Goal: Task Accomplishment & Management: Complete application form

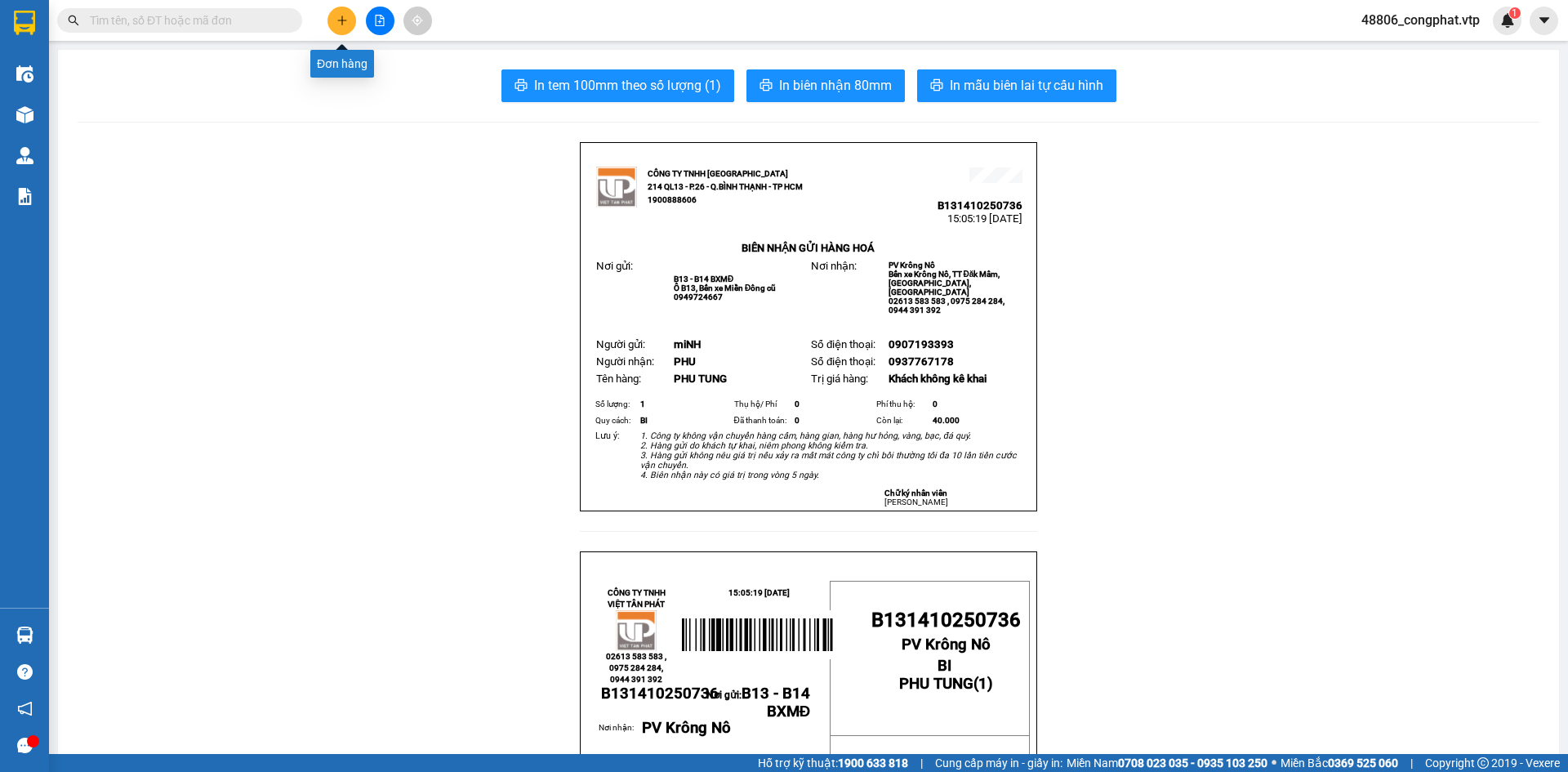
click at [345, 19] on icon "plus" at bounding box center [342, 21] width 11 height 11
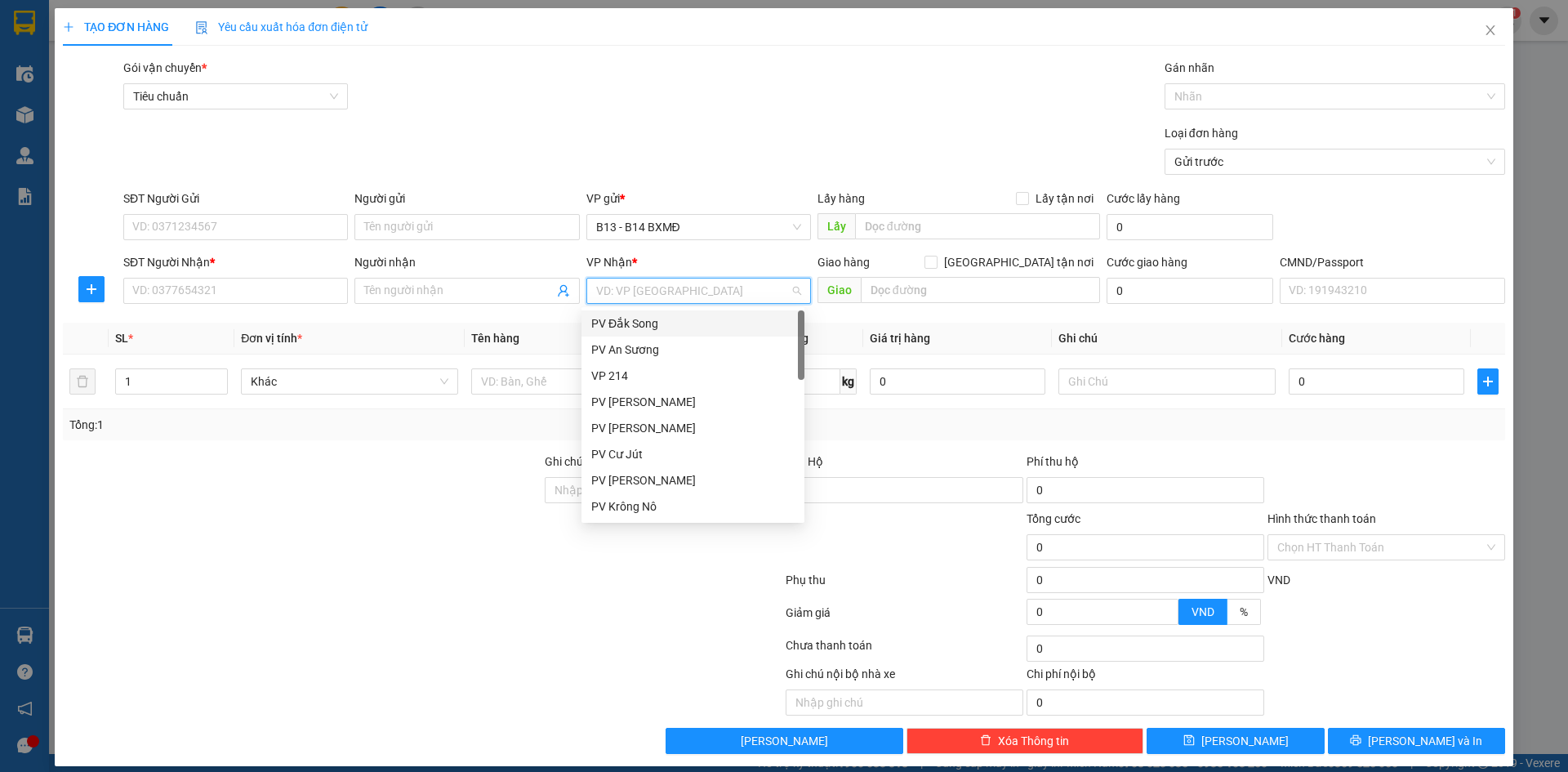
click at [667, 290] on input "search" at bounding box center [693, 291] width 193 height 24
type input "dm"
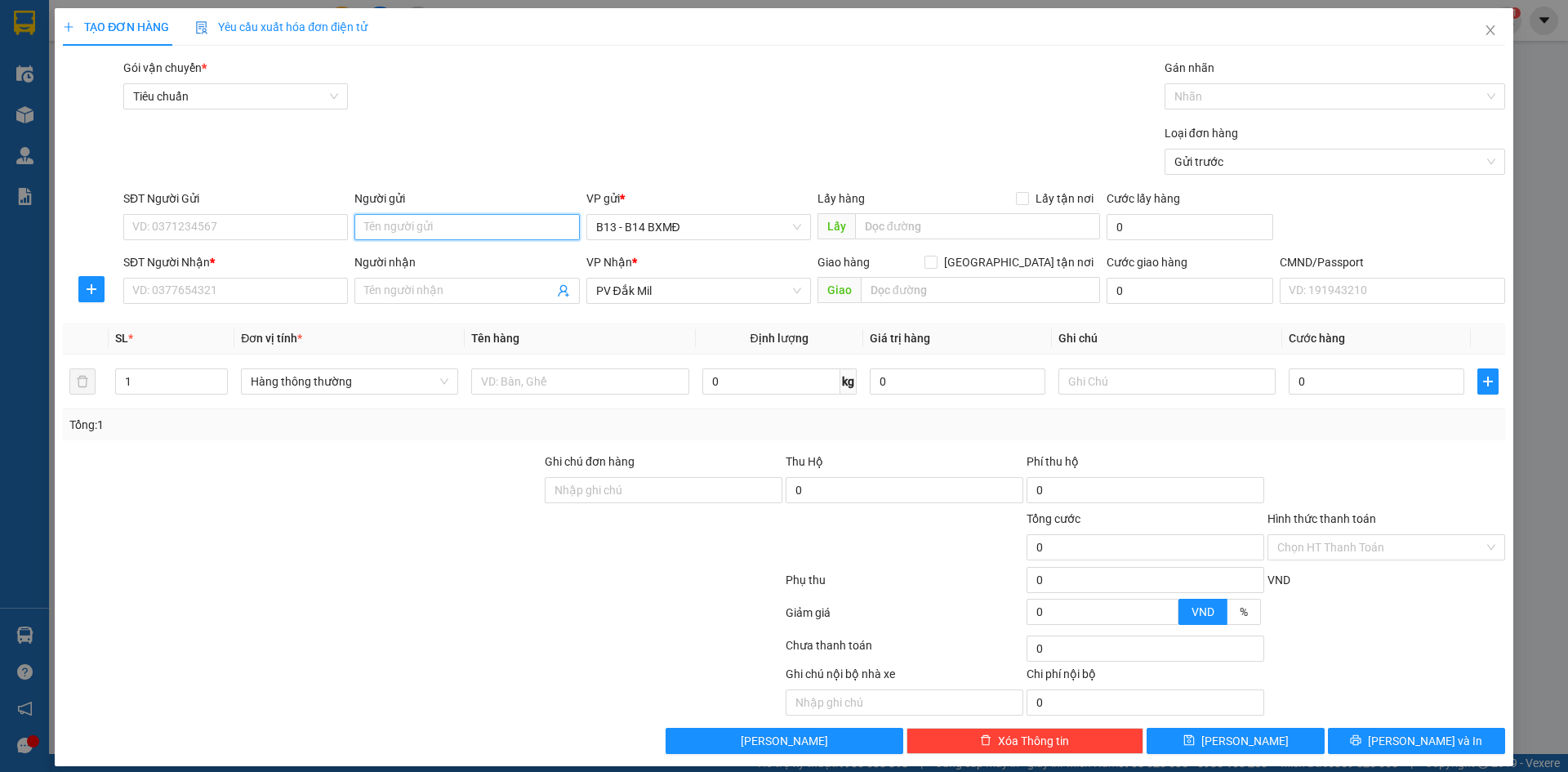
click at [537, 224] on input "Người gửi" at bounding box center [467, 227] width 225 height 26
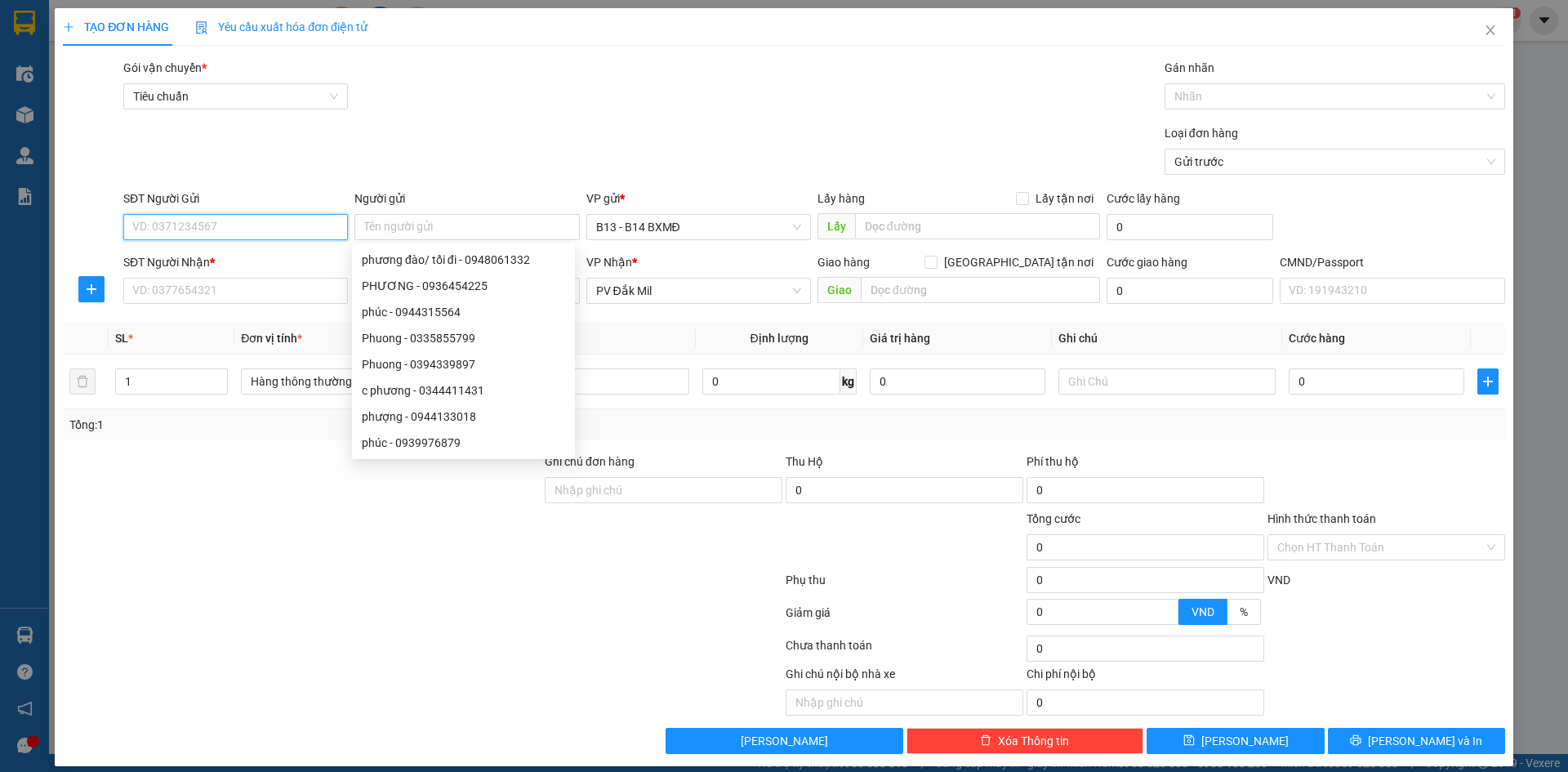
click at [269, 224] on input "SĐT Người Gửi" at bounding box center [236, 227] width 225 height 26
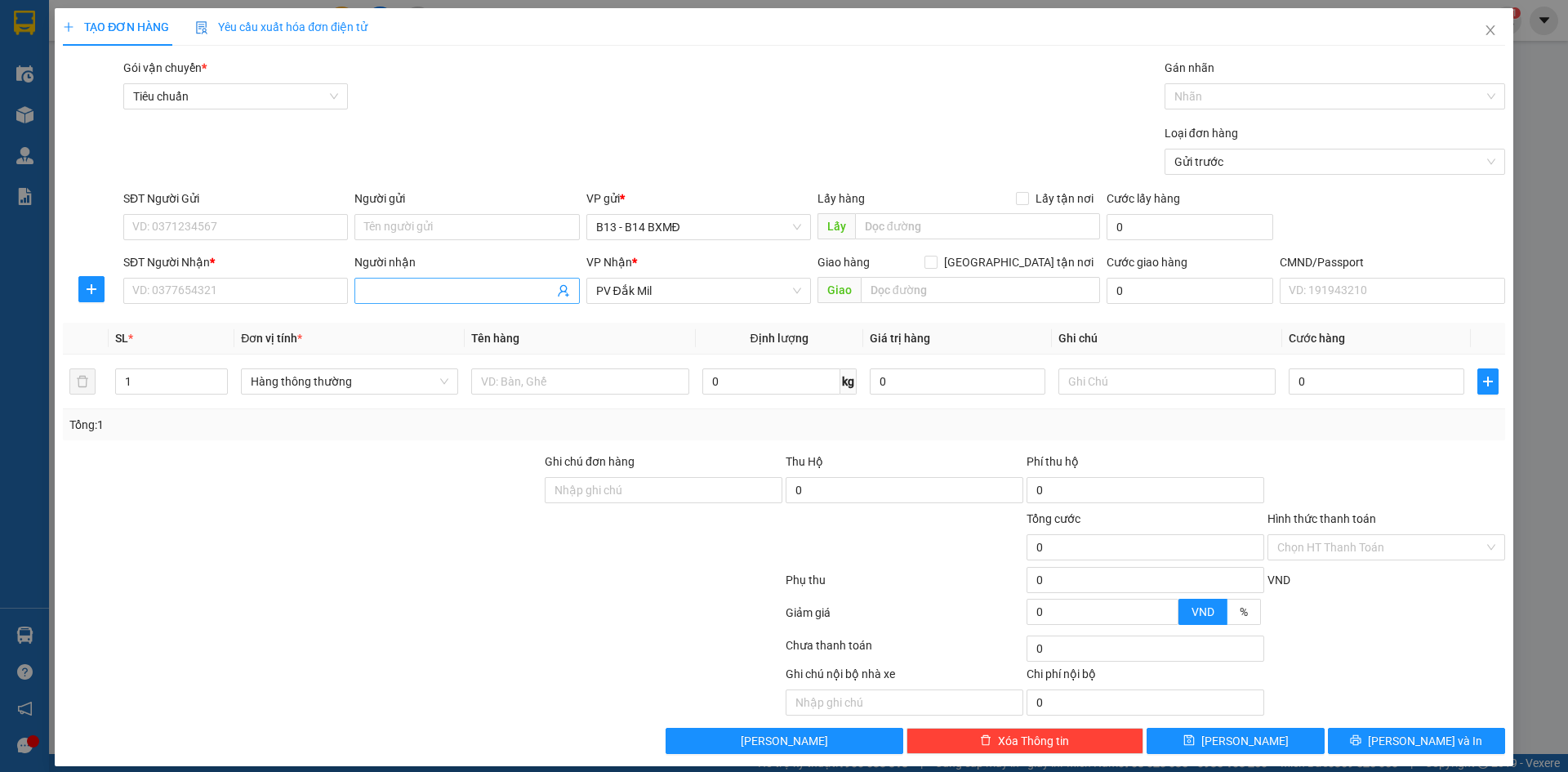
click at [415, 295] on input "Người nhận" at bounding box center [458, 290] width 188 height 18
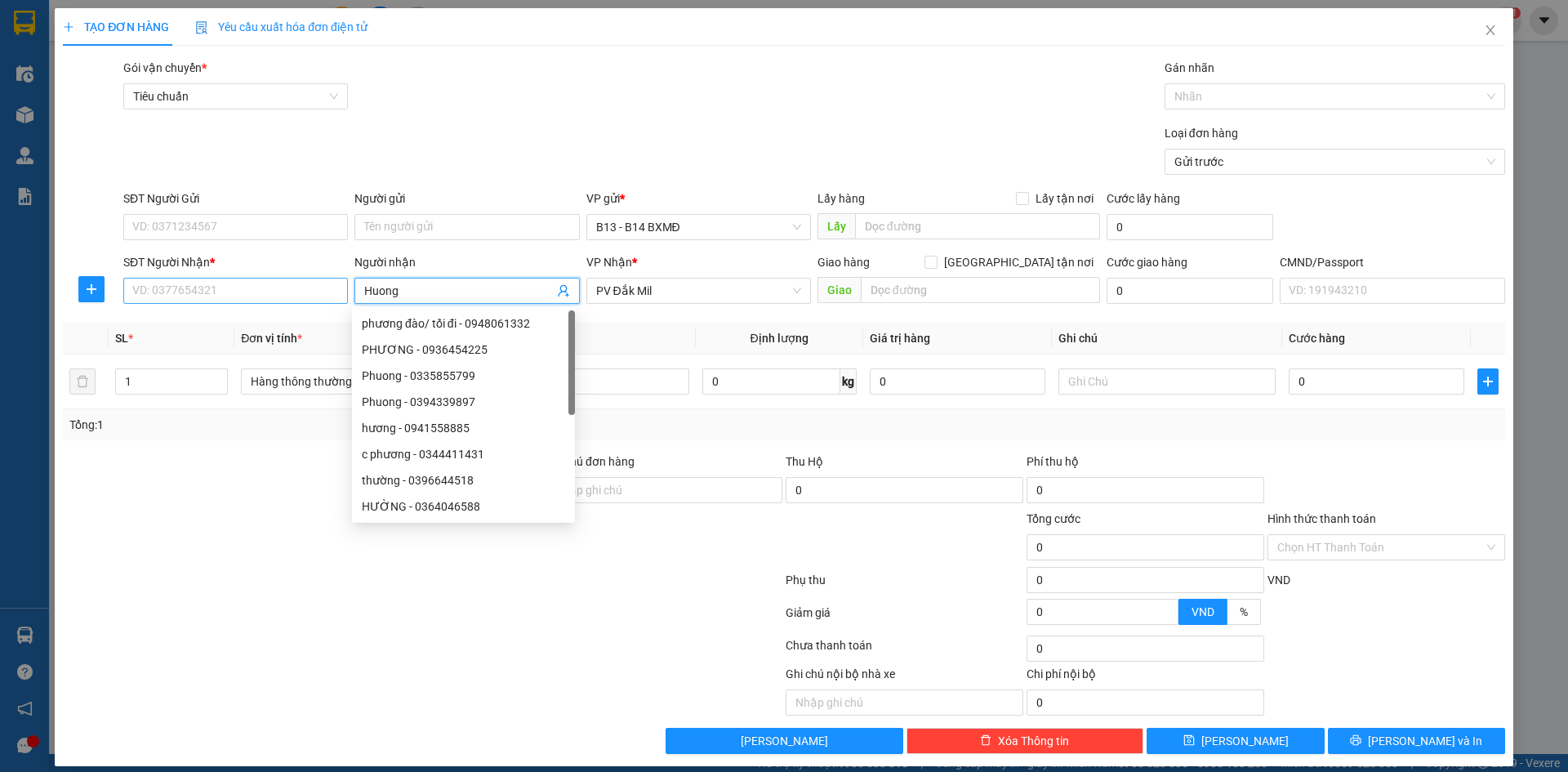
type input "Huong"
click at [161, 290] on input "SĐT Người Nhận *" at bounding box center [236, 291] width 225 height 26
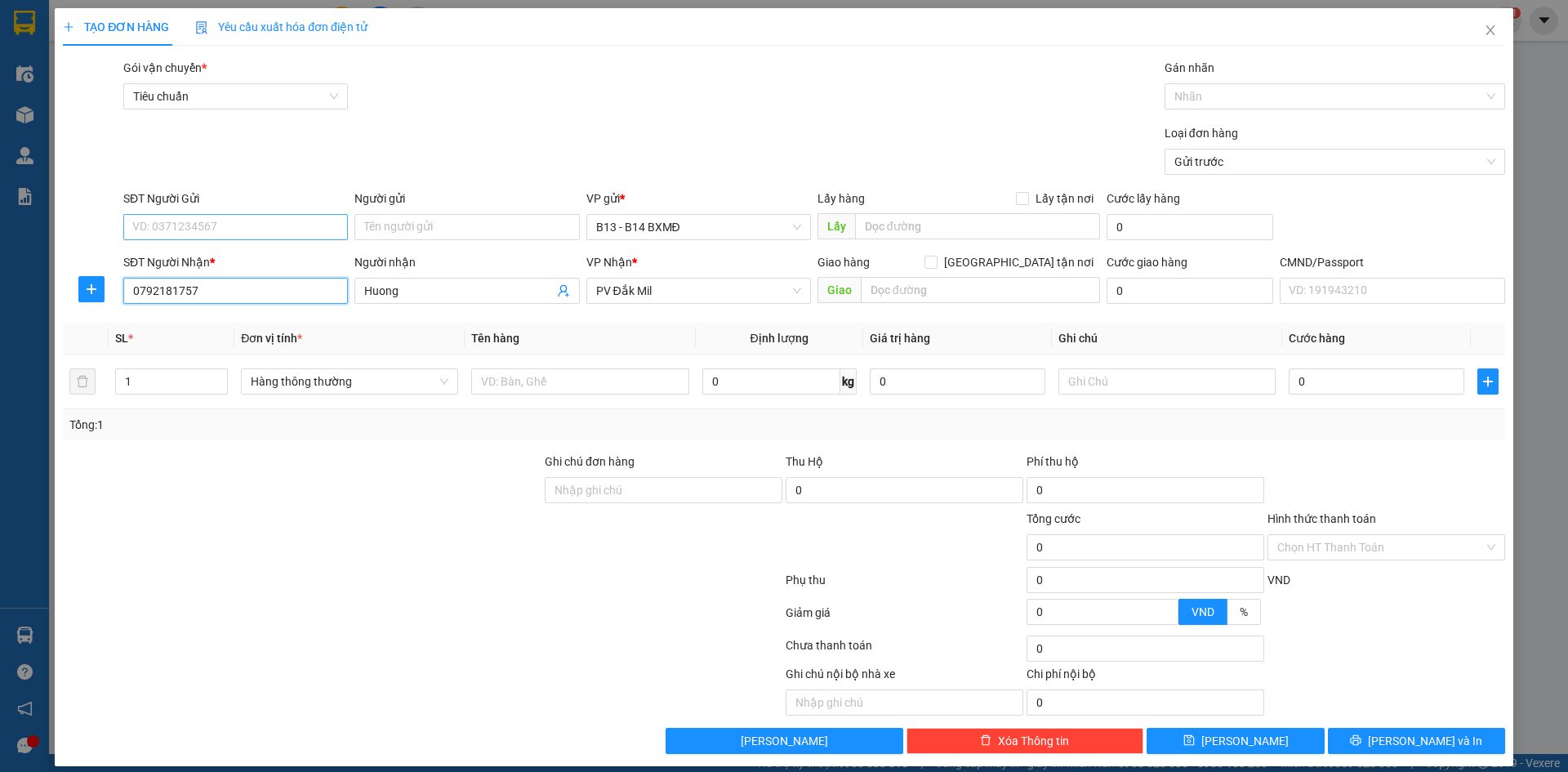
type input "0792181757"
click at [237, 233] on input "SĐT Người Gửi" at bounding box center [236, 227] width 225 height 26
click at [631, 388] on input "text" at bounding box center [580, 382] width 218 height 26
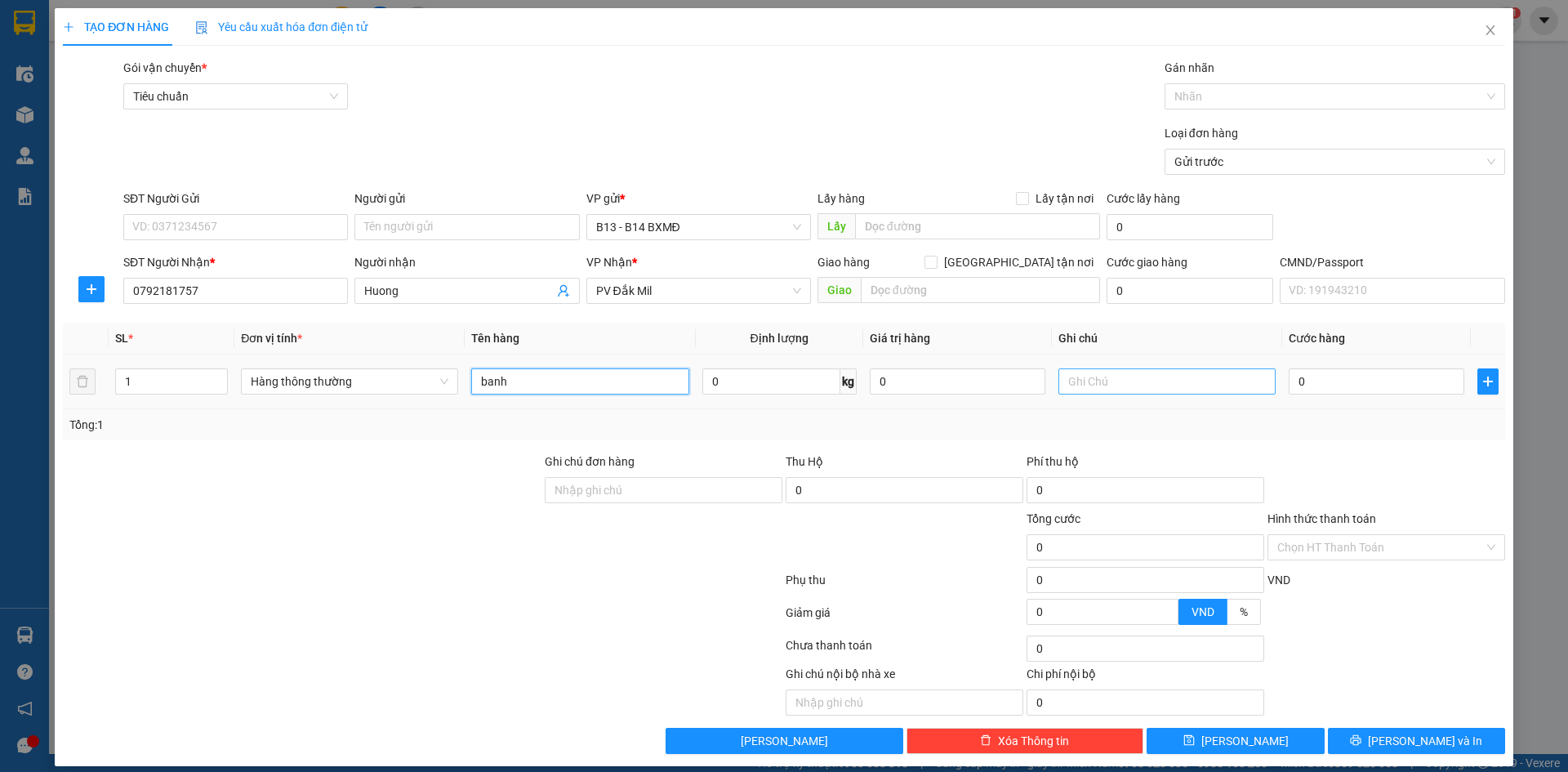
type input "banh"
click at [1059, 376] on input "text" at bounding box center [1168, 382] width 218 height 26
type input "th"
click at [1294, 385] on input "0" at bounding box center [1376, 382] width 175 height 26
type input "5"
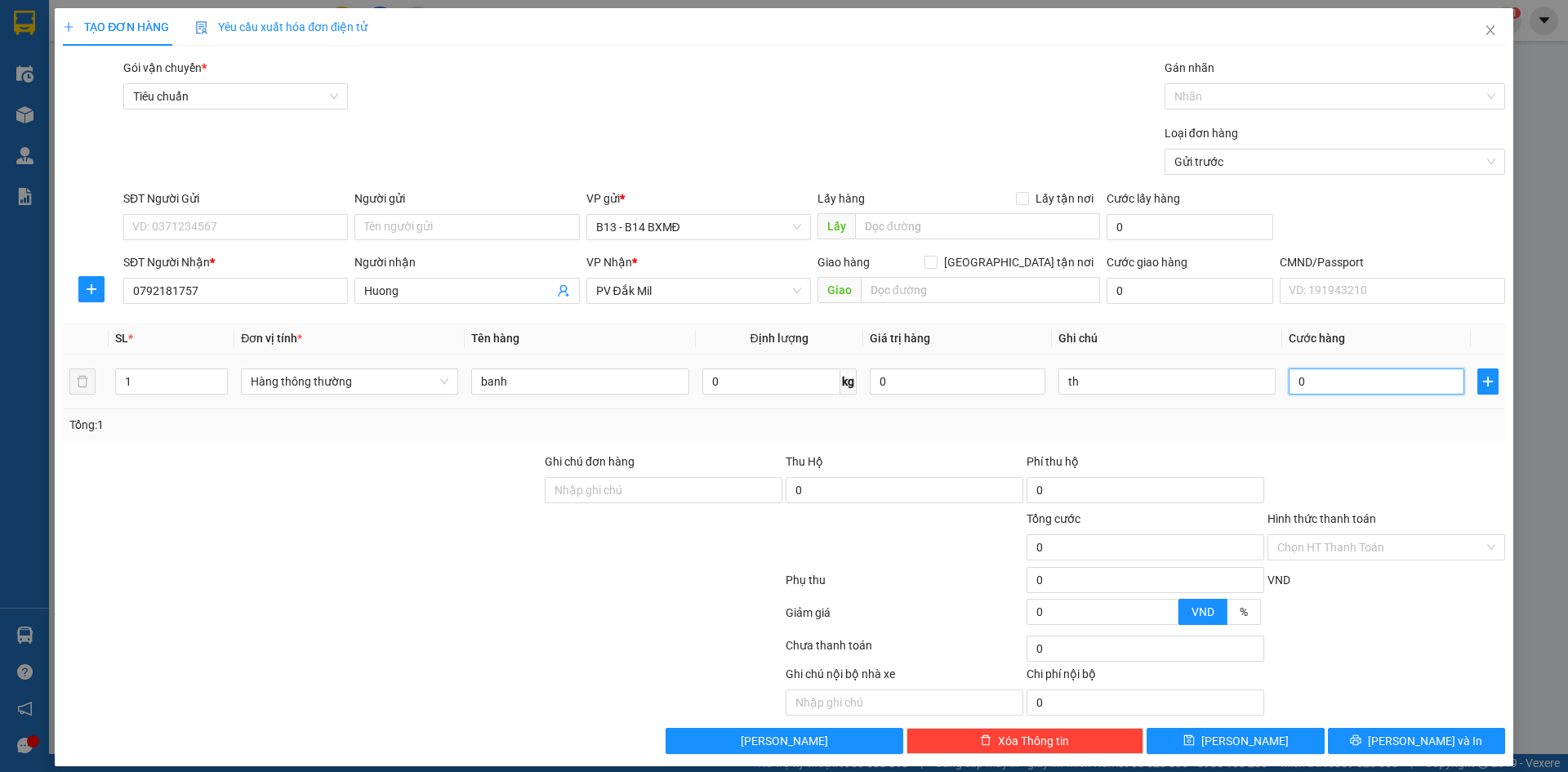
type input "5"
type input "50"
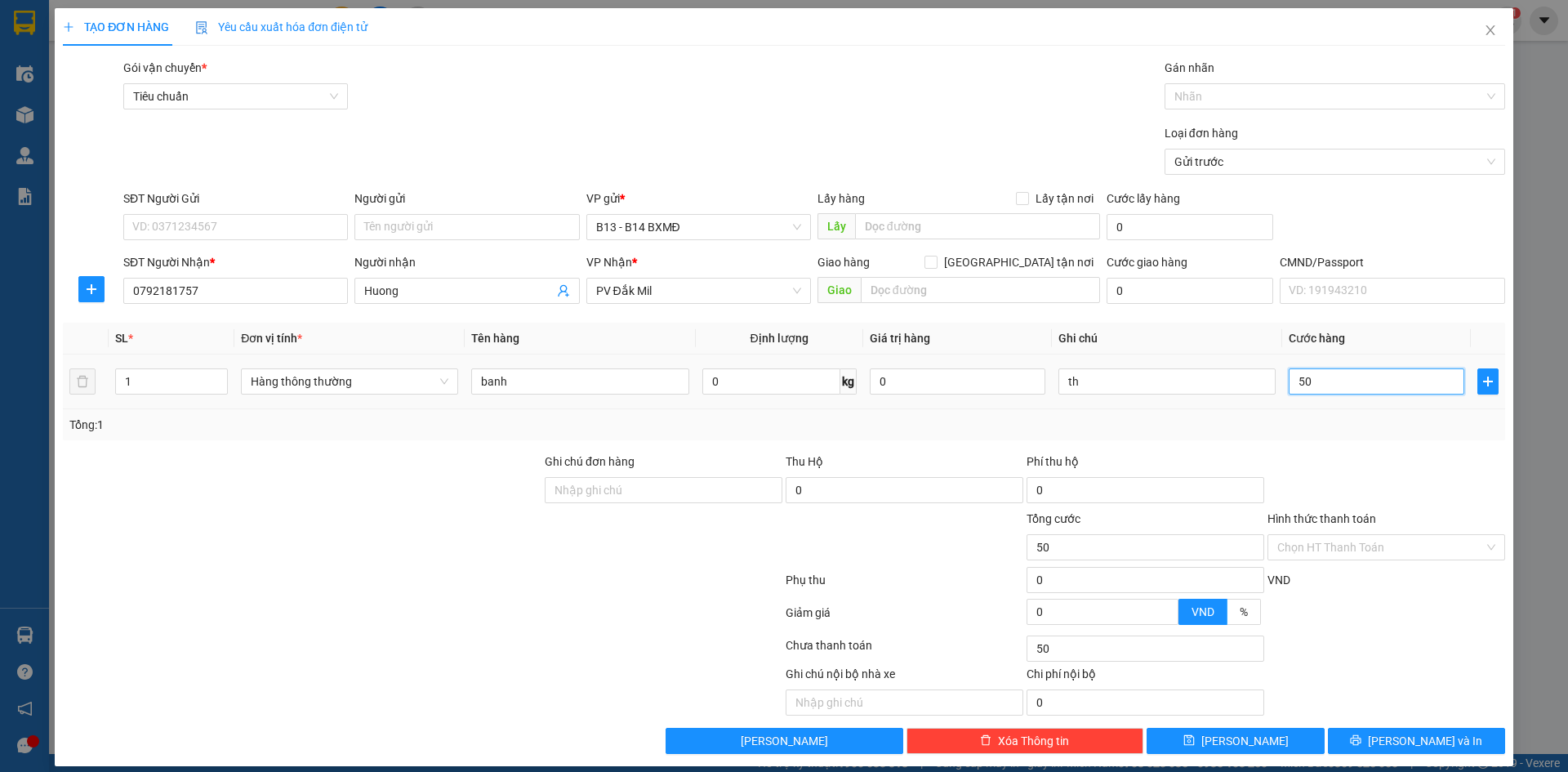
type input "500"
type input "5.000"
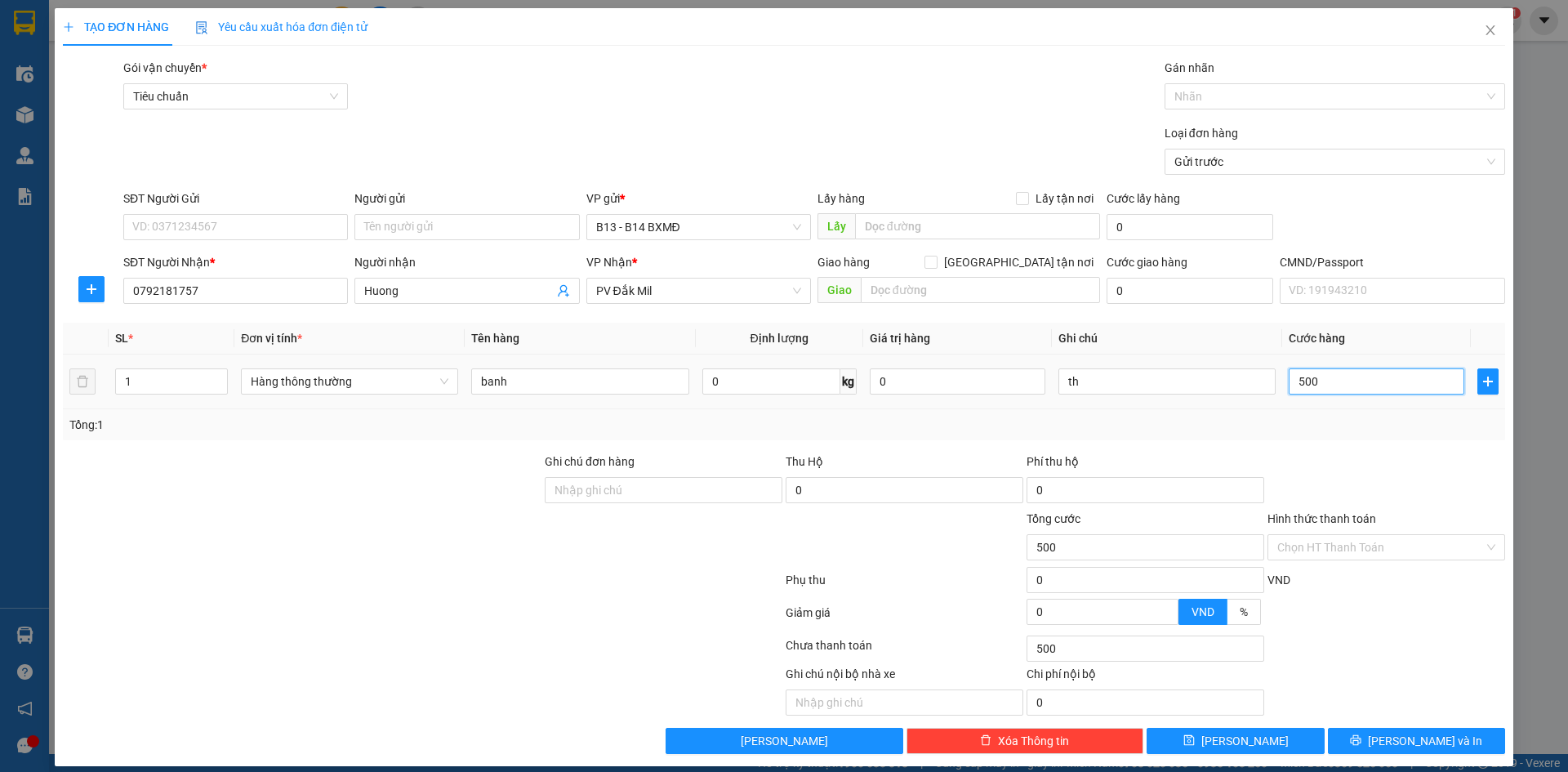
type input "5.000"
type input "50.000"
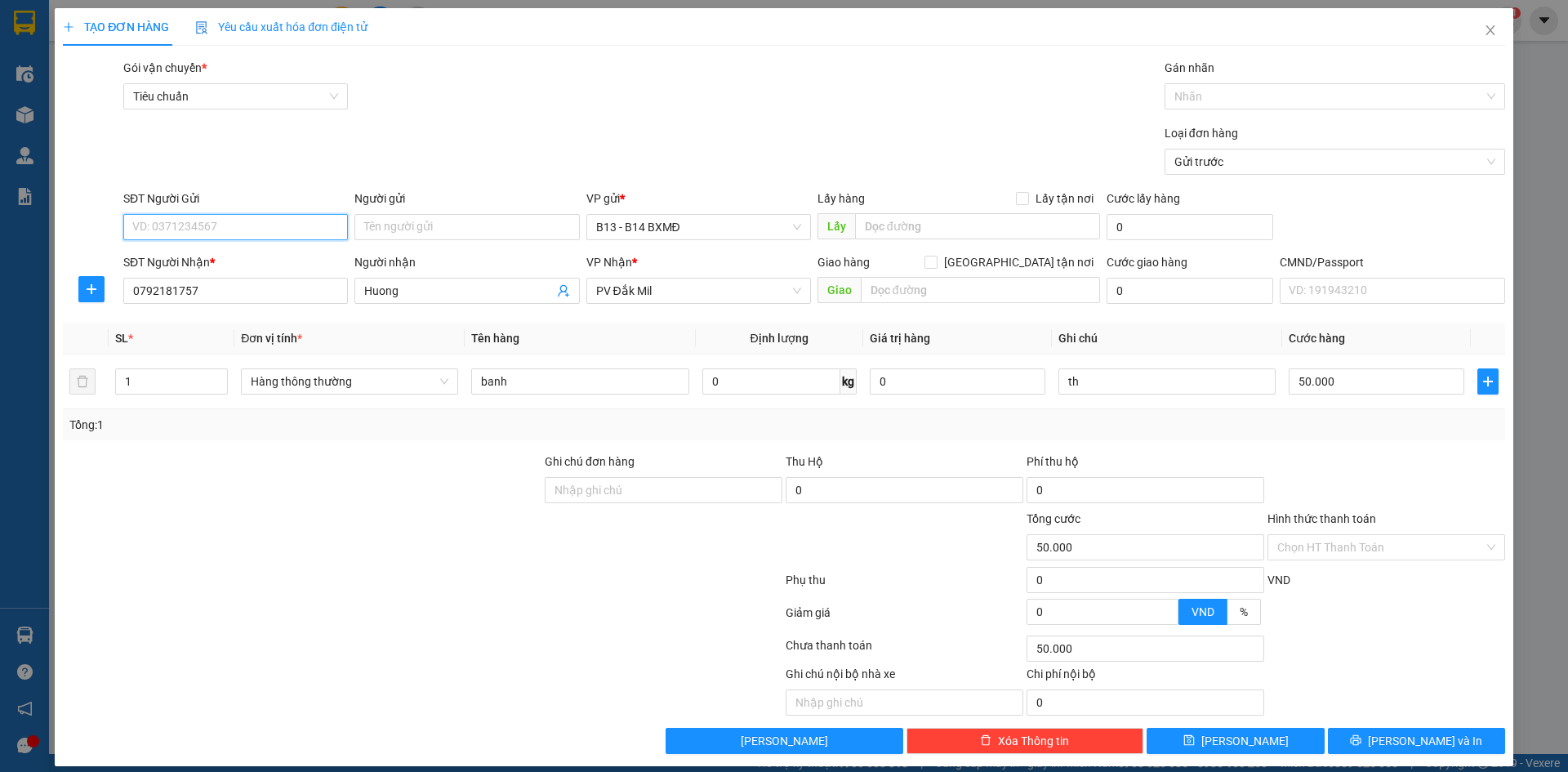
click at [219, 219] on input "SĐT Người Gửi" at bounding box center [236, 227] width 225 height 26
type input "0382150916"
click at [1408, 744] on span "[PERSON_NAME] và In" at bounding box center [1425, 740] width 114 height 18
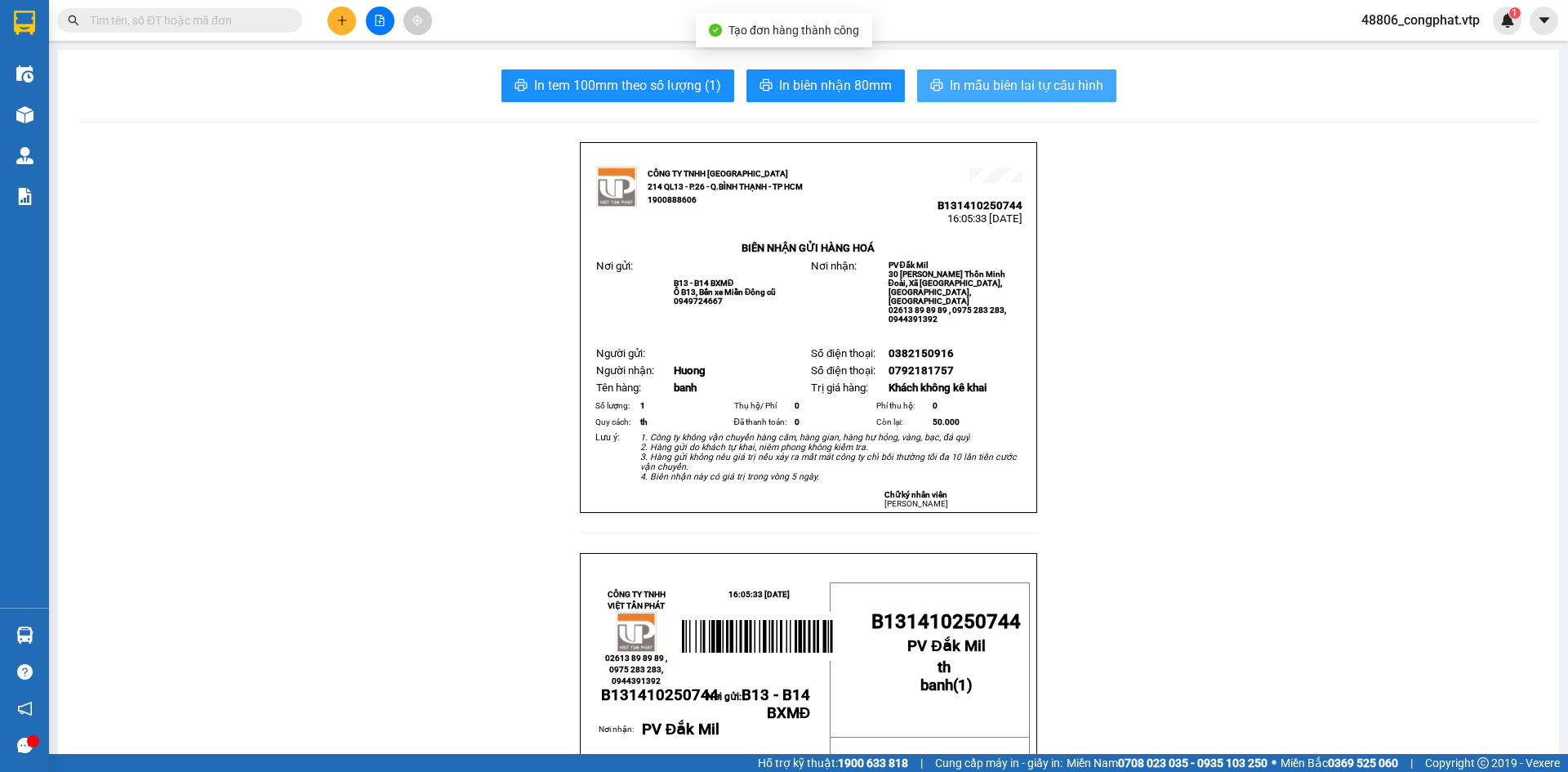
click at [1037, 89] on span "In mẫu biên lai tự cấu hình" at bounding box center [1027, 85] width 154 height 21
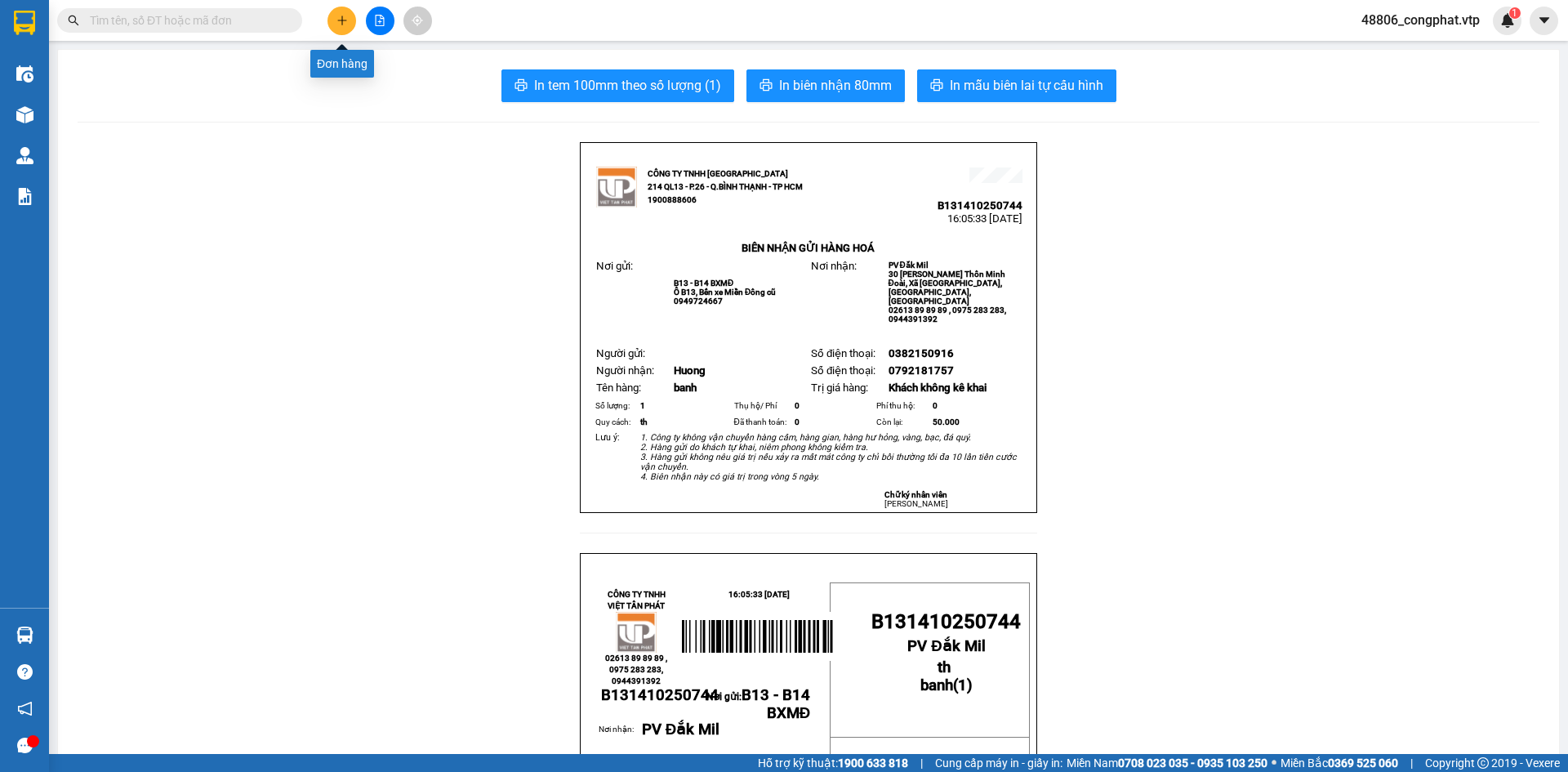
click at [339, 14] on button at bounding box center [341, 21] width 28 height 28
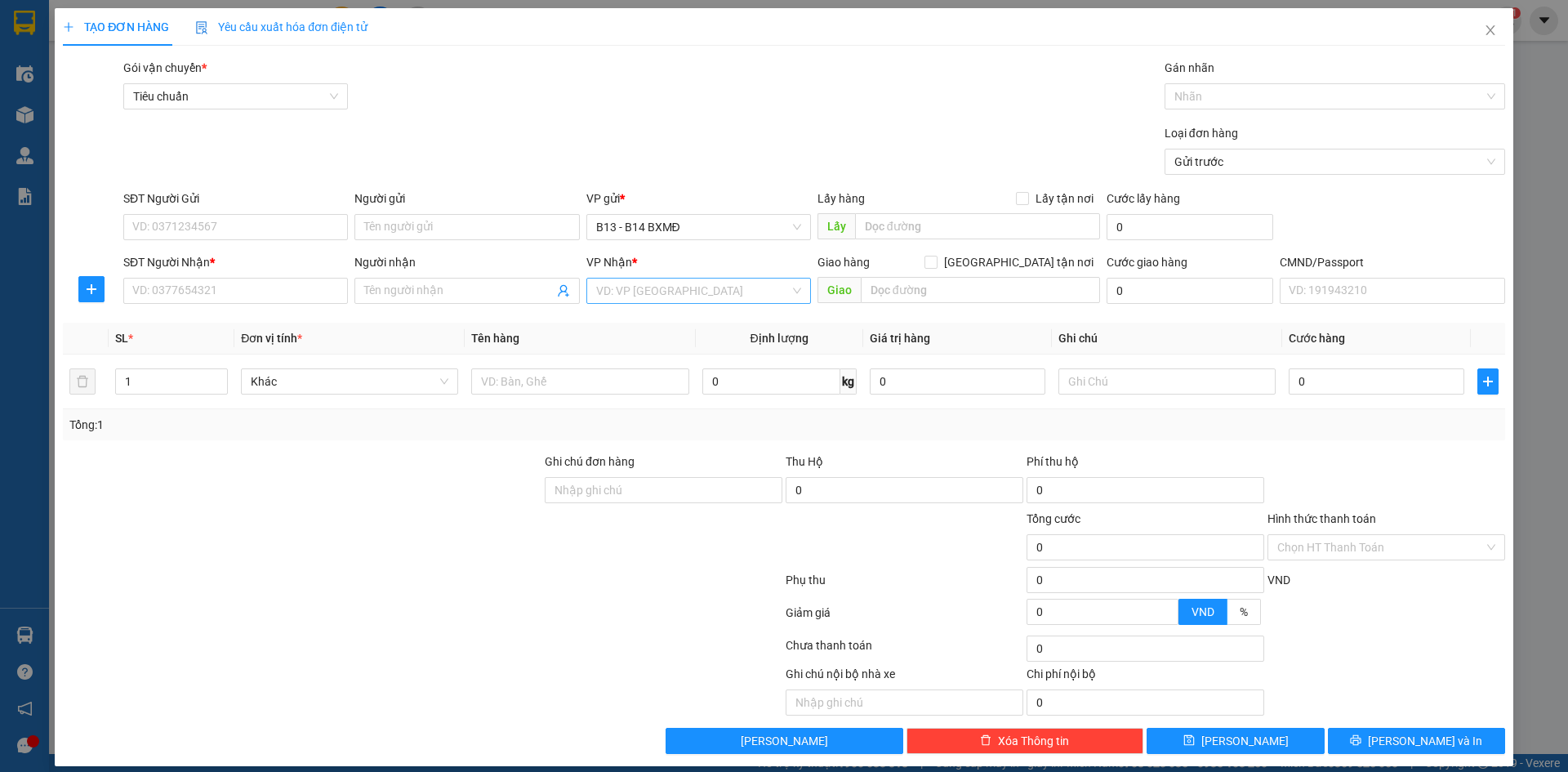
click at [596, 295] on input "search" at bounding box center [693, 291] width 193 height 24
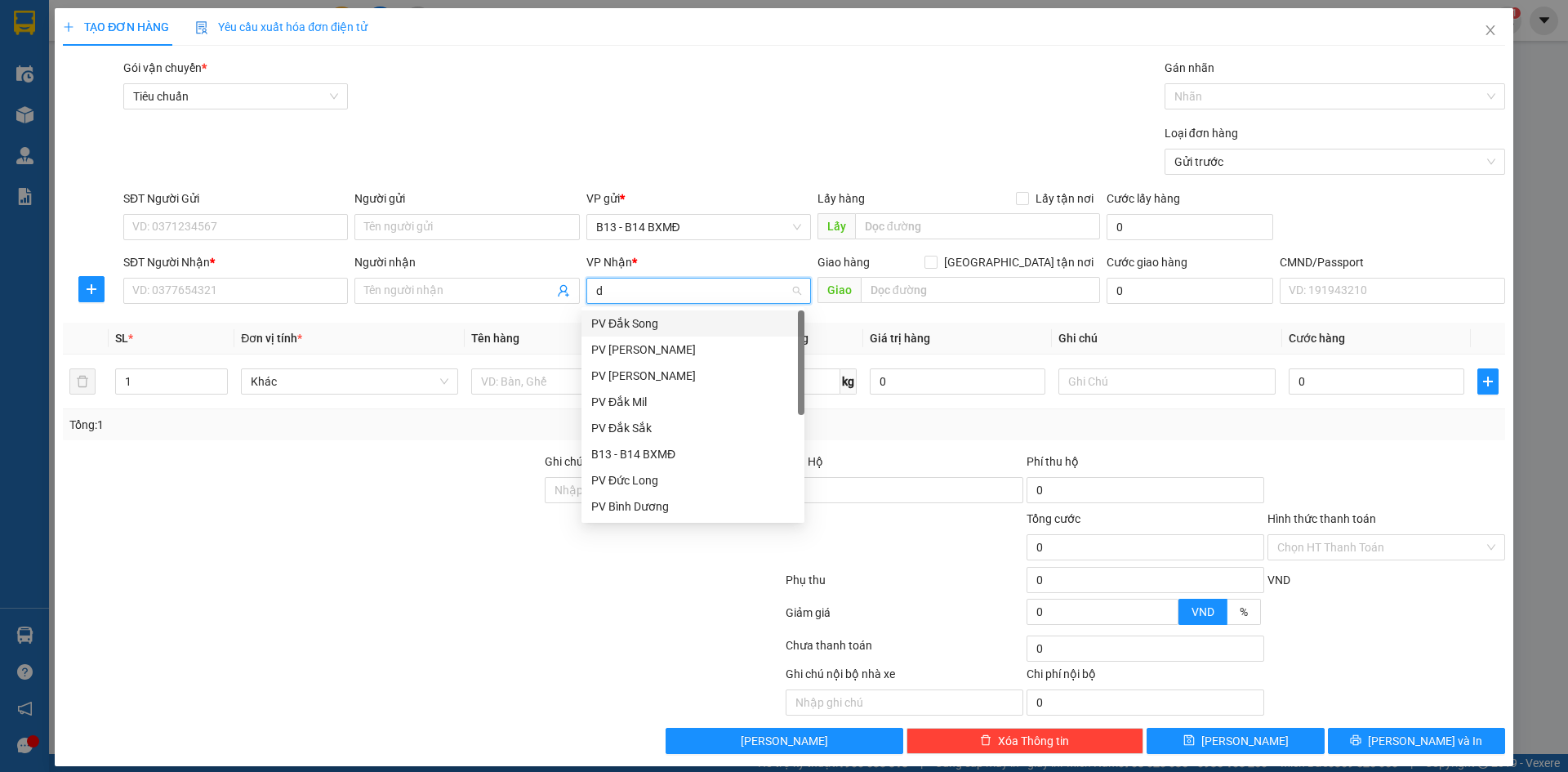
type input "dm"
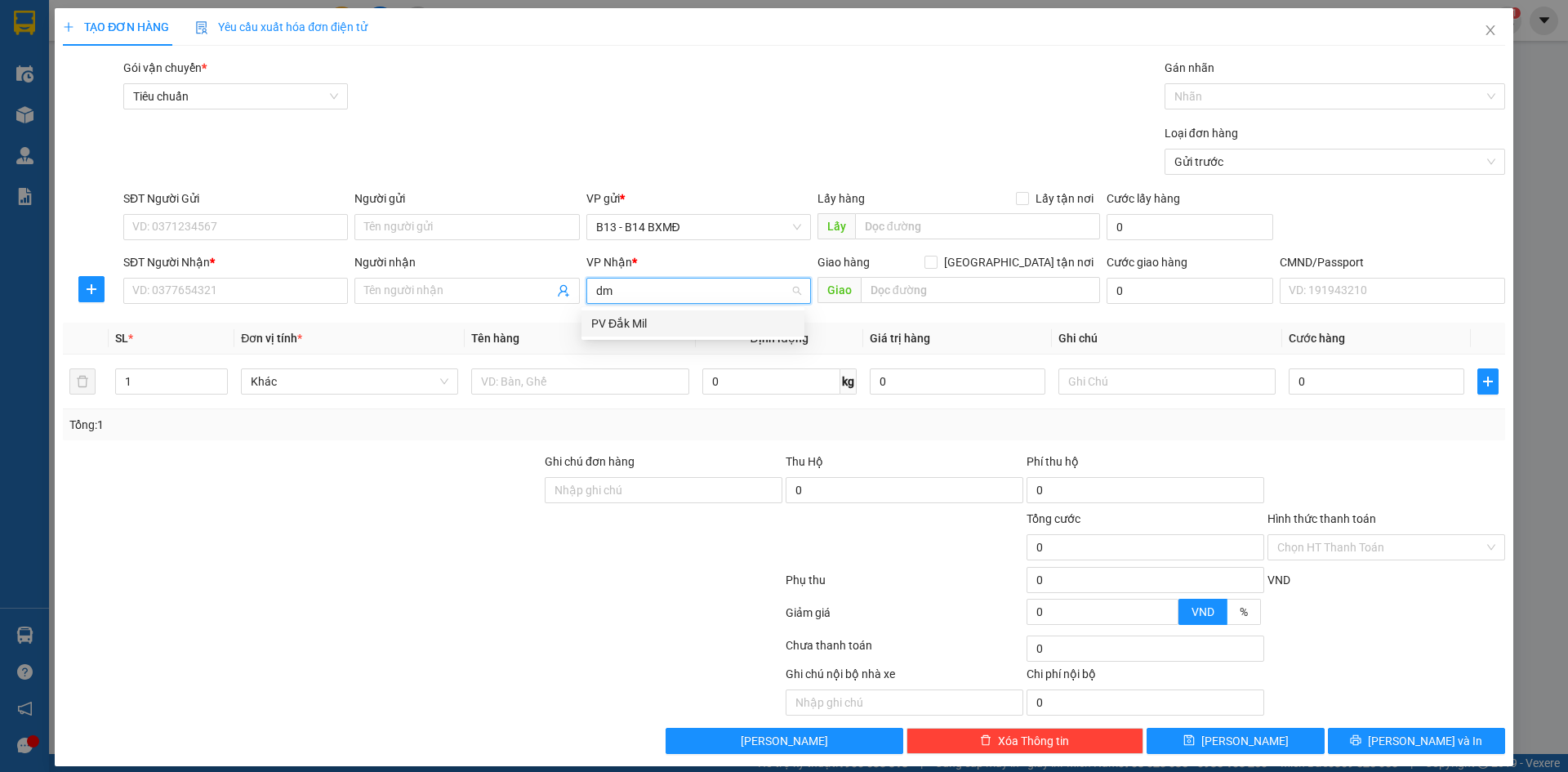
drag, startPoint x: 617, startPoint y: 322, endPoint x: 490, endPoint y: 241, distance: 150.6
click at [615, 321] on div "PV Đắk Mil" at bounding box center [693, 323] width 204 height 18
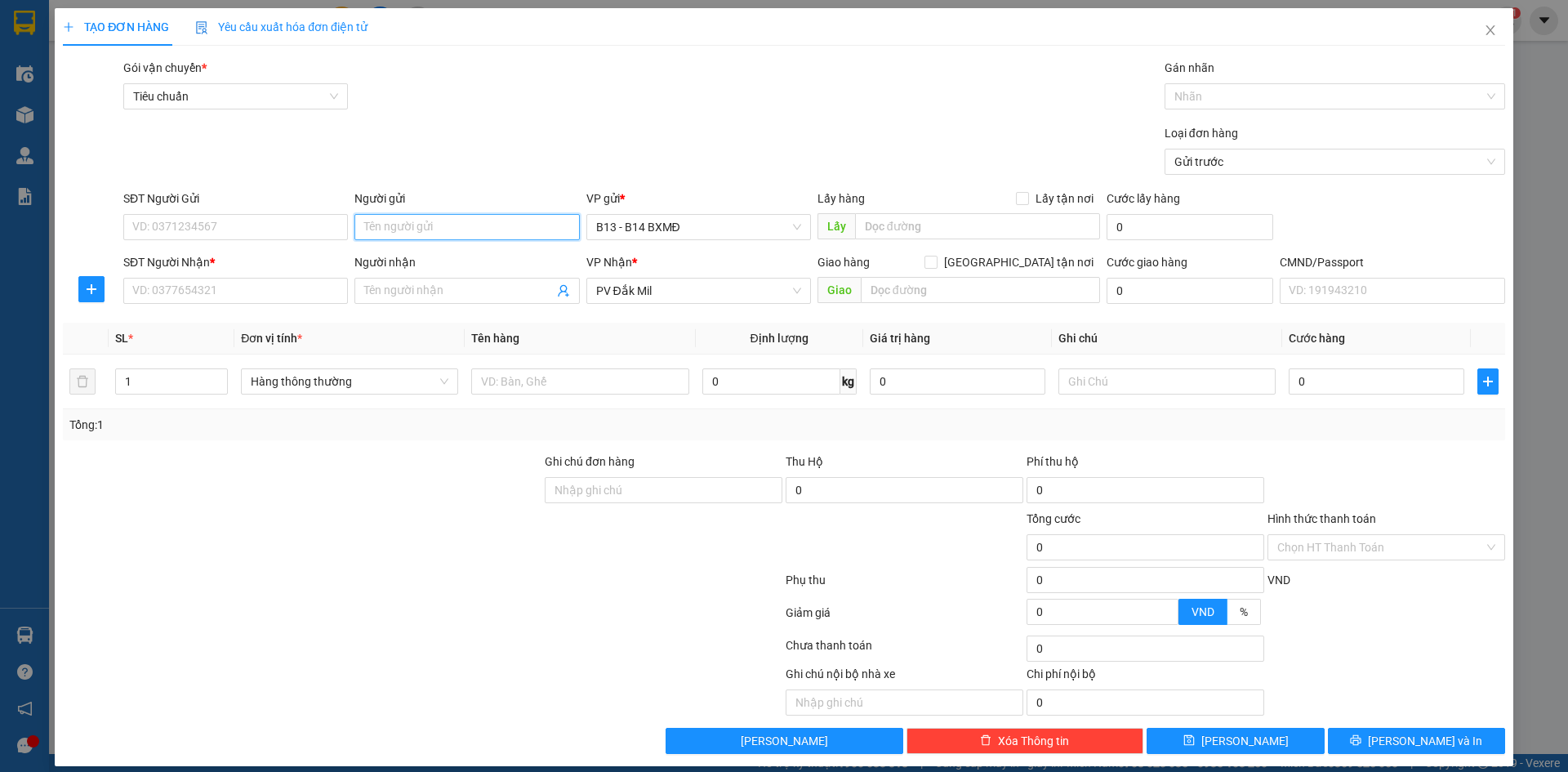
click at [468, 219] on input "Người gửi" at bounding box center [467, 227] width 225 height 26
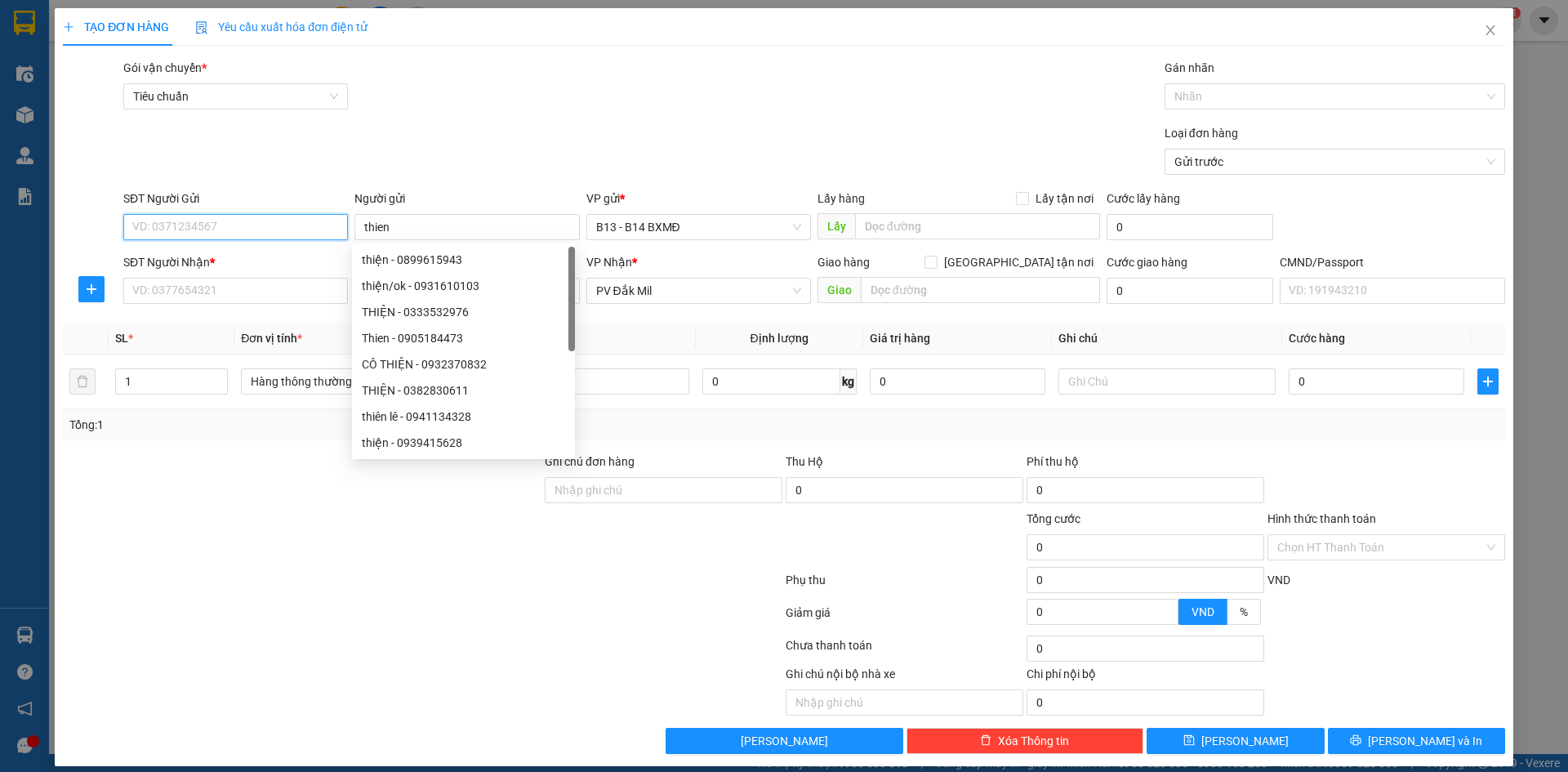
click at [281, 223] on input "SĐT Người Gửi" at bounding box center [236, 227] width 225 height 26
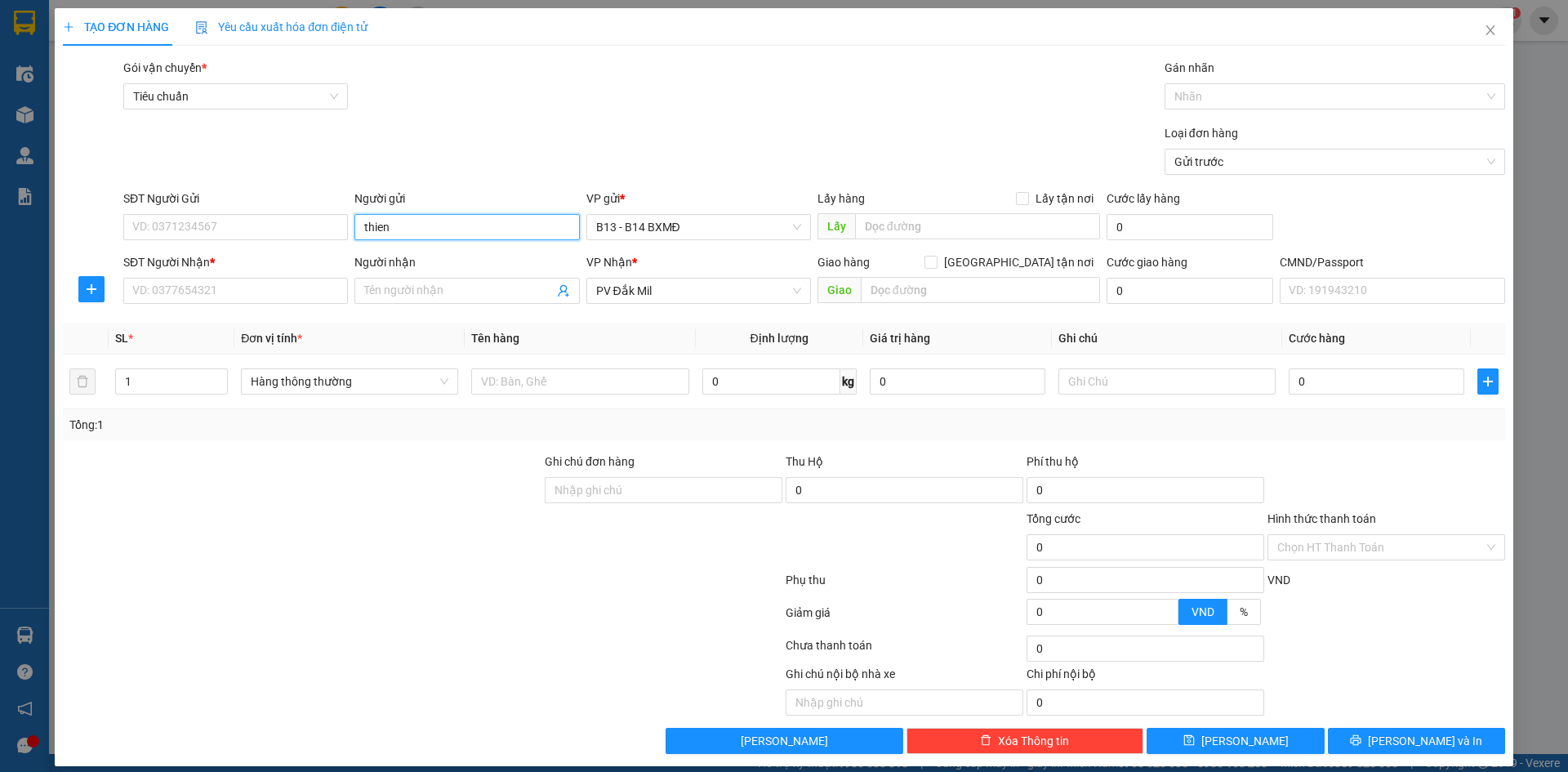
click at [413, 225] on input "thien" at bounding box center [467, 227] width 225 height 26
type input "thiệt"
click at [140, 234] on input "SĐT Người Gửi" at bounding box center [236, 227] width 225 height 26
type input "0964187128"
click at [415, 295] on input "Người nhận" at bounding box center [458, 290] width 188 height 18
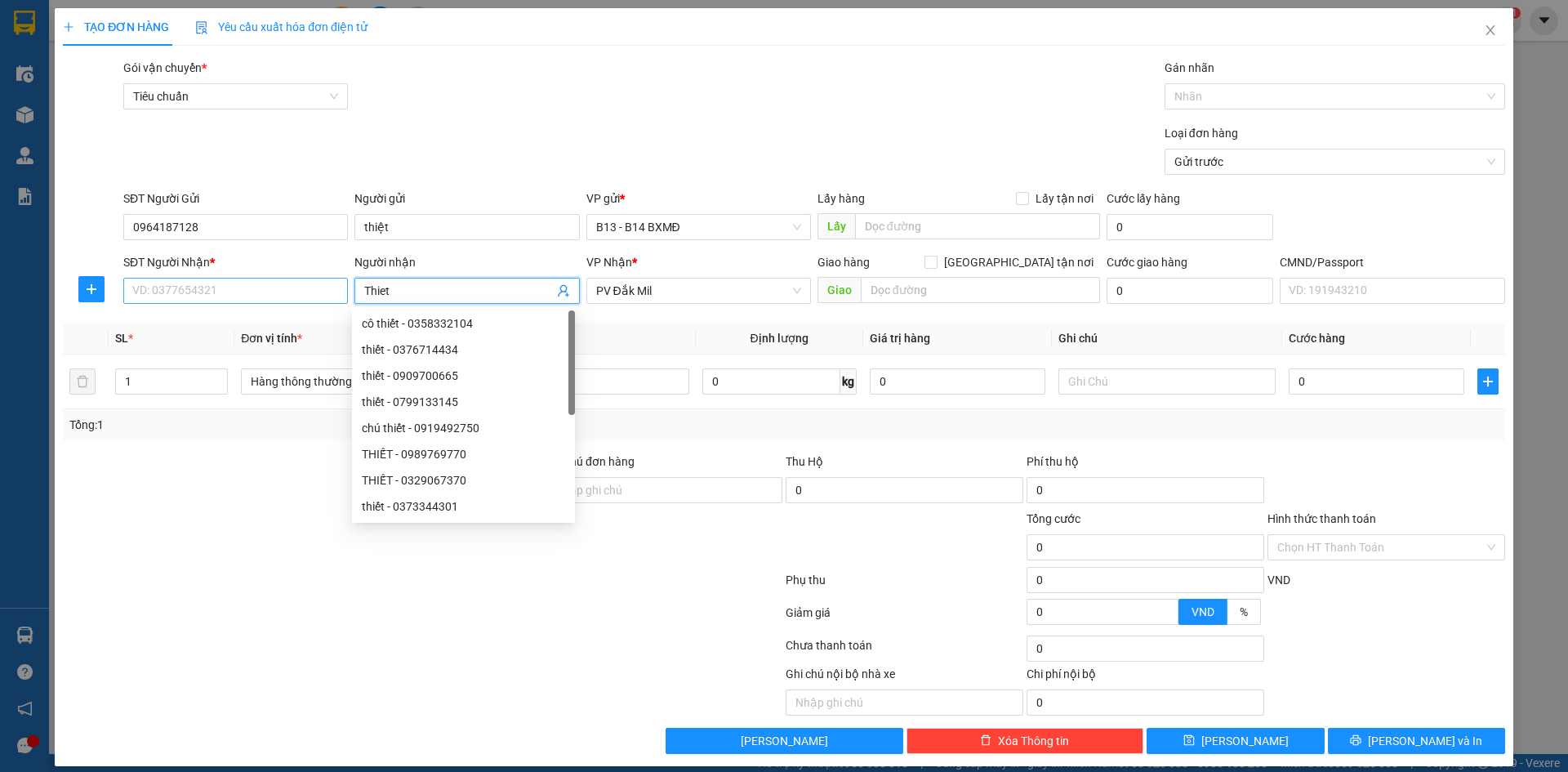
type input "Thiet"
click at [262, 294] on input "SĐT Người Nhận *" at bounding box center [236, 291] width 225 height 26
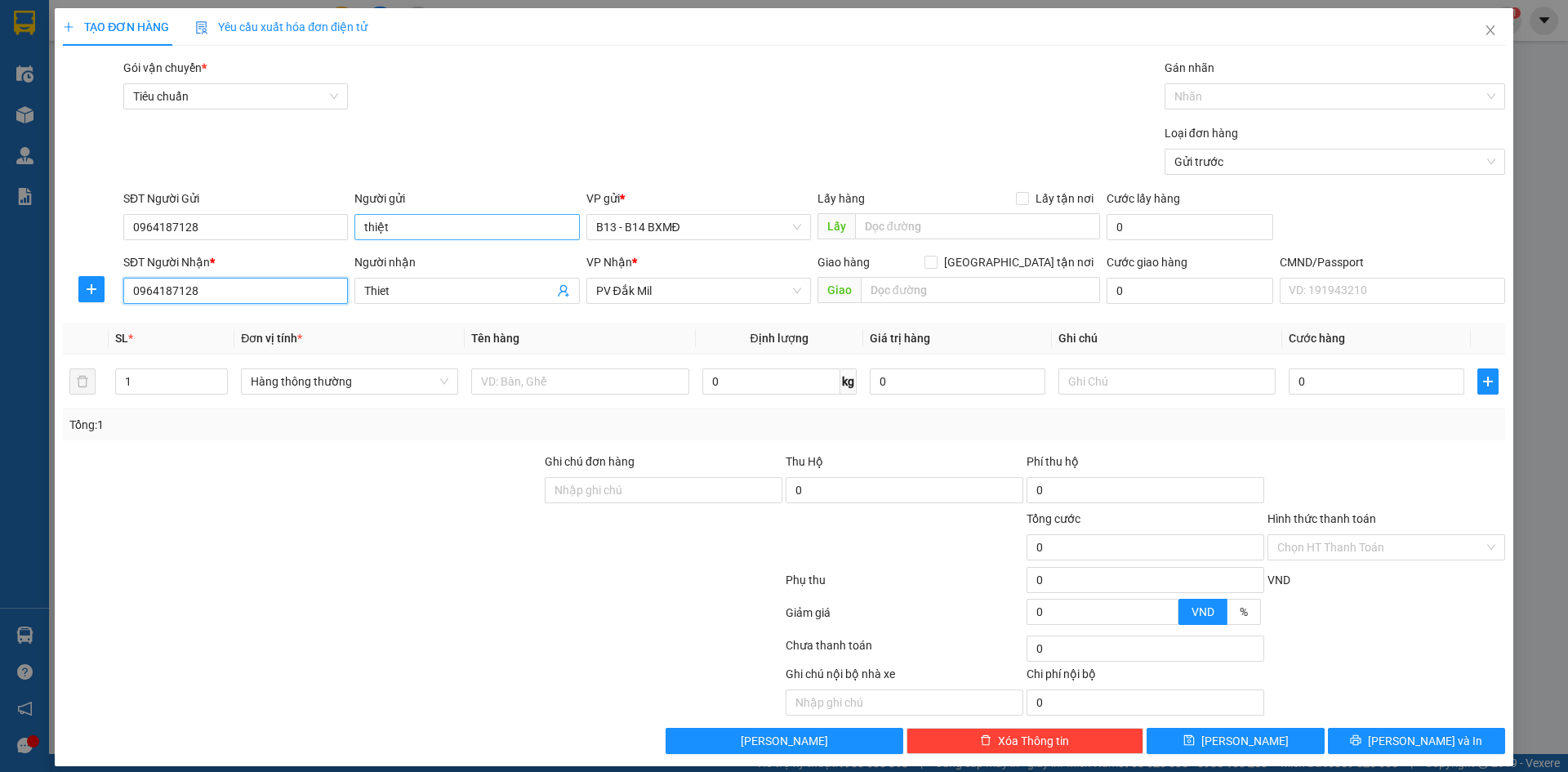
type input "0964187128"
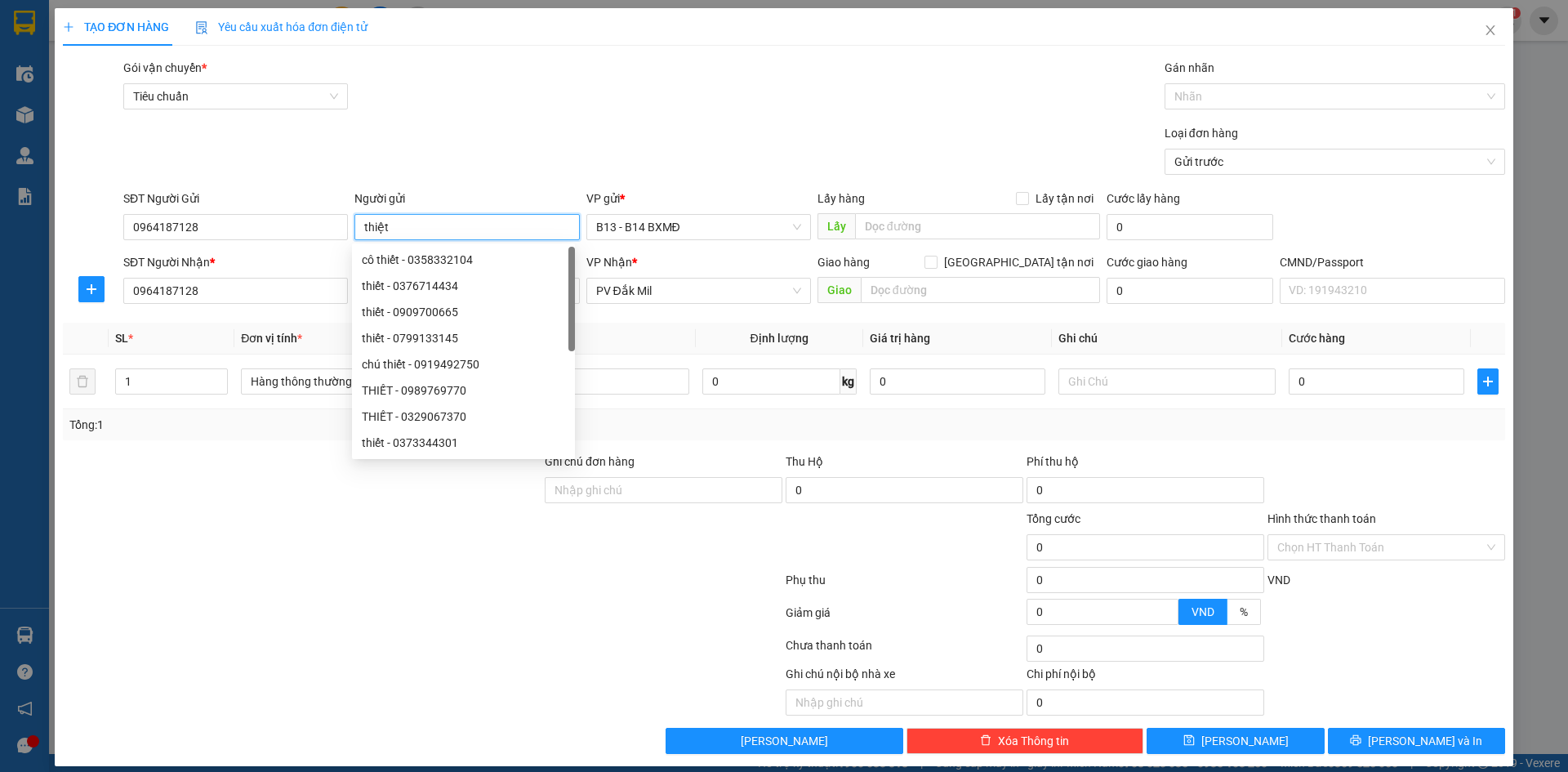
drag, startPoint x: 394, startPoint y: 227, endPoint x: 355, endPoint y: 230, distance: 39.1
click at [355, 230] on input "thiệt" at bounding box center [467, 227] width 225 height 26
type input "Nam"
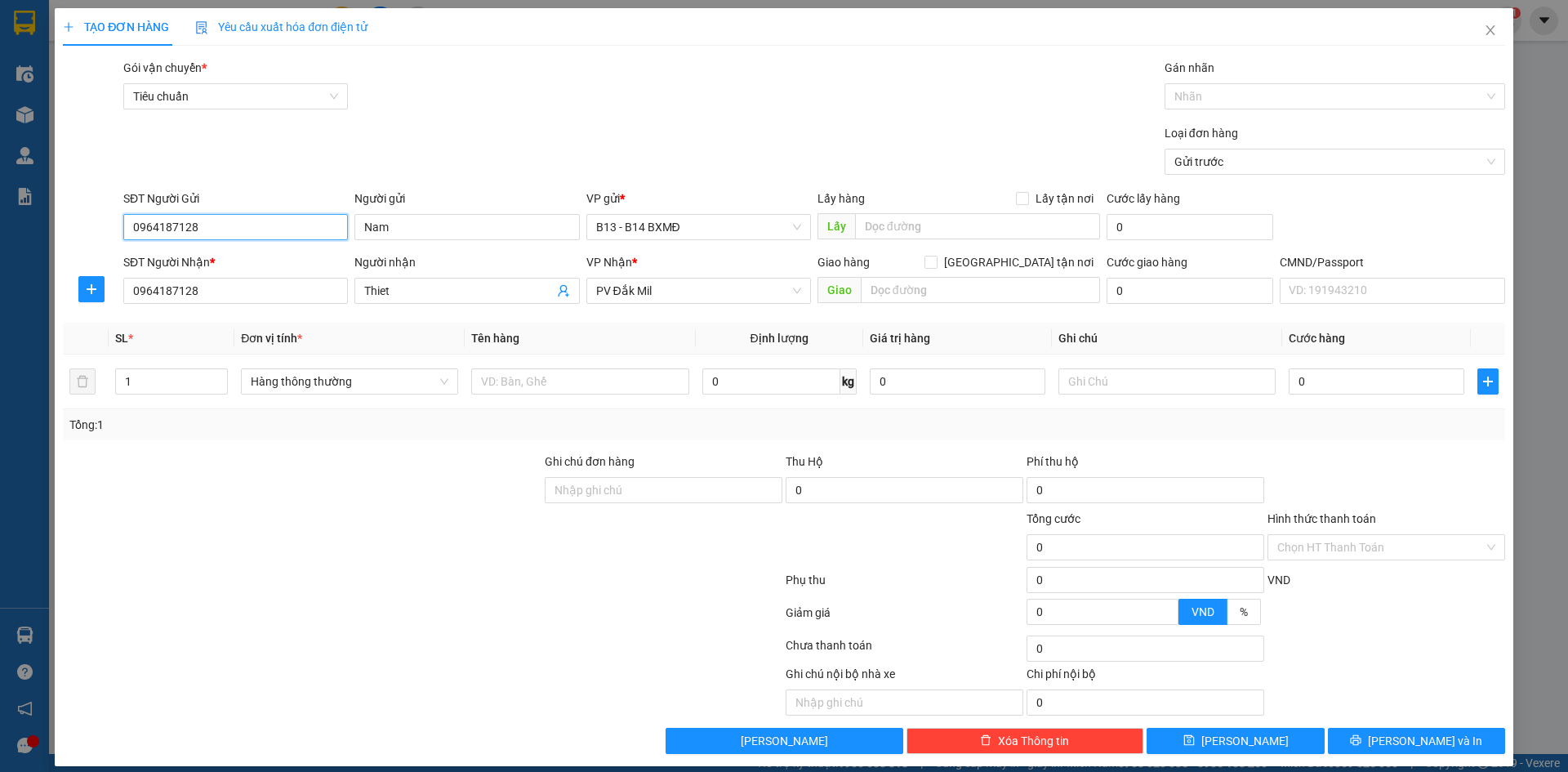
drag, startPoint x: 205, startPoint y: 222, endPoint x: 125, endPoint y: 231, distance: 80.5
click at [125, 231] on input "0964187128" at bounding box center [236, 227] width 225 height 26
type input "0967820609"
click at [528, 379] on input "text" at bounding box center [580, 382] width 218 height 26
type input "may giat"
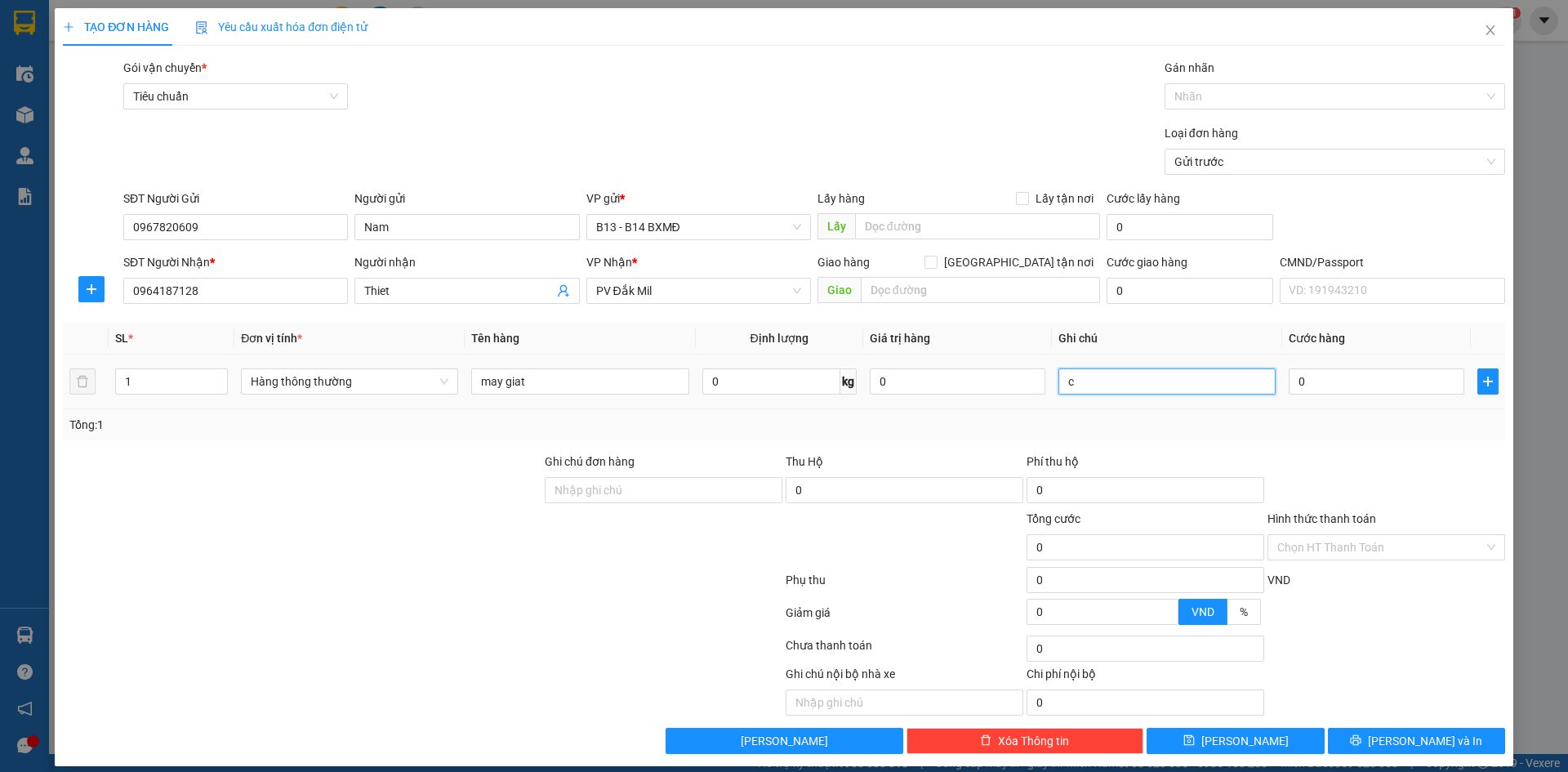
type input "c"
type input "2"
type input "25"
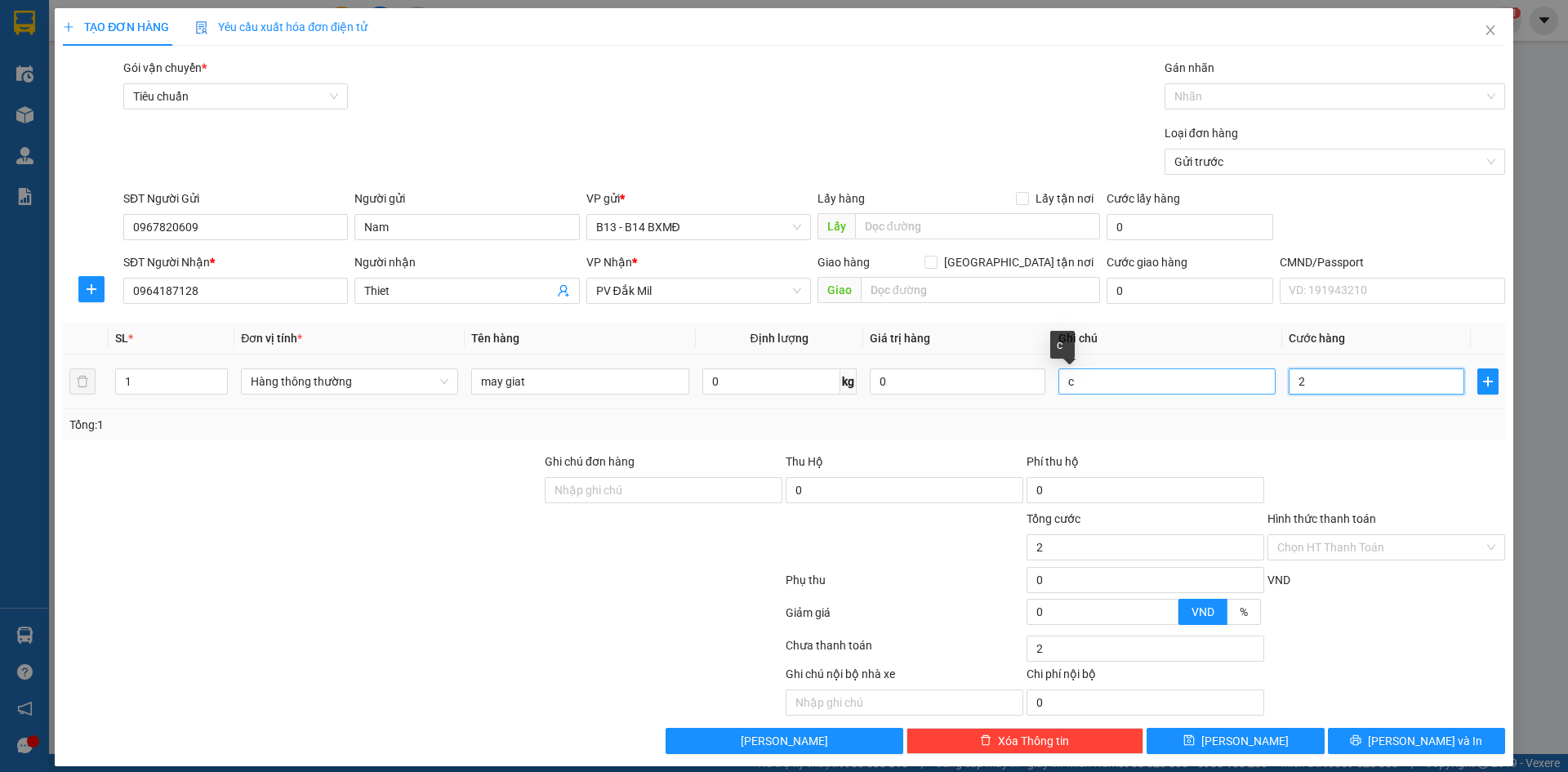
type input "25"
type input "250"
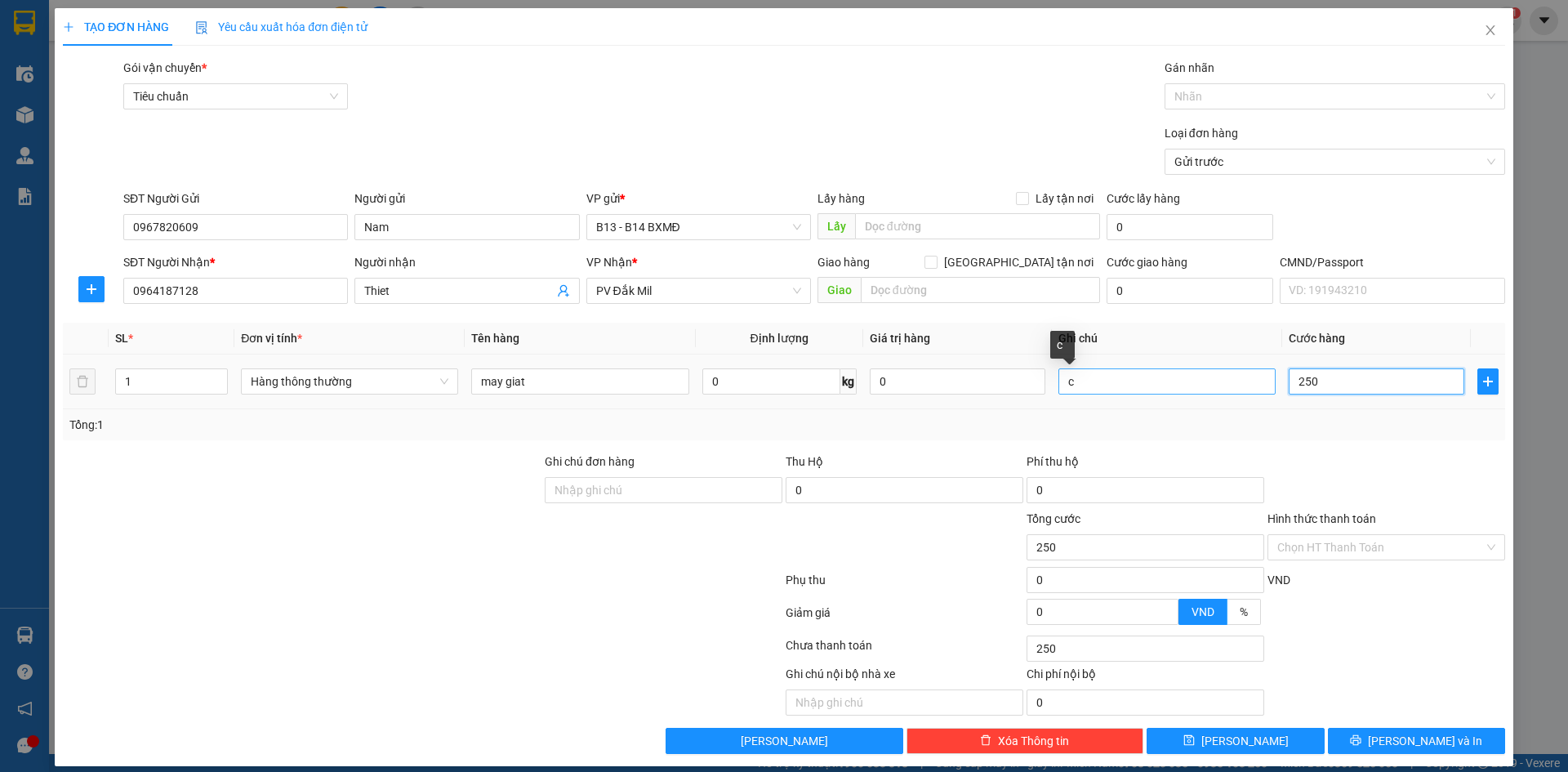
type input "2.500"
type input "25.000"
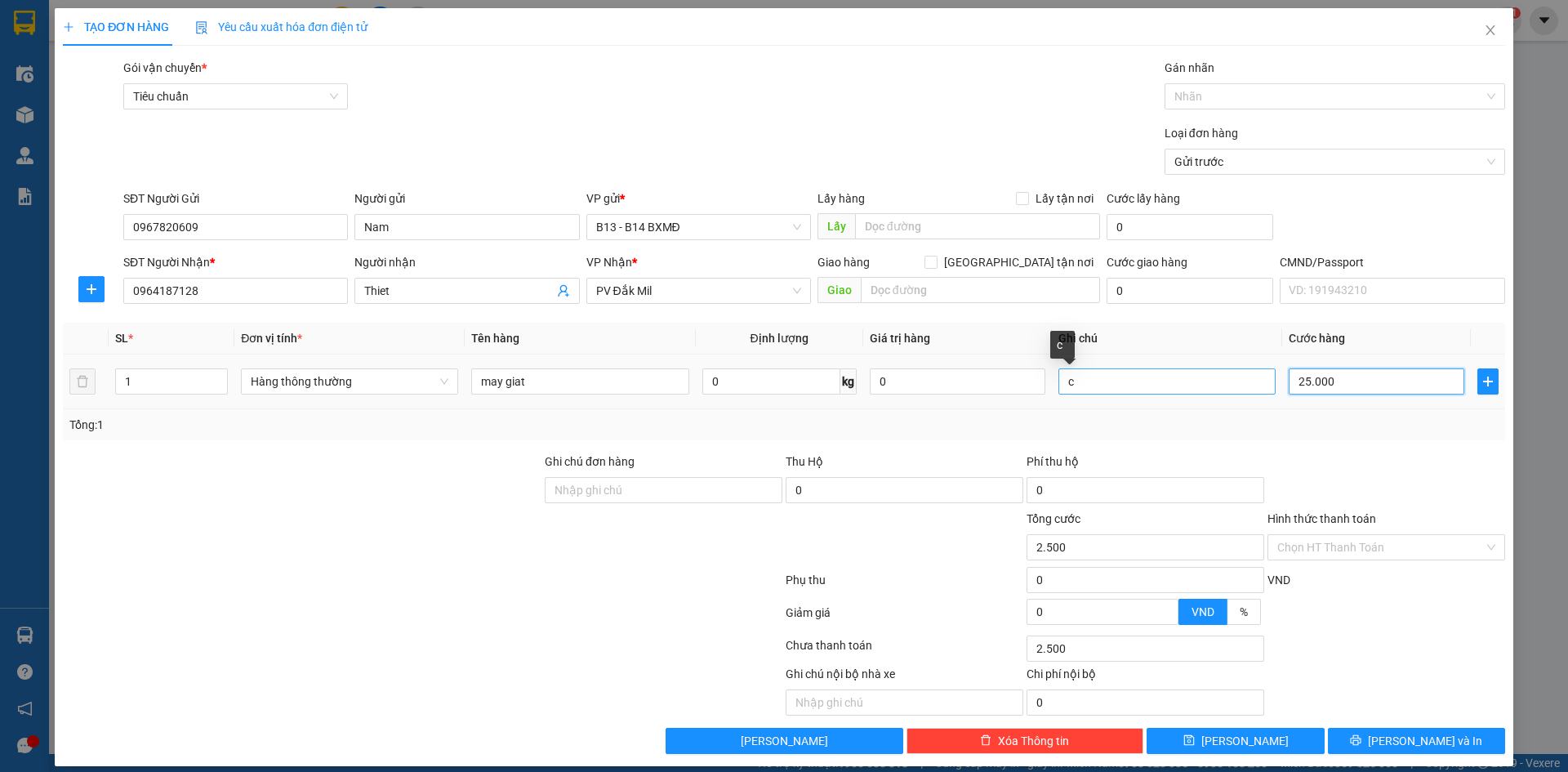
type input "25.000"
type input "250.000"
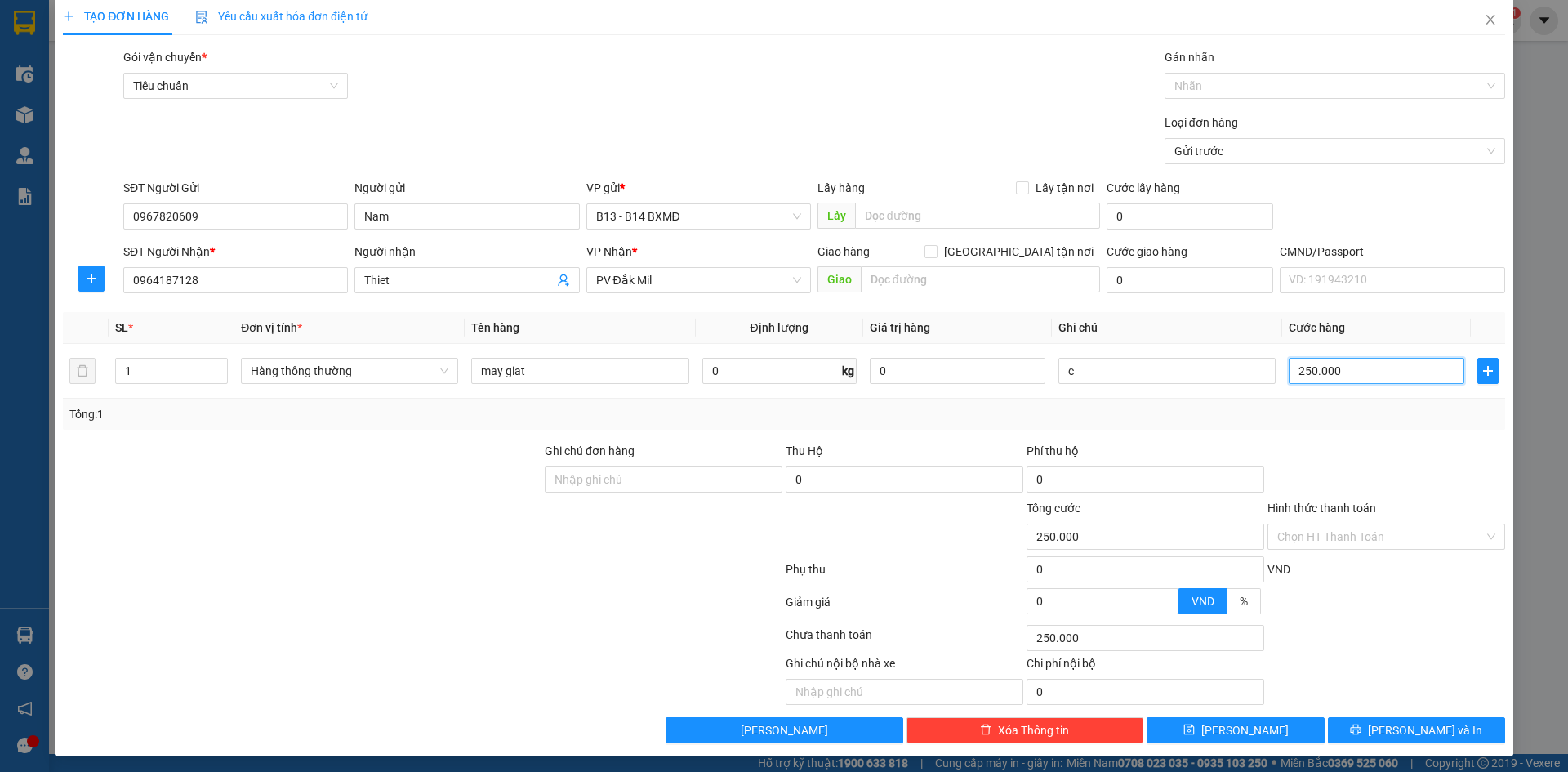
scroll to position [14, 0]
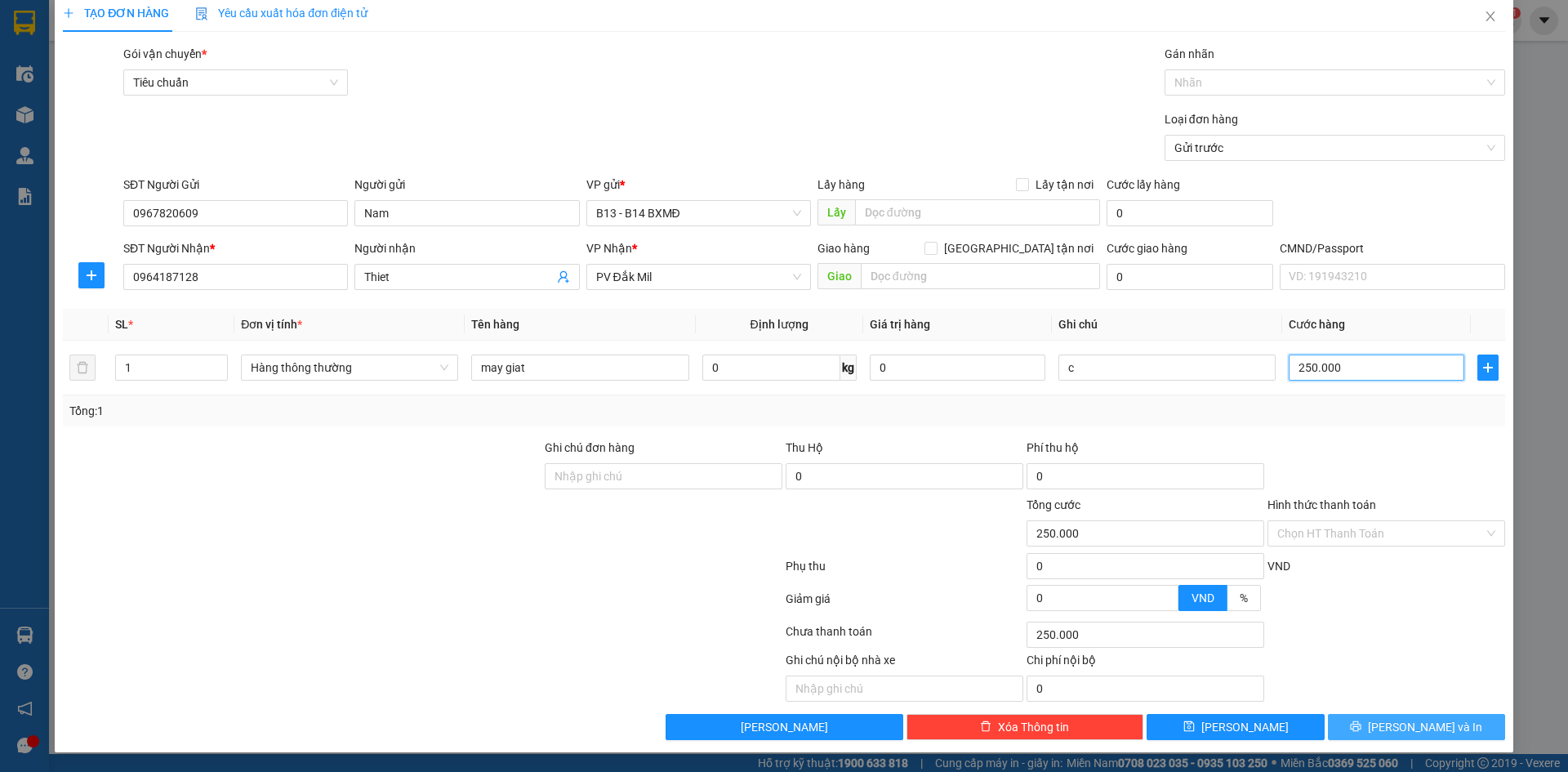
type input "250.000"
click at [1362, 723] on icon "printer" at bounding box center [1356, 726] width 11 height 11
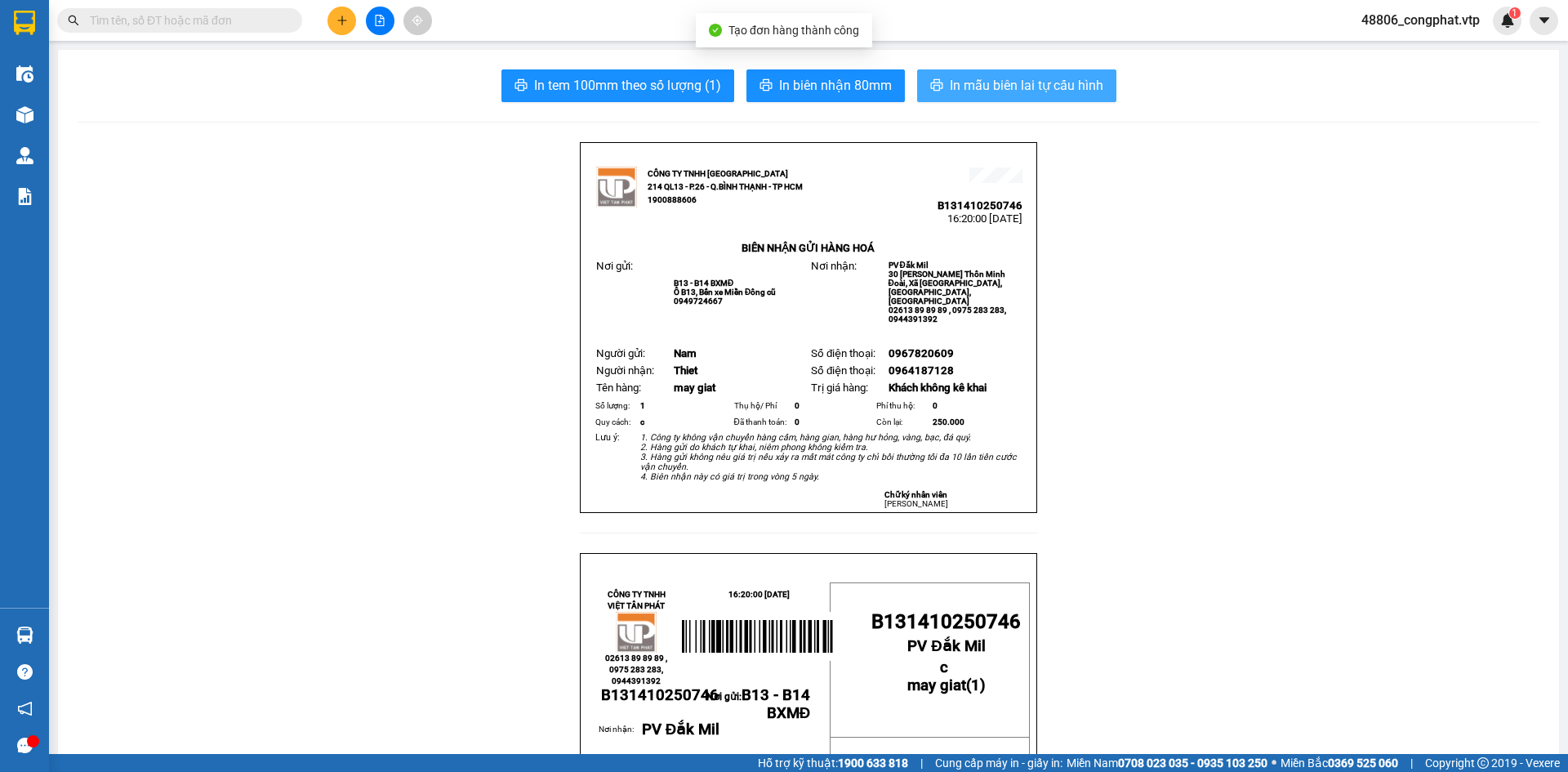
click at [1056, 85] on span "In mẫu biên lai tự cấu hình" at bounding box center [1027, 85] width 154 height 21
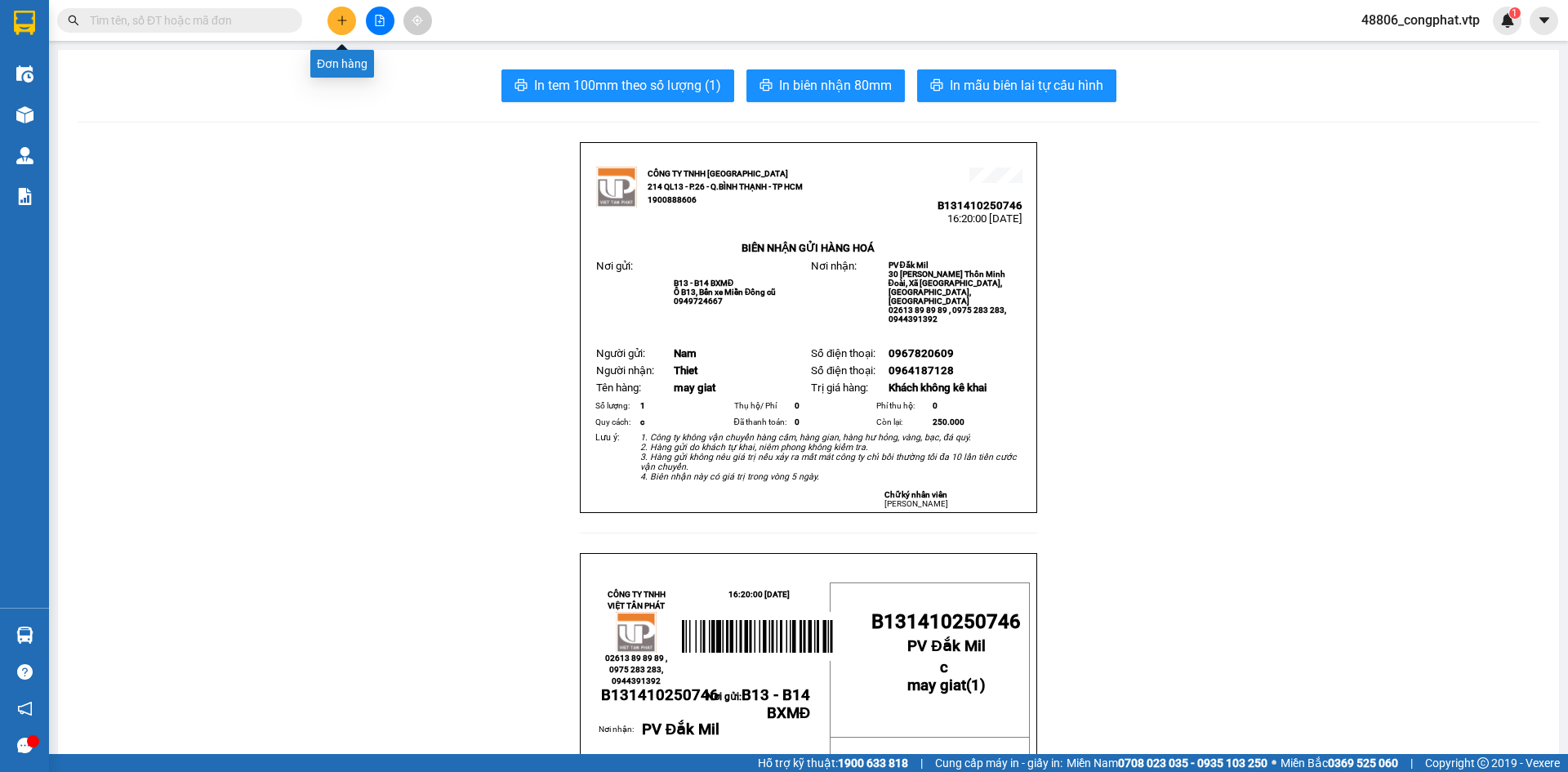
click at [339, 23] on icon "plus" at bounding box center [342, 21] width 11 height 11
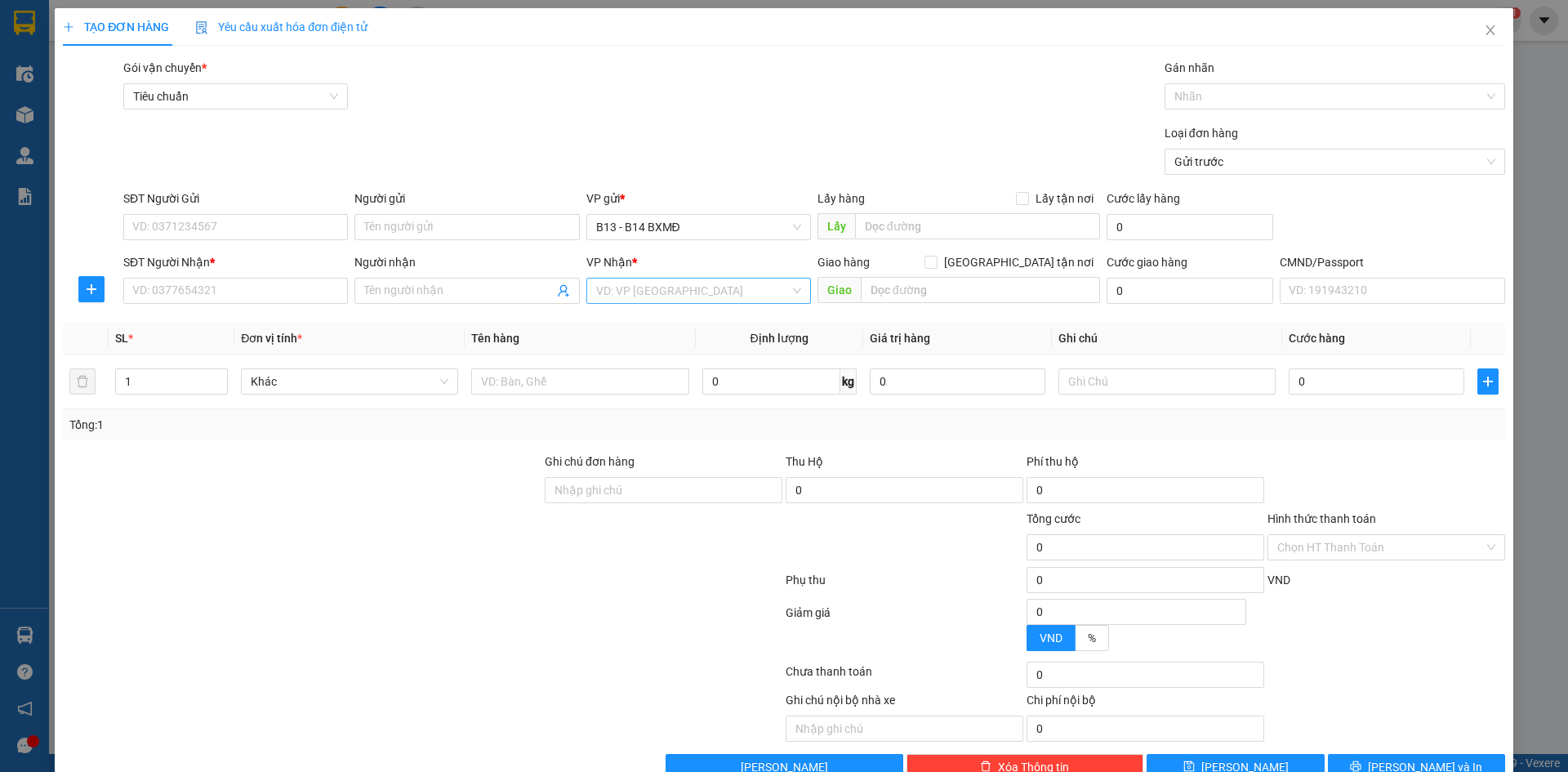
click at [657, 297] on input "search" at bounding box center [693, 291] width 193 height 24
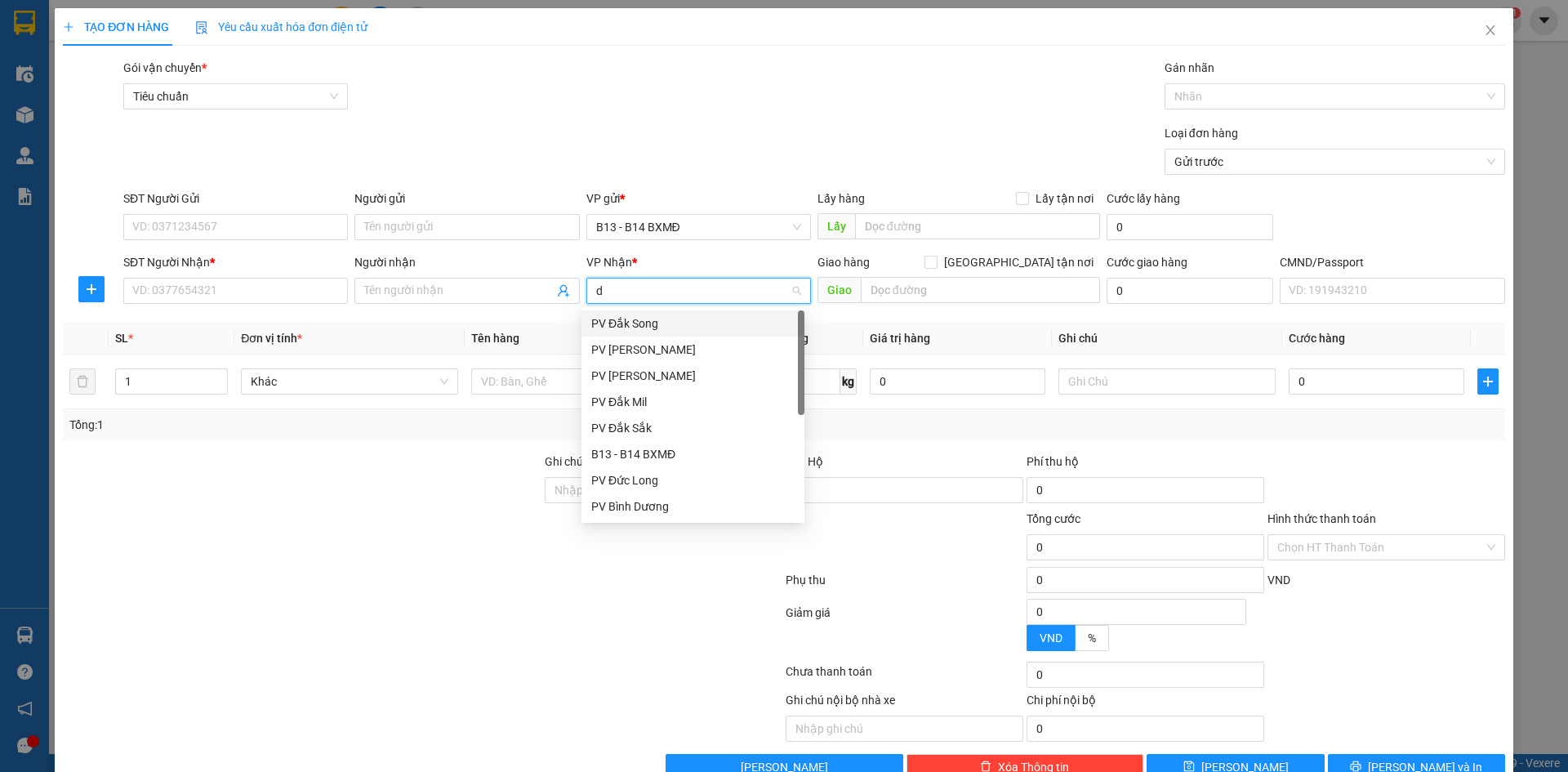
type input "dx"
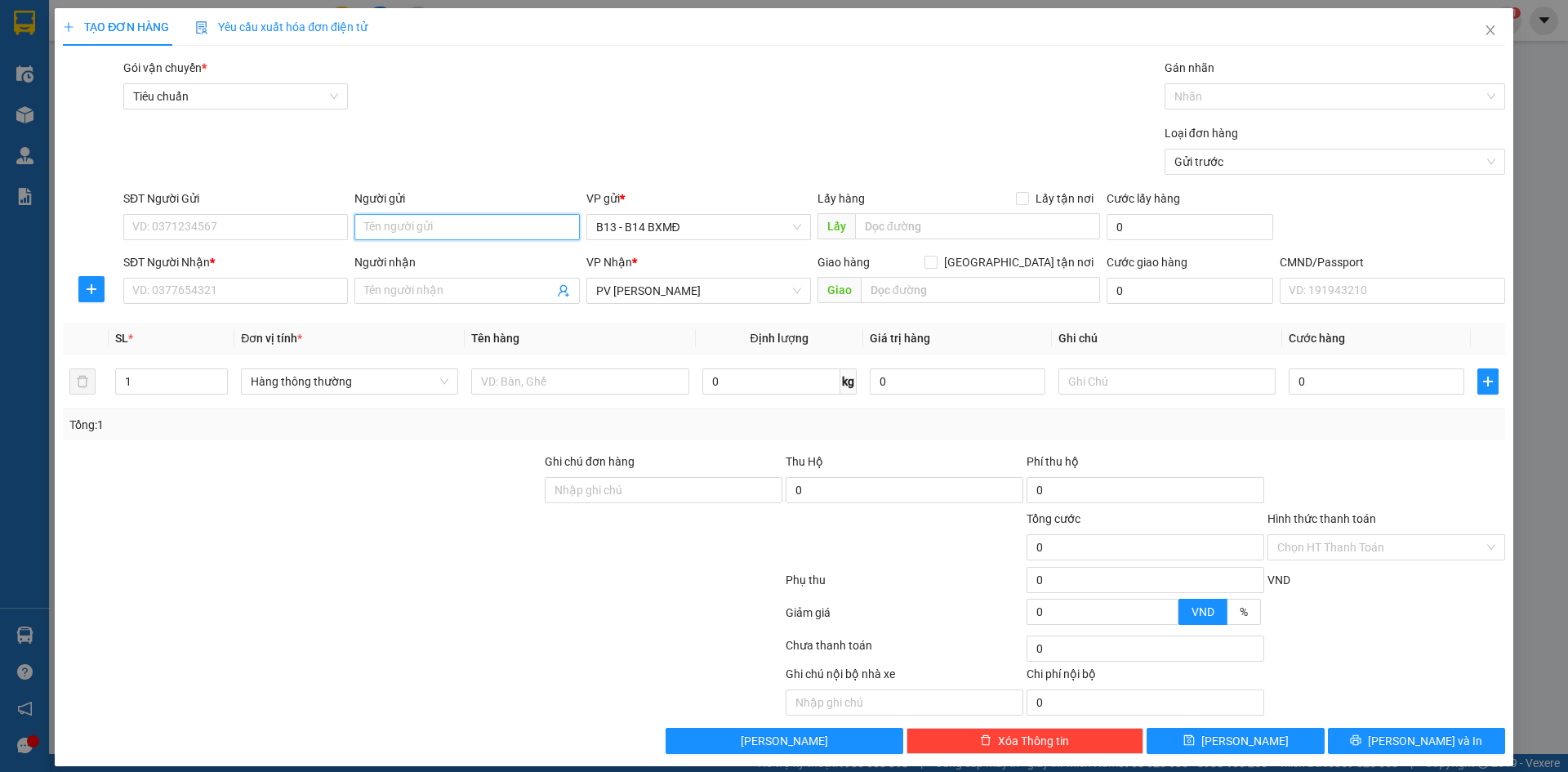
click at [480, 224] on input "Người gửi" at bounding box center [467, 227] width 225 height 26
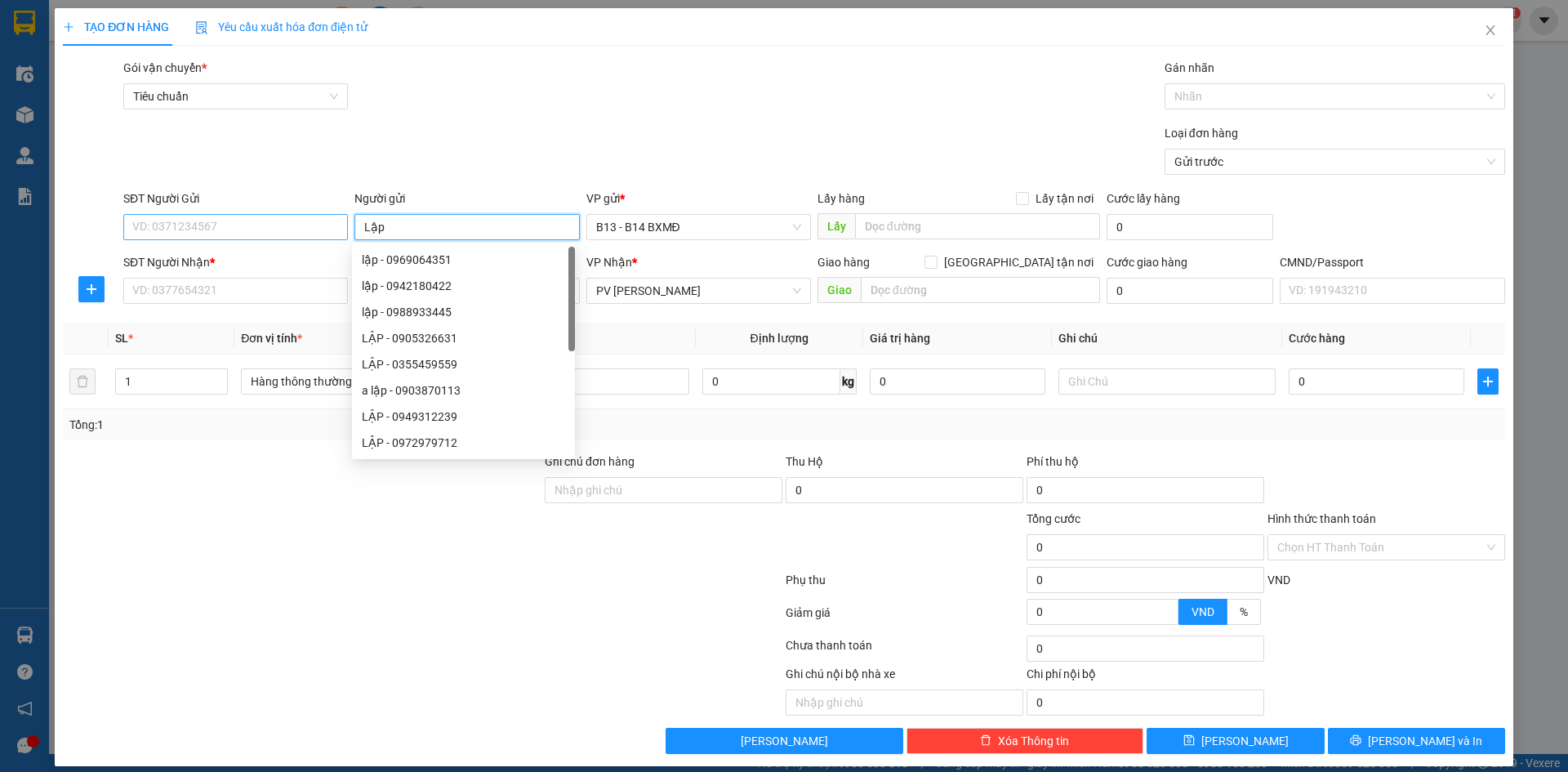
type input "Lập"
drag, startPoint x: 268, startPoint y: 225, endPoint x: 276, endPoint y: 223, distance: 8.2
click at [276, 223] on input "SĐT Người Gửi" at bounding box center [236, 227] width 225 height 26
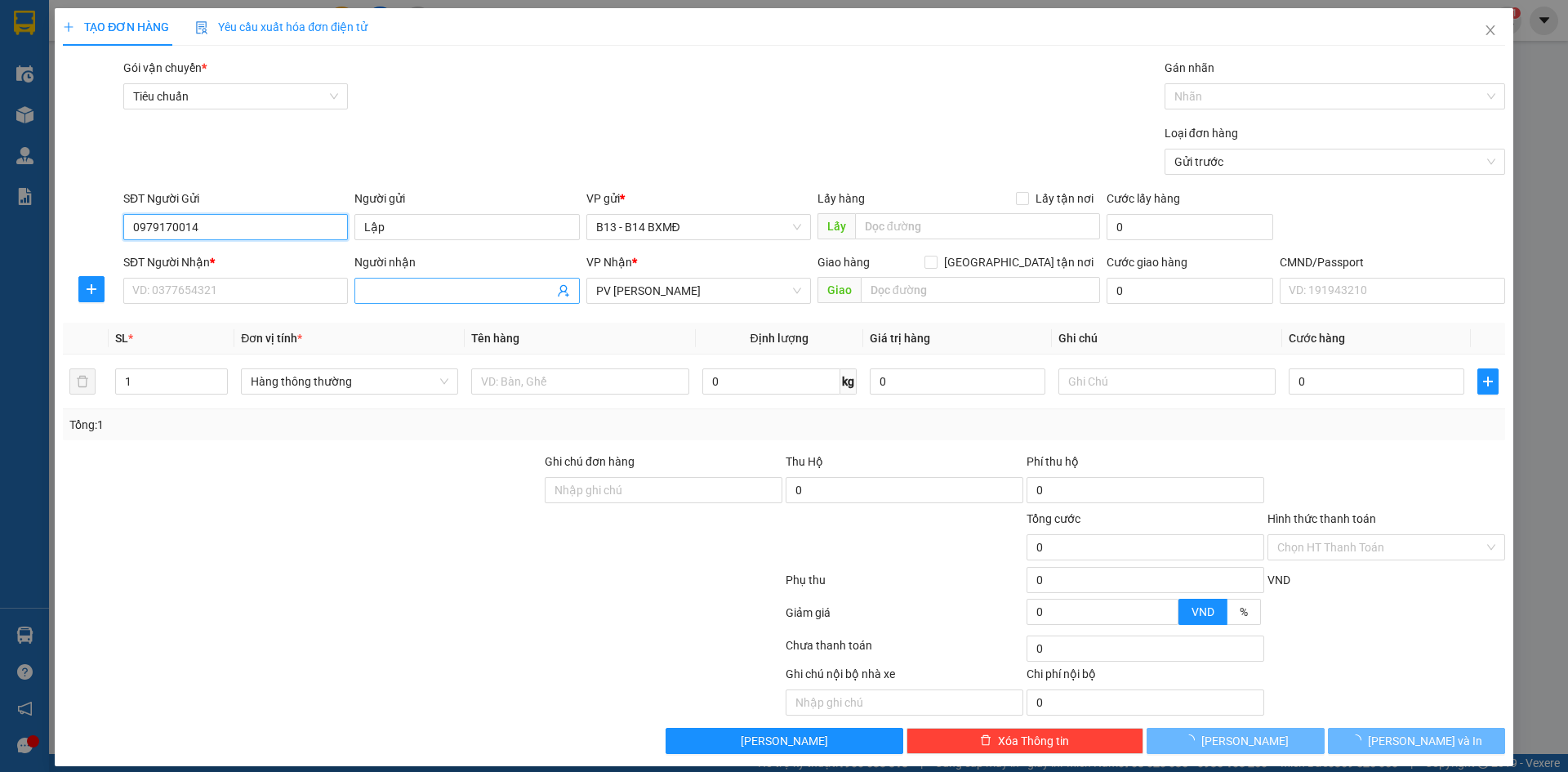
type input "0979170014"
click at [446, 294] on input "Người nhận" at bounding box center [458, 290] width 188 height 18
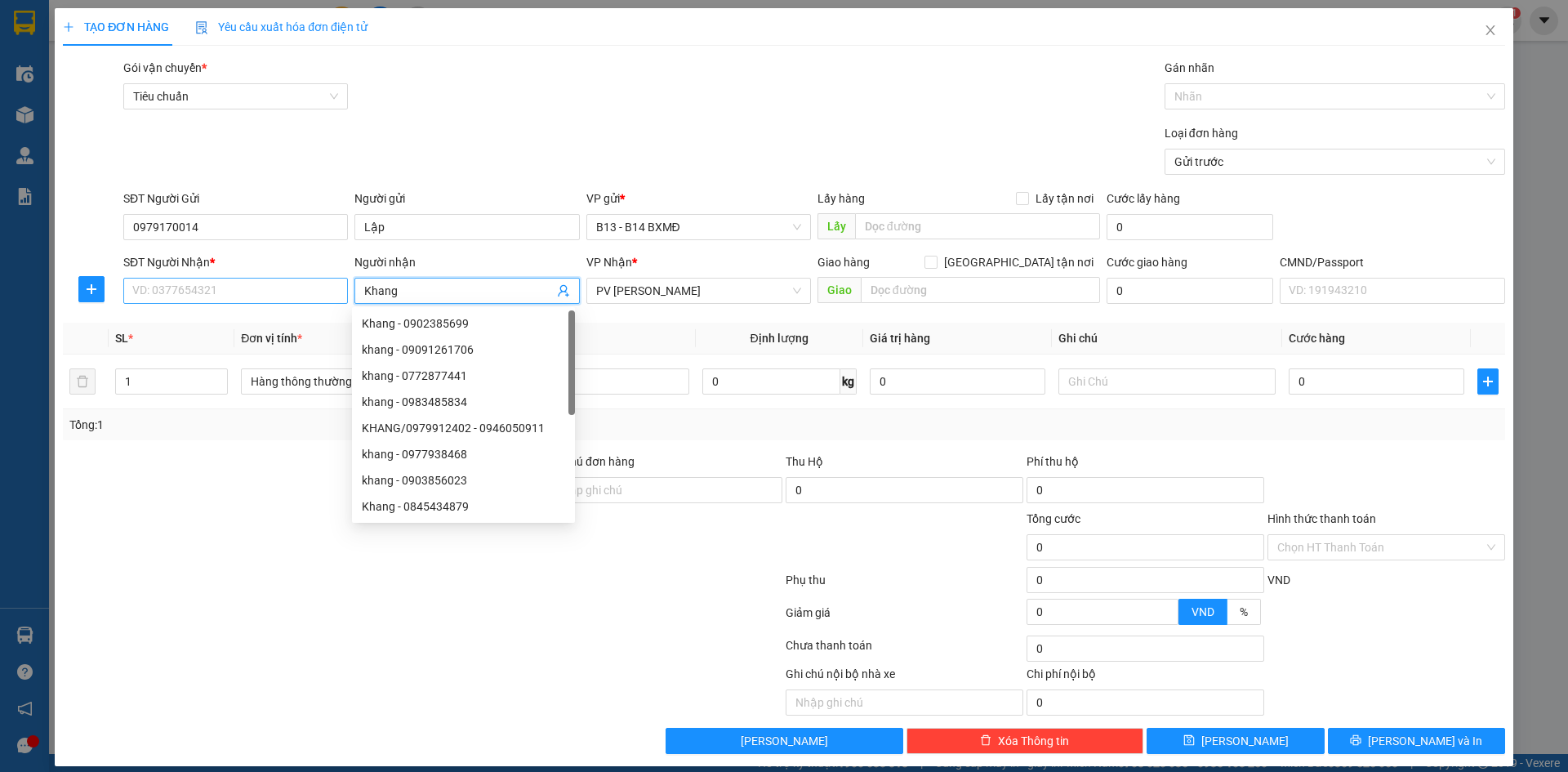
type input "Khang"
click at [290, 298] on input "SĐT Người Nhận *" at bounding box center [236, 291] width 225 height 26
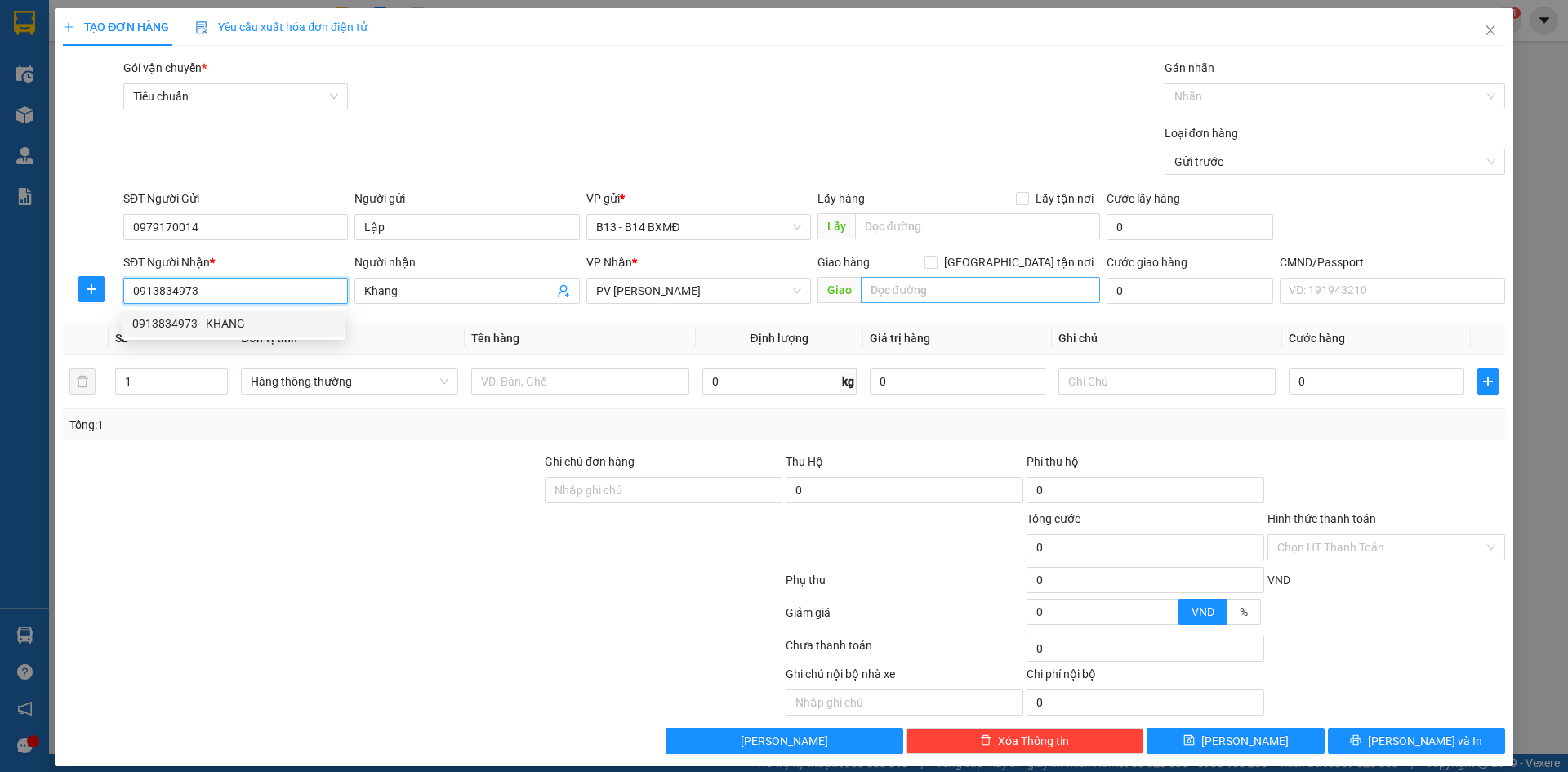
type input "0913834973"
click at [977, 289] on input "text" at bounding box center [980, 290] width 239 height 26
click at [885, 292] on input "[DEMOGRAPHIC_DATA] 52" at bounding box center [980, 290] width 239 height 26
type input "Đèo 52"
click at [155, 379] on input "1" at bounding box center [172, 382] width 111 height 24
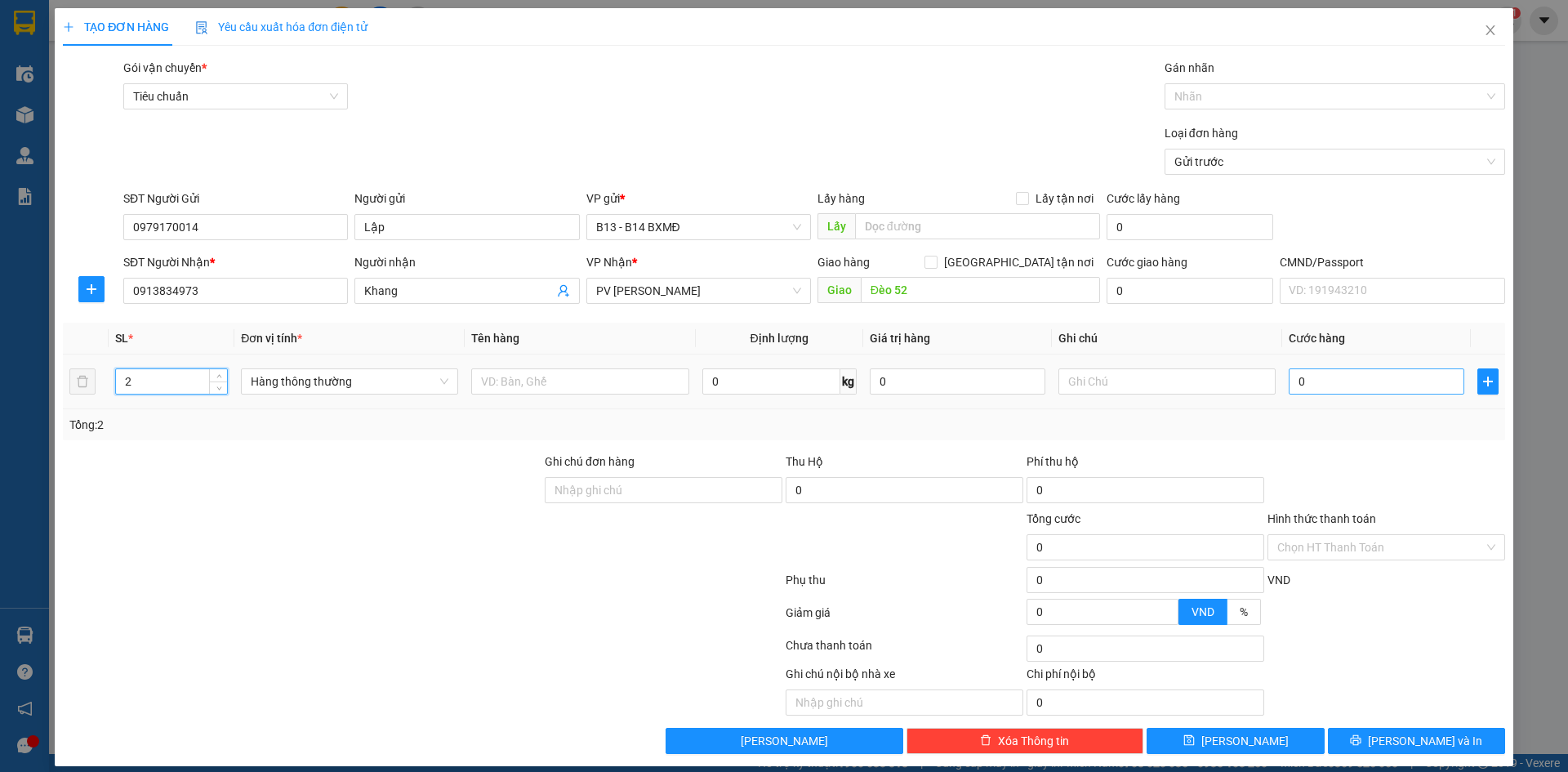
type input "2"
click at [1319, 381] on input "0" at bounding box center [1376, 382] width 175 height 26
type input "1"
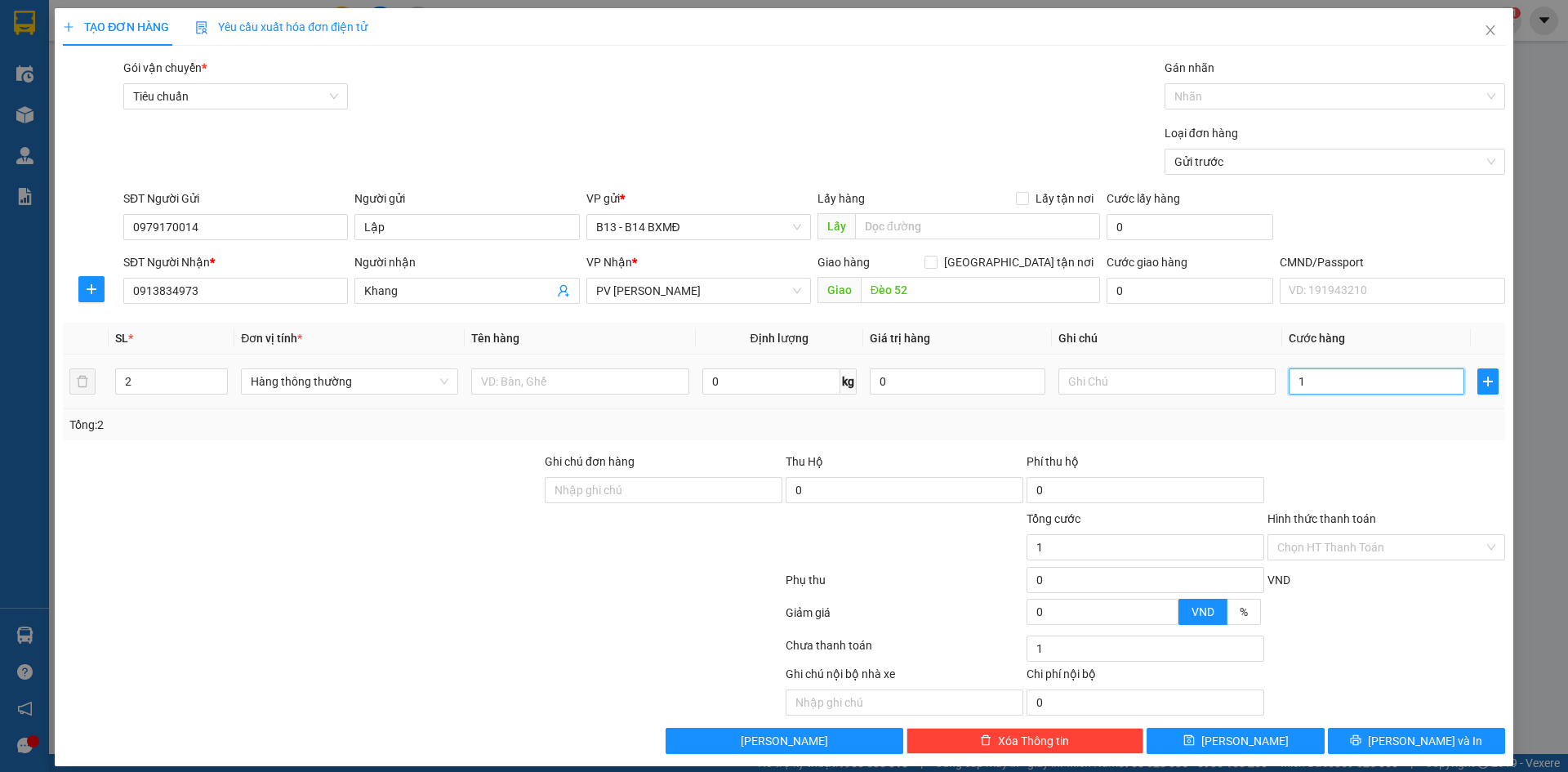
type input "10"
type input "100"
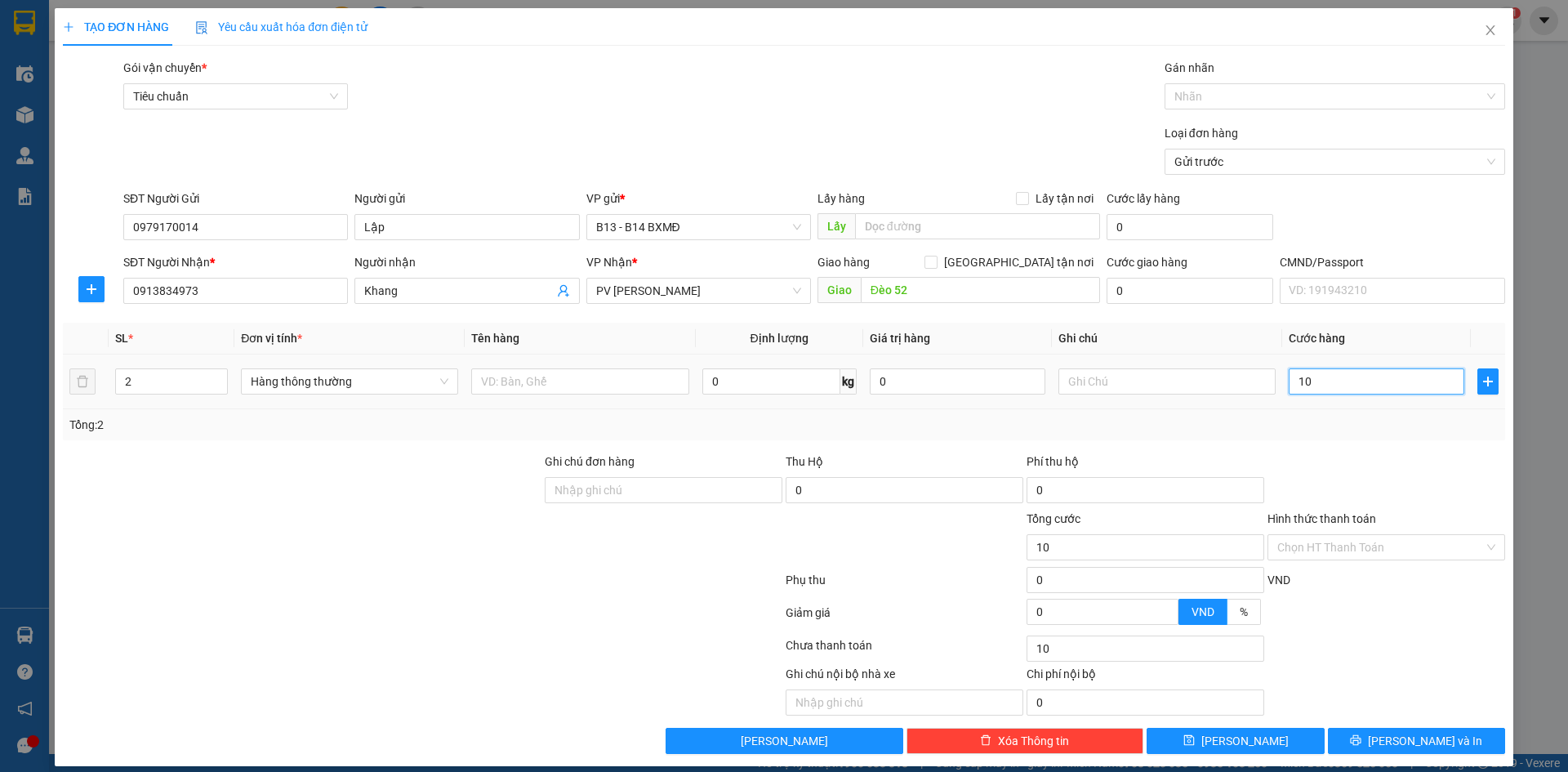
type input "100"
type input "1.000"
type input "10.000"
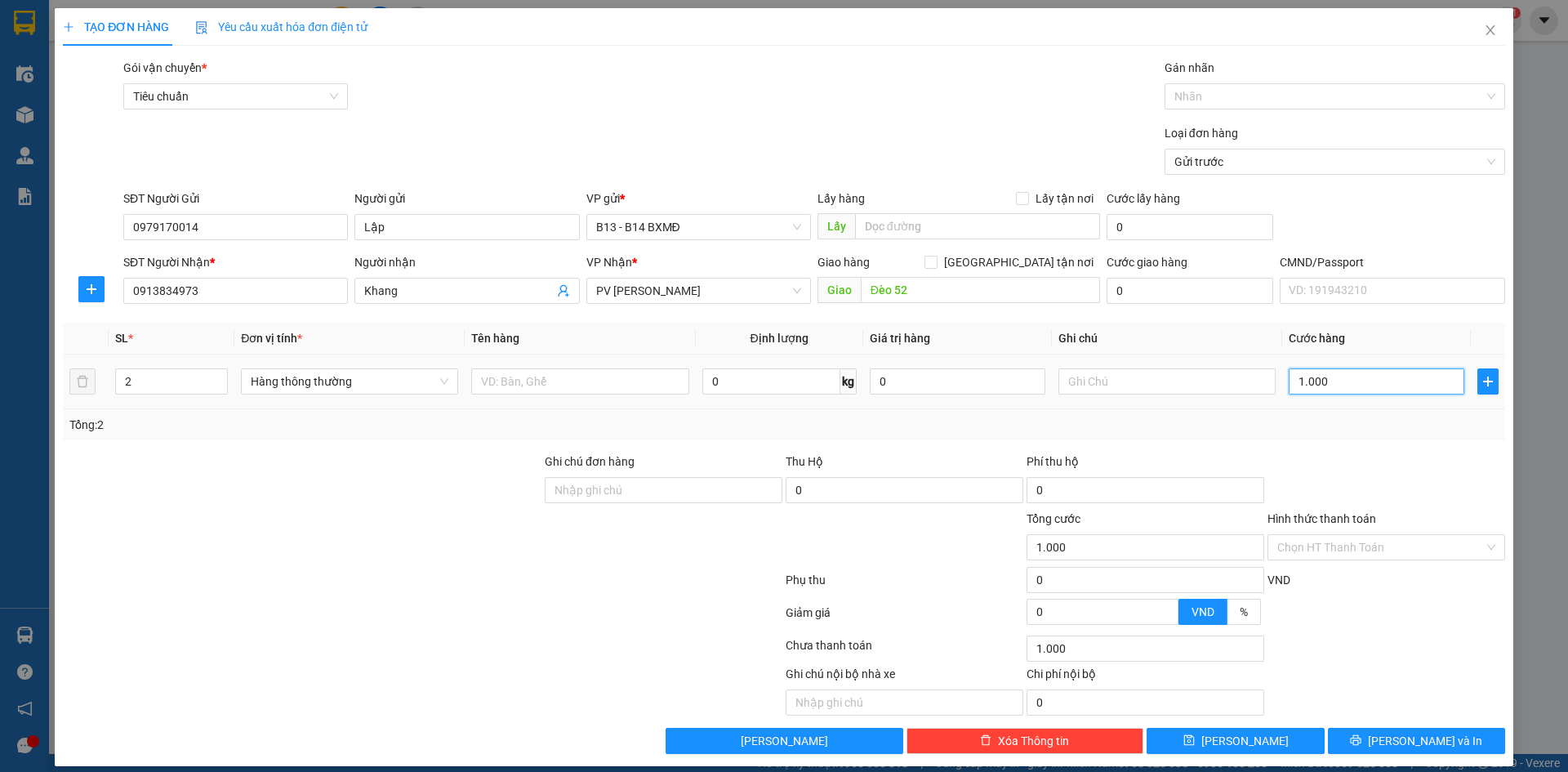
type input "10.000"
type input "100.000"
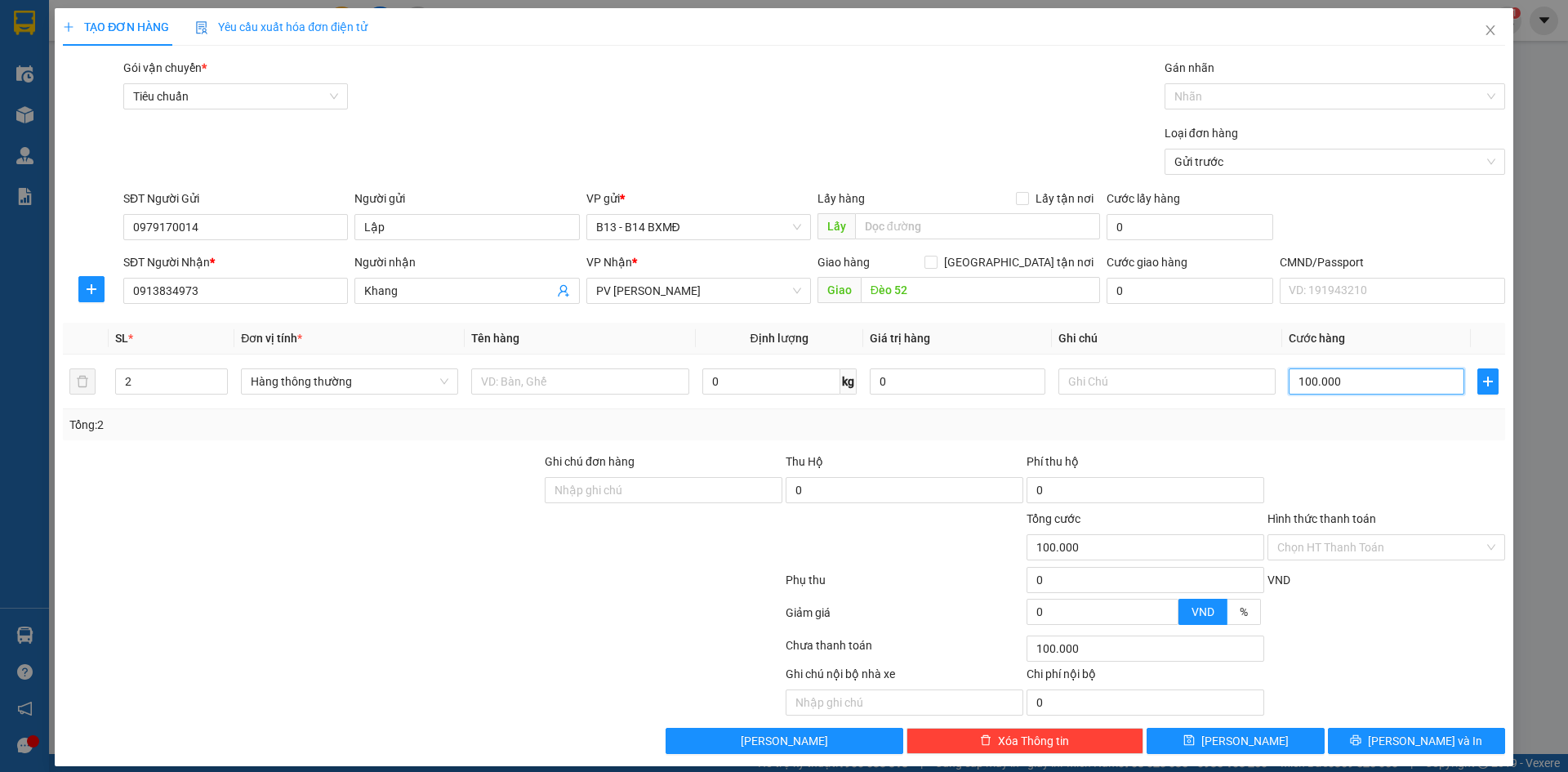
type input "100.000"
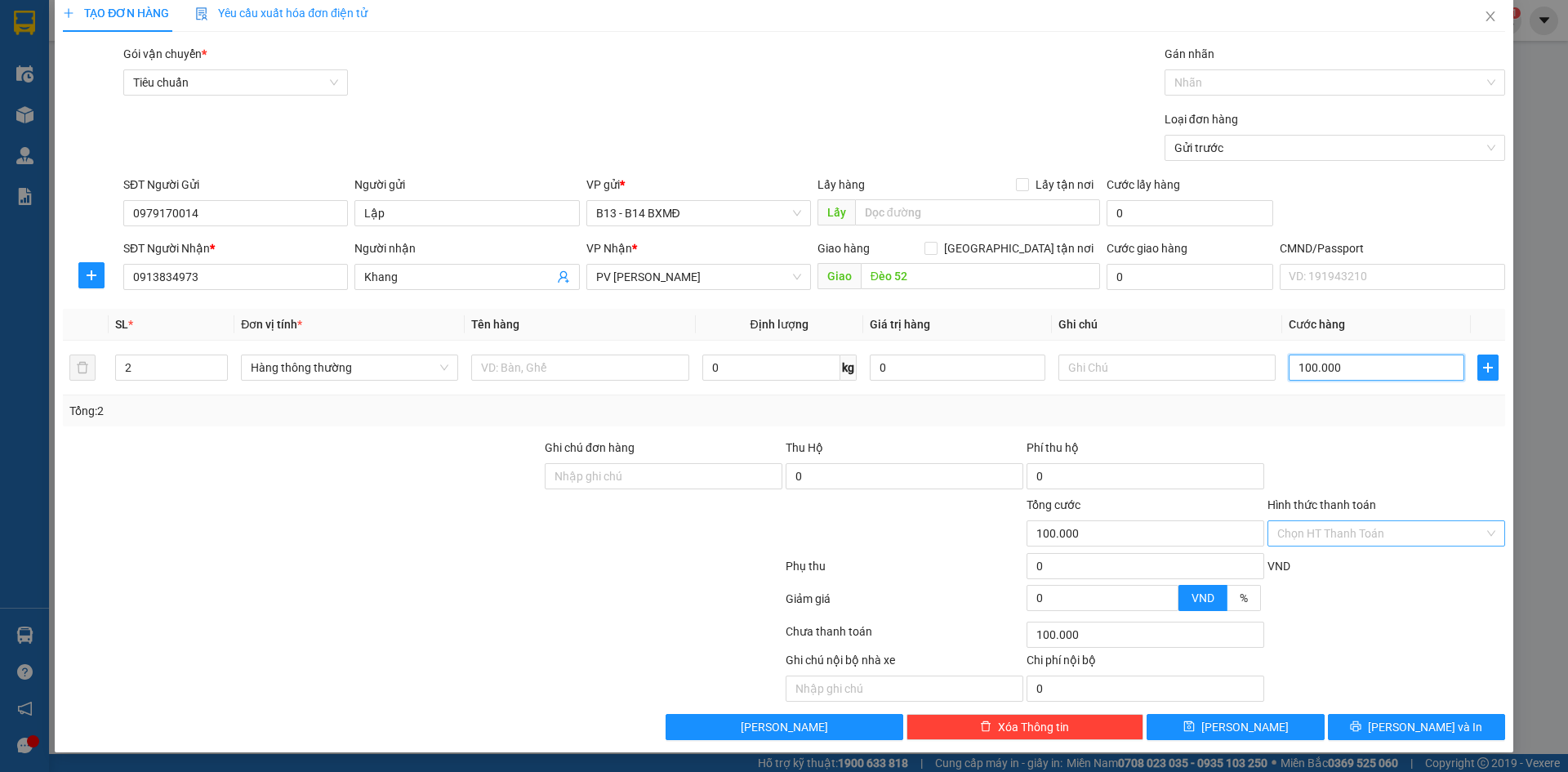
click at [1480, 536] on div "Chọn HT Thanh Toán" at bounding box center [1386, 534] width 237 height 26
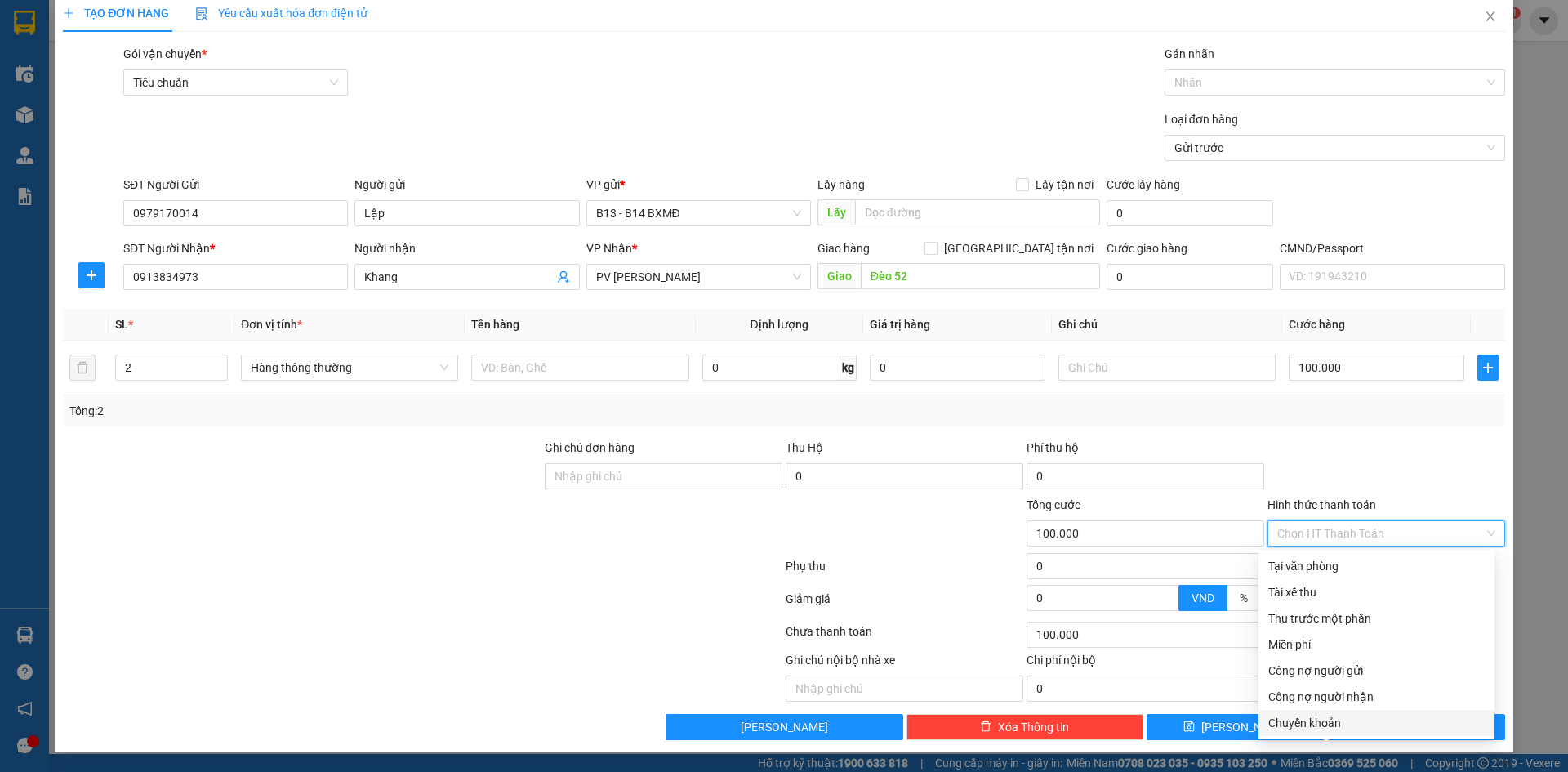
click at [1316, 724] on div "Chuyển khoản" at bounding box center [1377, 722] width 217 height 18
type input "0"
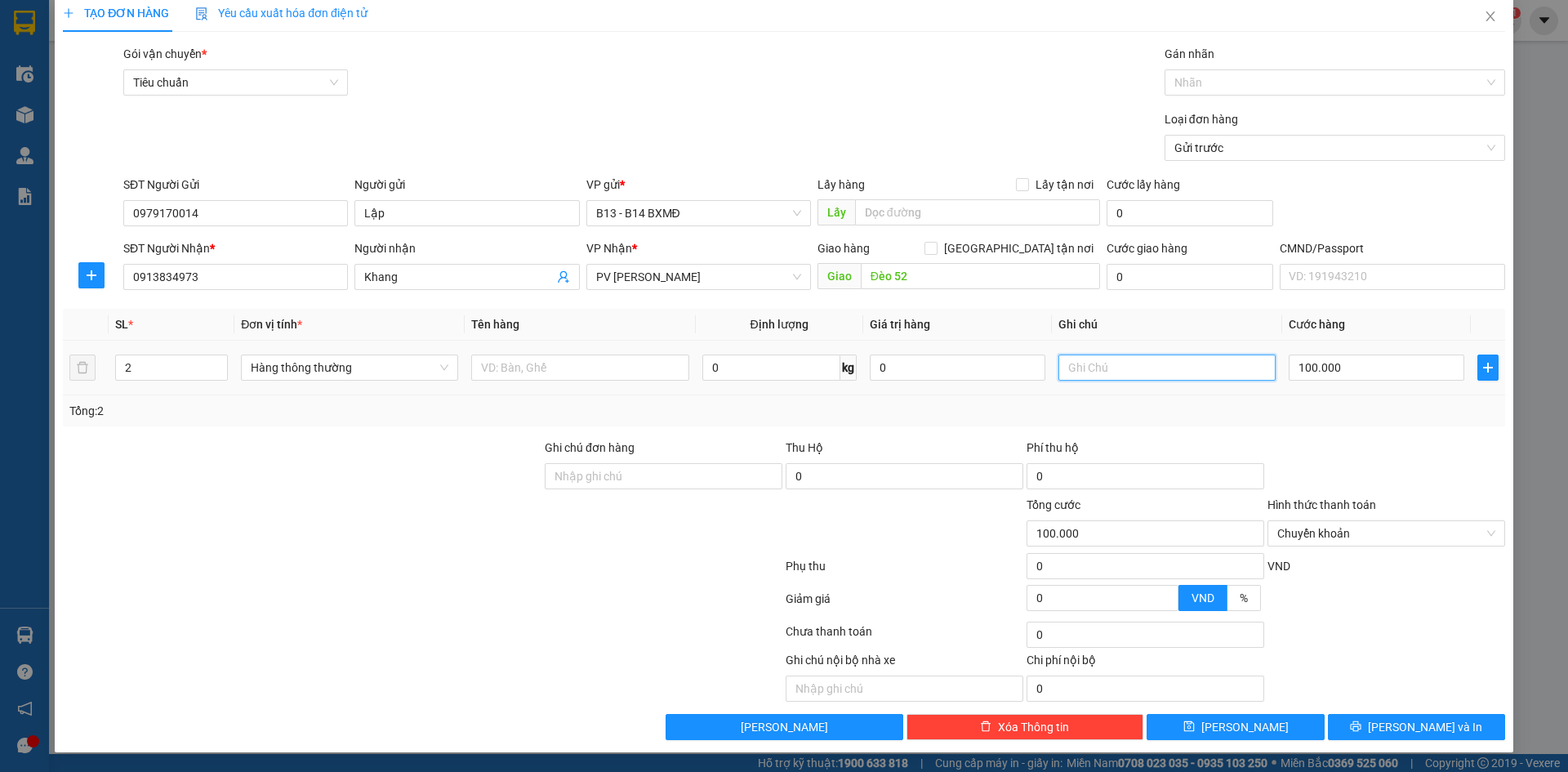
click at [1076, 368] on input "text" at bounding box center [1168, 368] width 218 height 26
type input "b"
click at [642, 475] on input "Ghi chú đơn hàng" at bounding box center [663, 477] width 237 height 26
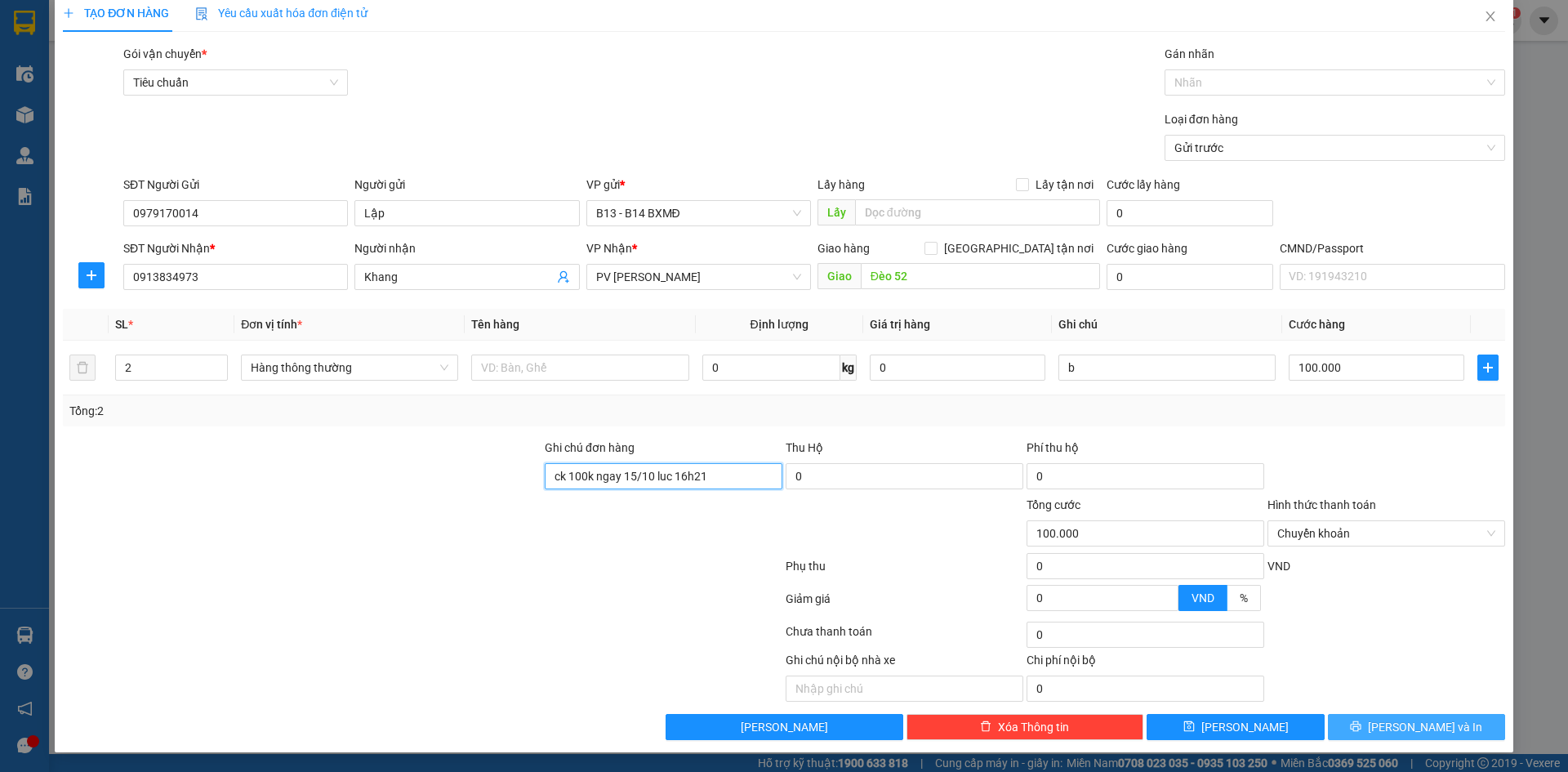
type input "ck 100k ngay 15/10 luc 16h21"
click at [1411, 727] on span "[PERSON_NAME] và In" at bounding box center [1425, 727] width 114 height 18
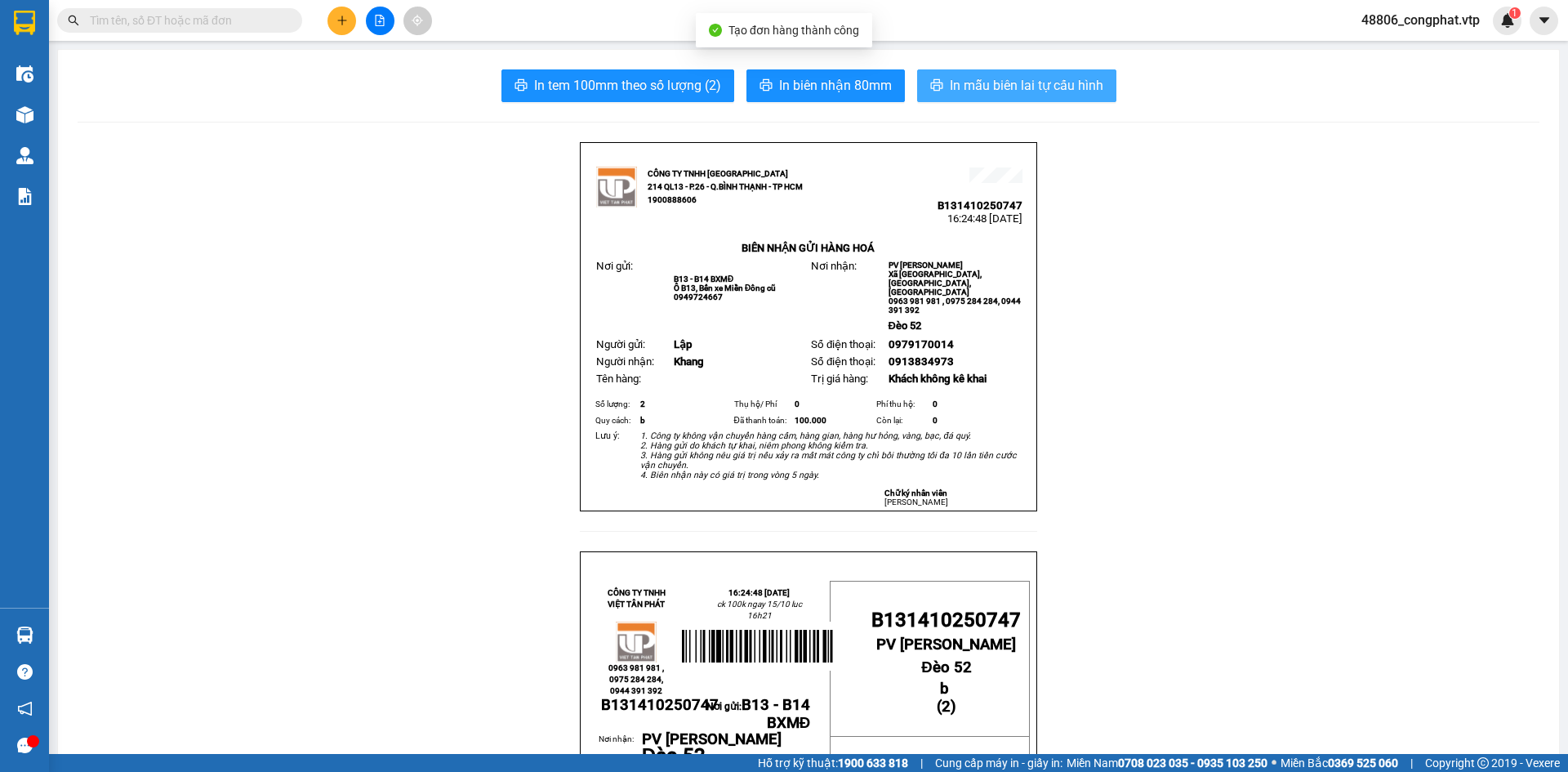
click at [1047, 85] on span "In mẫu biên lai tự cấu hình" at bounding box center [1027, 85] width 154 height 21
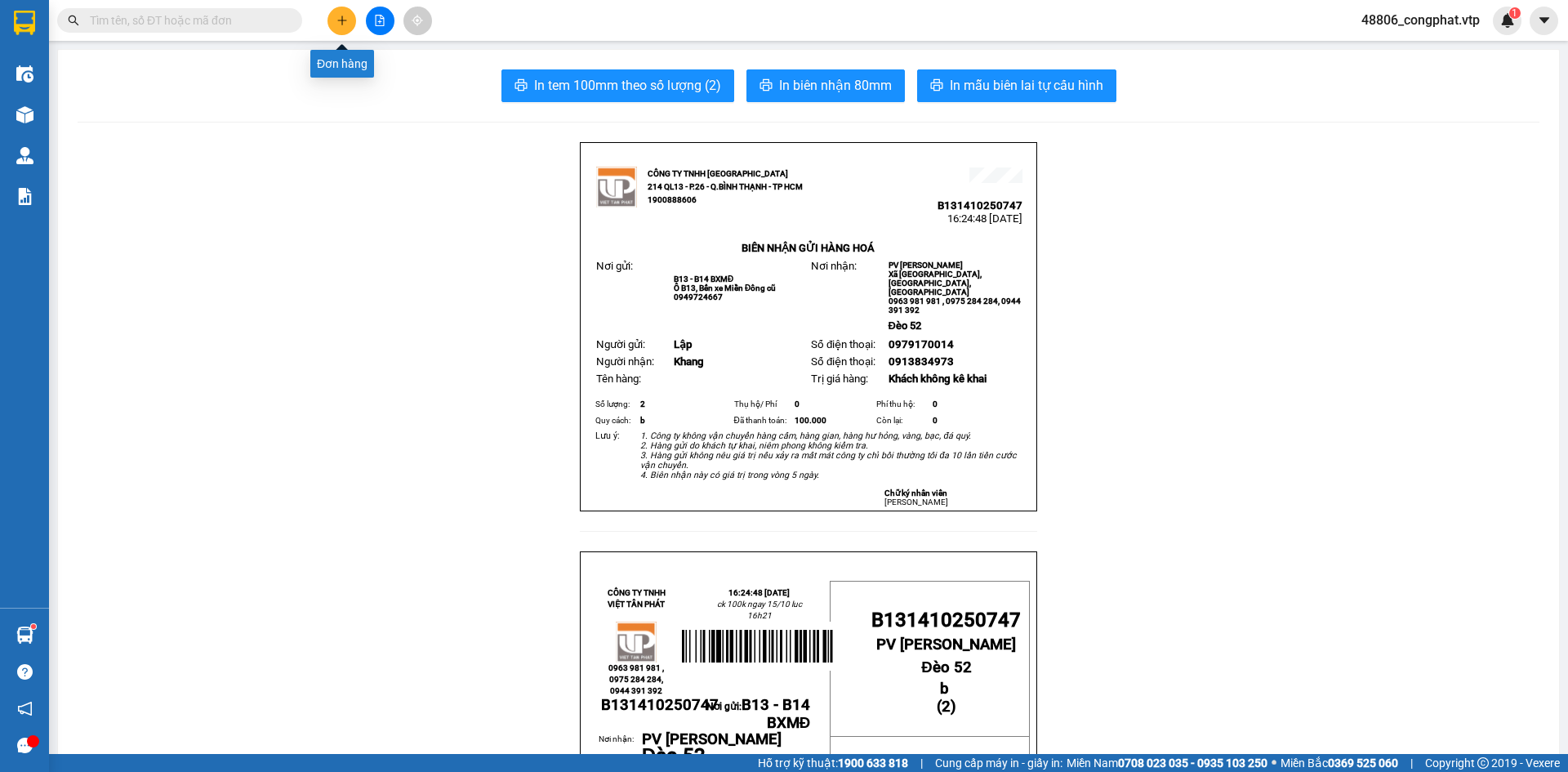
click at [345, 16] on icon "plus" at bounding box center [342, 21] width 11 height 11
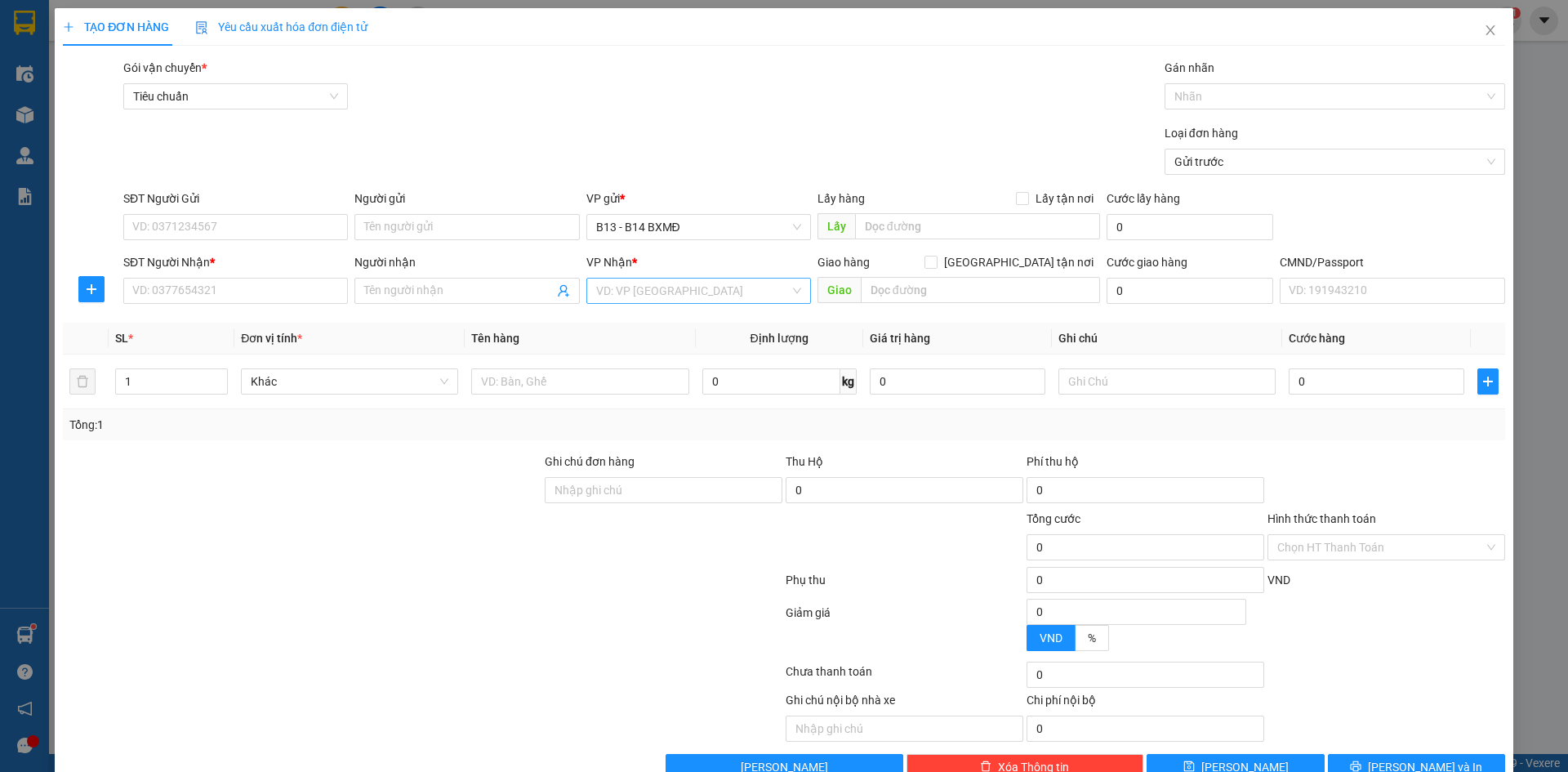
click at [659, 295] on input "search" at bounding box center [693, 291] width 193 height 24
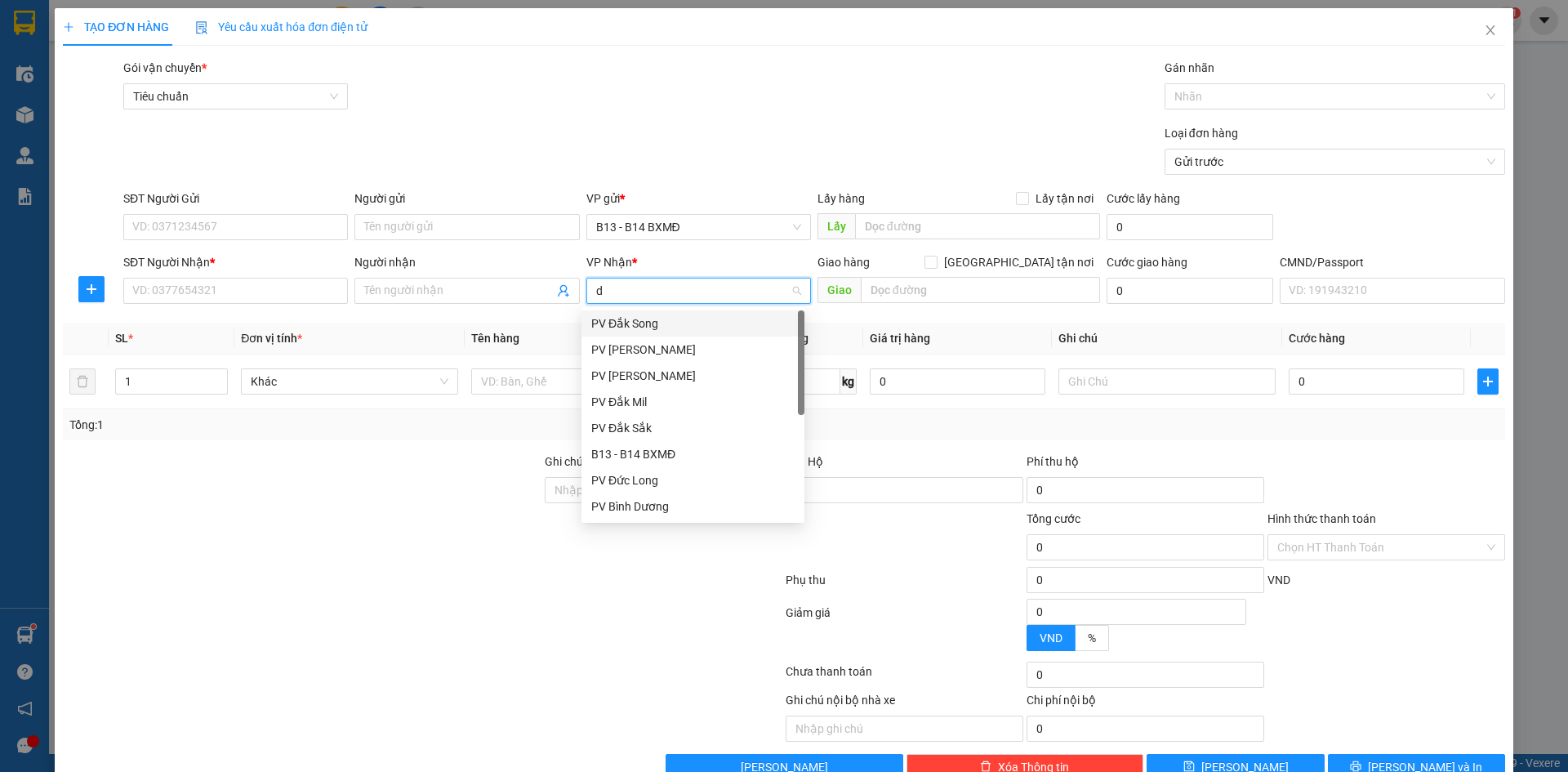
type input "dm"
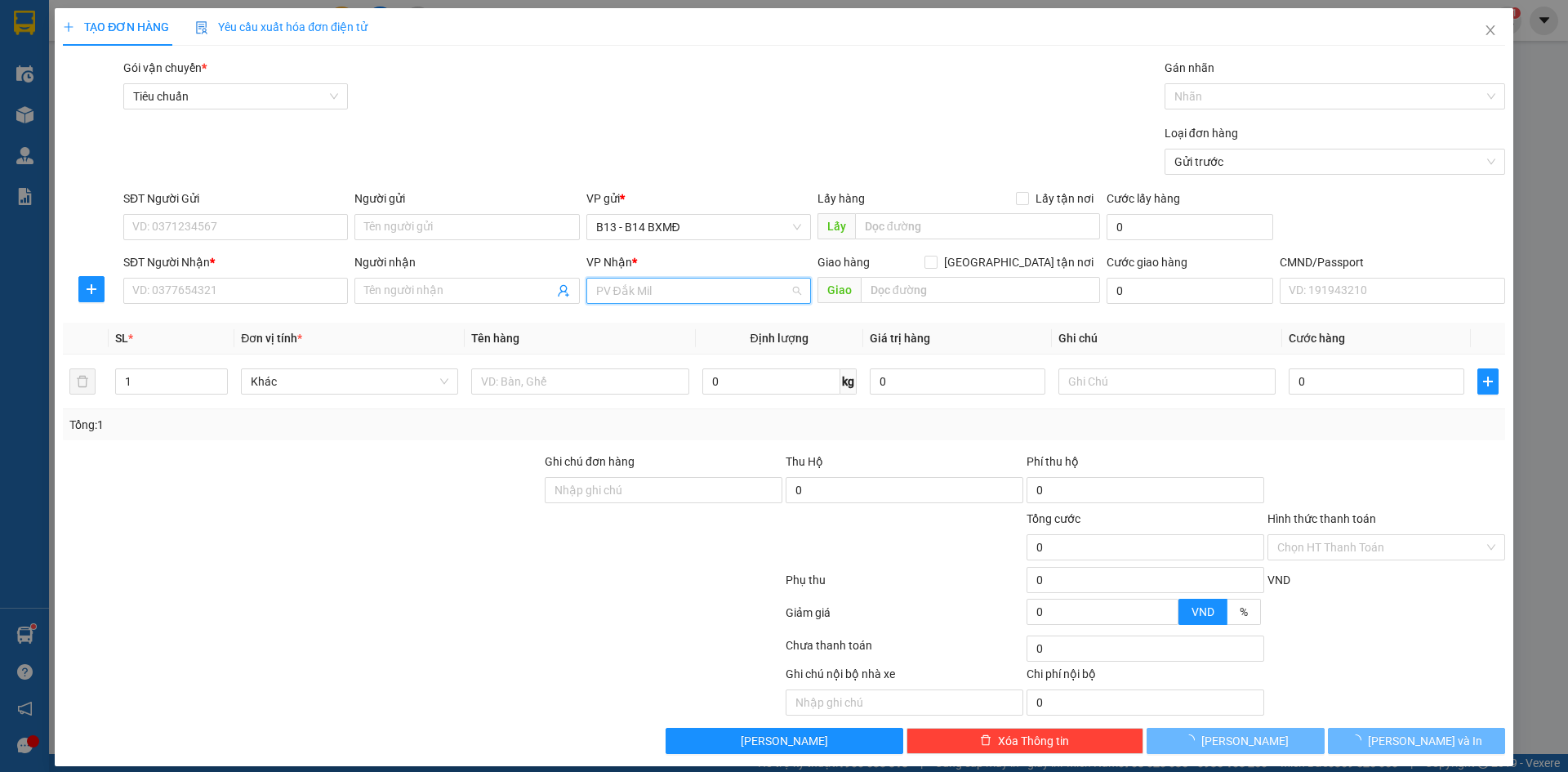
scroll to position [26, 0]
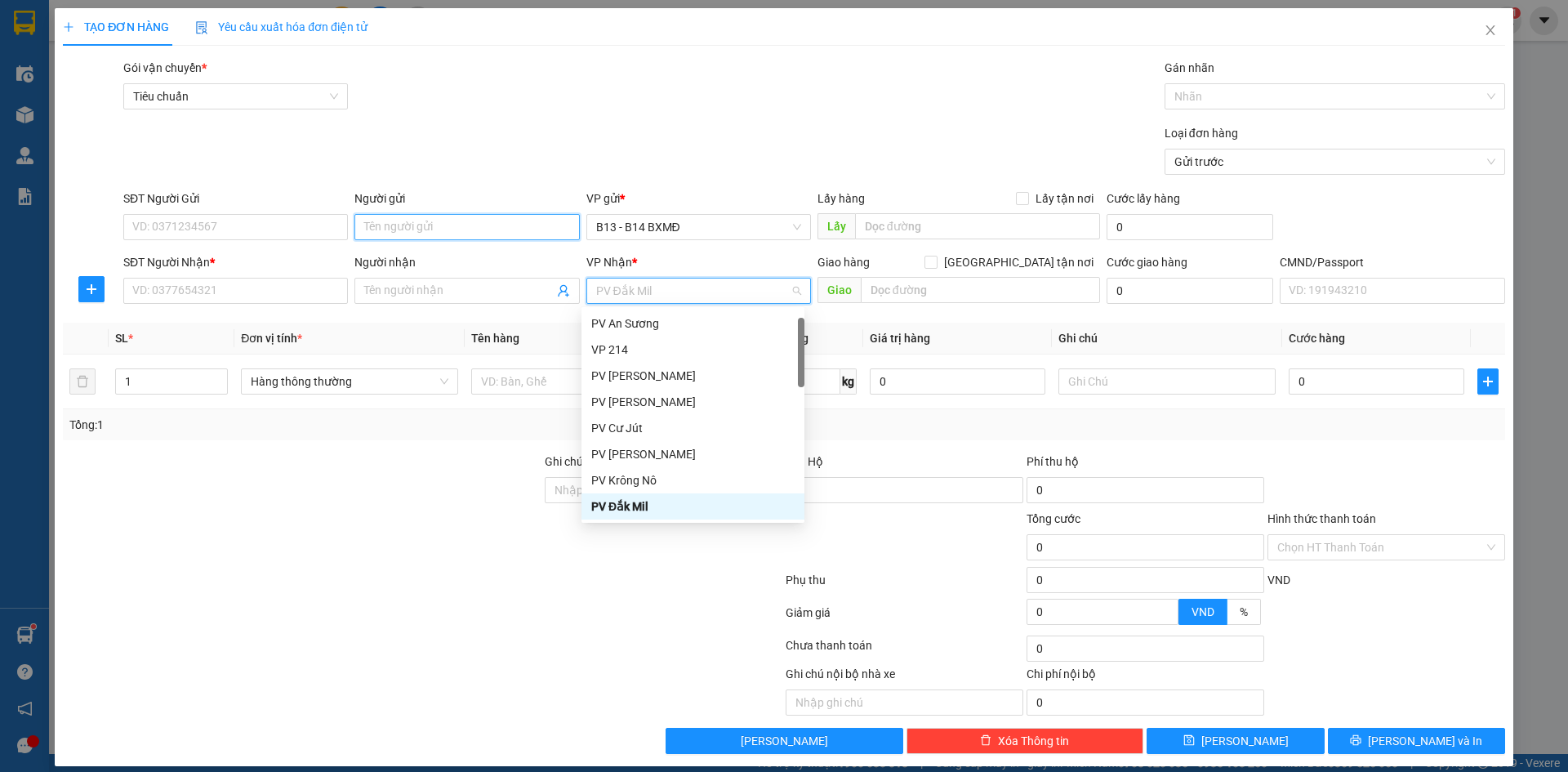
click at [523, 222] on input "Người gửi" at bounding box center [467, 227] width 225 height 26
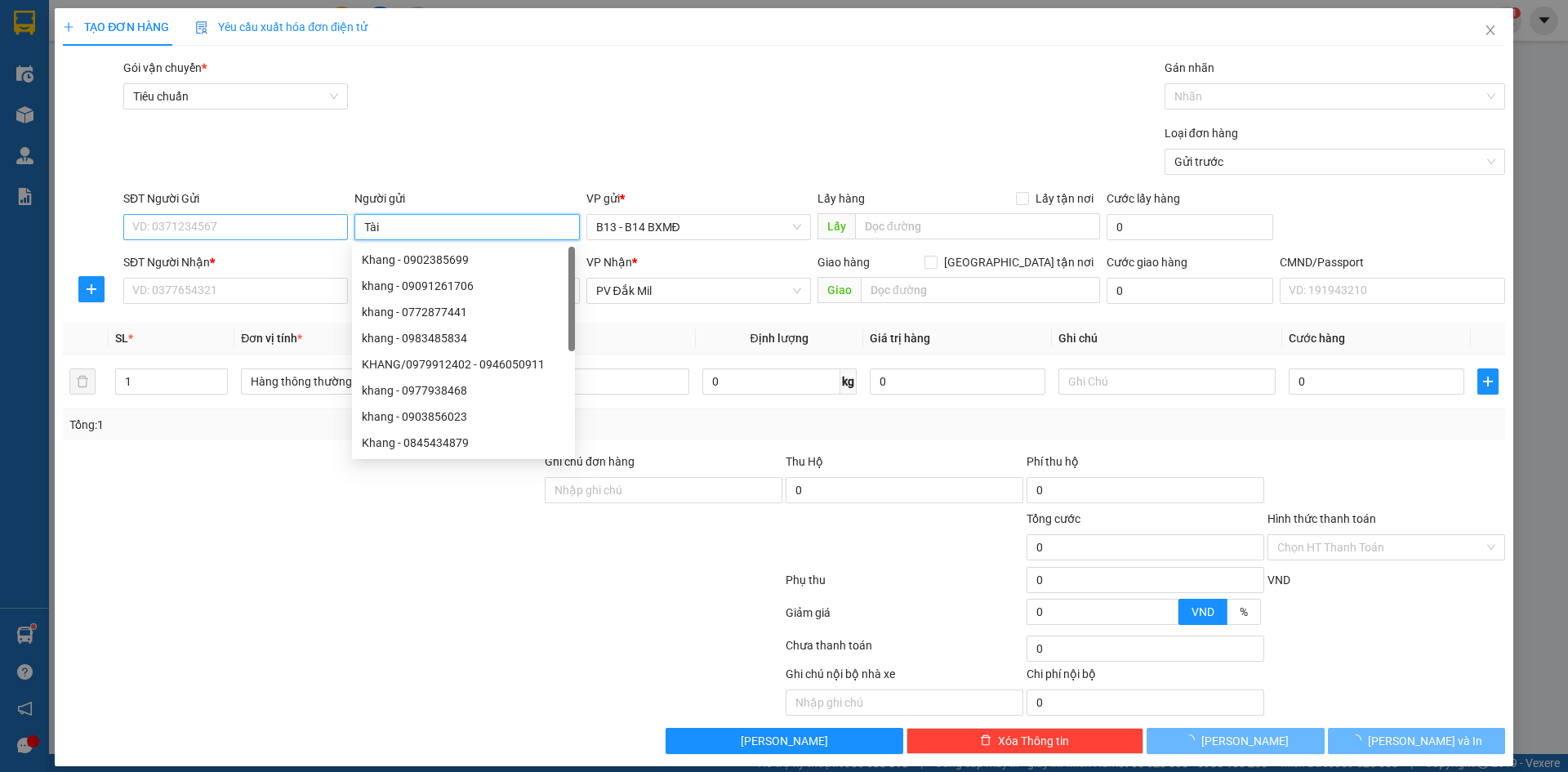
type input "Tài"
click at [198, 222] on input "SĐT Người Gửi" at bounding box center [236, 227] width 225 height 26
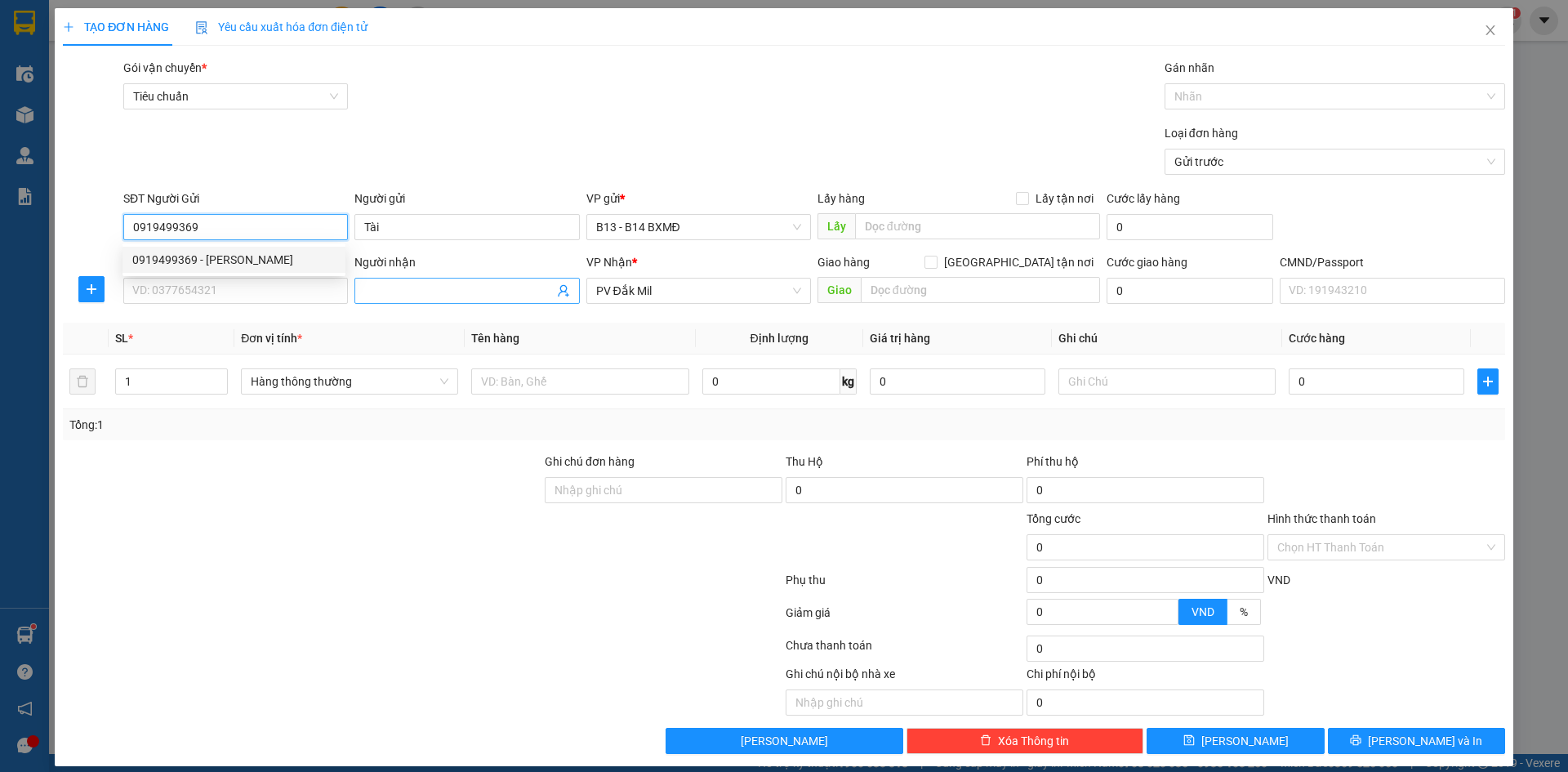
type input "0919499369"
click at [410, 289] on input "Người nhận" at bounding box center [458, 290] width 188 height 18
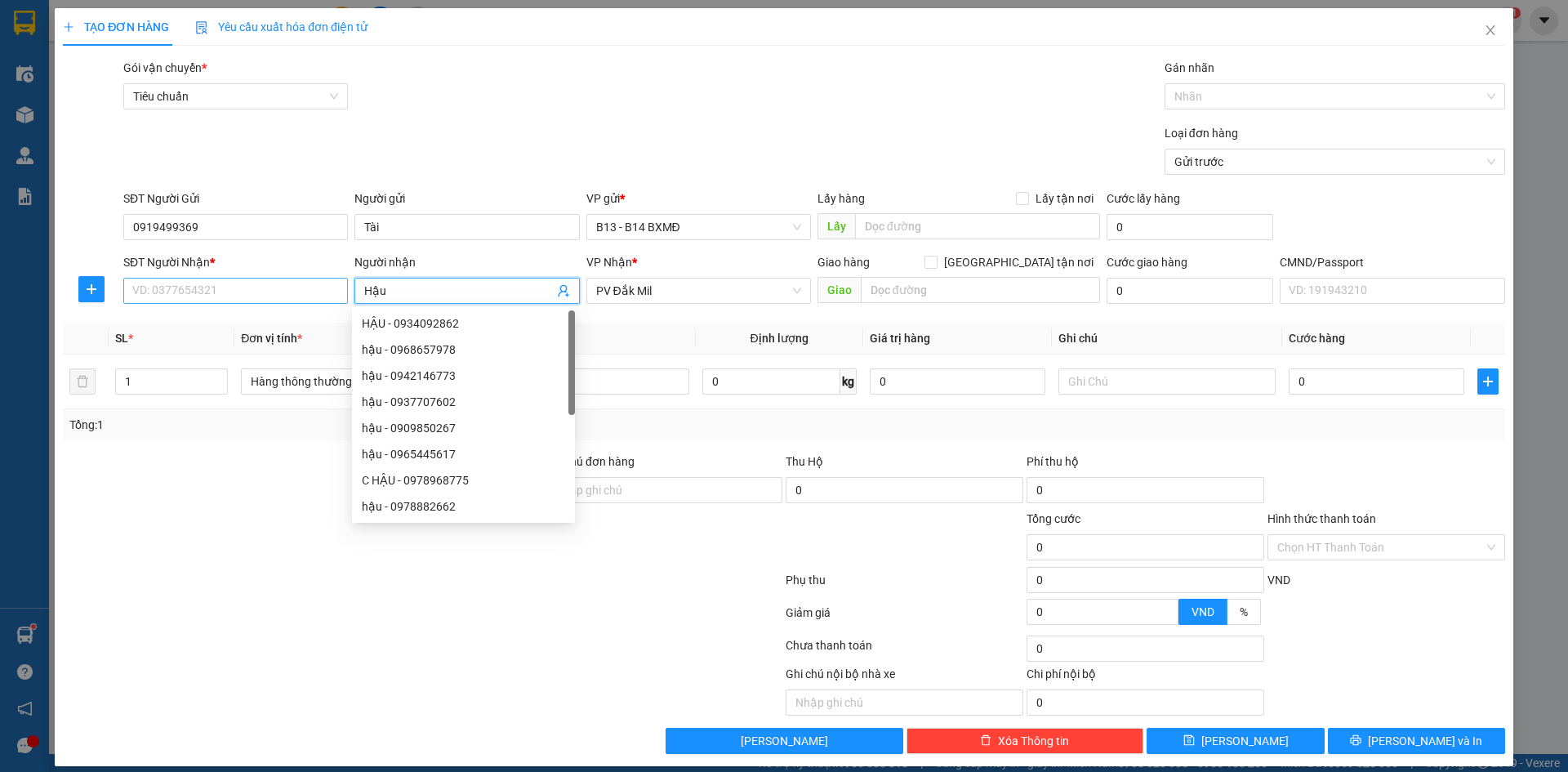
type input "Hậu"
click at [212, 295] on input "SĐT Người Nhận *" at bounding box center [236, 291] width 225 height 26
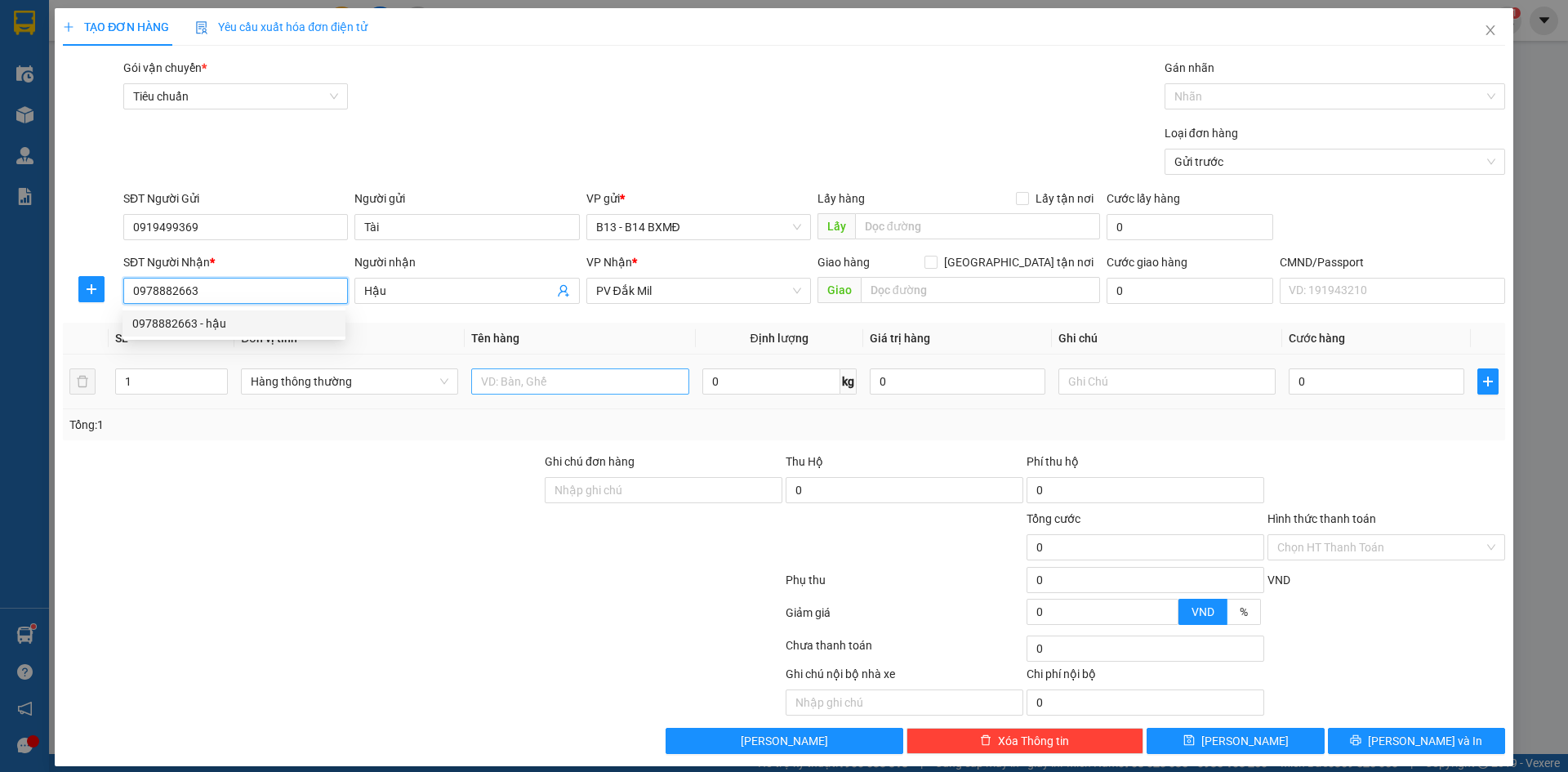
type input "0978882663"
click at [525, 381] on input "text" at bounding box center [580, 382] width 218 height 26
type input "dd y te"
drag, startPoint x: 141, startPoint y: 385, endPoint x: 124, endPoint y: 383, distance: 17.1
click at [124, 383] on input "1" at bounding box center [172, 382] width 111 height 24
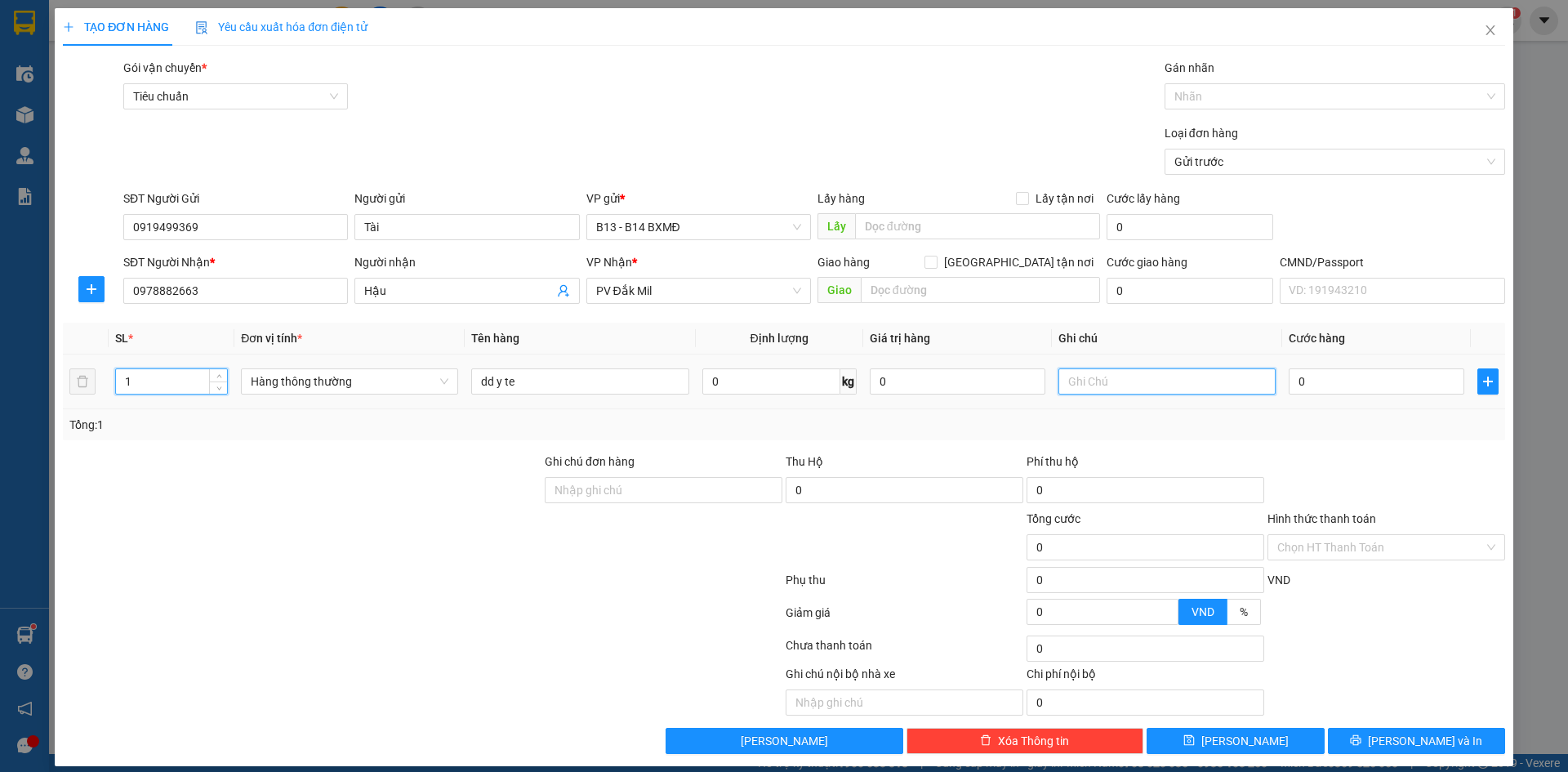
click at [1079, 379] on input "text" at bounding box center [1168, 382] width 218 height 26
type input "tx"
click at [1292, 382] on input "0" at bounding box center [1376, 382] width 175 height 26
type input "6"
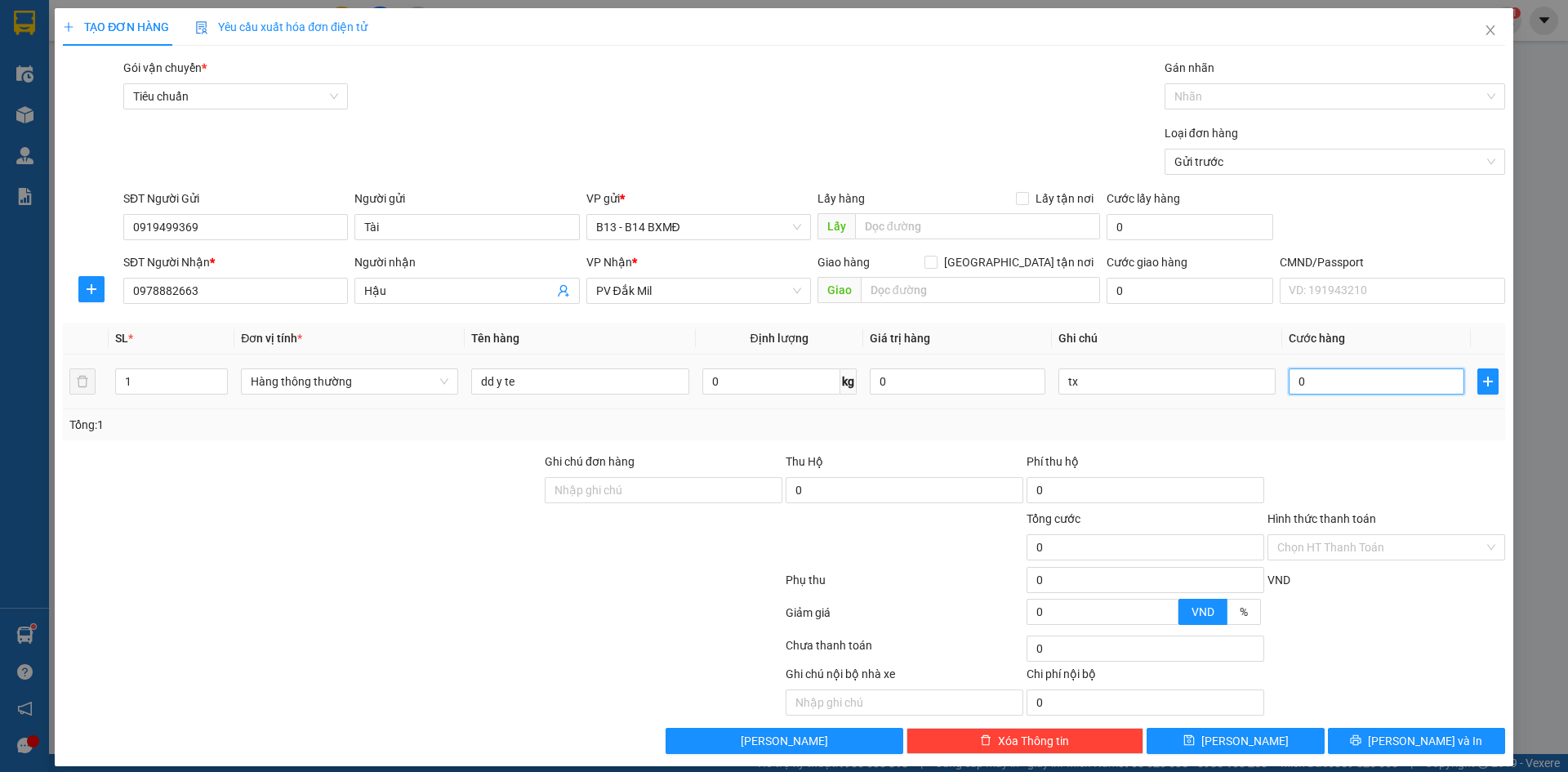
type input "6"
type input "60"
type input "600"
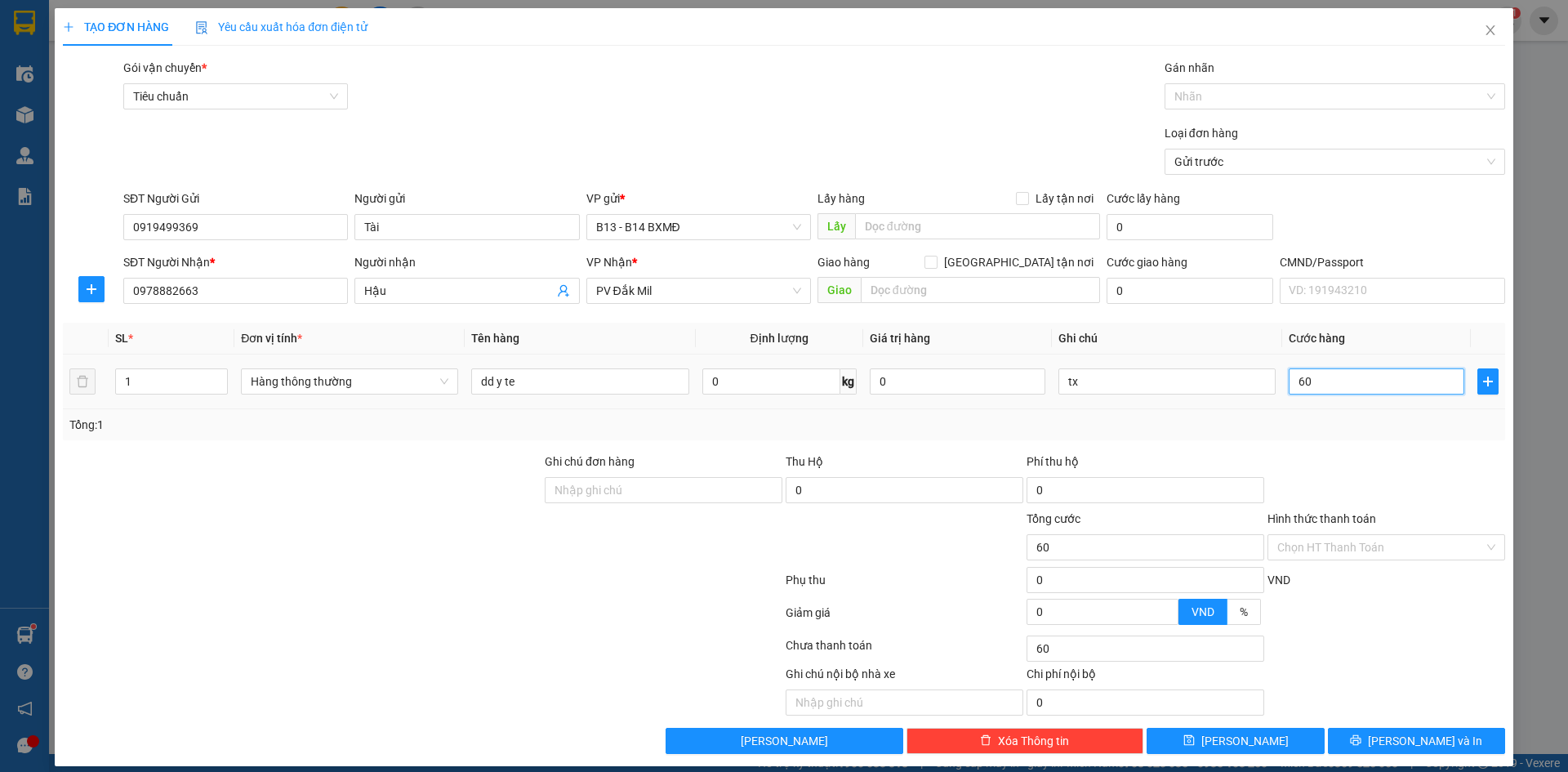
type input "600"
type input "6.000"
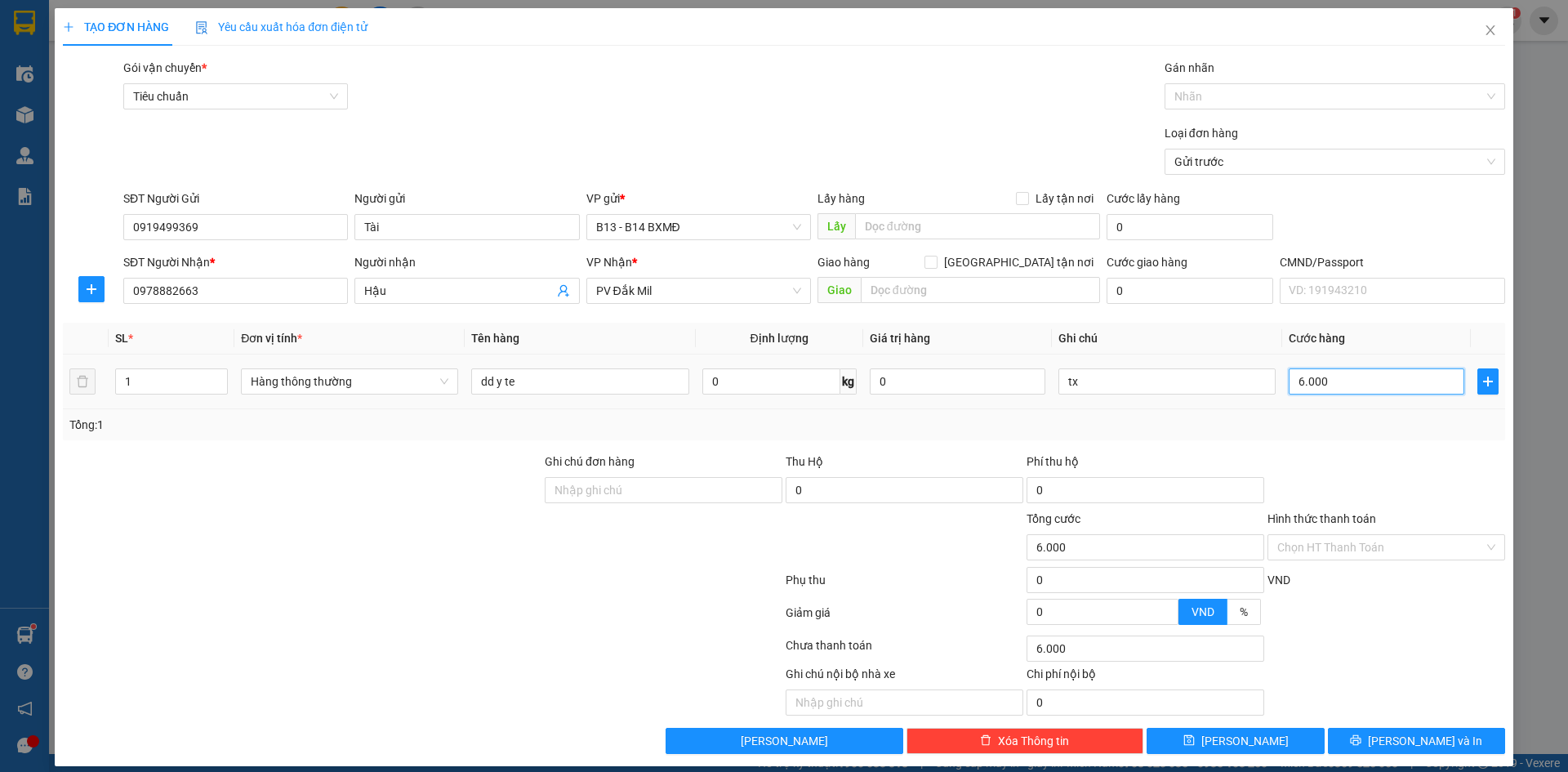
type input "60.000"
drag, startPoint x: 1331, startPoint y: 383, endPoint x: 1283, endPoint y: 383, distance: 48.0
click at [1289, 383] on input "60.000" at bounding box center [1376, 382] width 175 height 26
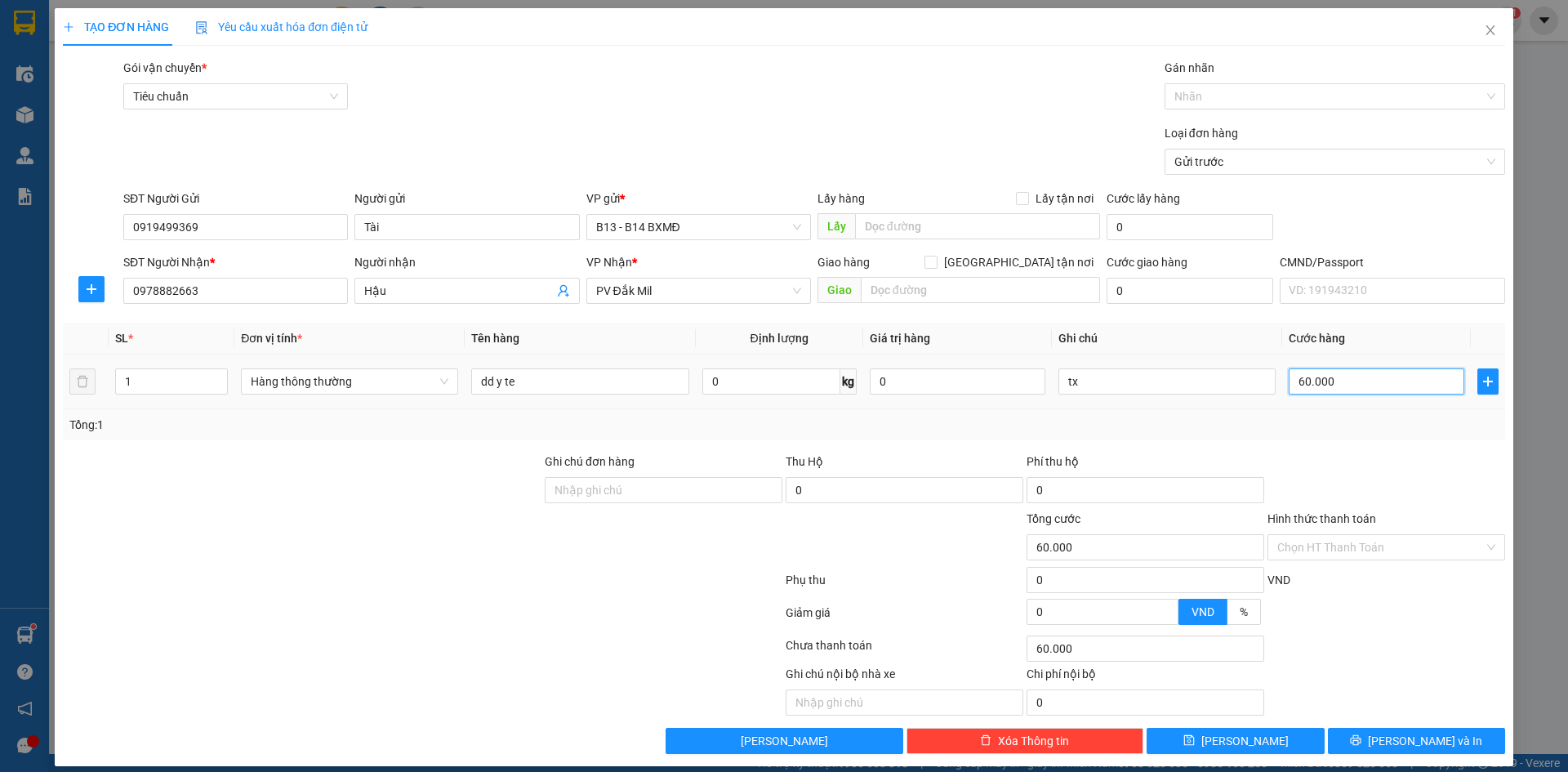
type input "1"
type input "11"
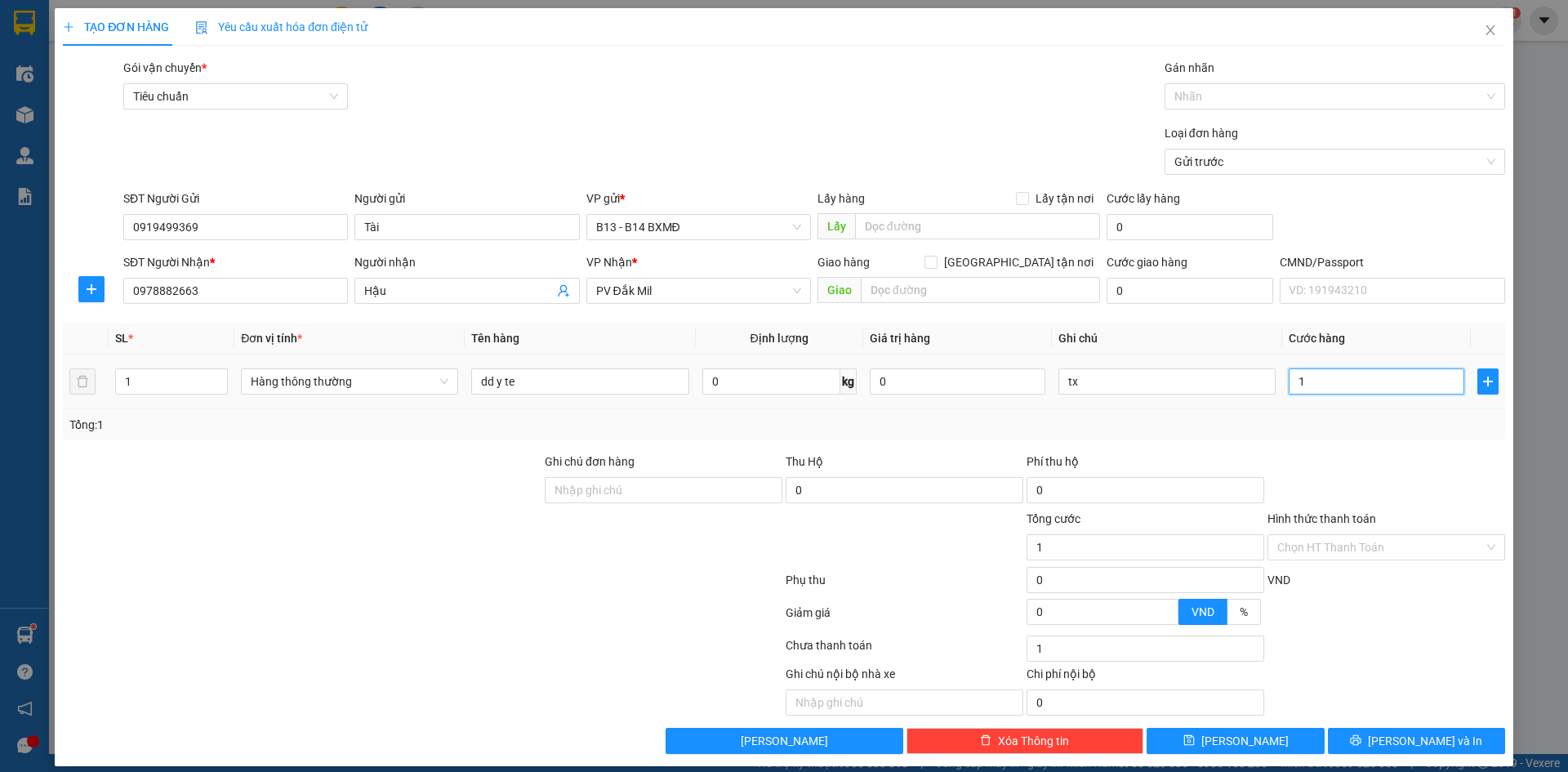
type input "11"
type input "110"
type input "1.100"
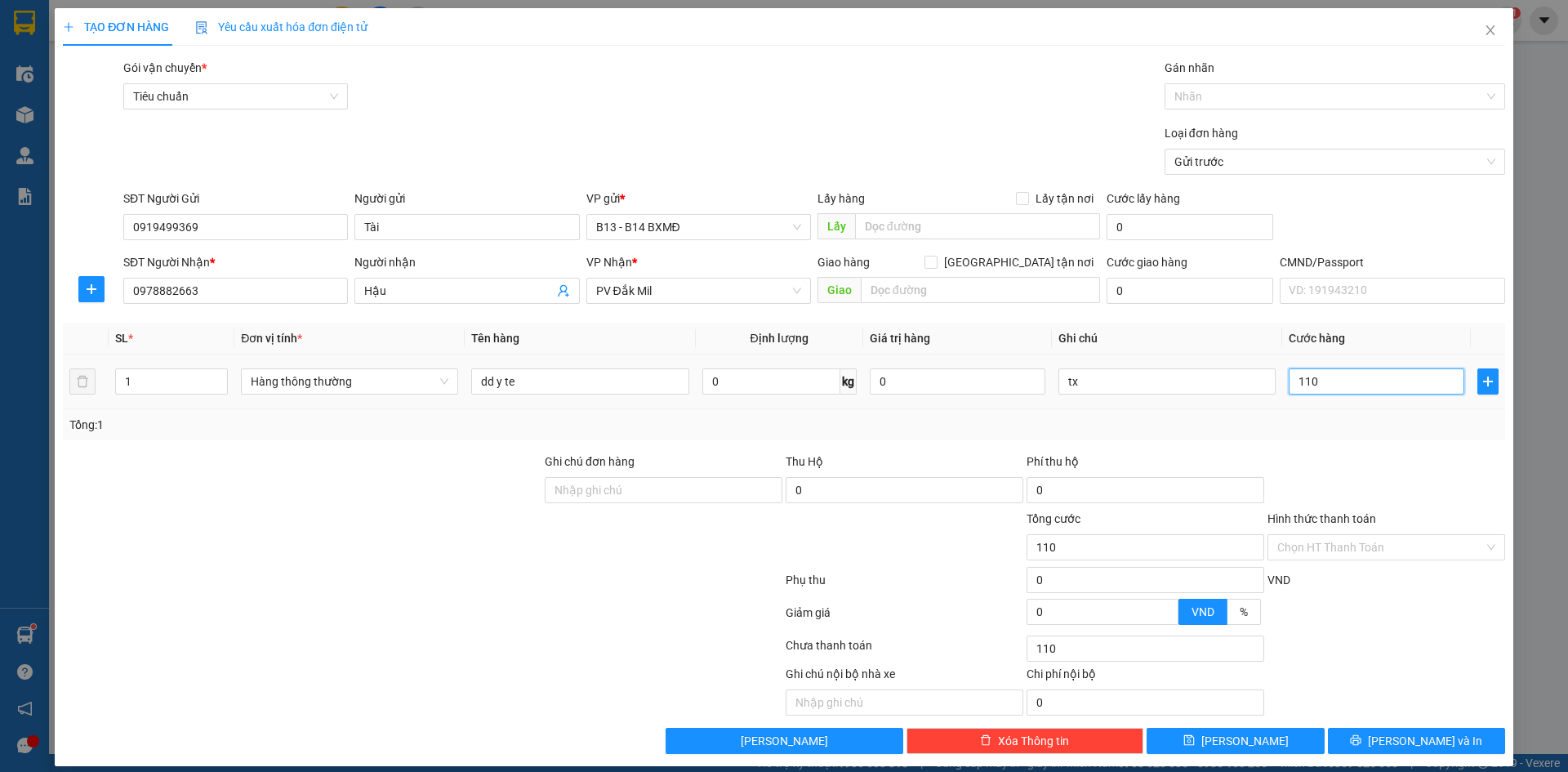
type input "1.100"
type input "11.000"
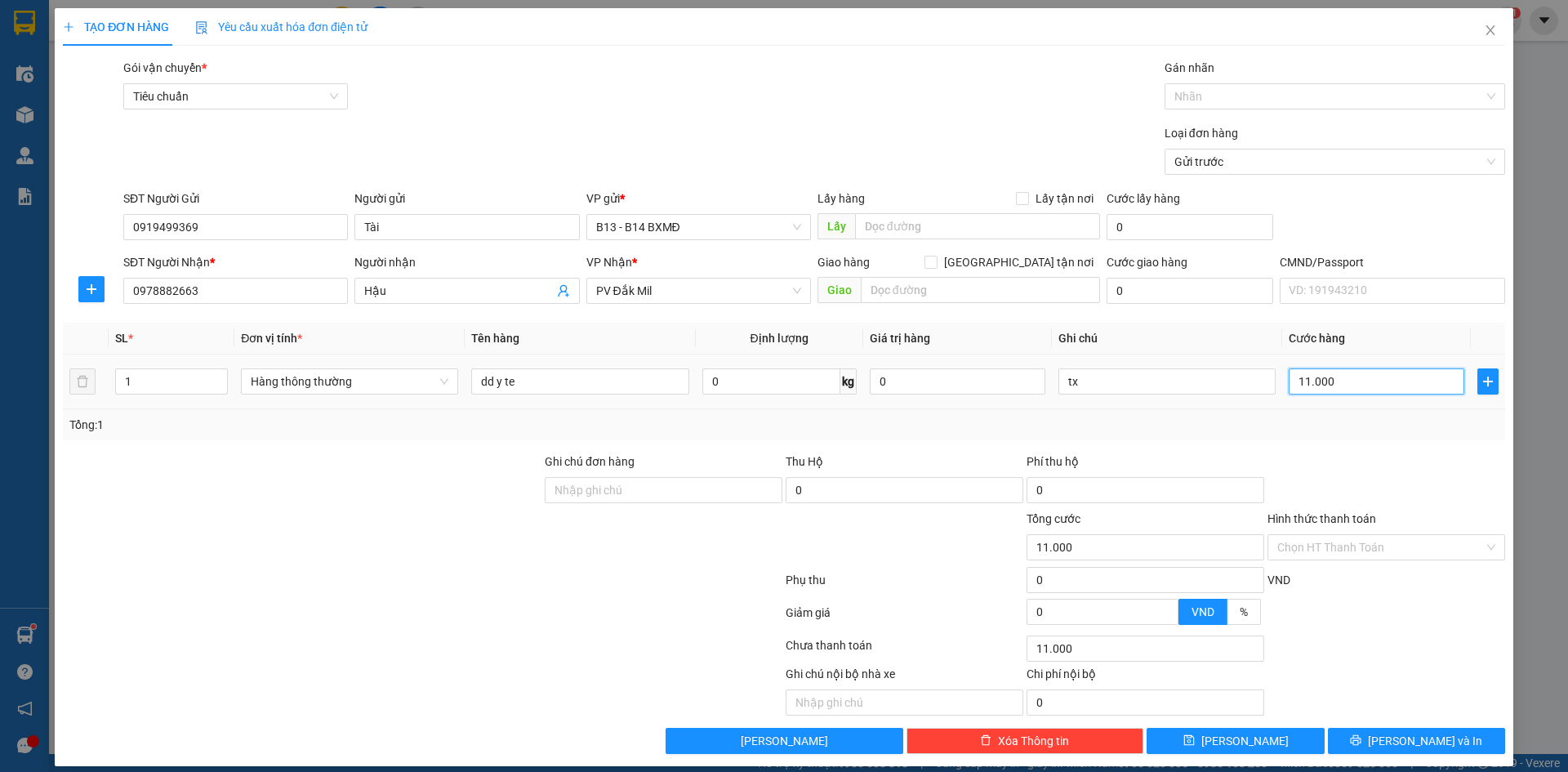
type input "110.000"
click at [584, 491] on input "Ghi chú đơn hàng" at bounding box center [663, 491] width 237 height 26
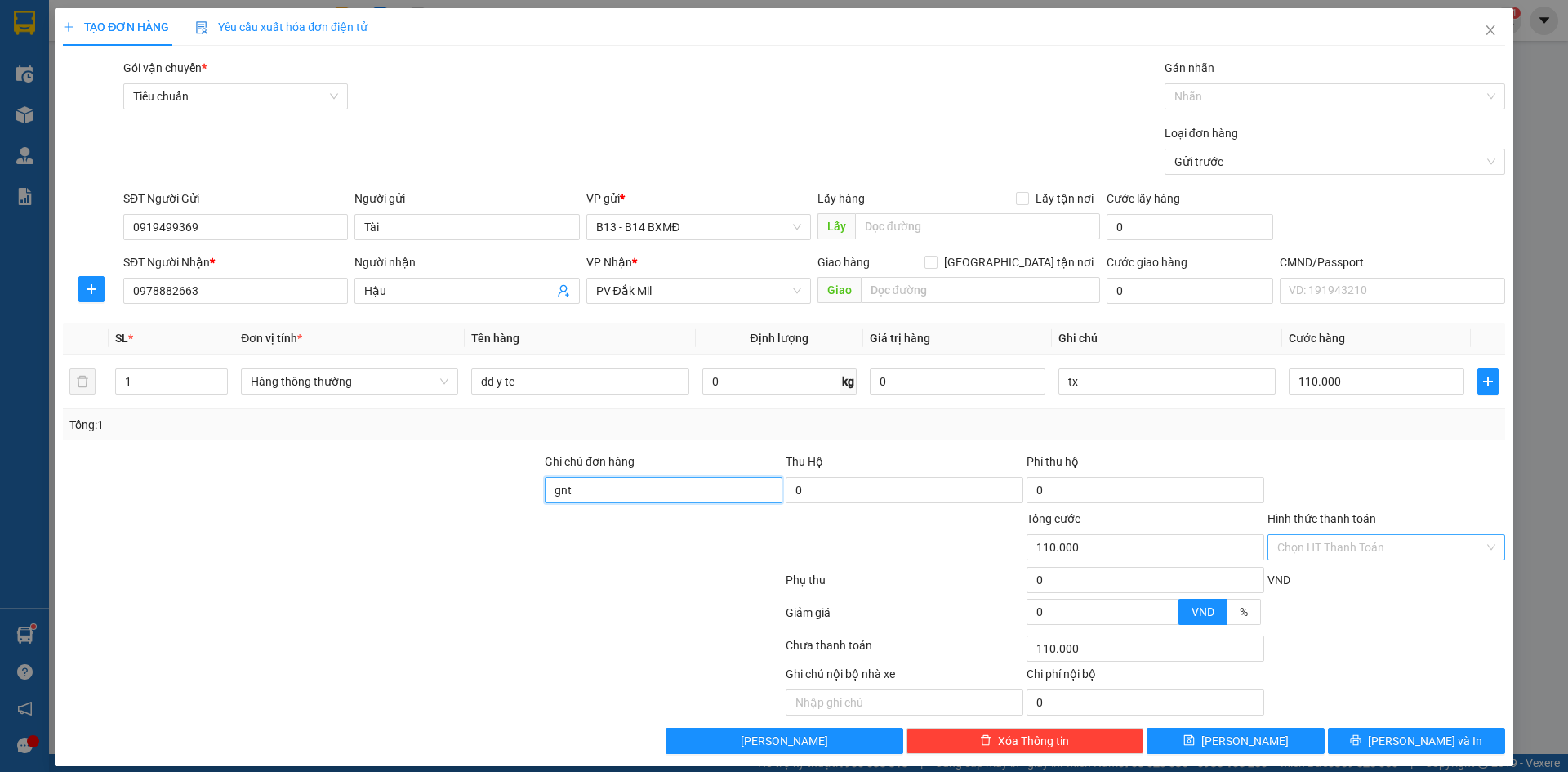
click at [1478, 546] on div "Chọn HT Thanh Toán" at bounding box center [1386, 548] width 237 height 26
type input "gnt"
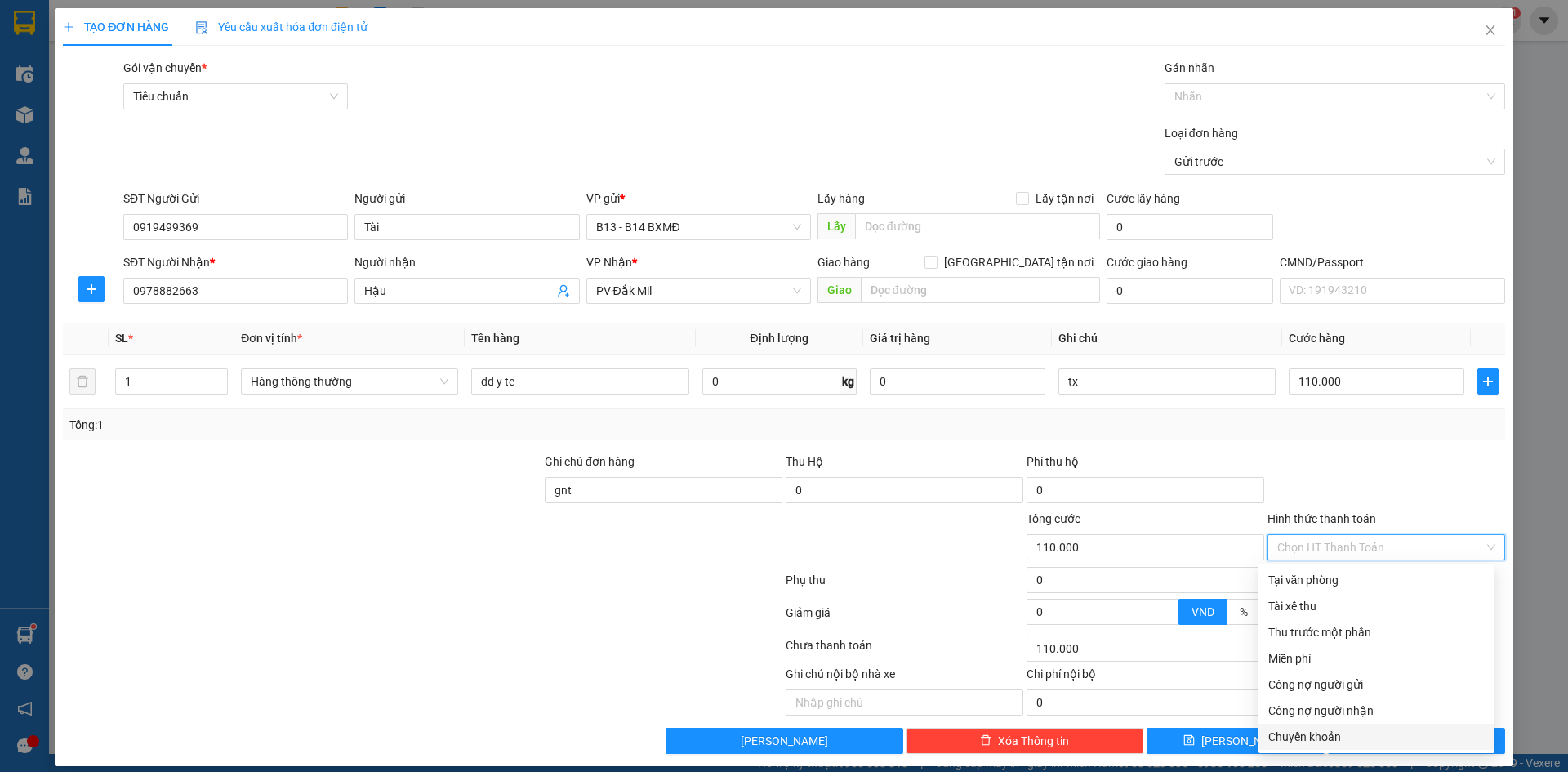
click at [1290, 741] on div "Chuyển khoản" at bounding box center [1377, 736] width 217 height 18
type input "0"
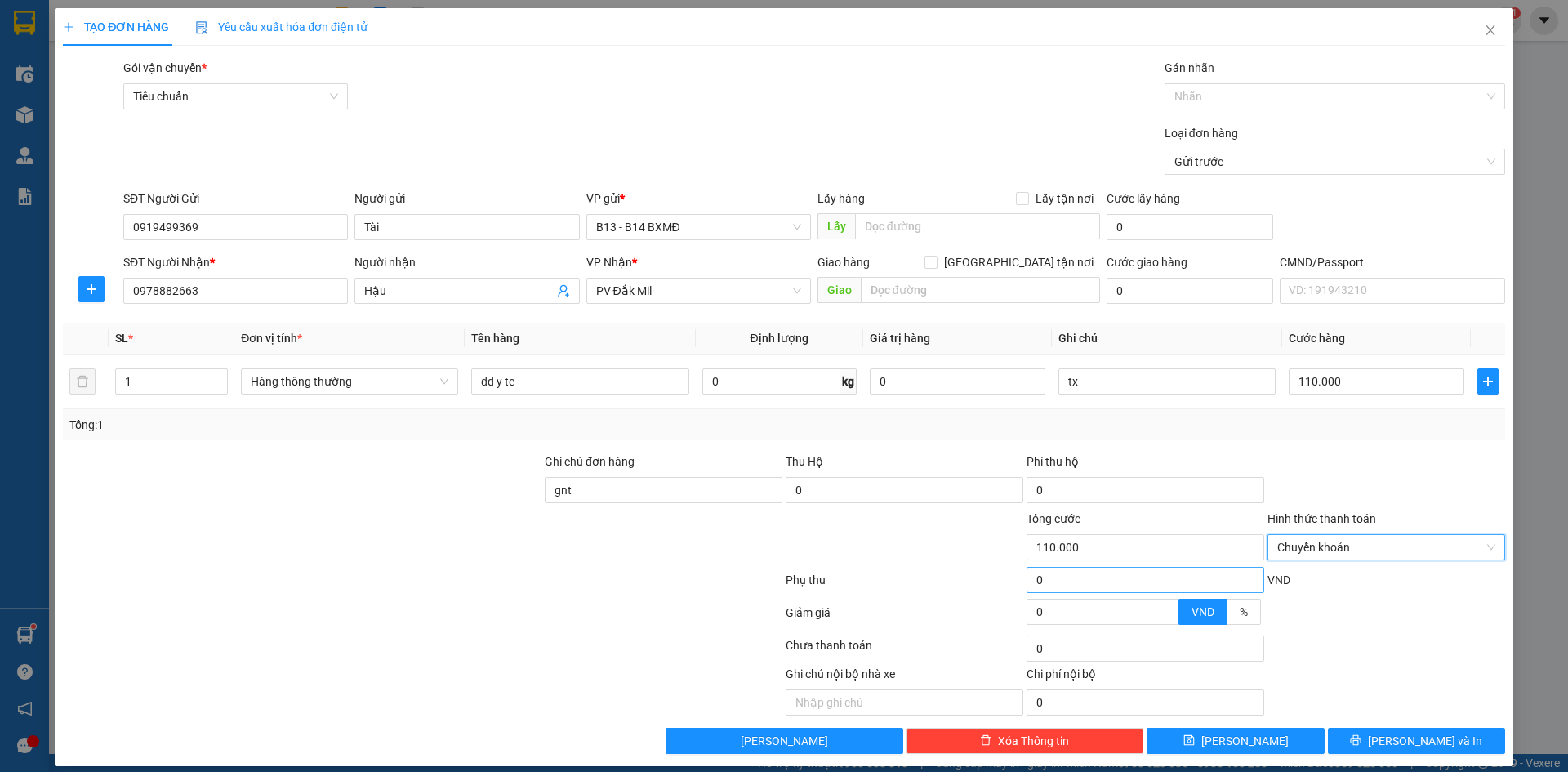
scroll to position [14, 0]
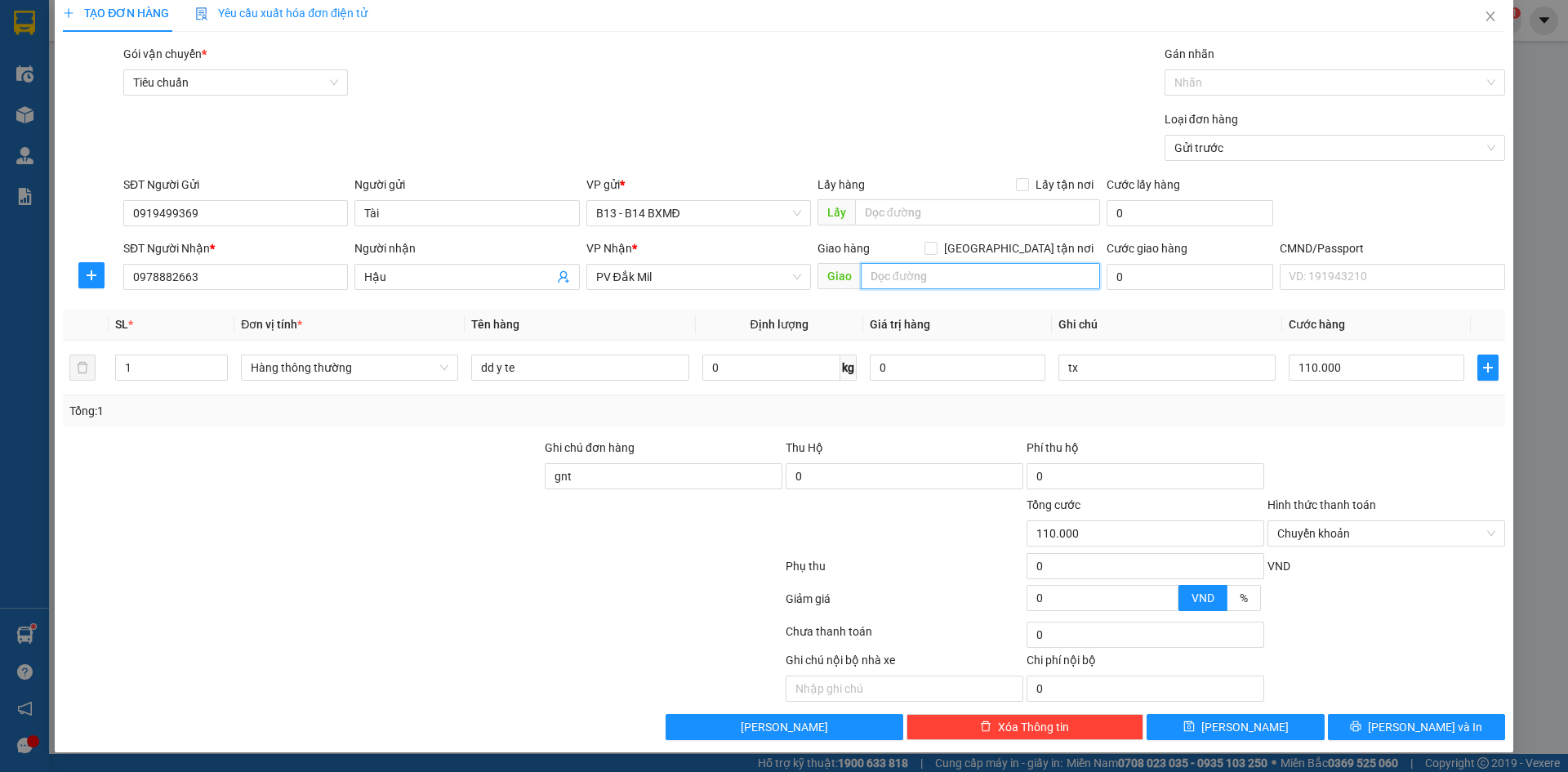
click at [954, 277] on input "text" at bounding box center [980, 276] width 239 height 26
type input "t"
type input "H"
type input "GTN"
click at [590, 473] on input "gnt" at bounding box center [663, 477] width 237 height 26
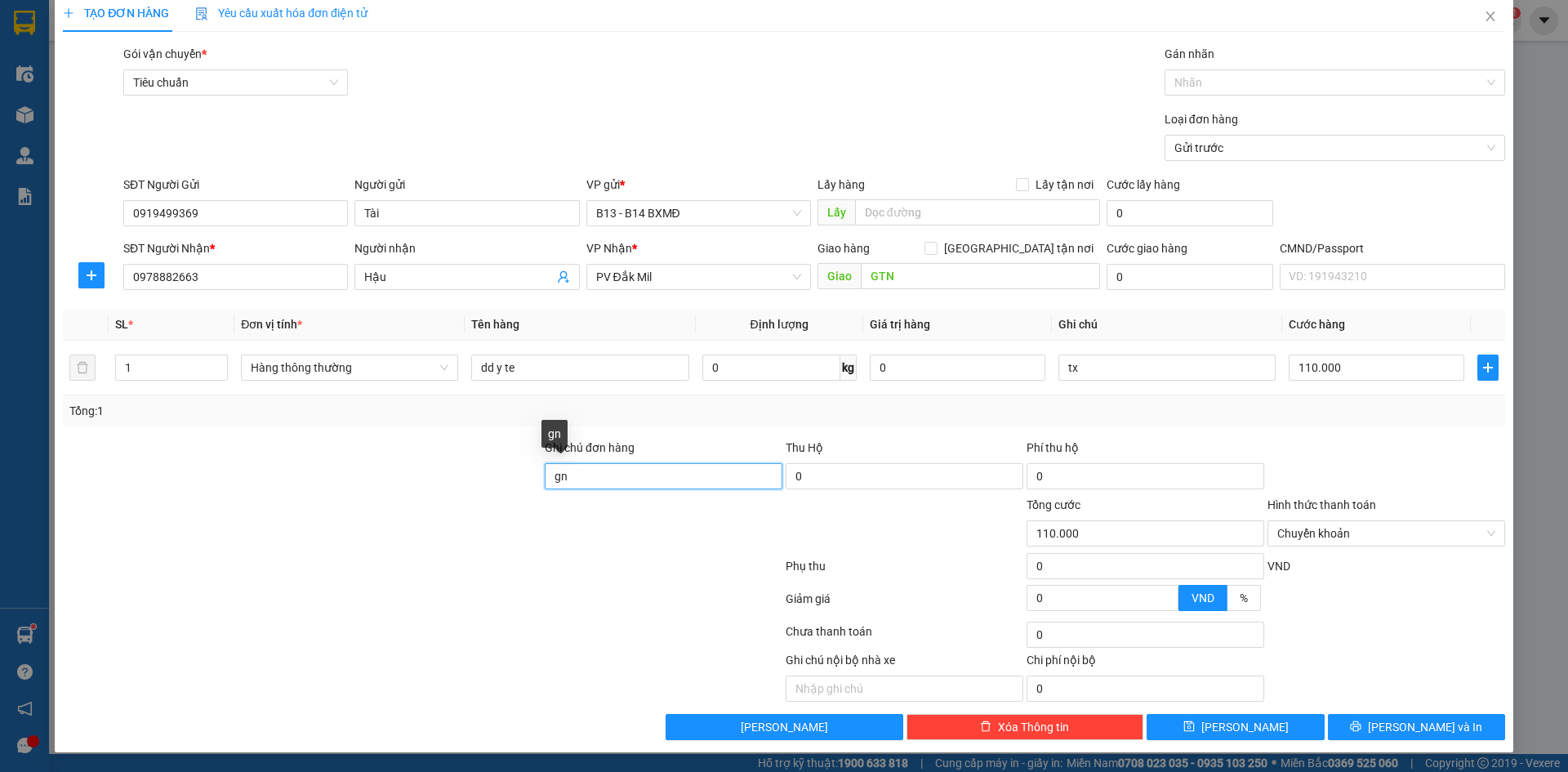
type input "g"
type input "p"
click at [590, 473] on input "Ghi chú đơn hàng" at bounding box center [663, 477] width 237 height 26
click at [966, 276] on input "GTN" at bounding box center [980, 276] width 239 height 26
drag, startPoint x: 993, startPoint y: 274, endPoint x: 890, endPoint y: 288, distance: 103.9
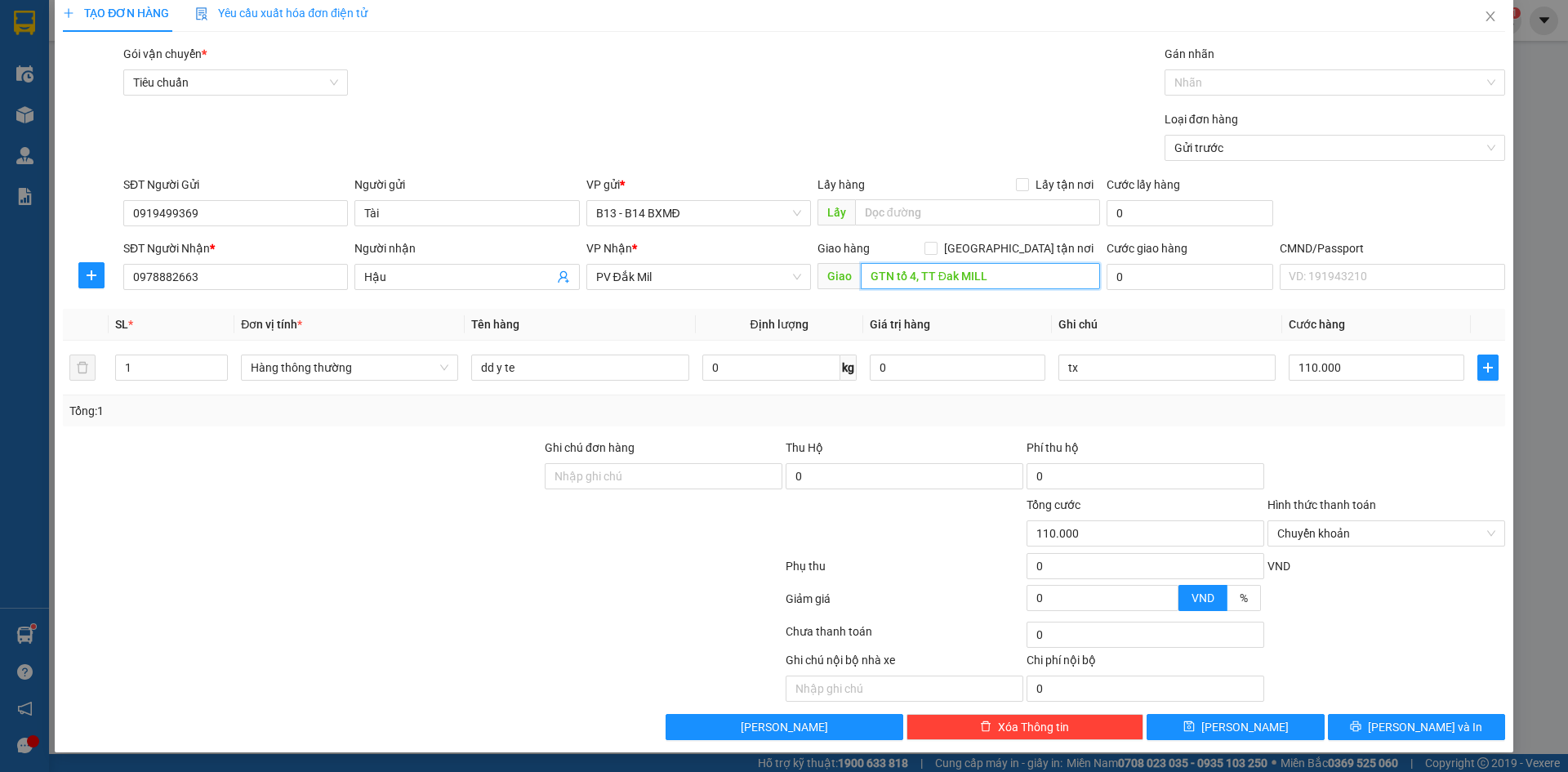
click at [890, 288] on input "GTN tổ 4, TT Đak MILL" at bounding box center [980, 276] width 239 height 26
type input "GTN 12 [PERSON_NAME], TT Đak Mill"
click at [1105, 410] on div "Tổng: 1" at bounding box center [784, 411] width 1429 height 18
click at [936, 250] on input "[GEOGRAPHIC_DATA] tận nơi" at bounding box center [930, 248] width 11 height 11
checkbox input "true"
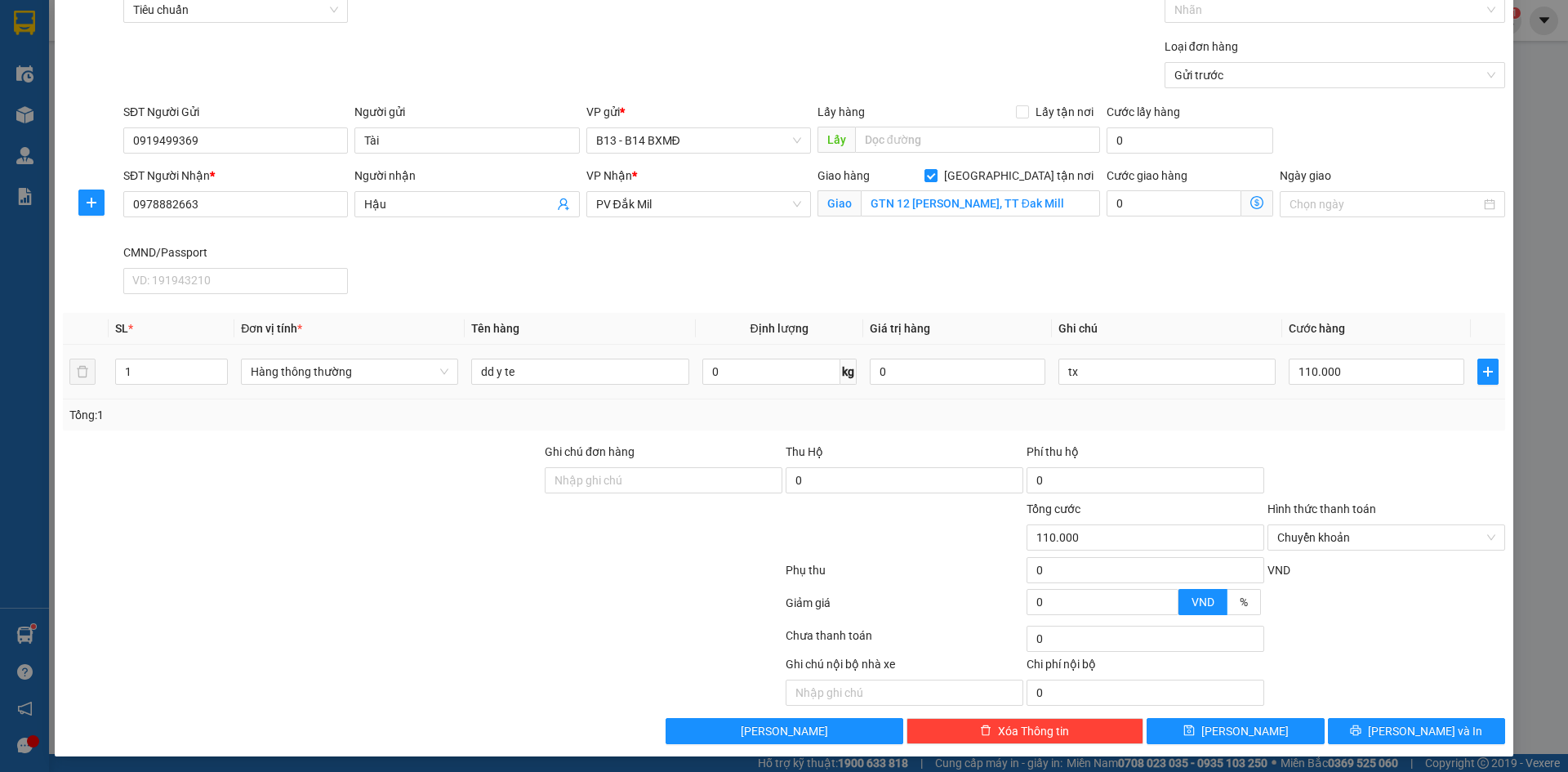
scroll to position [91, 0]
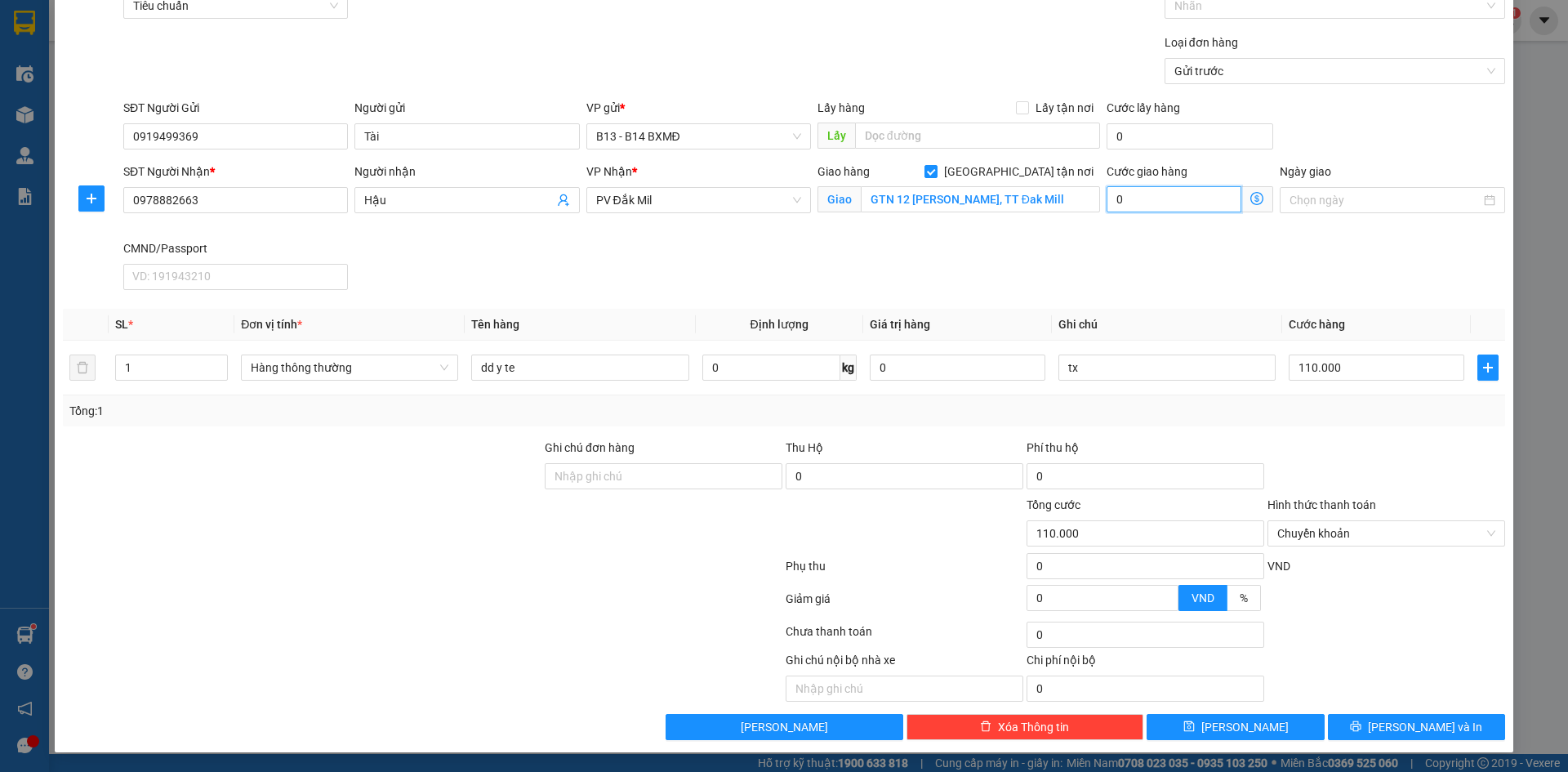
click at [1182, 200] on input "0" at bounding box center [1174, 200] width 135 height 26
type input "110.005"
type input "5"
type input "110.050"
type input "50"
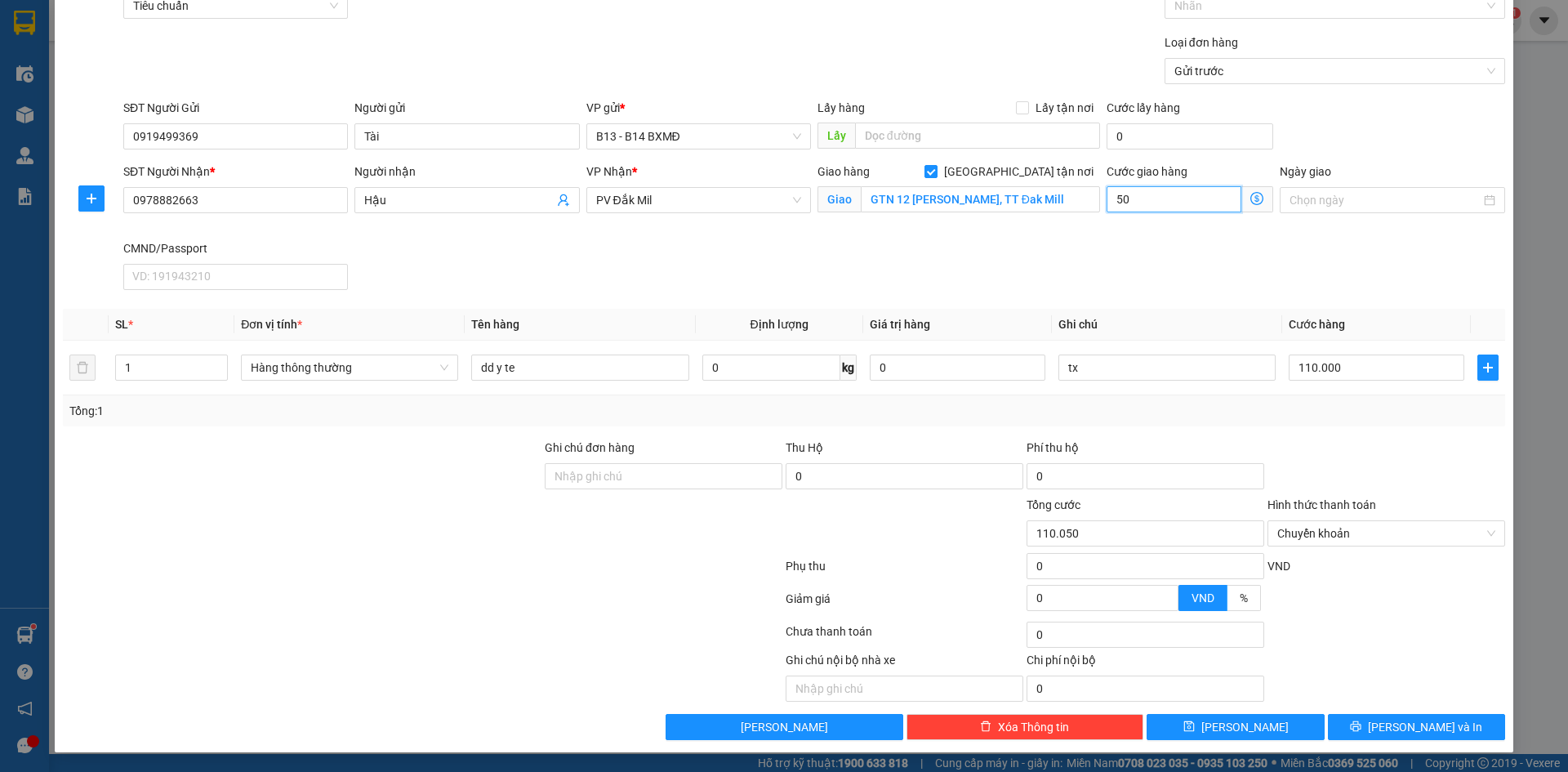
type input "110.500"
type input "5.000"
type input "160.000"
type input "50.000"
type input "6"
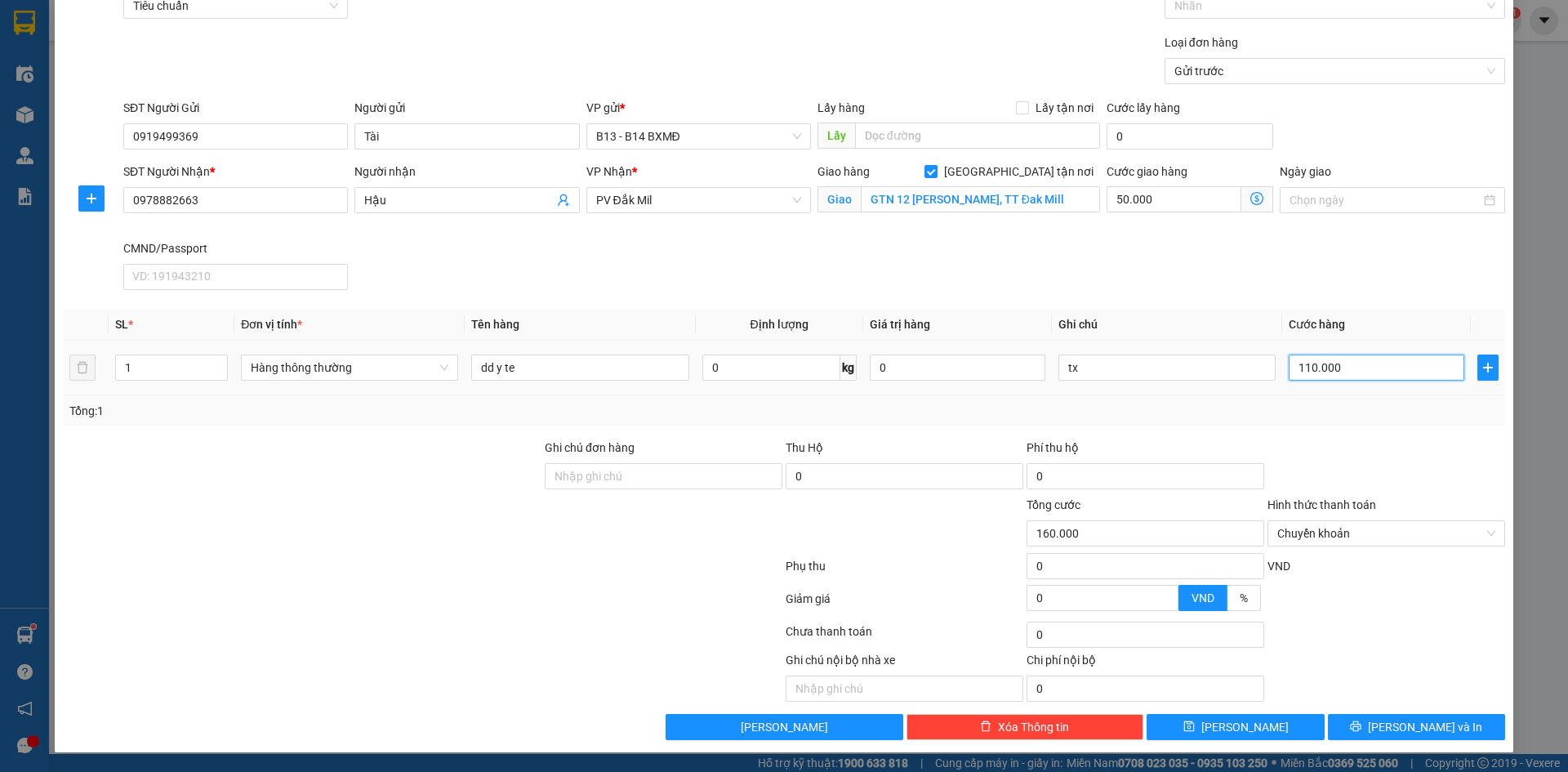
type input "50.006"
type input "60"
type input "50.060"
type input "600"
type input "50.600"
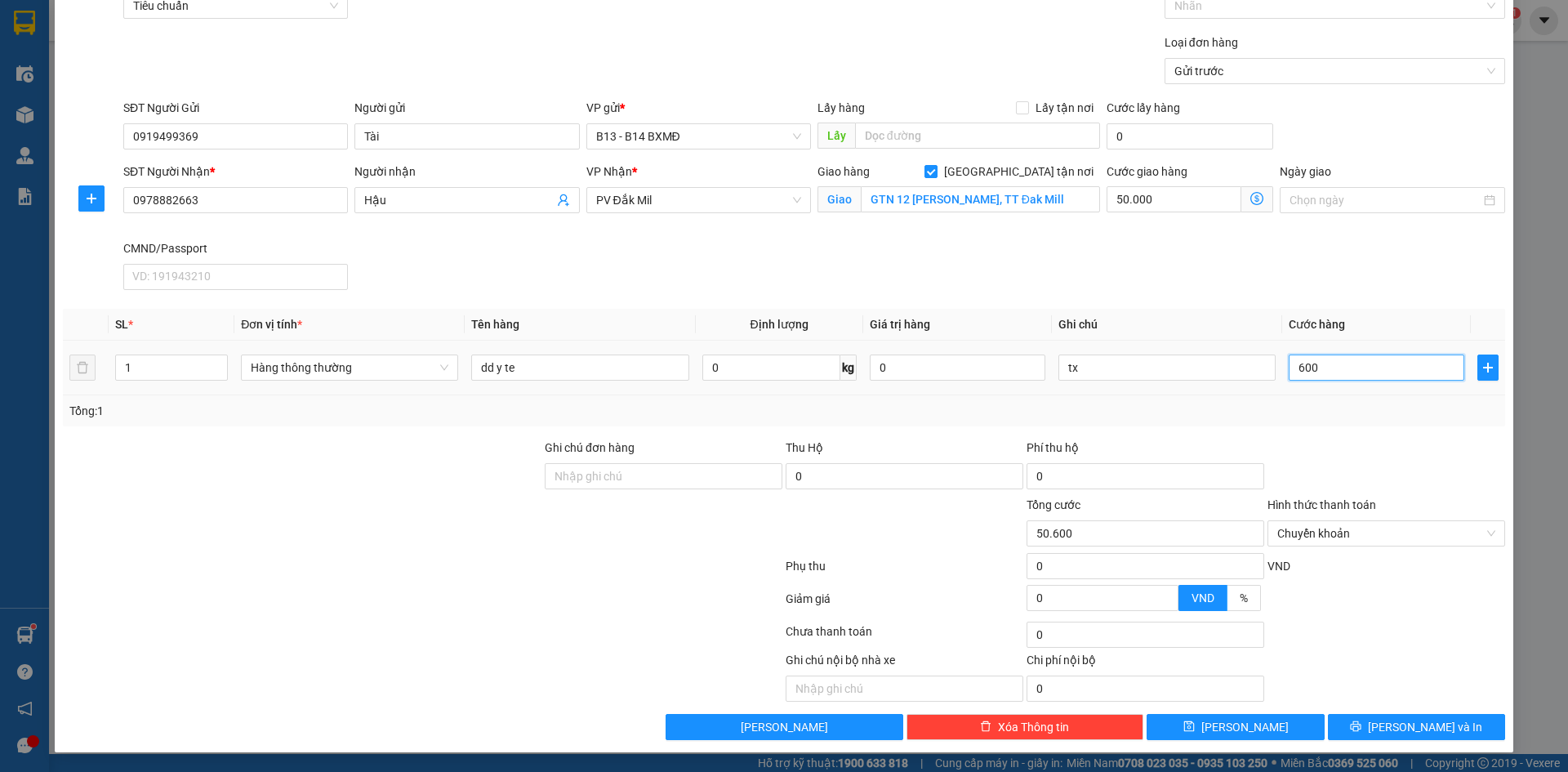
type input "6.000"
type input "56.000"
type input "60.000"
type input "110.000"
type input "60.000"
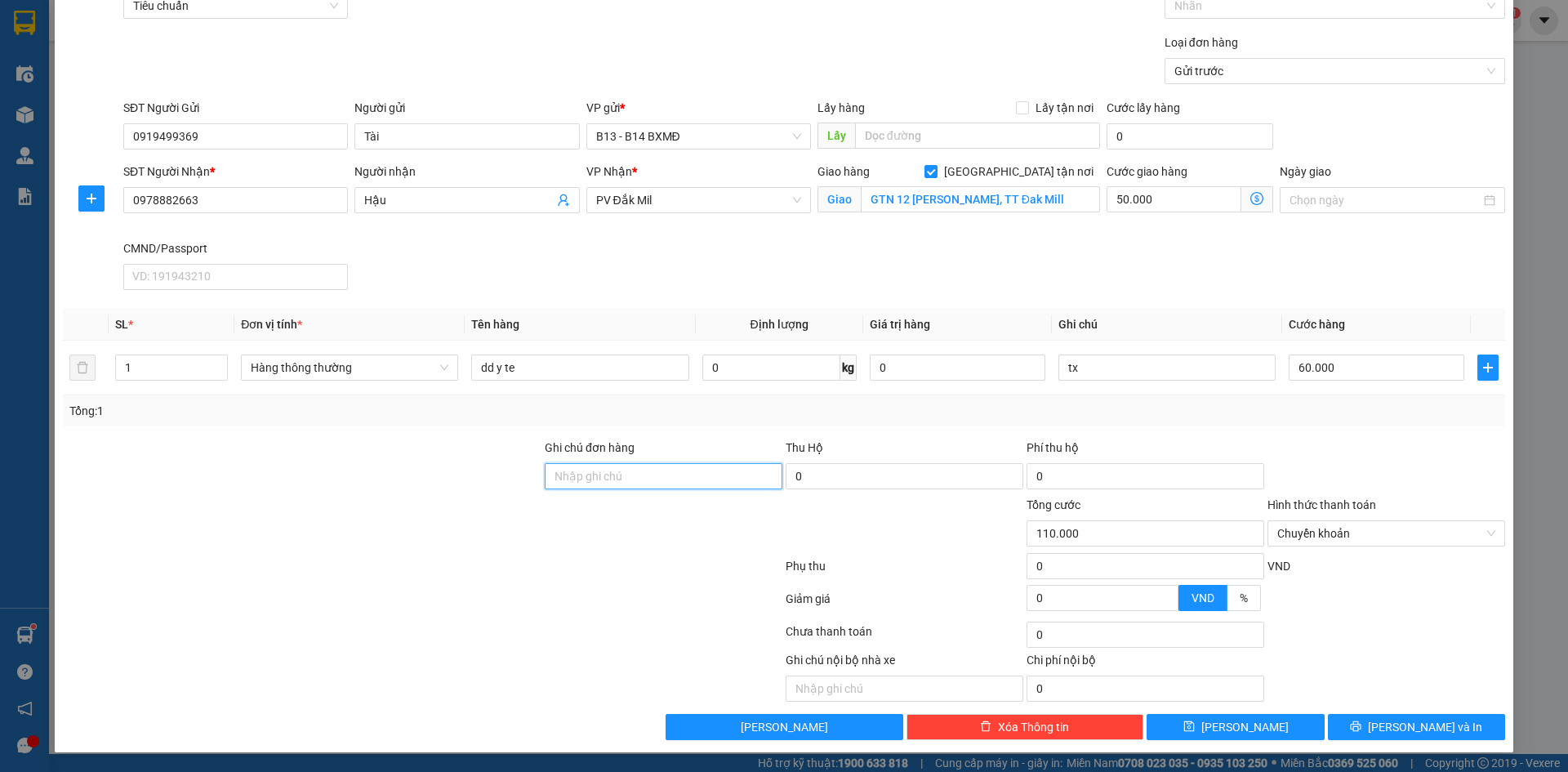
click at [692, 480] on input "Ghi chú đơn hàng" at bounding box center [663, 477] width 237 height 26
type input "ck 110k ngay 15/10 luc 16h40"
click at [1397, 726] on span "[PERSON_NAME] và In" at bounding box center [1425, 727] width 114 height 18
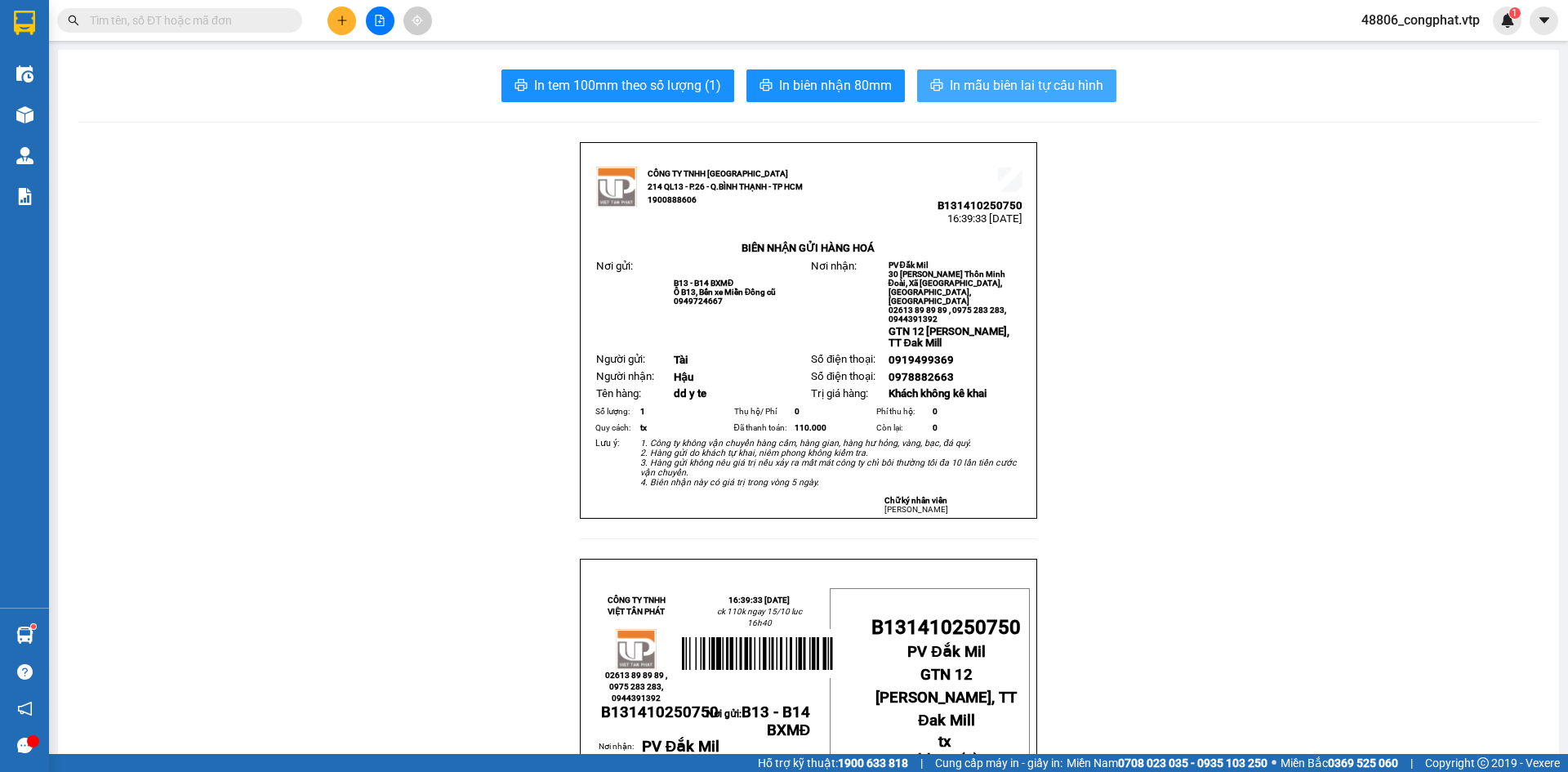
click at [1048, 88] on span "In mẫu biên lai tự cấu hình" at bounding box center [1027, 85] width 154 height 21
click at [345, 16] on icon "plus" at bounding box center [342, 21] width 11 height 11
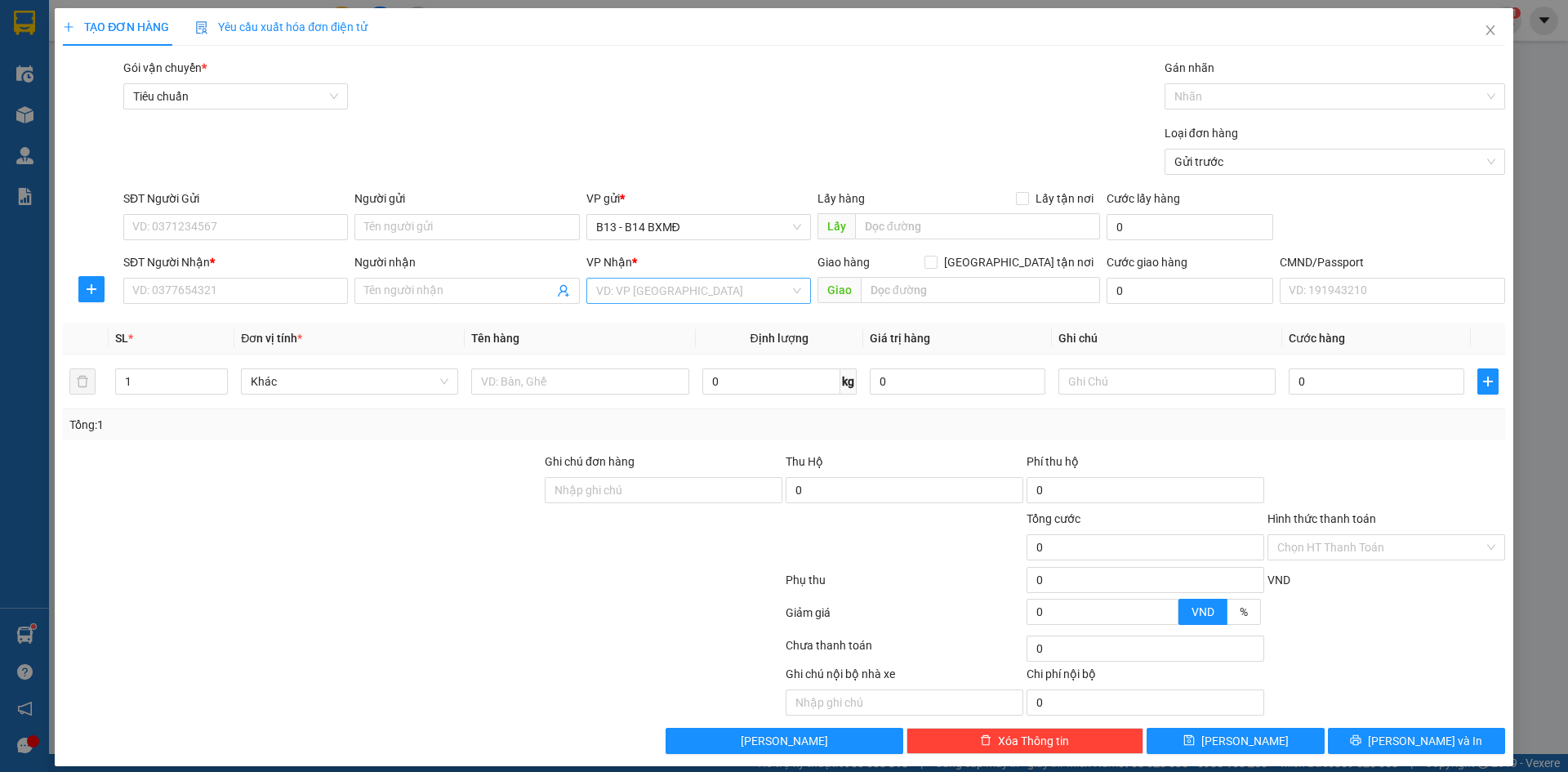
click at [682, 291] on input "search" at bounding box center [693, 291] width 193 height 24
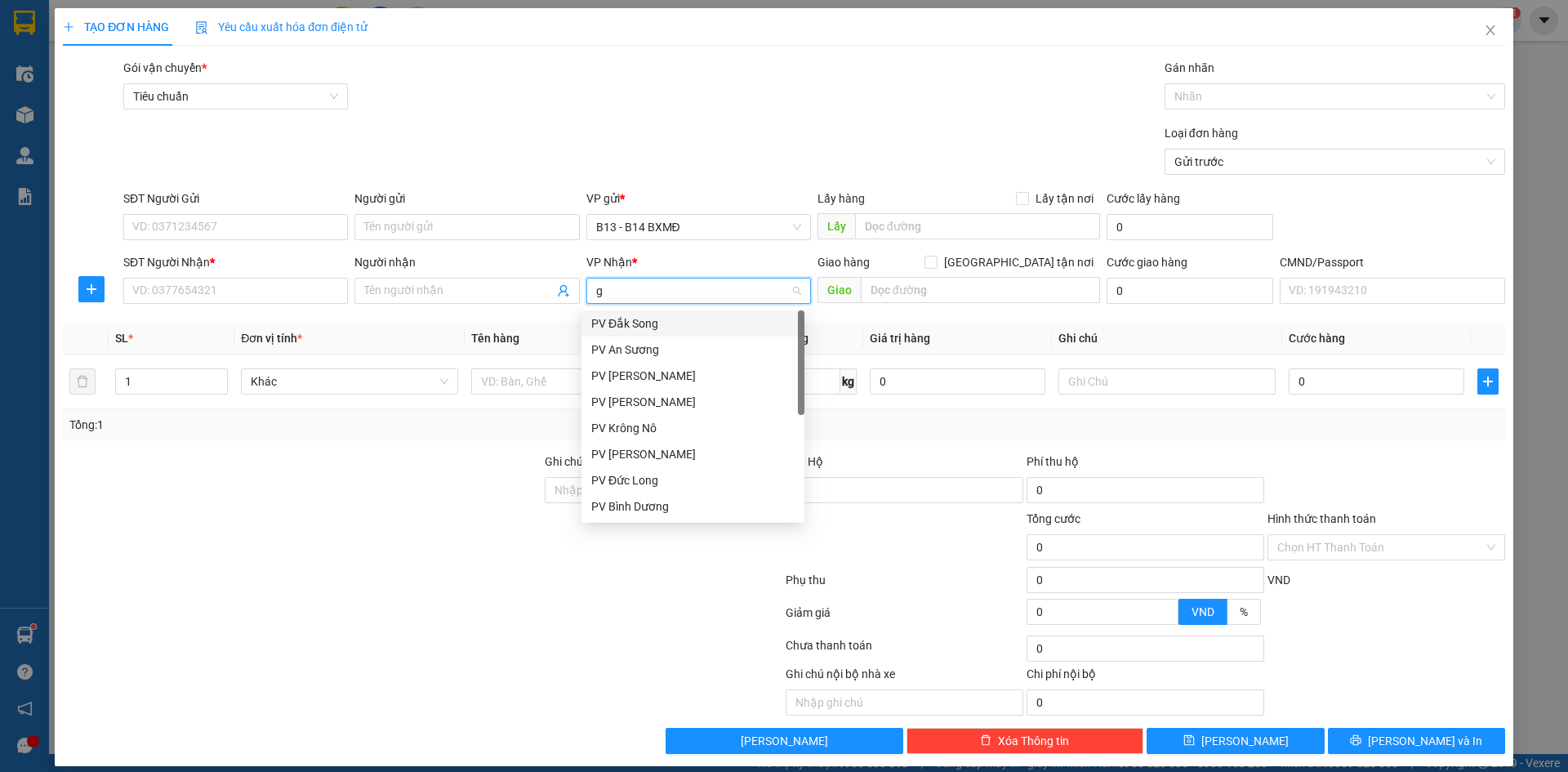
type input "gn"
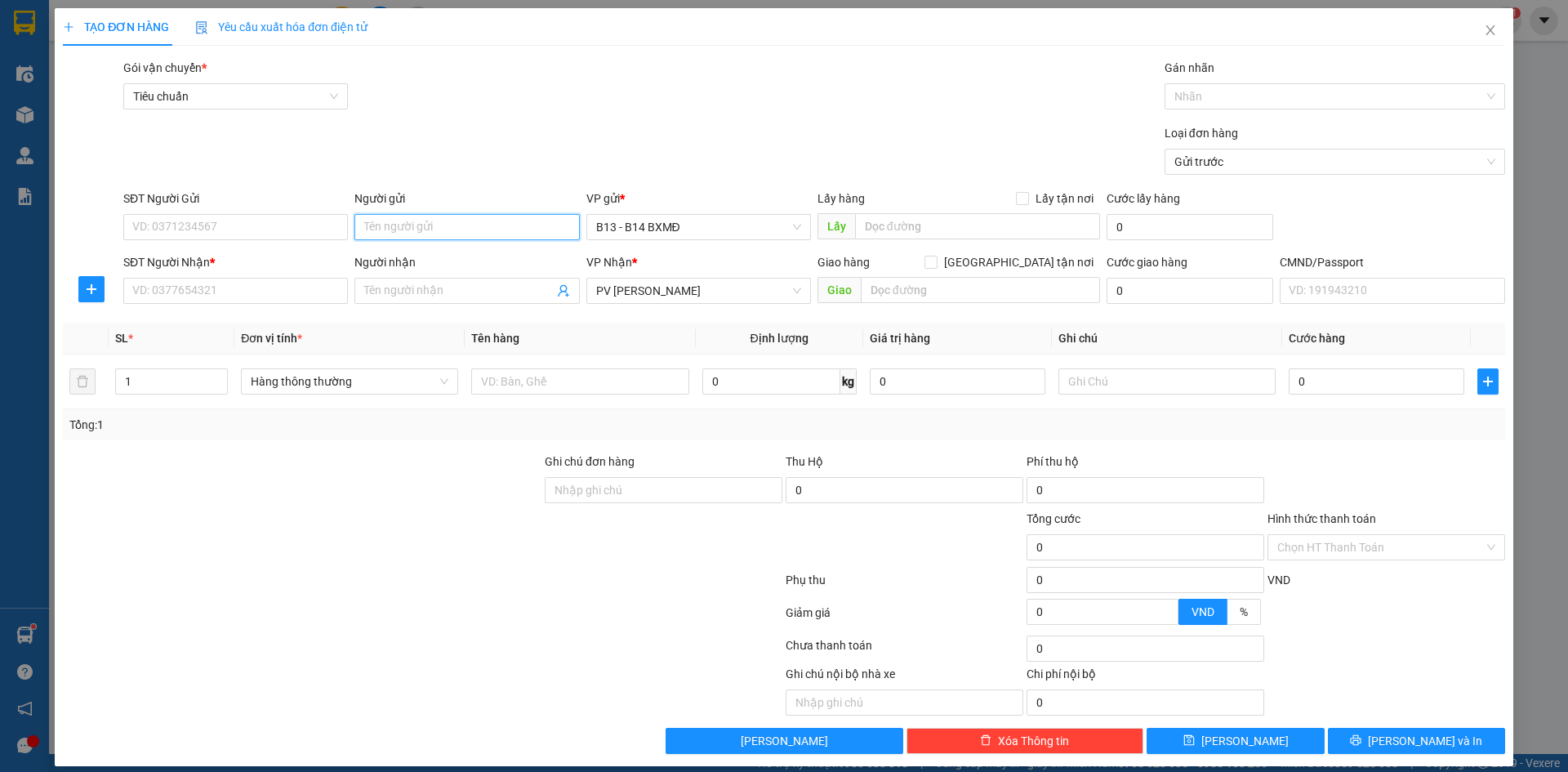
click at [522, 225] on input "Người gửi" at bounding box center [467, 227] width 225 height 26
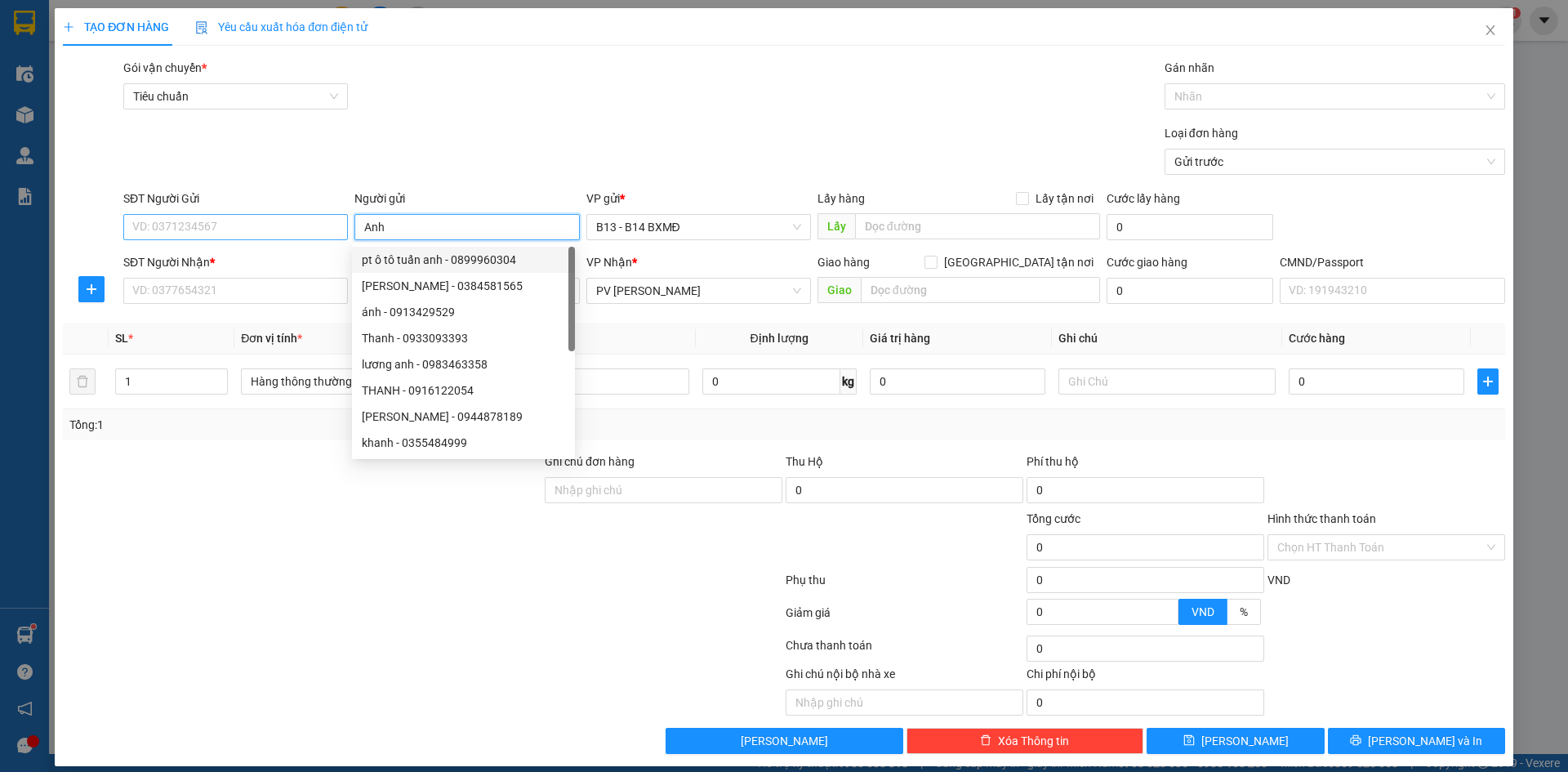
type input "Anh"
drag, startPoint x: 256, startPoint y: 226, endPoint x: 404, endPoint y: 383, distance: 215.8
click at [260, 226] on input "SĐT Người Gửi" at bounding box center [236, 227] width 225 height 26
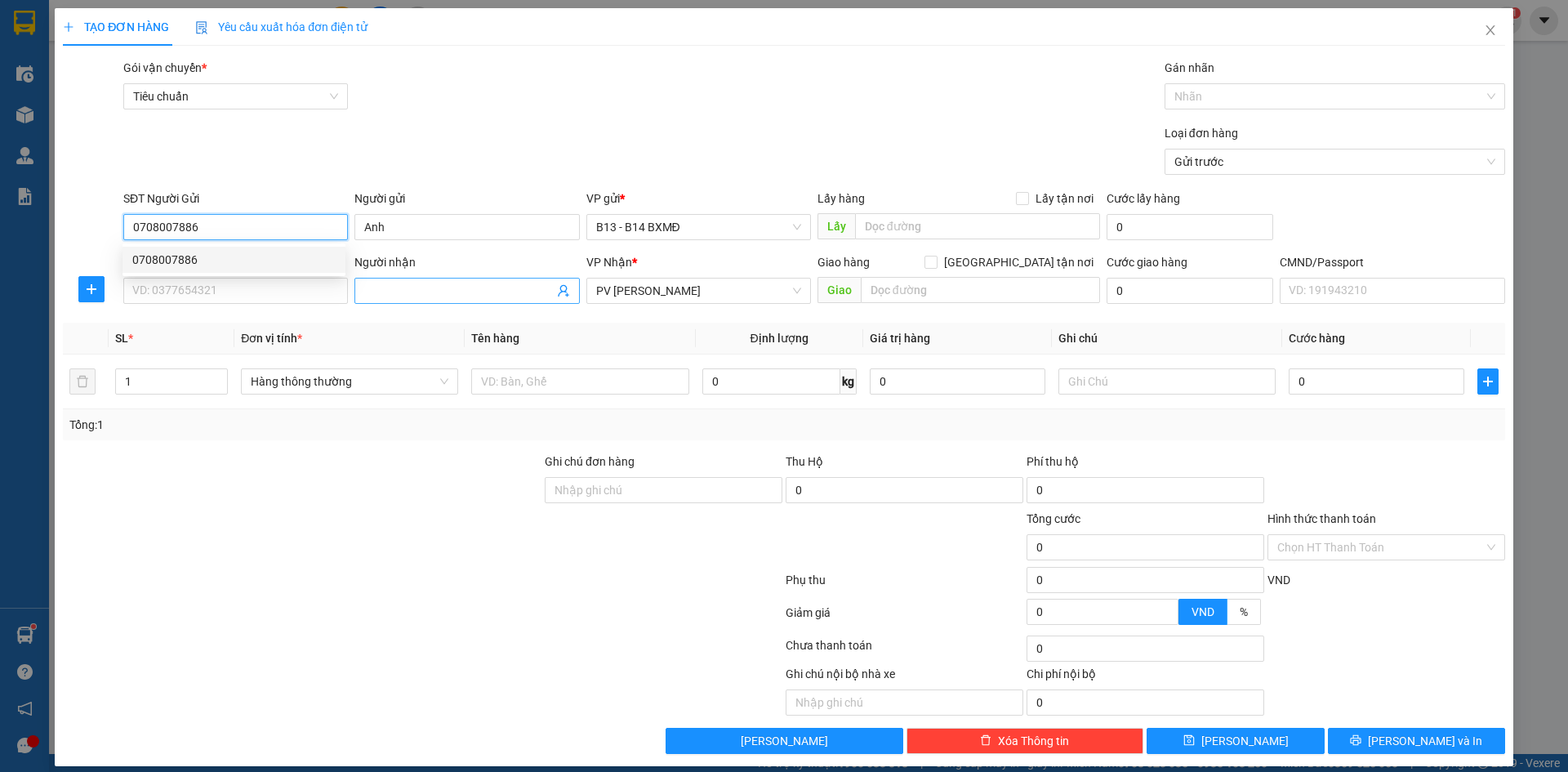
type input "0708007886"
click at [437, 281] on span at bounding box center [467, 291] width 225 height 26
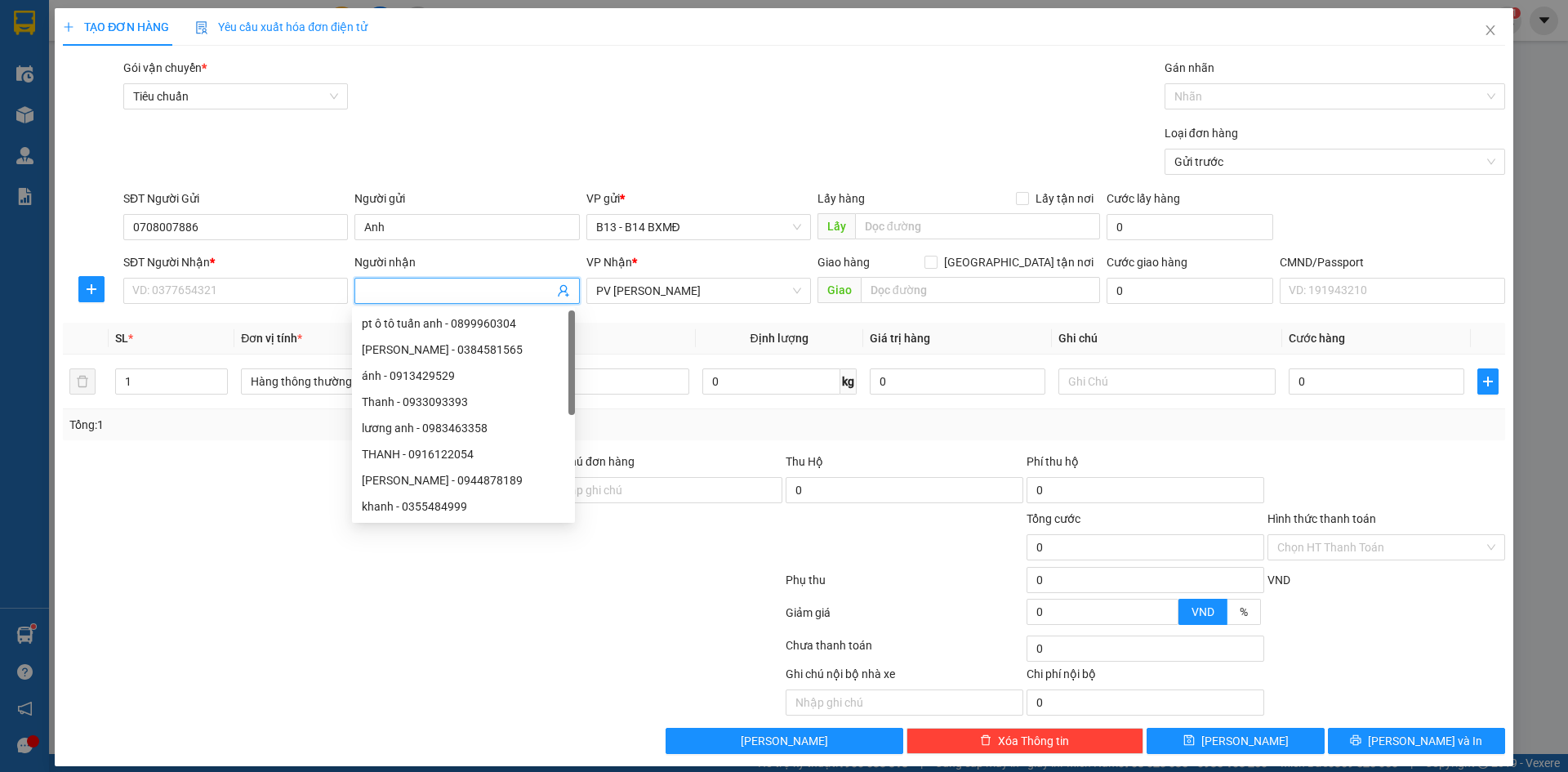
click at [438, 288] on input "Người nhận" at bounding box center [458, 290] width 188 height 18
type input "Thúy"
click at [0, 384] on div "TẠO ĐƠN HÀNG Yêu cầu xuất hóa đơn điện tử Transit Pickup Surcharge Ids Transit …" at bounding box center [784, 386] width 1568 height 772
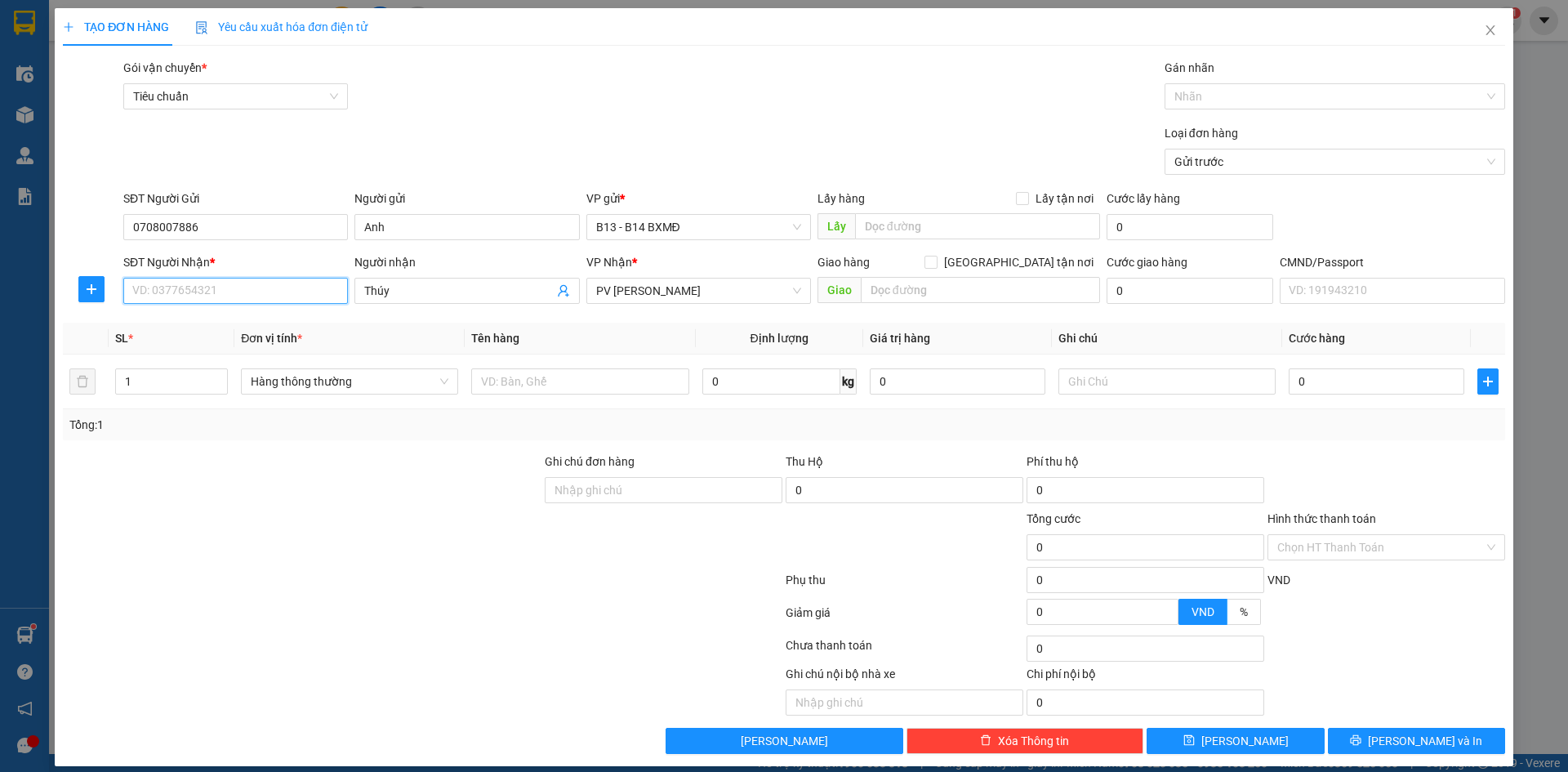
click at [165, 295] on input "SĐT Người Nhận *" at bounding box center [236, 291] width 225 height 26
drag, startPoint x: 195, startPoint y: 291, endPoint x: 159, endPoint y: 291, distance: 36.0
click at [159, 291] on input "0886491247" at bounding box center [236, 291] width 225 height 26
type input "0886401247"
type input "thuoc"
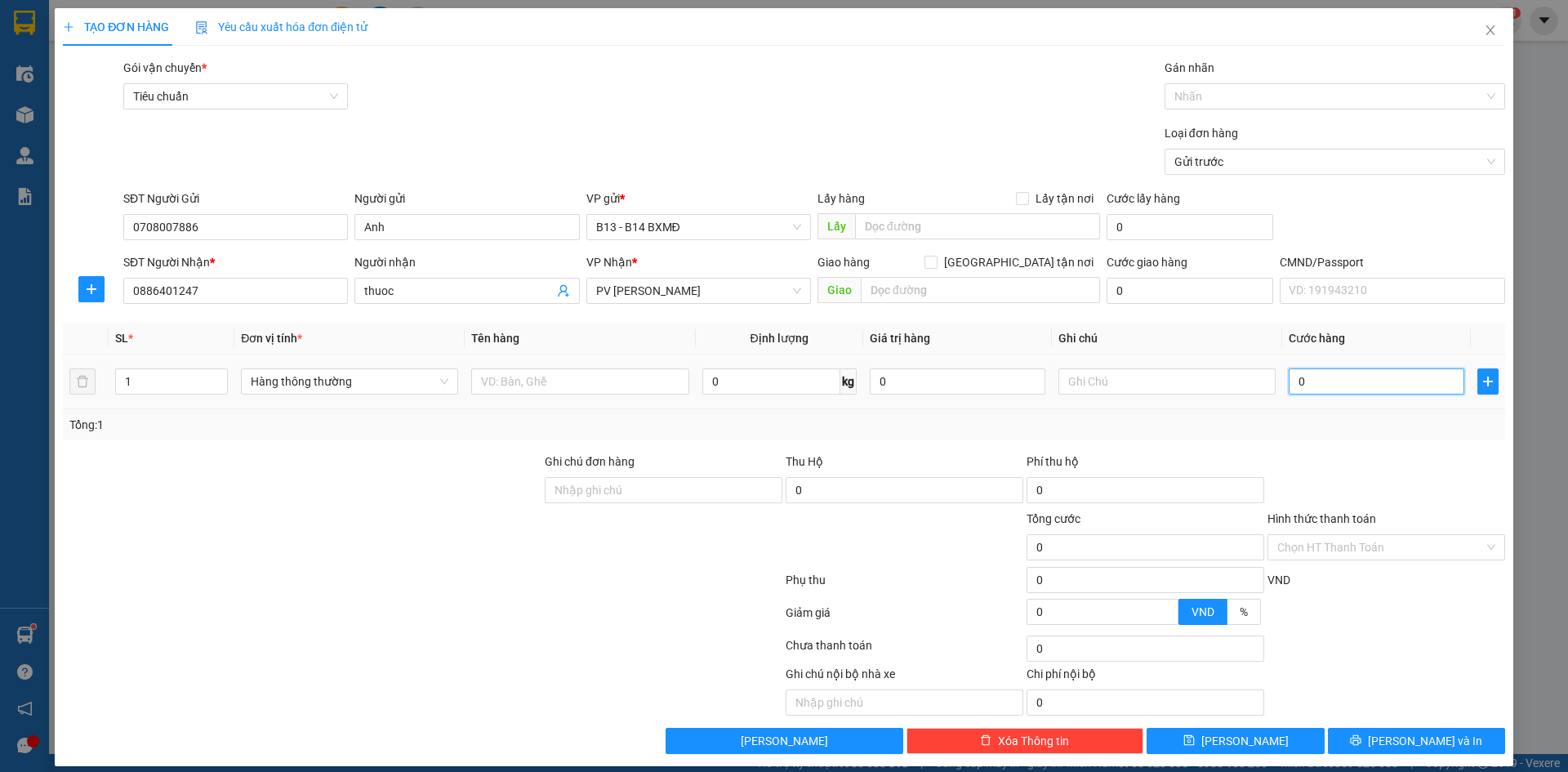
click at [1349, 374] on input "0" at bounding box center [1376, 382] width 175 height 26
type input "5"
type input "50"
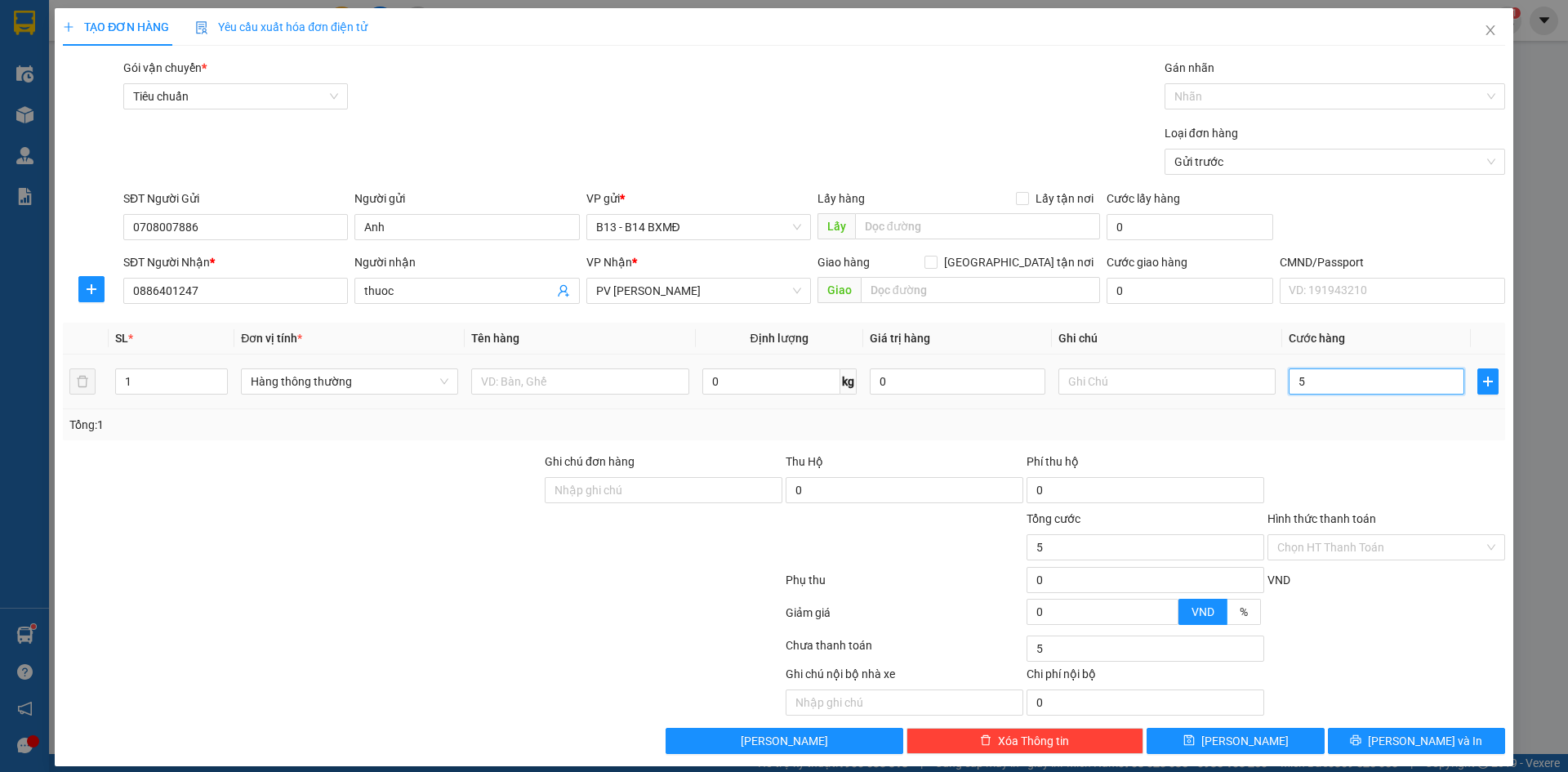
type input "50"
type input "500"
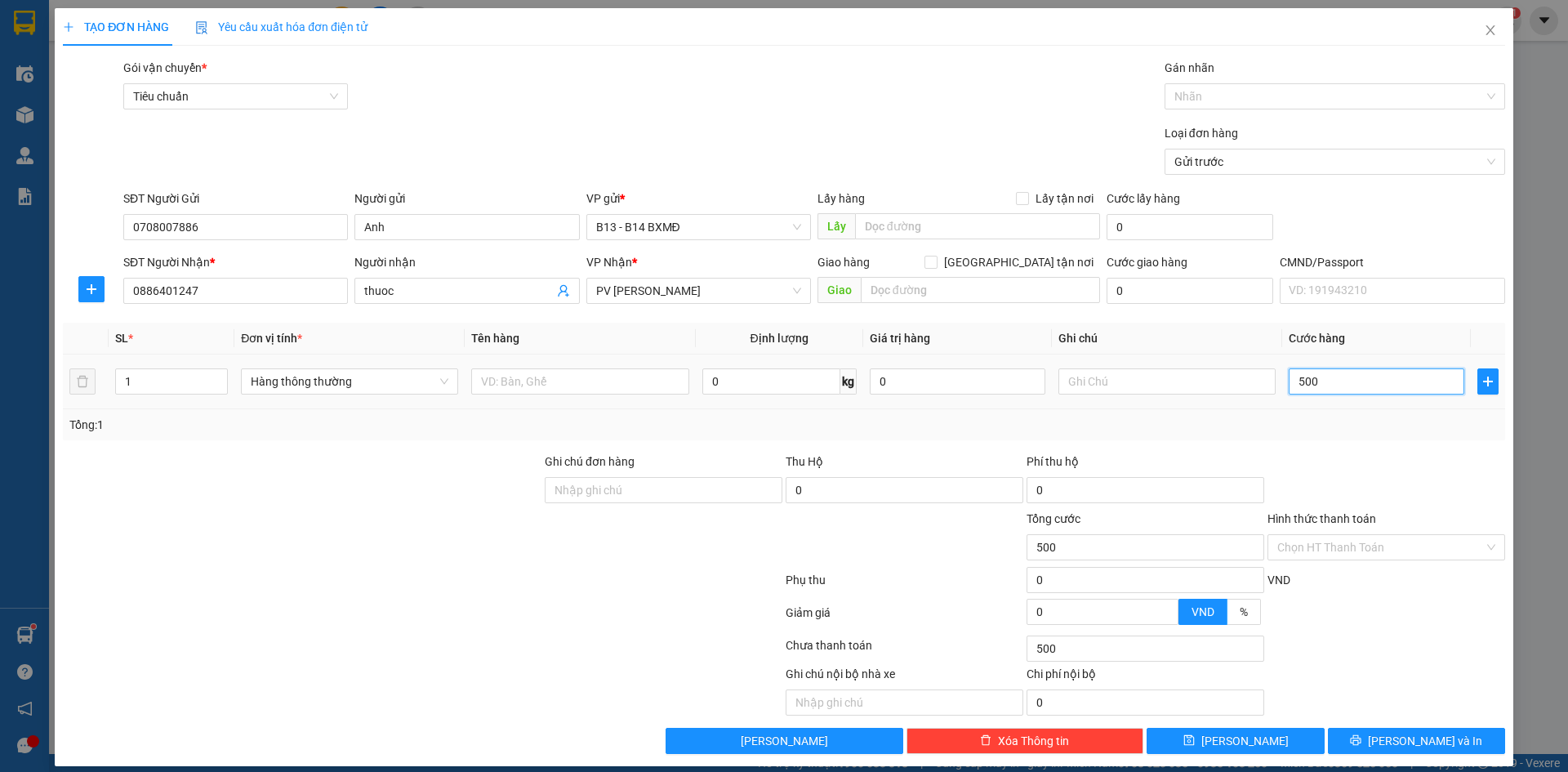
type input "5.000"
type input "50.000"
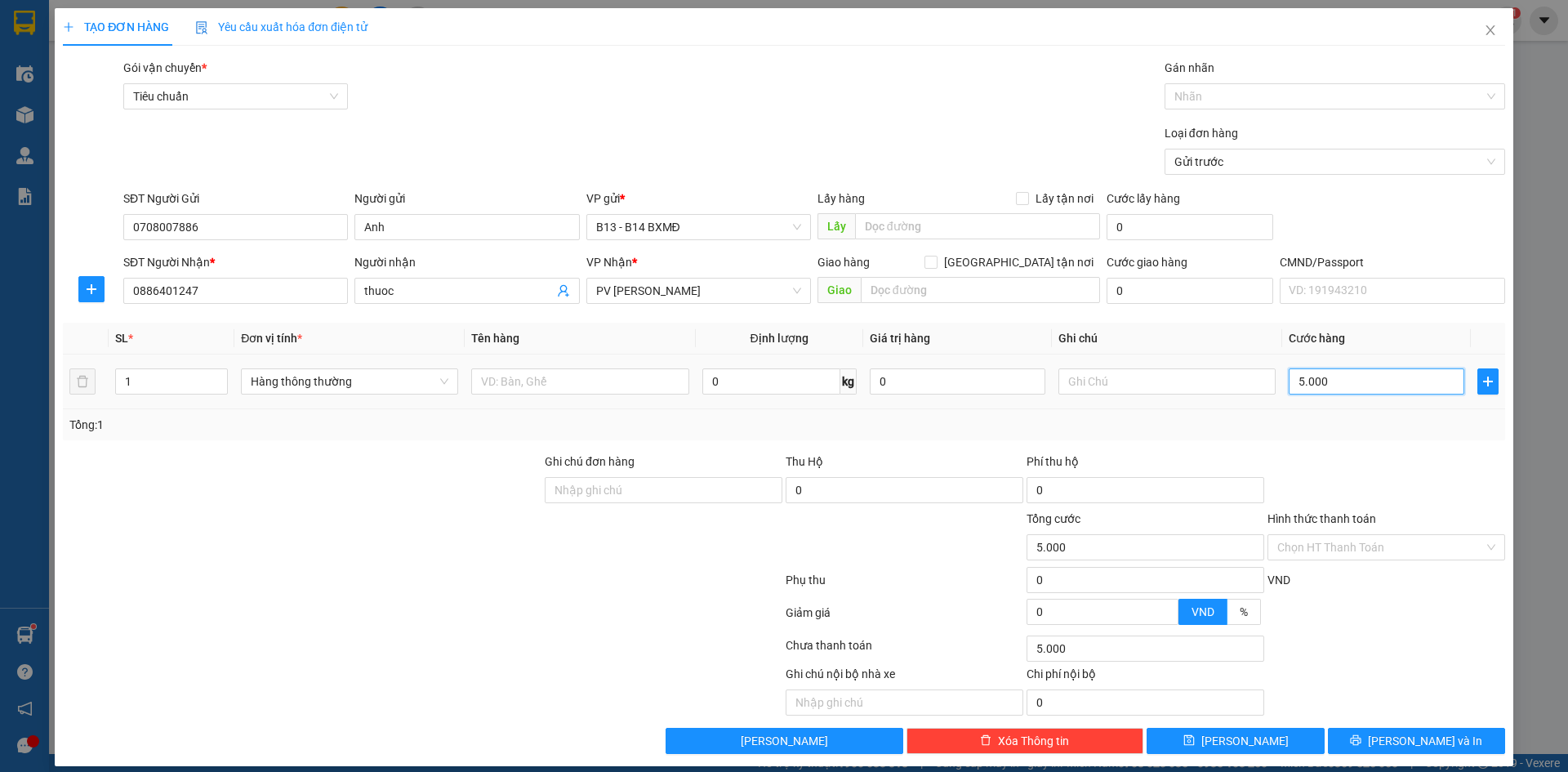
type input "50.000"
click at [1105, 386] on input "text" at bounding box center [1168, 382] width 218 height 26
click at [1483, 545] on div "Chọn HT Thanh Toán" at bounding box center [1386, 548] width 237 height 26
type input "c"
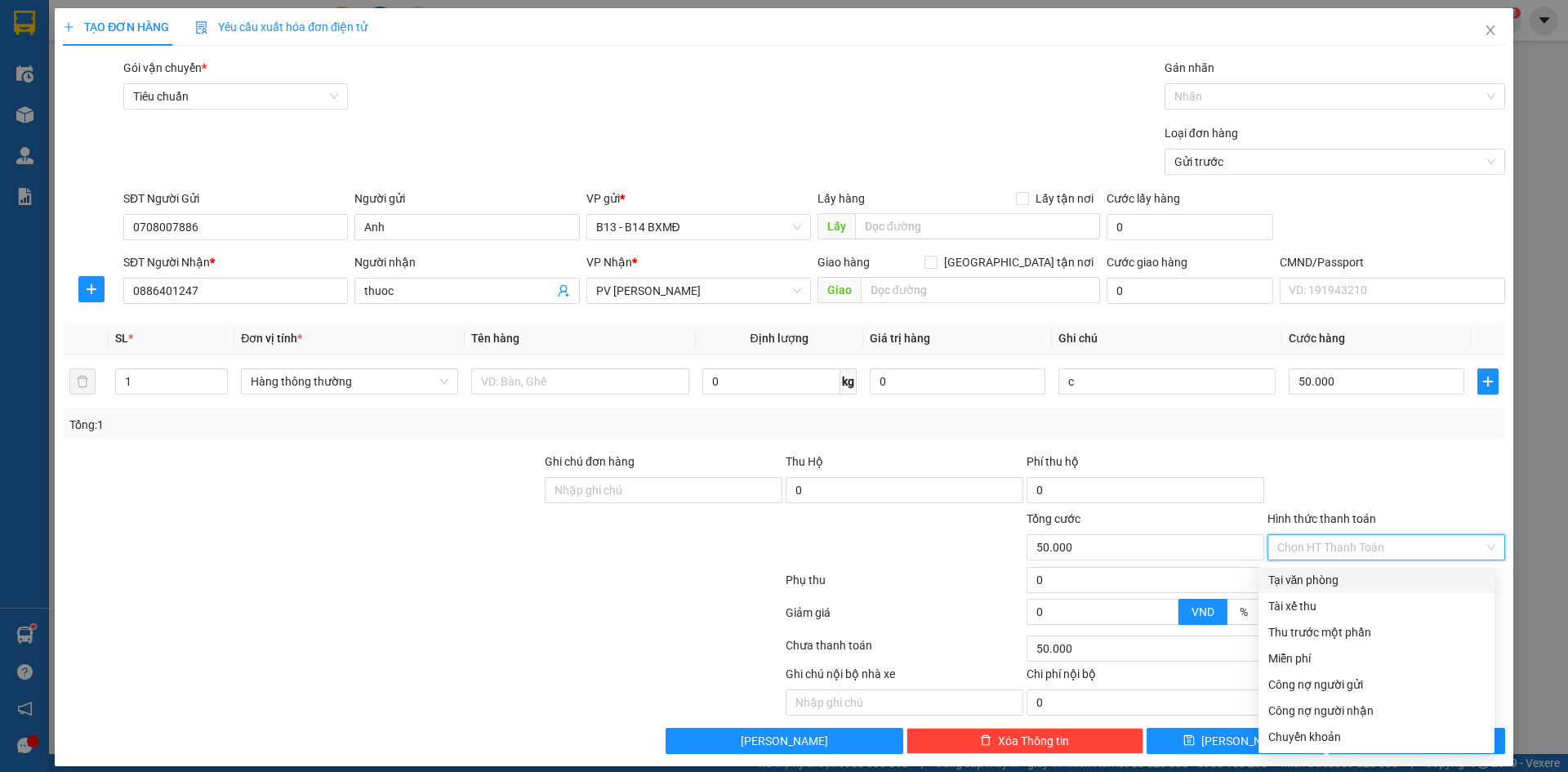
click at [1326, 579] on div "Tại văn phòng" at bounding box center [1377, 580] width 217 height 18
type input "0"
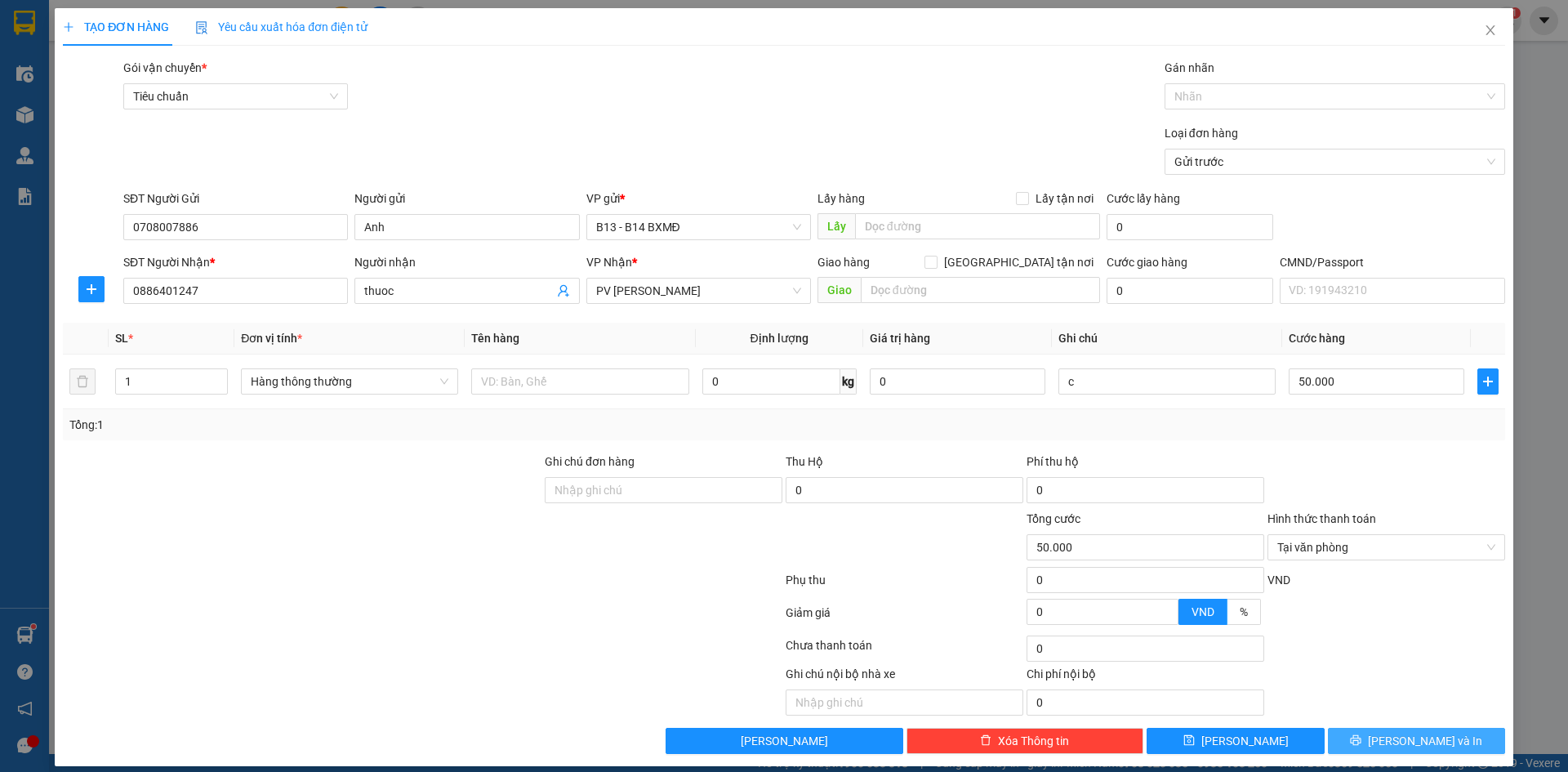
click at [1423, 740] on span "[PERSON_NAME] và In" at bounding box center [1425, 740] width 114 height 18
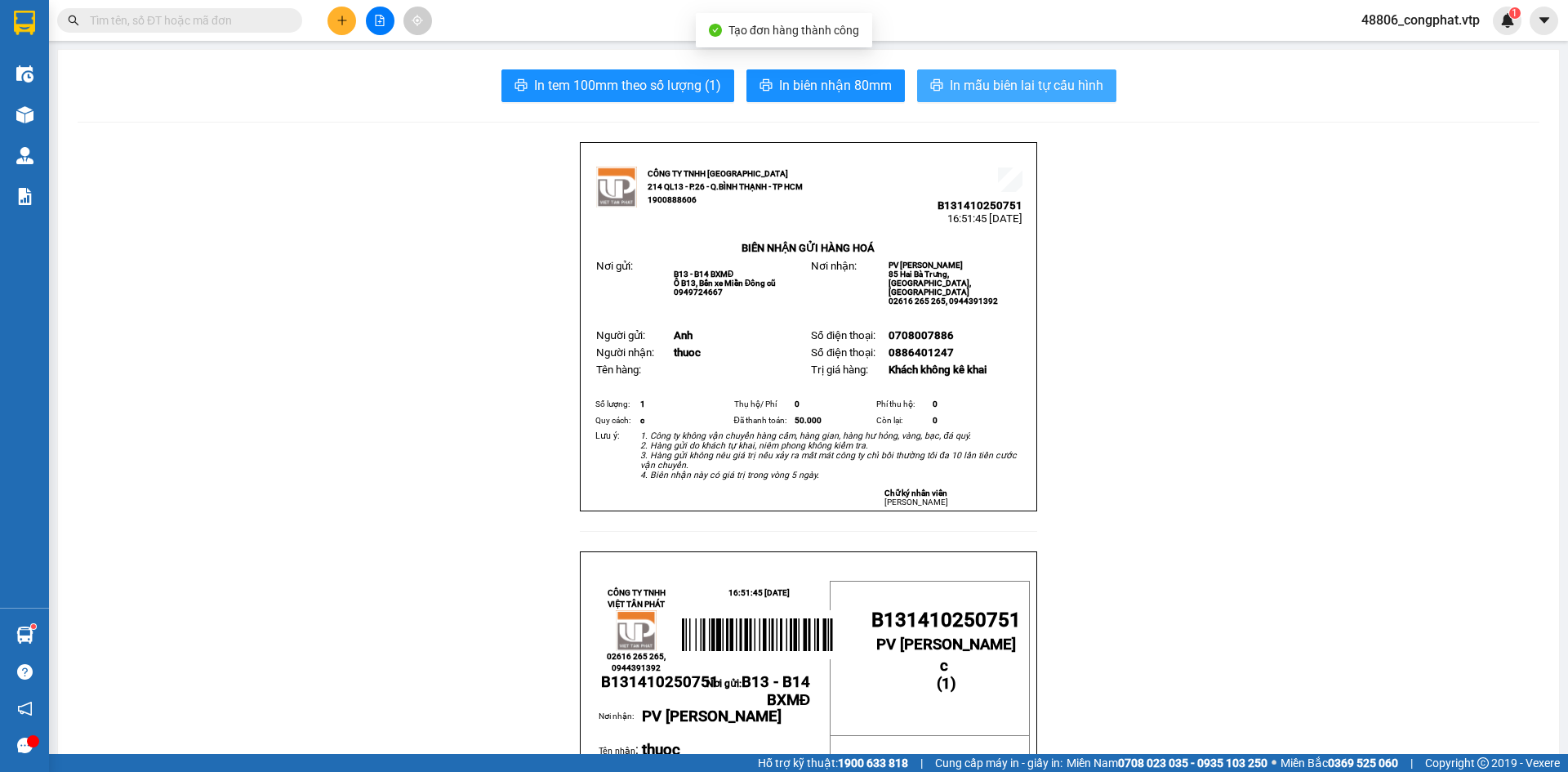
click at [1009, 86] on span "In mẫu biên lai tự cấu hình" at bounding box center [1027, 85] width 154 height 21
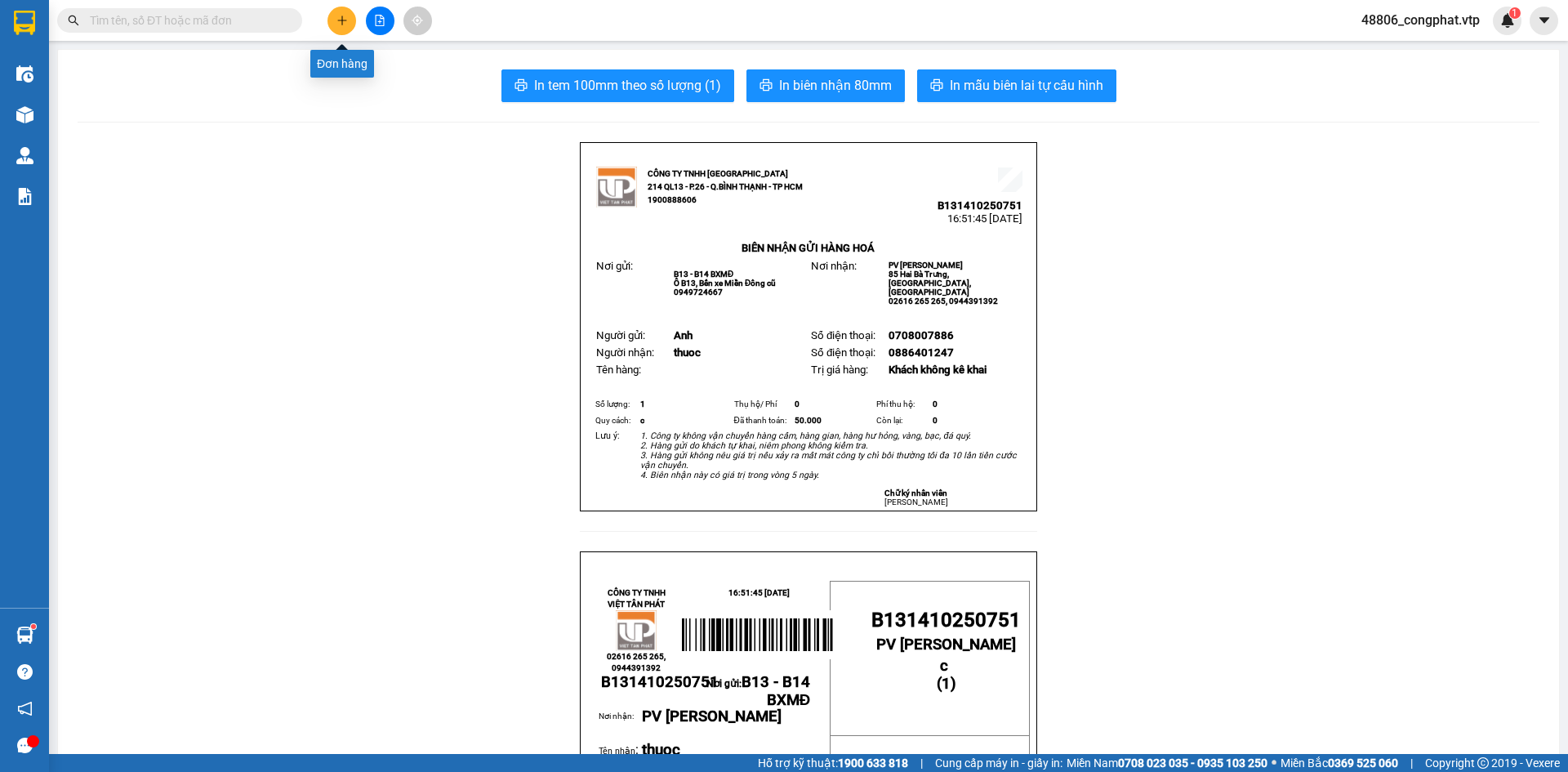
click at [342, 19] on icon "plus" at bounding box center [342, 21] width 11 height 11
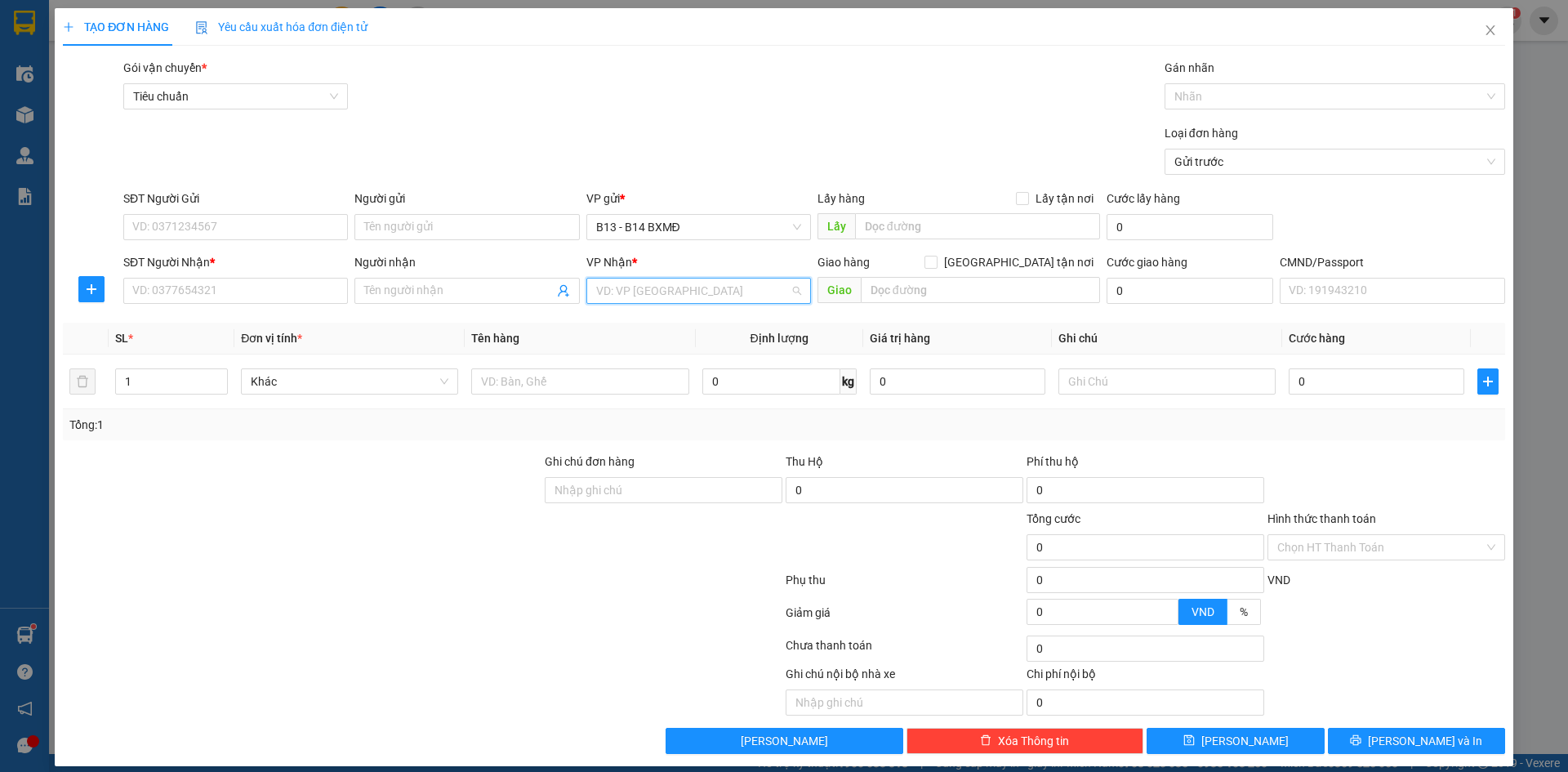
click at [664, 292] on input "search" at bounding box center [693, 291] width 193 height 24
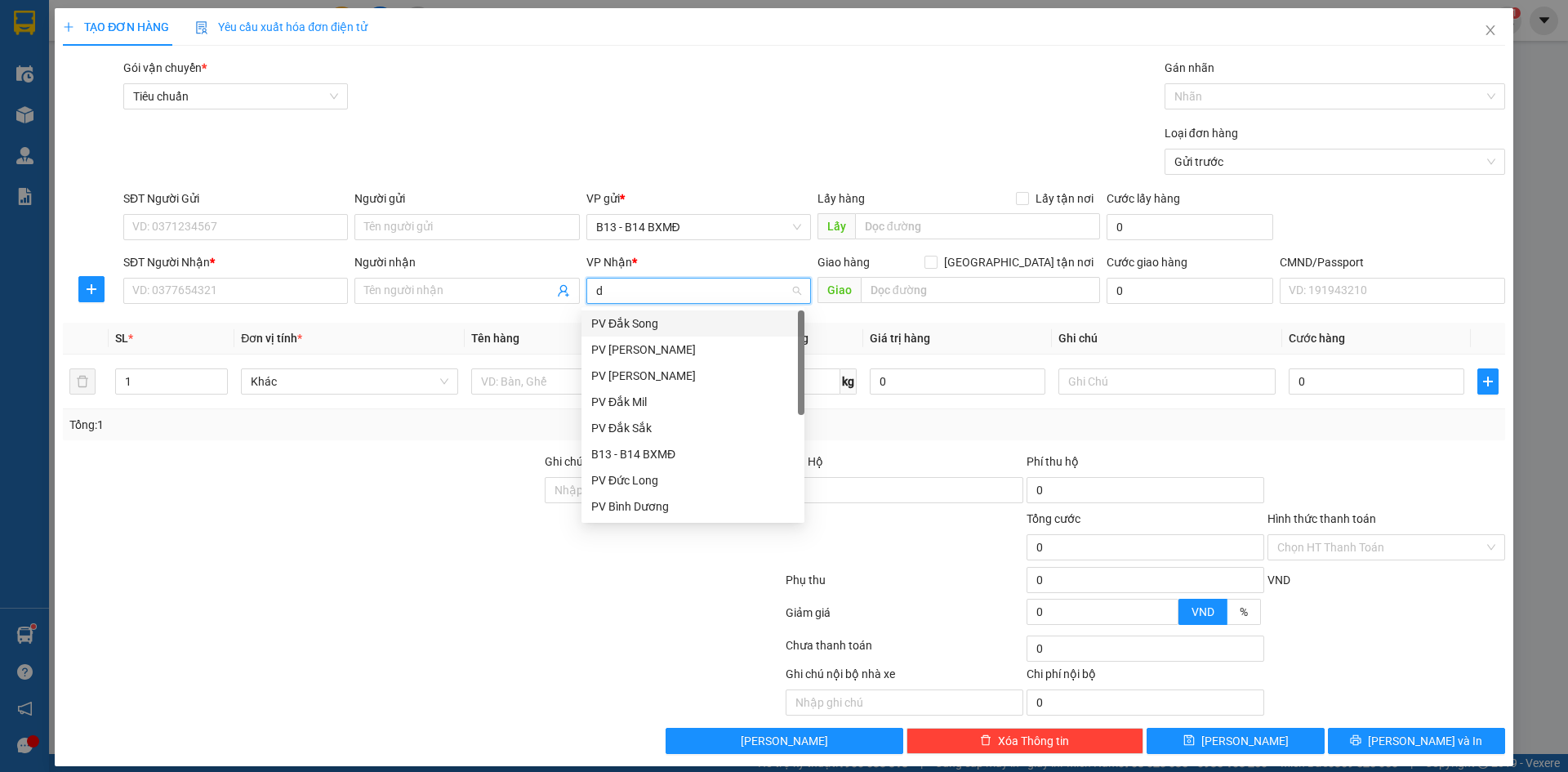
type input "ds"
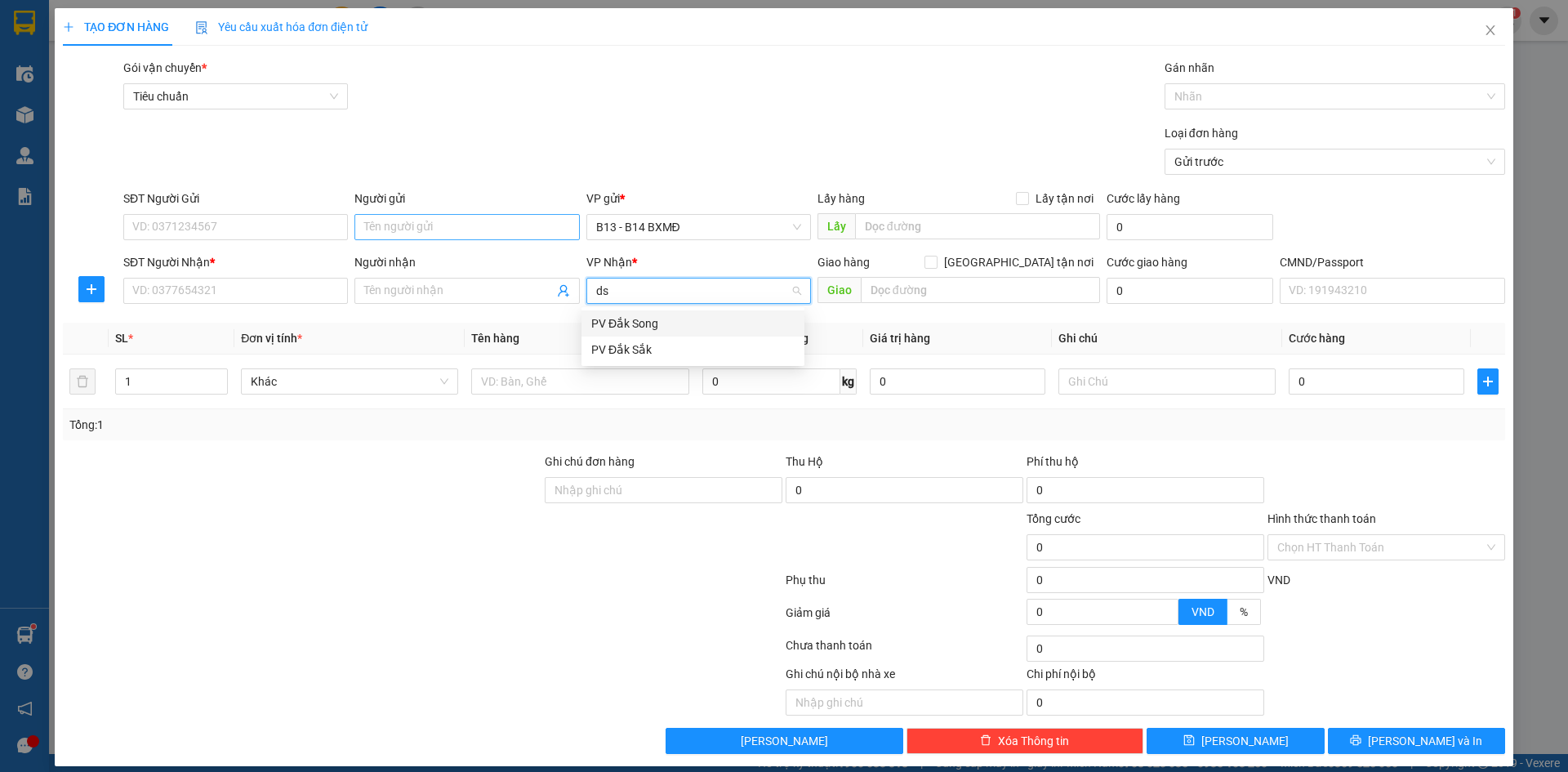
drag, startPoint x: 617, startPoint y: 322, endPoint x: 478, endPoint y: 238, distance: 162.4
click at [615, 317] on div "PV Đắk Song" at bounding box center [693, 323] width 204 height 18
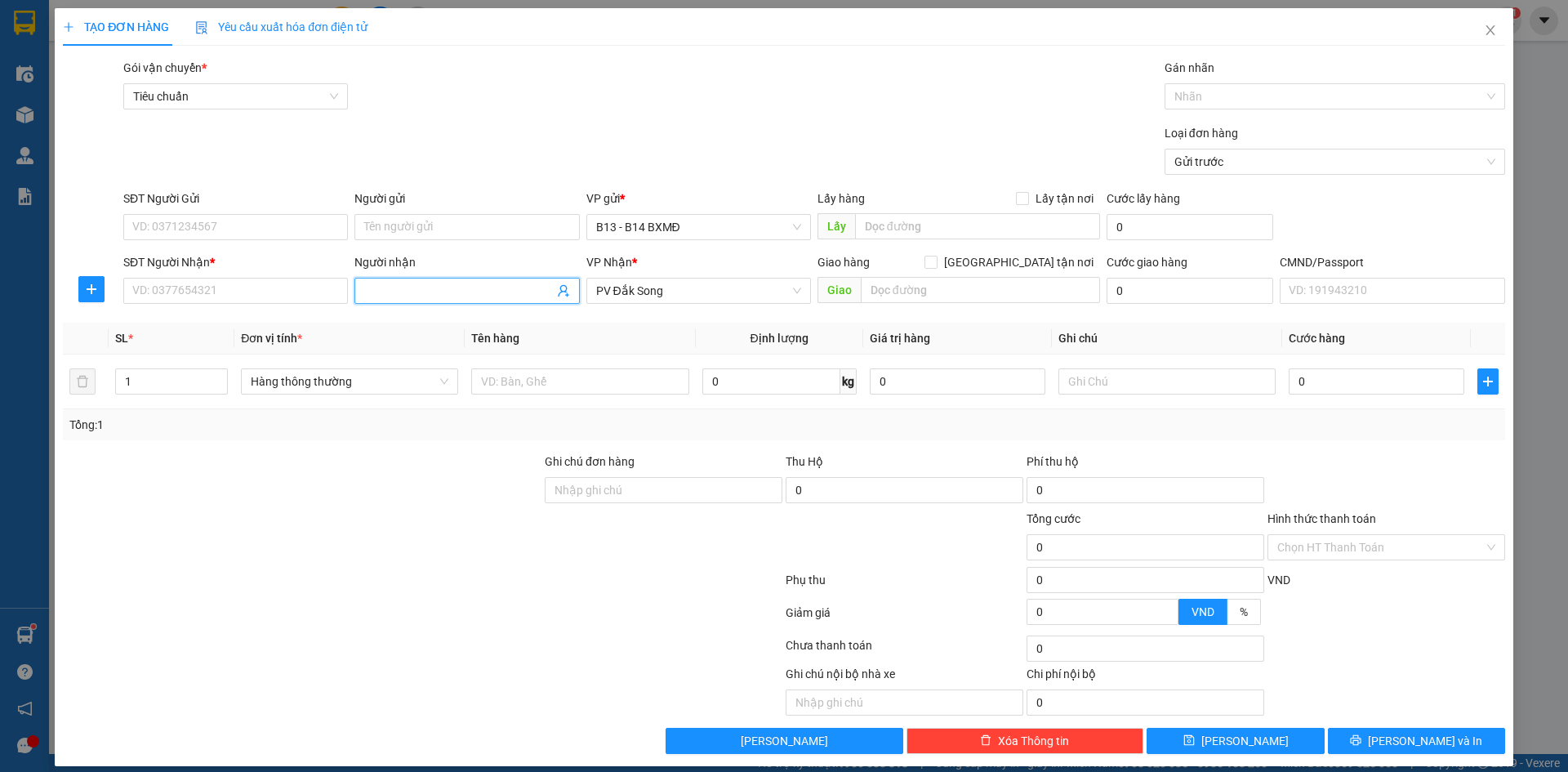
click at [453, 297] on input "Người nhận" at bounding box center [458, 290] width 188 height 18
type input "Chaly"
click at [231, 297] on input "SĐT Người Nhận *" at bounding box center [236, 291] width 225 height 26
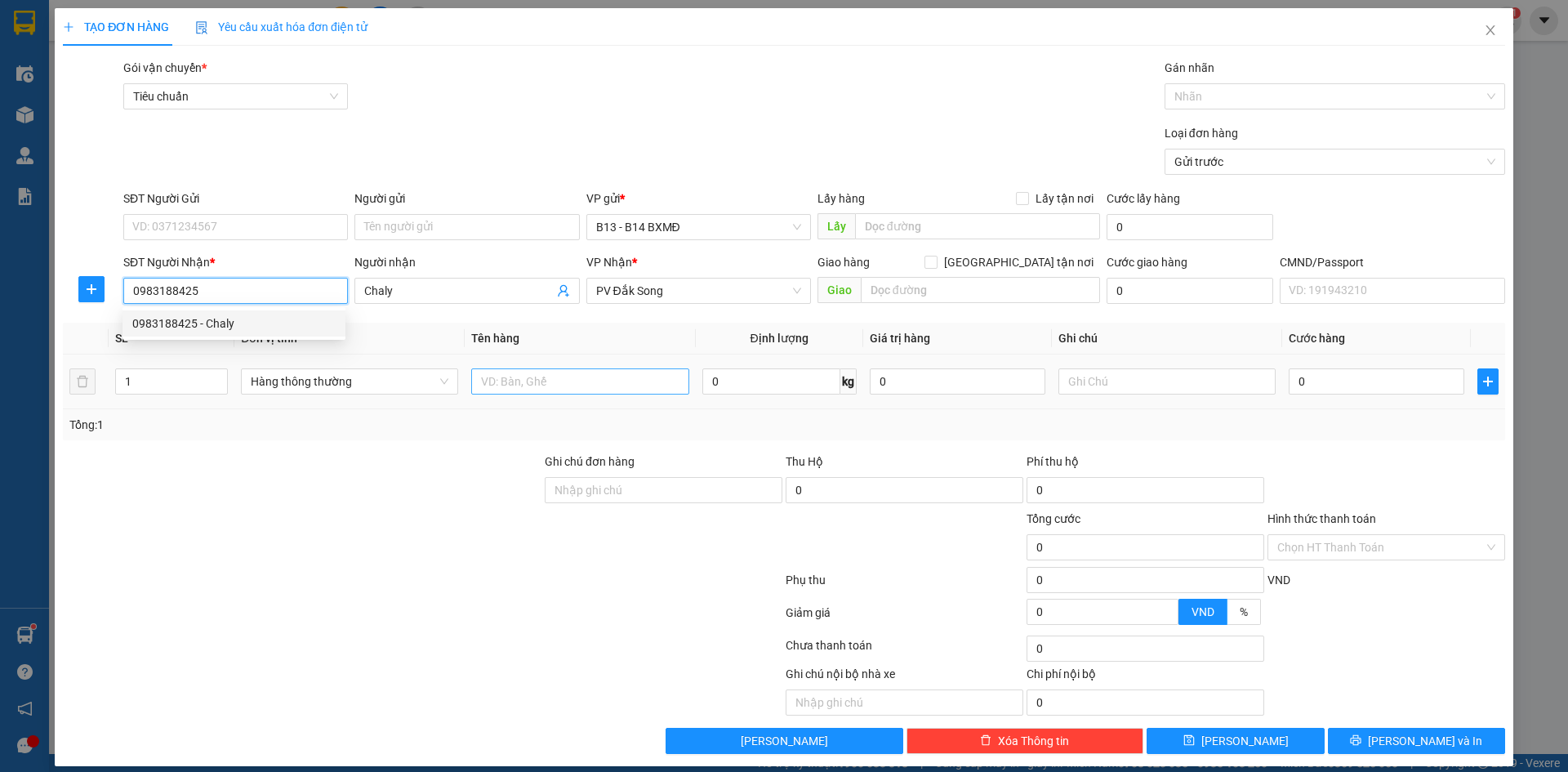
type input "0983188425"
click at [614, 390] on input "text" at bounding box center [580, 382] width 218 height 26
type input "TC"
click at [129, 377] on input "1" at bounding box center [172, 382] width 111 height 24
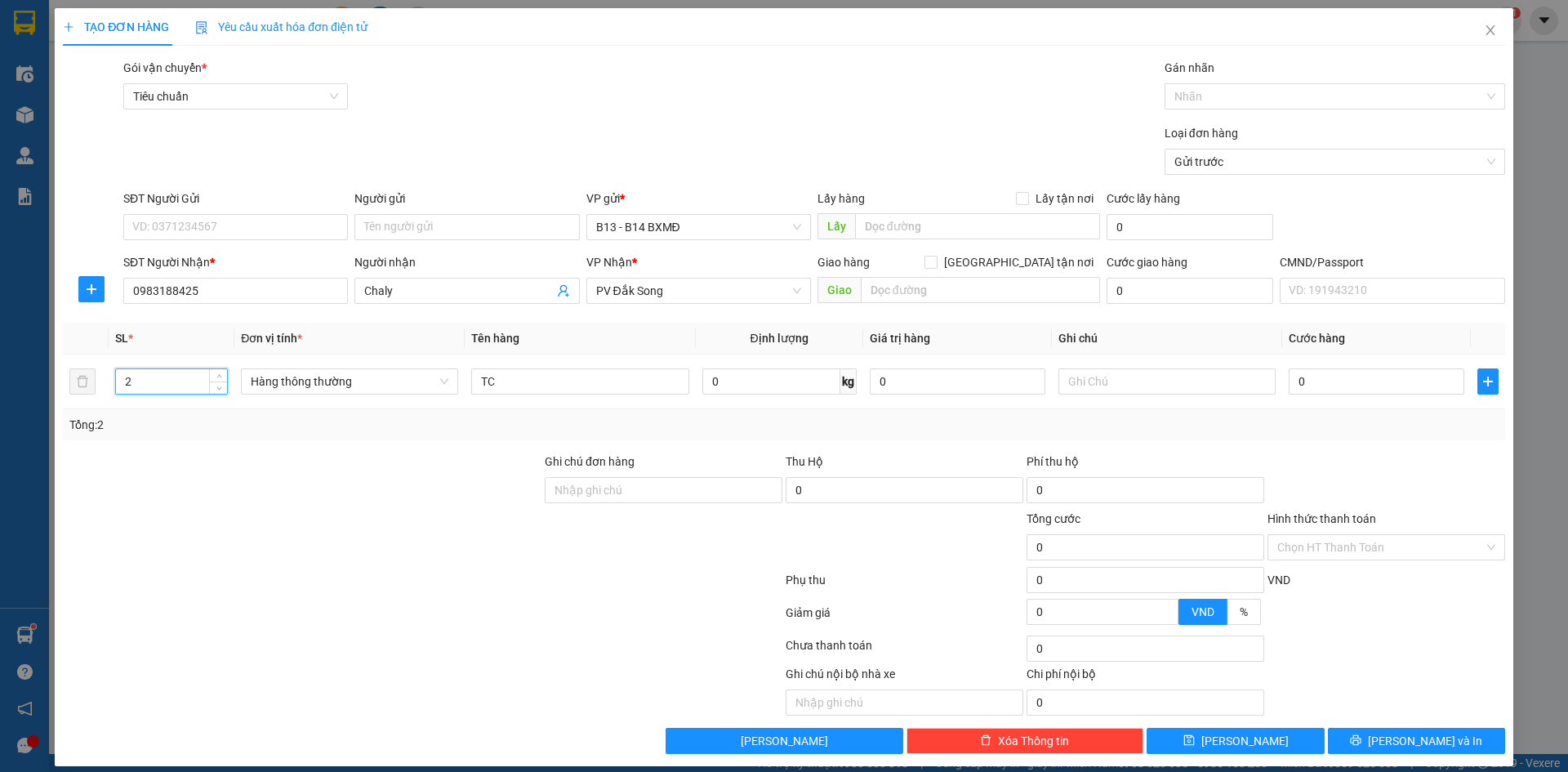
type input "2"
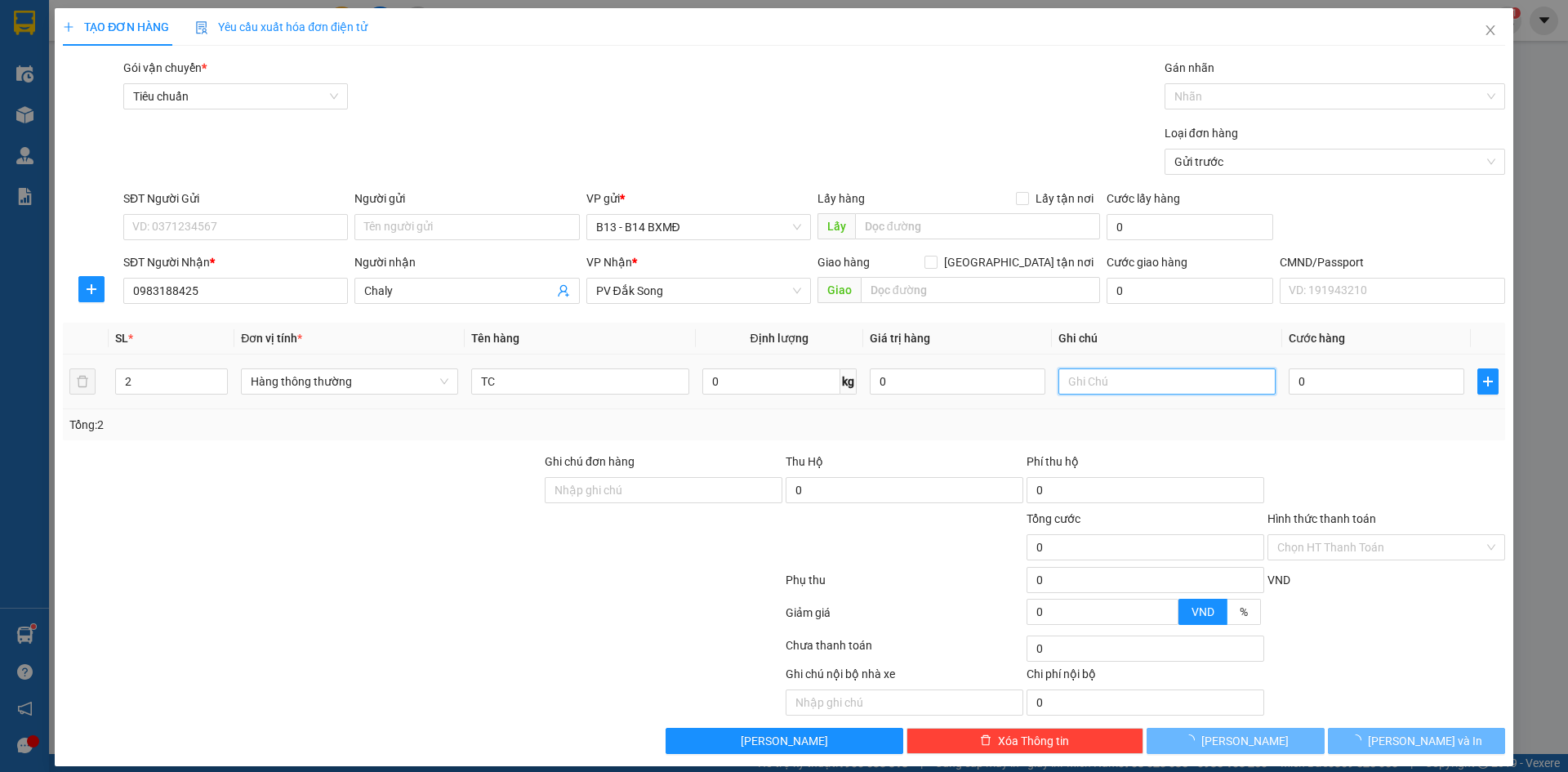
click at [1137, 386] on input "text" at bounding box center [1168, 382] width 218 height 26
type input "th"
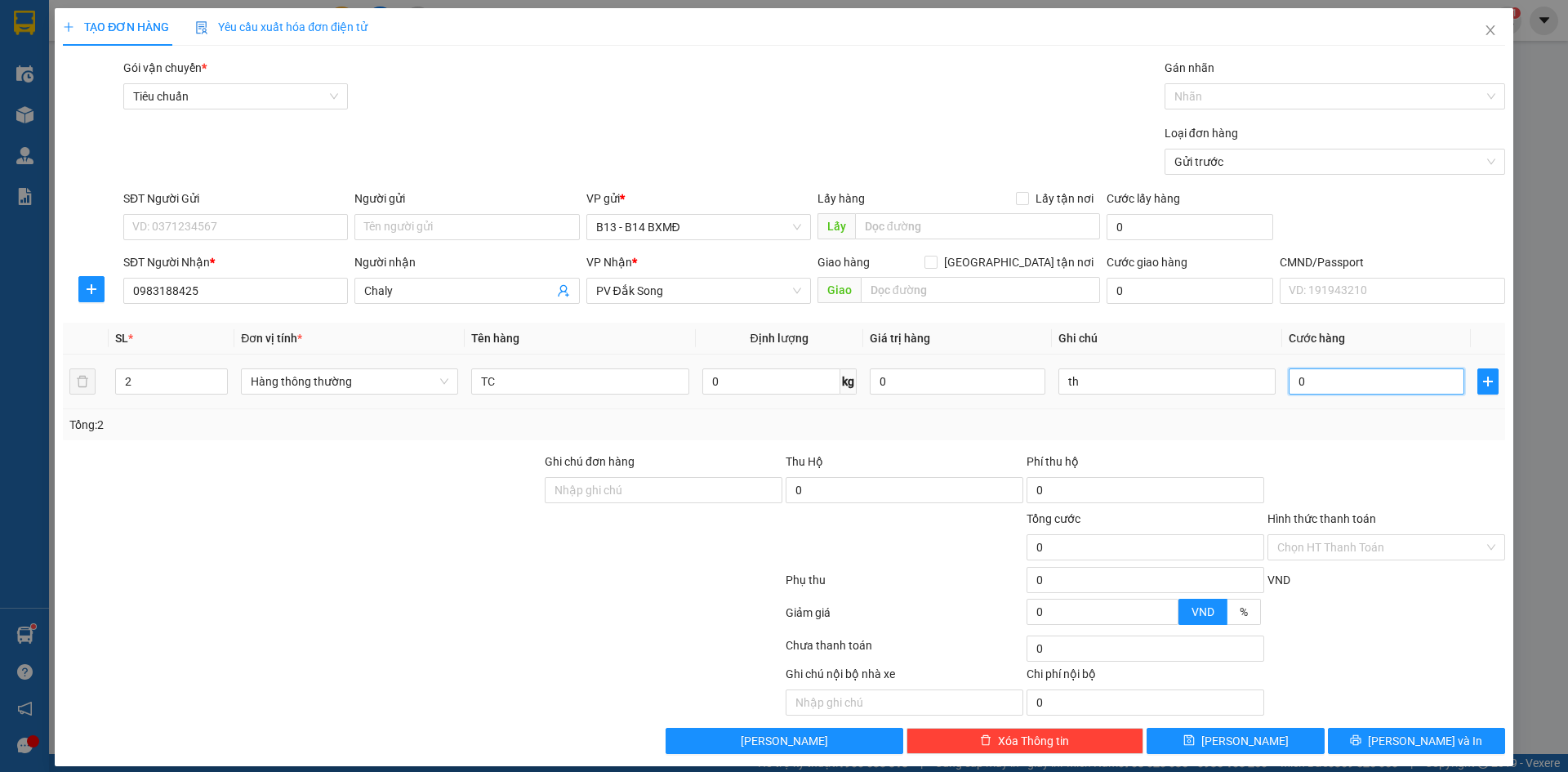
click at [1307, 378] on input "0" at bounding box center [1376, 382] width 175 height 26
type input "8"
type input "80"
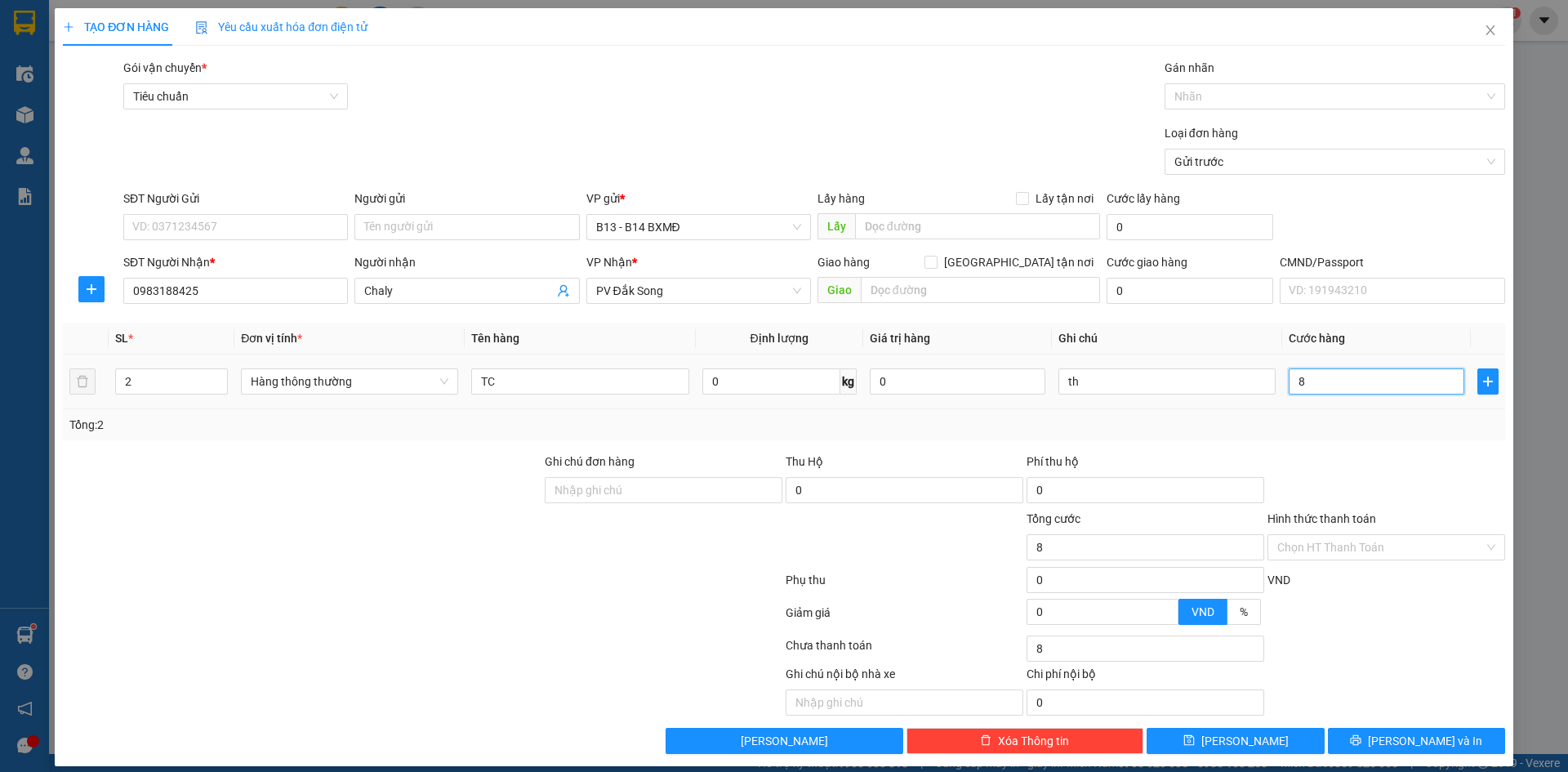
type input "80"
type input "800"
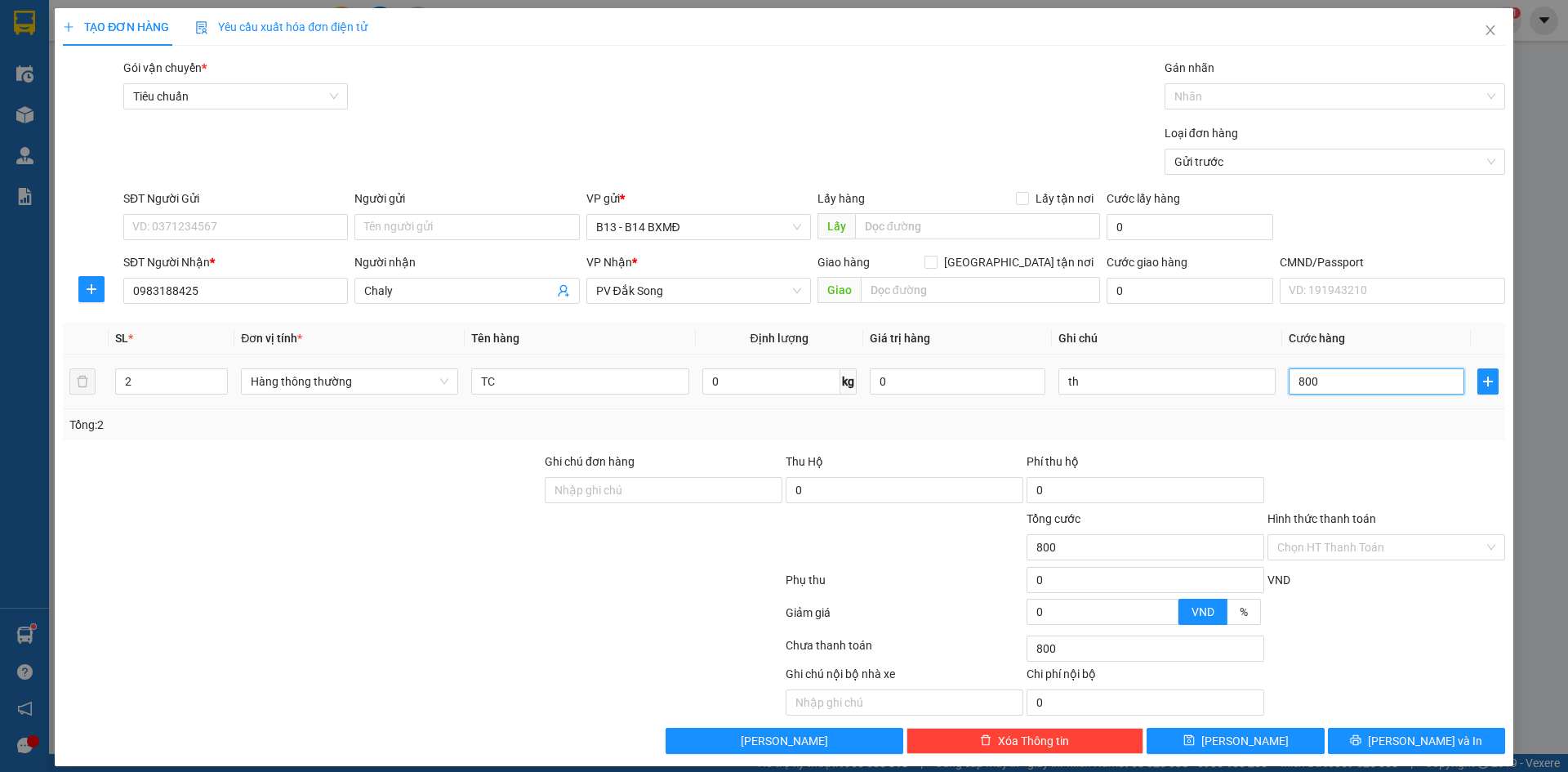
type input "8.000"
type input "80.000"
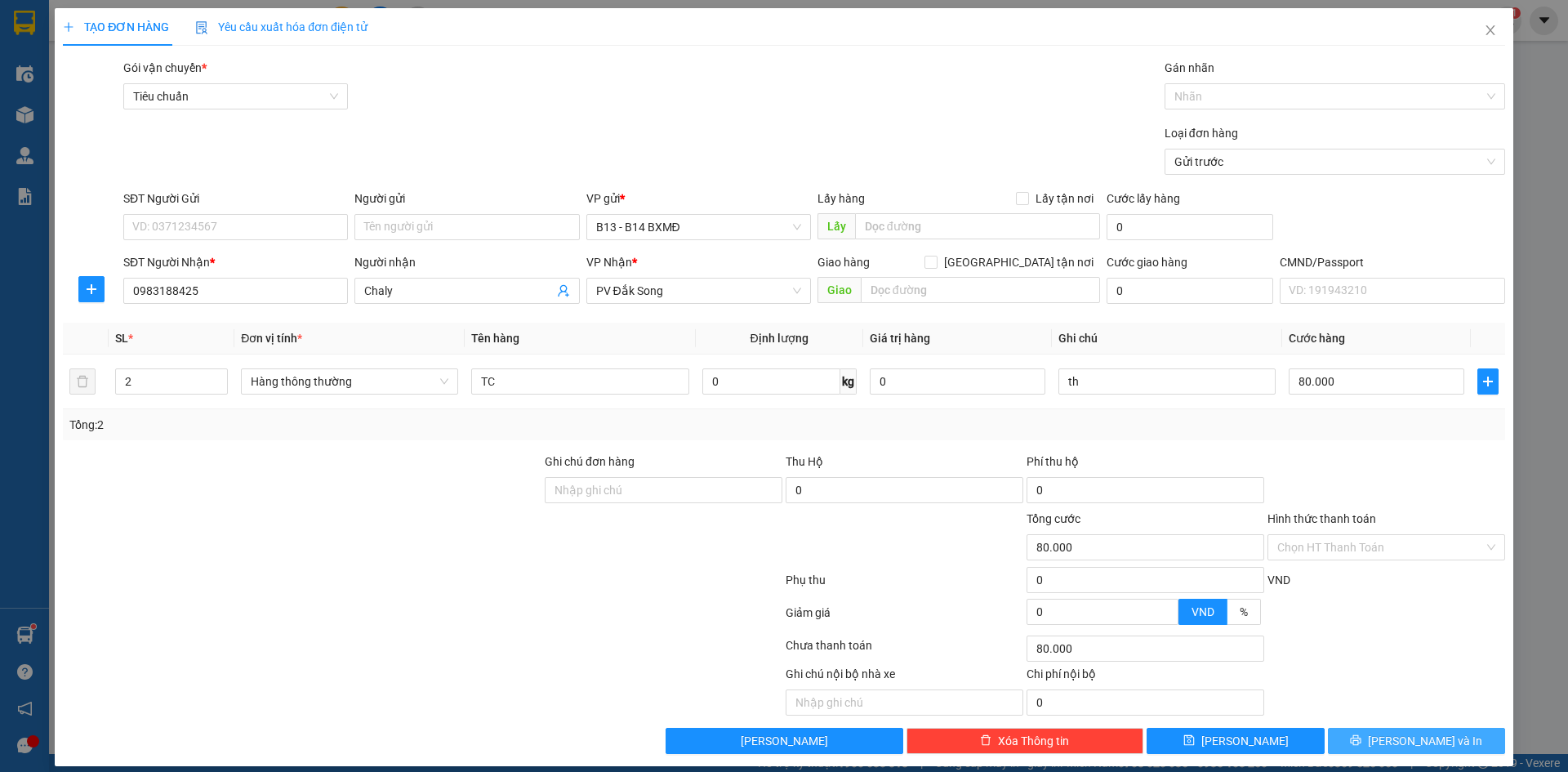
click at [1409, 744] on span "[PERSON_NAME] và In" at bounding box center [1425, 740] width 114 height 18
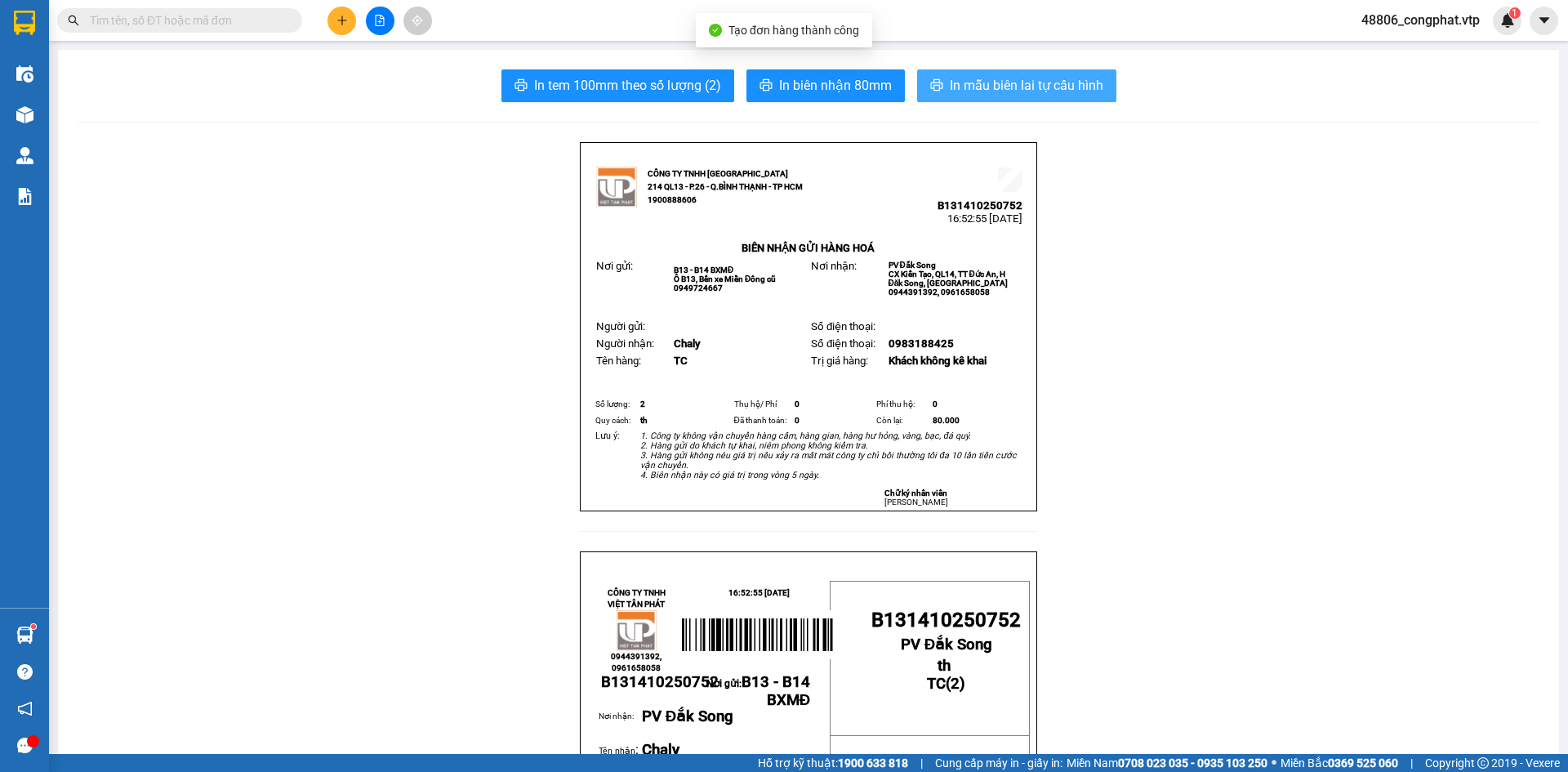
click at [1013, 86] on span "In mẫu biên lai tự cấu hình" at bounding box center [1027, 85] width 154 height 21
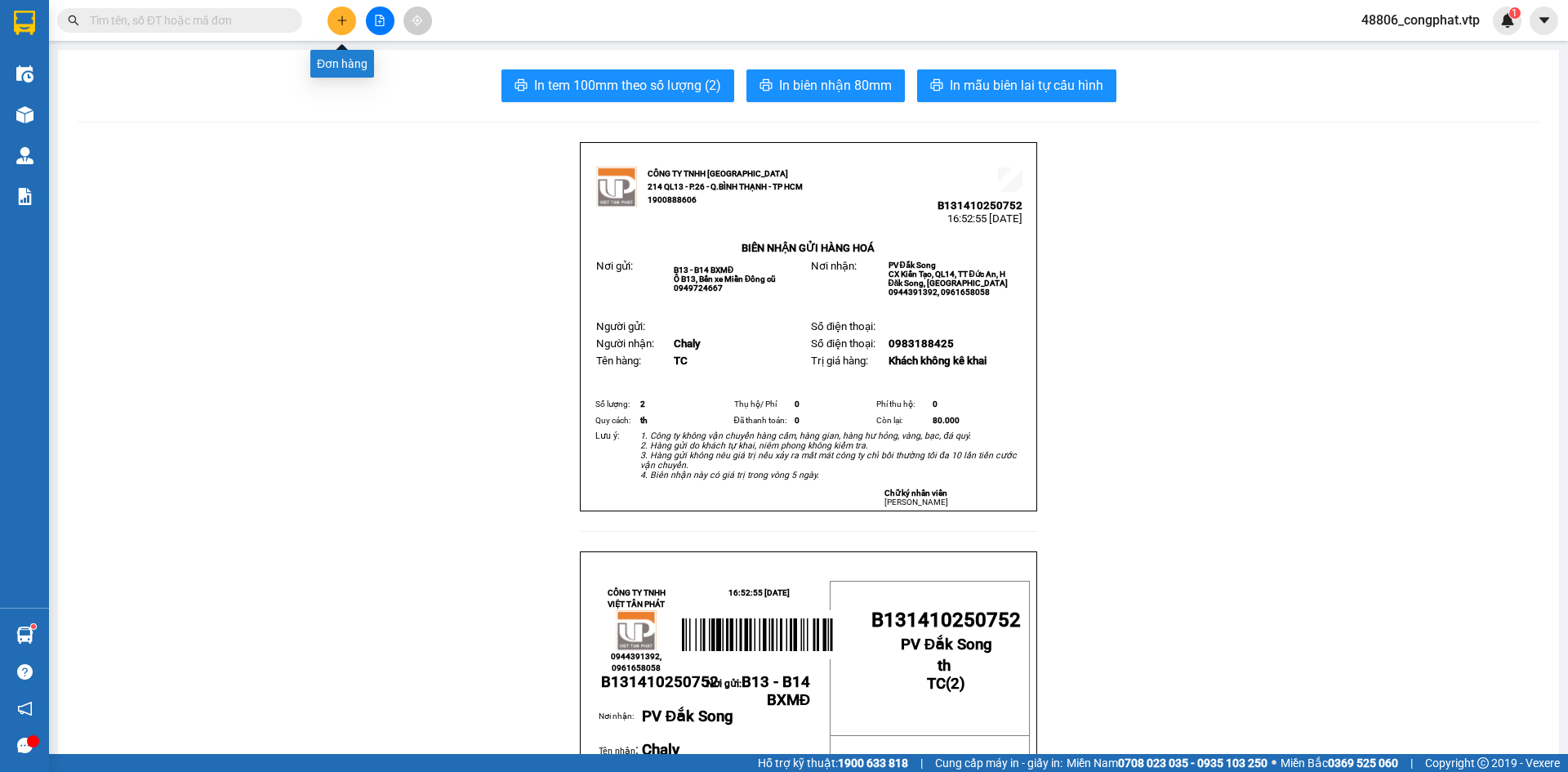
click at [345, 28] on button at bounding box center [341, 21] width 28 height 28
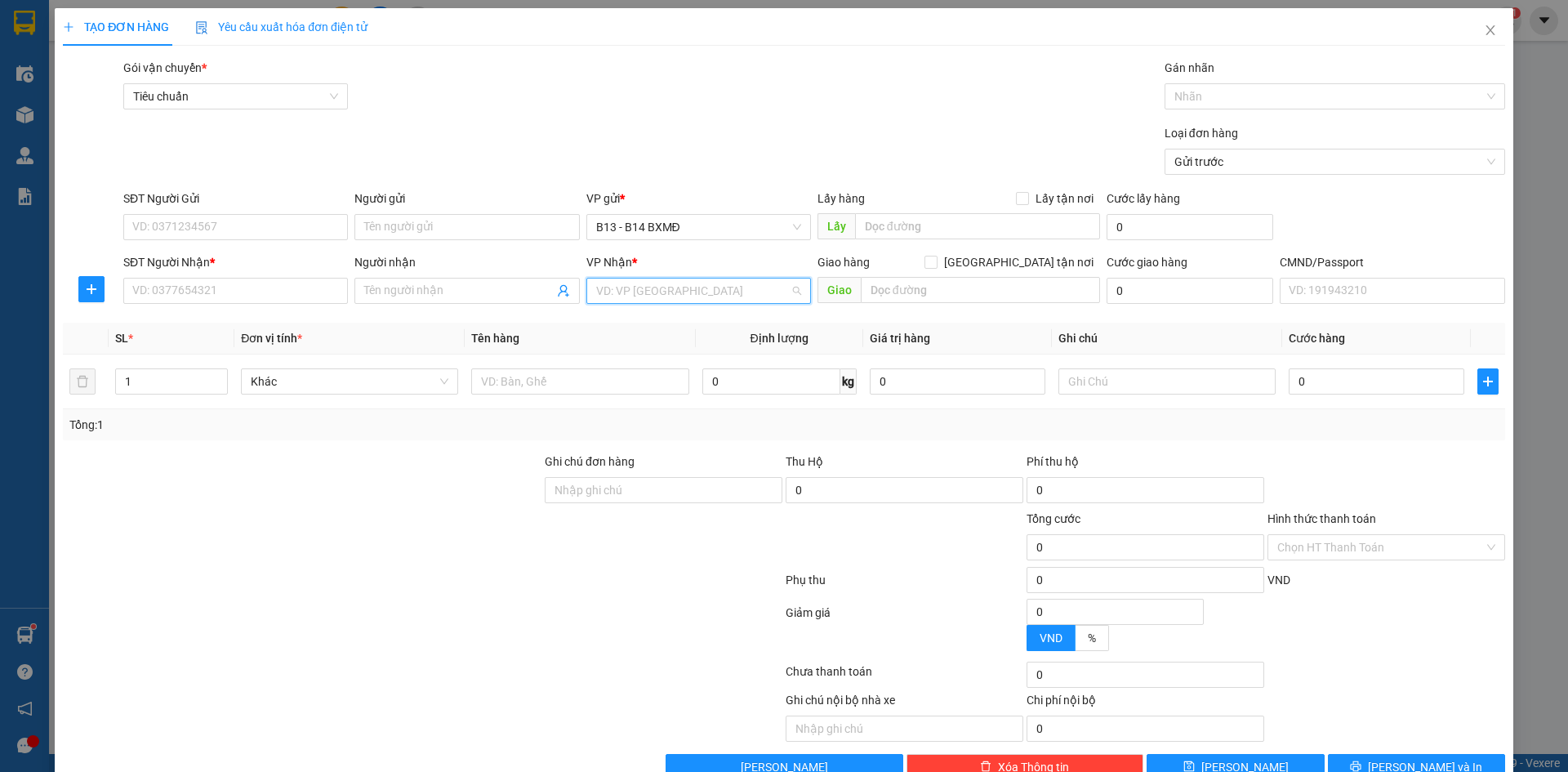
click at [641, 288] on input "search" at bounding box center [693, 291] width 193 height 24
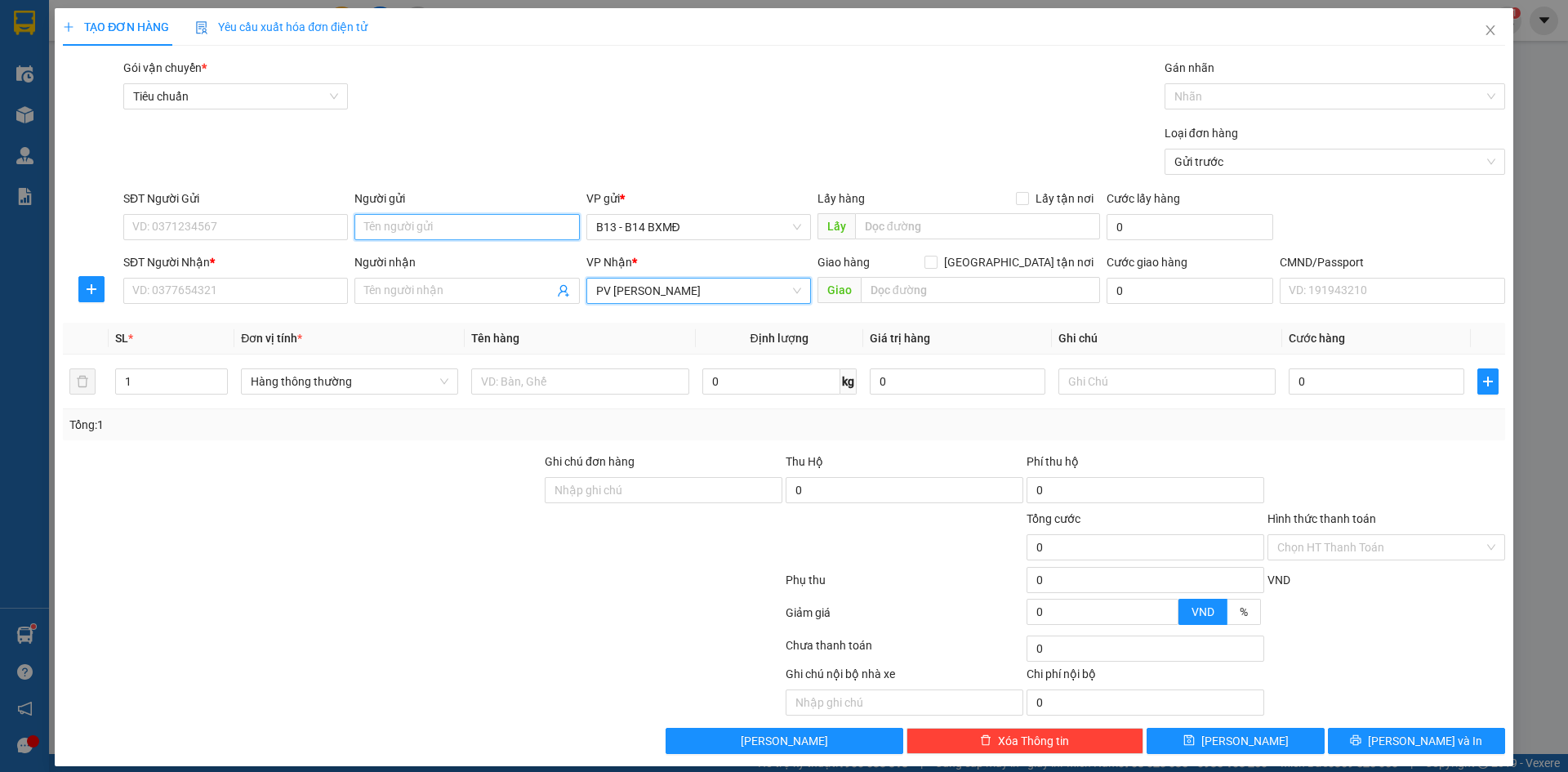
click at [535, 233] on input "Người gửi" at bounding box center [467, 227] width 225 height 26
click at [517, 232] on input "Người gửi" at bounding box center [467, 227] width 225 height 26
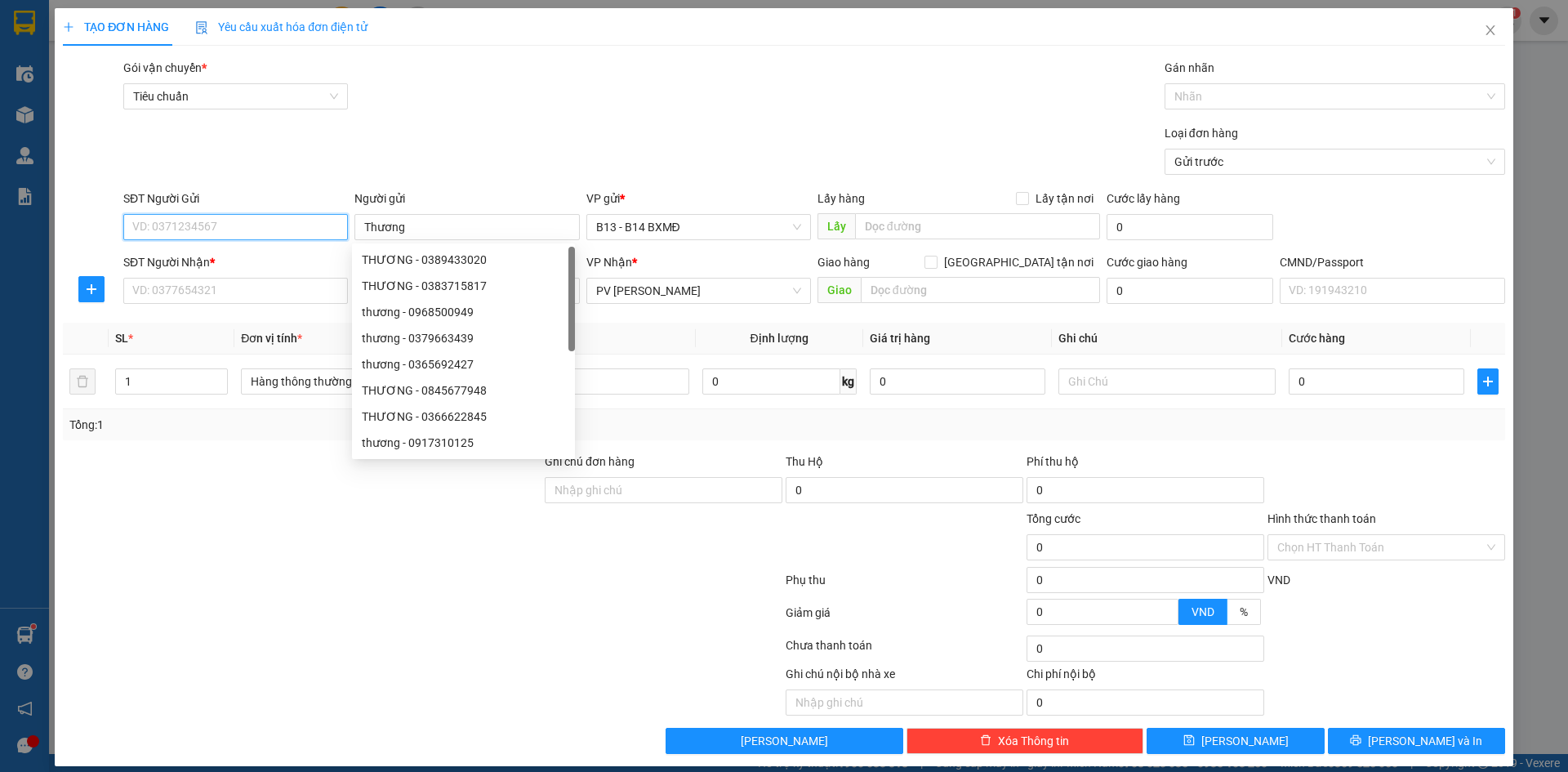
click at [208, 226] on input "SĐT Người Gửi" at bounding box center [236, 227] width 225 height 26
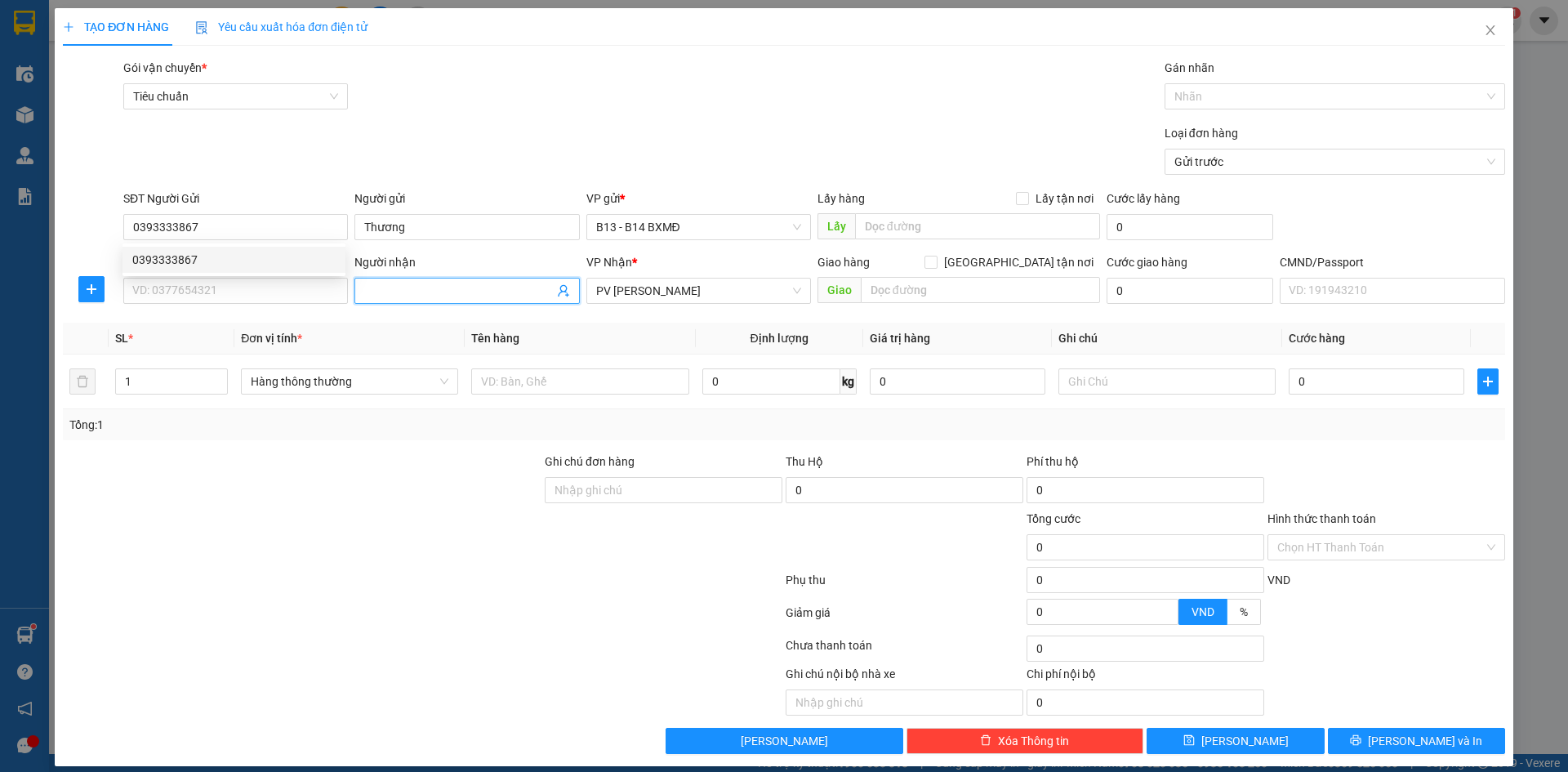
click at [389, 295] on input "Người nhận" at bounding box center [458, 290] width 188 height 18
click at [276, 293] on input "SĐT Người Nhận *" at bounding box center [236, 291] width 225 height 26
click at [563, 384] on input "text" at bounding box center [580, 382] width 218 height 26
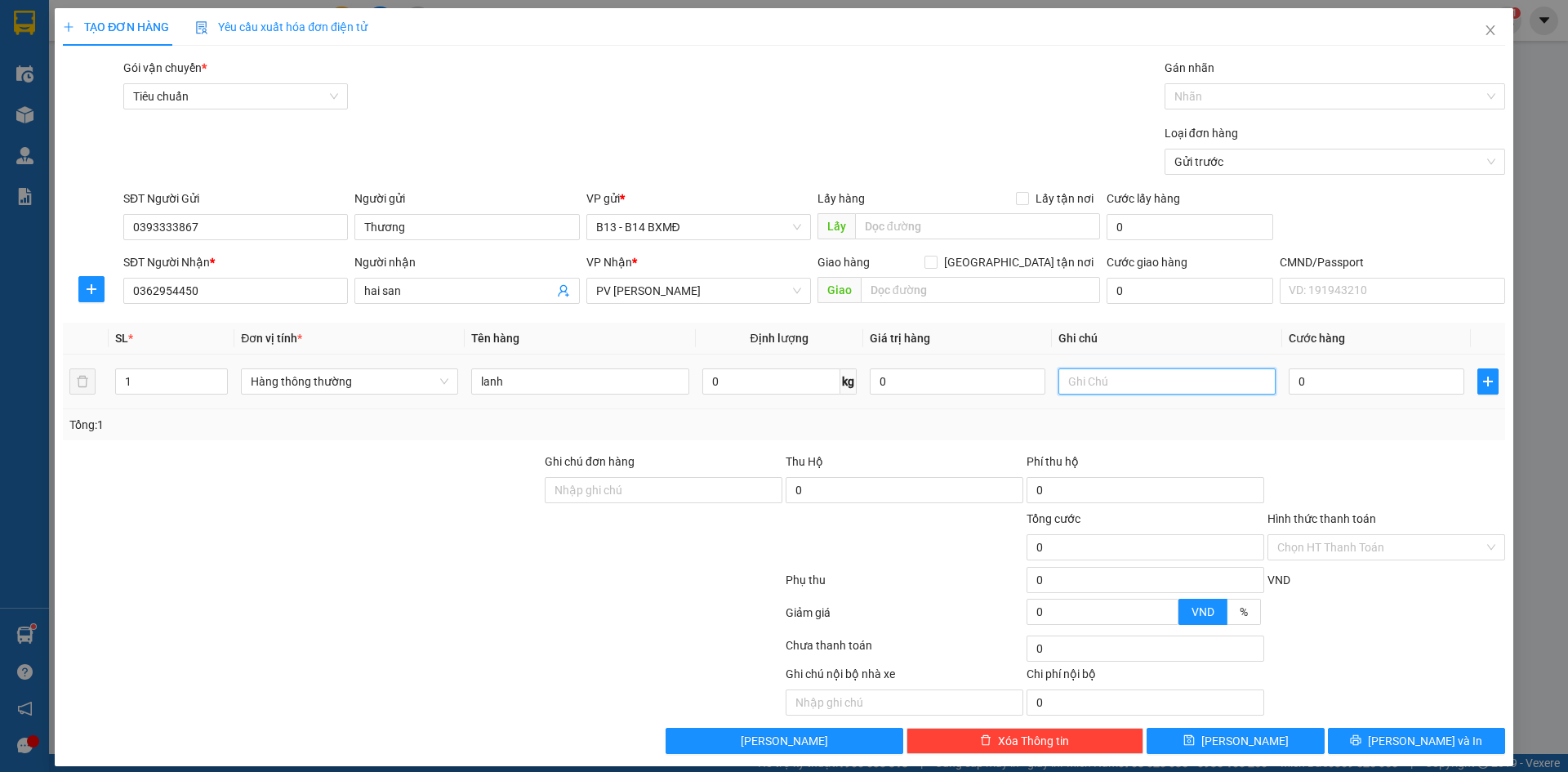
click at [1080, 388] on input "text" at bounding box center [1168, 382] width 218 height 26
click at [889, 496] on input "0" at bounding box center [904, 491] width 237 height 26
click at [1296, 379] on input "0" at bounding box center [1376, 382] width 175 height 26
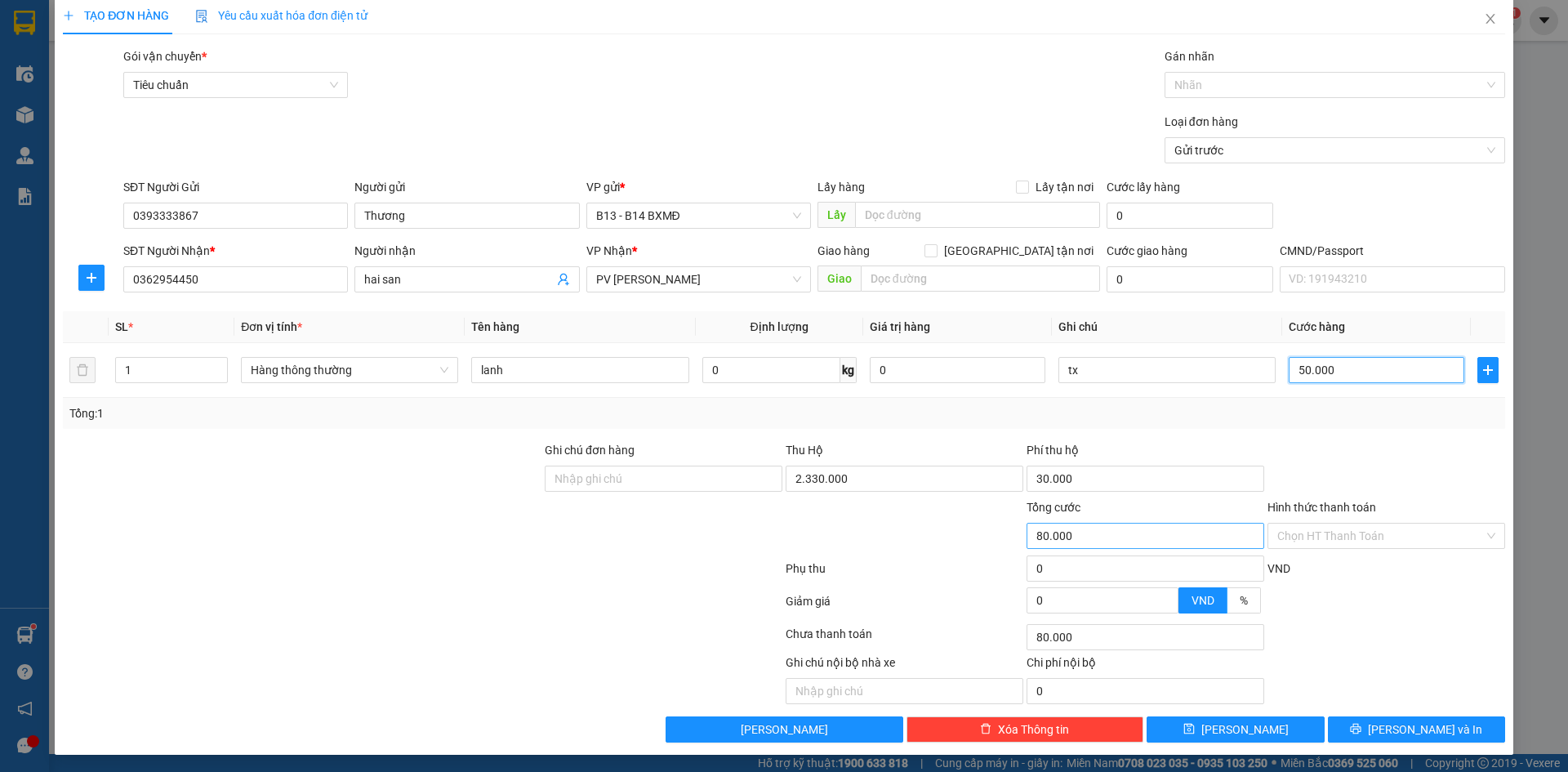
scroll to position [14, 0]
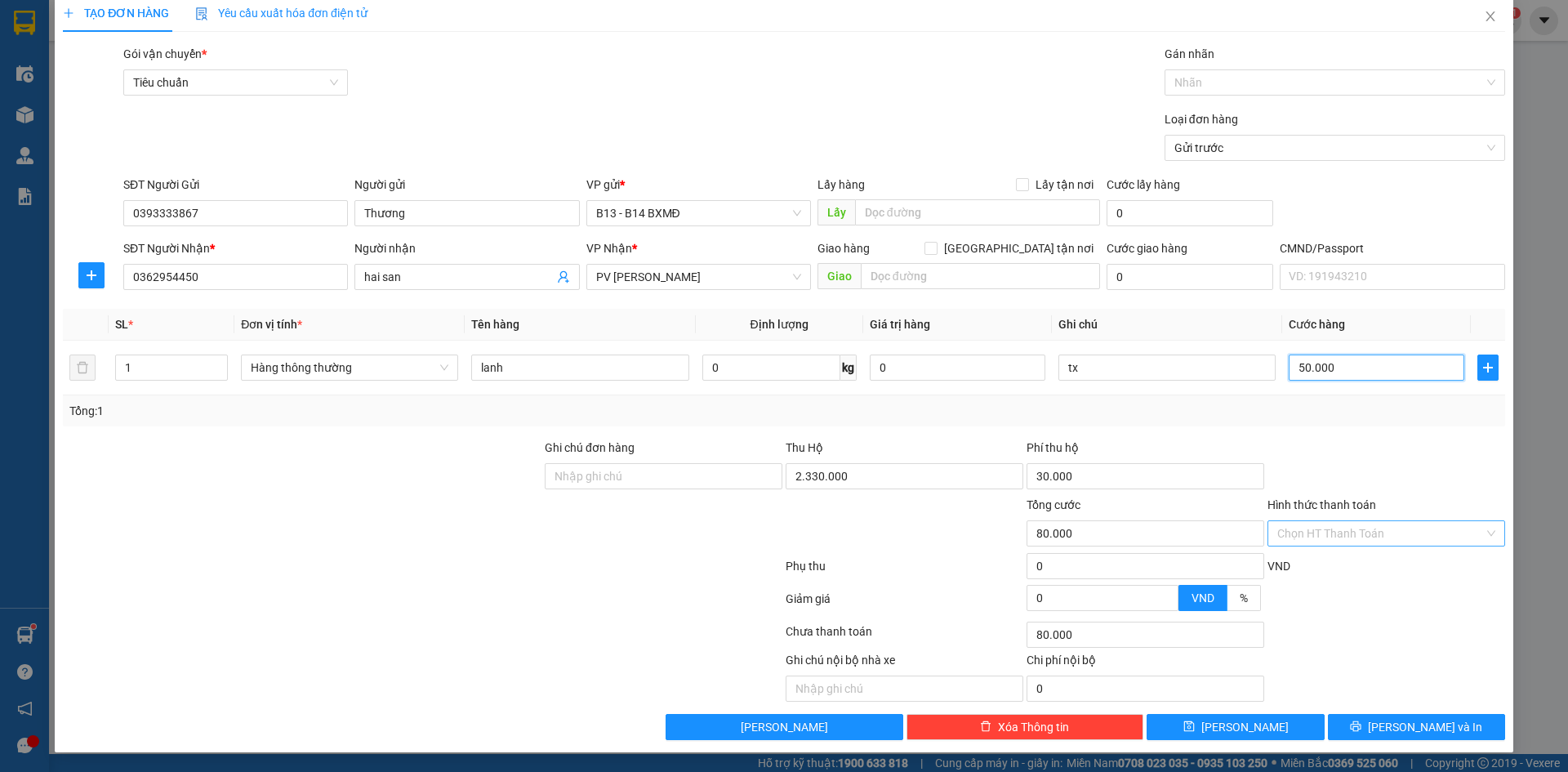
click at [1481, 537] on div "Chọn HT Thanh Toán" at bounding box center [1386, 534] width 237 height 26
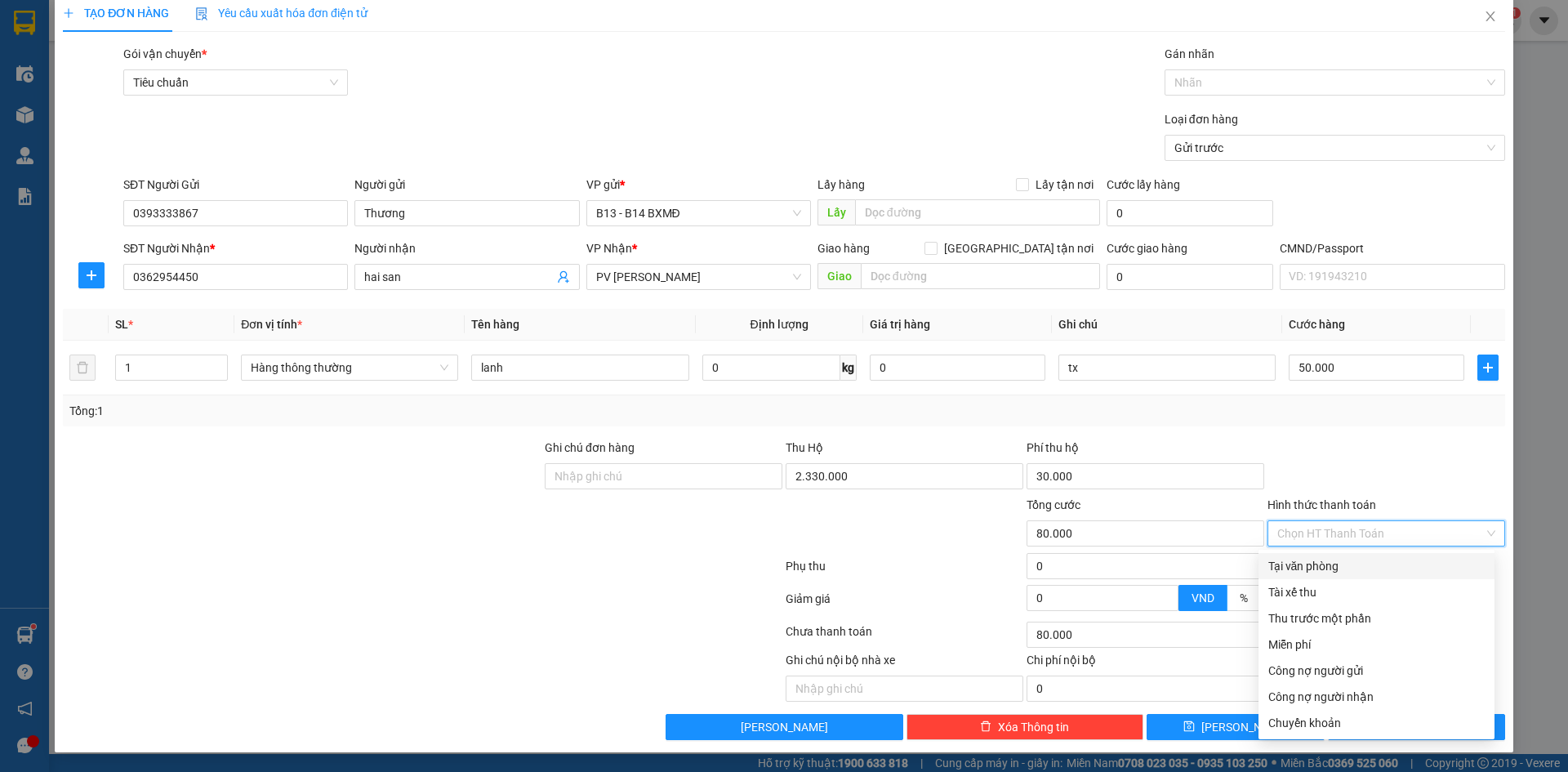
drag, startPoint x: 1333, startPoint y: 565, endPoint x: 1521, endPoint y: 686, distance: 223.6
click at [1333, 565] on div "Tại văn phòng" at bounding box center [1377, 566] width 217 height 18
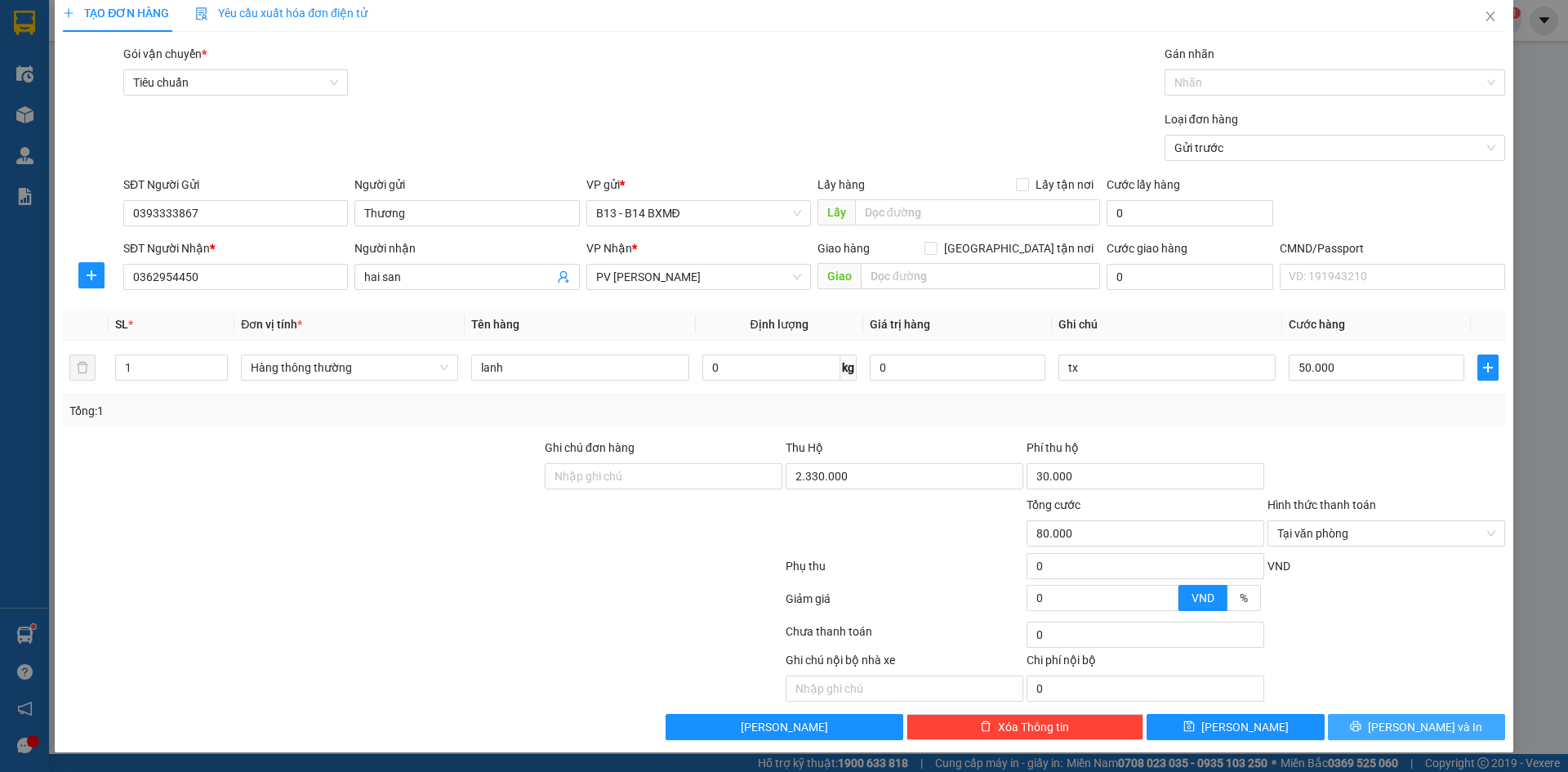
click at [1423, 727] on span "[PERSON_NAME] và In" at bounding box center [1425, 727] width 114 height 18
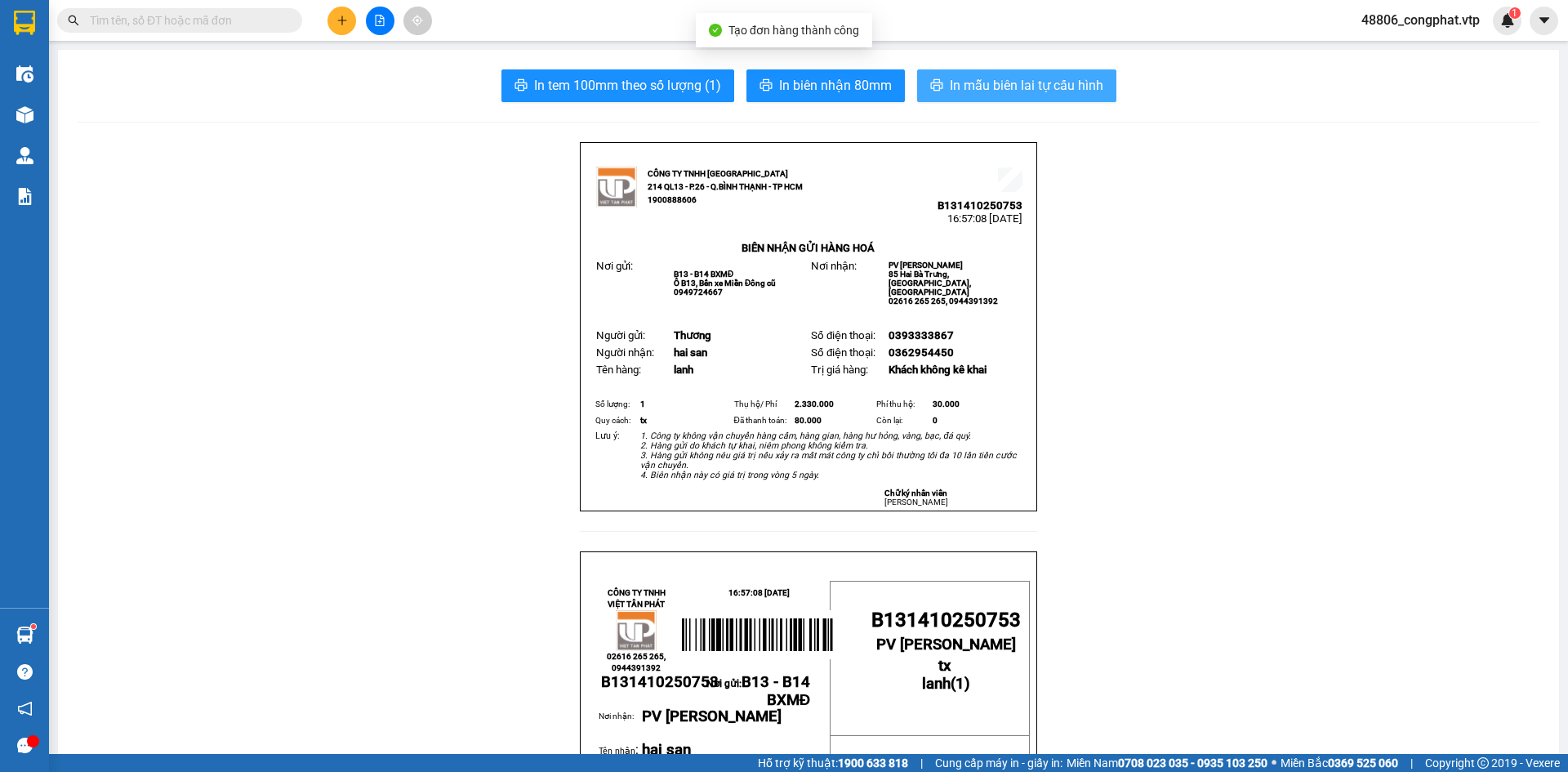
click at [952, 85] on span "In mẫu biên lai tự cấu hình" at bounding box center [1027, 85] width 154 height 21
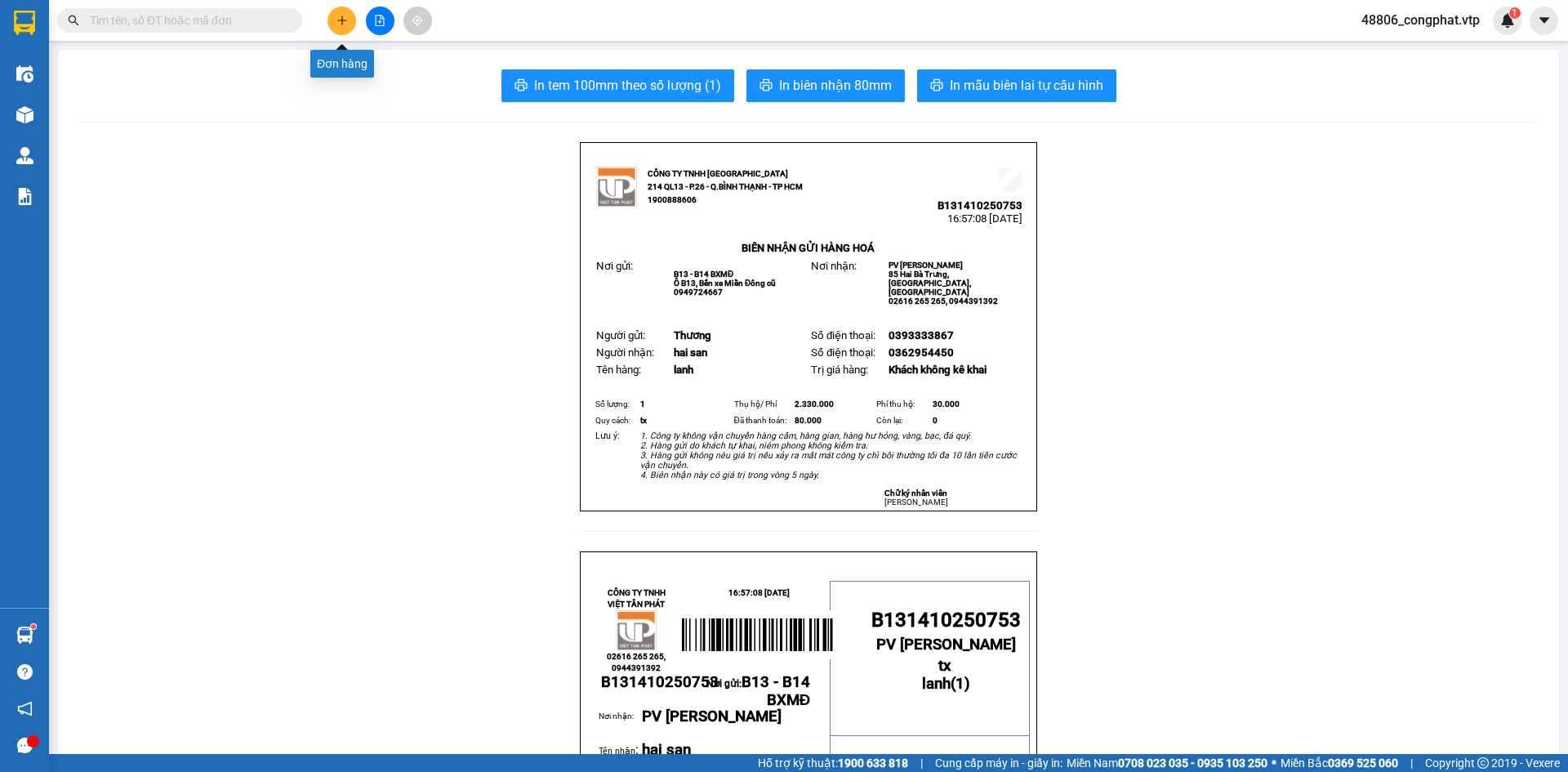
click at [345, 20] on icon "plus" at bounding box center [342, 21] width 11 height 11
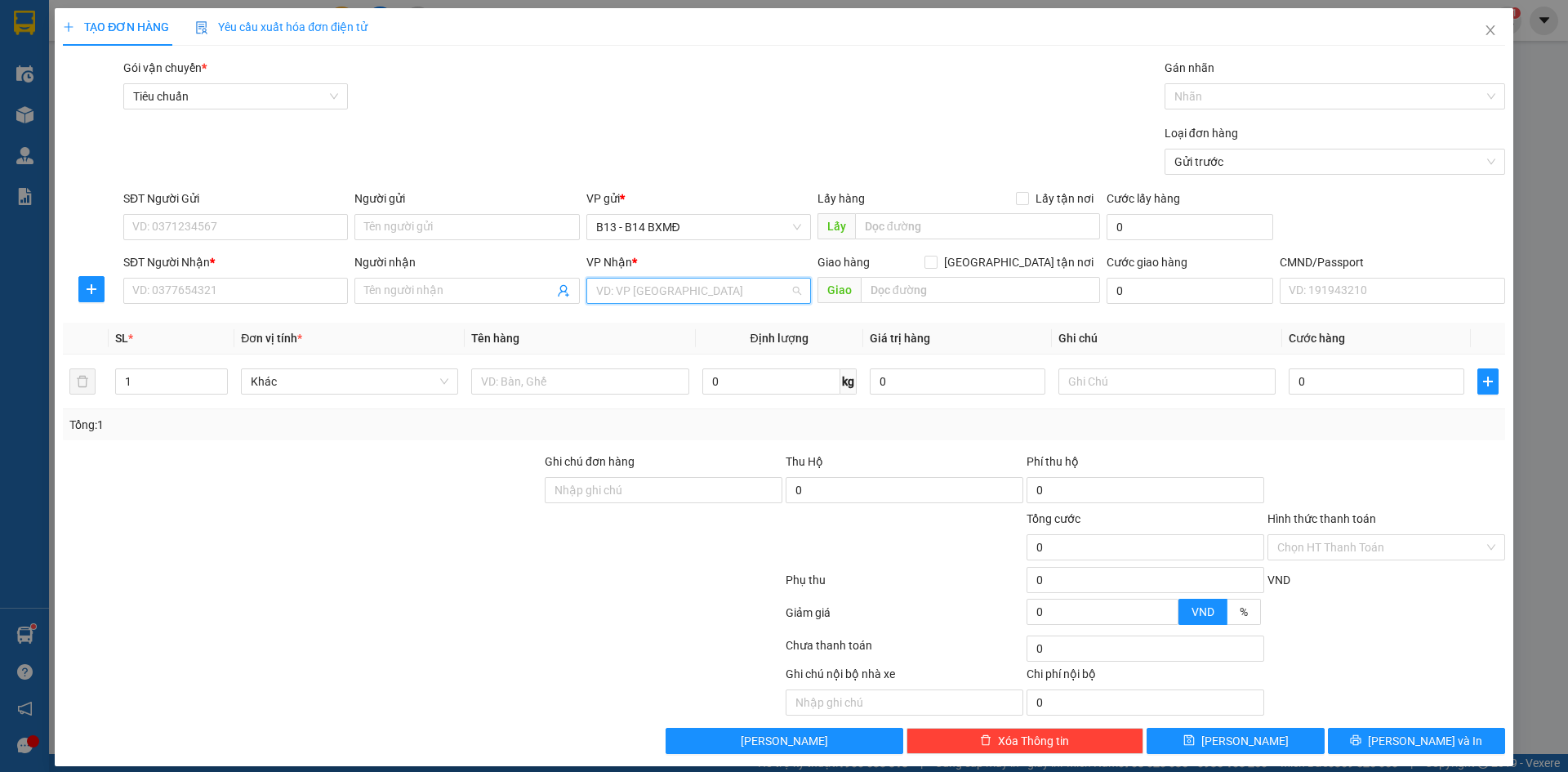
click at [611, 293] on input "search" at bounding box center [693, 291] width 193 height 24
click at [473, 226] on input "Người gửi" at bounding box center [467, 227] width 225 height 26
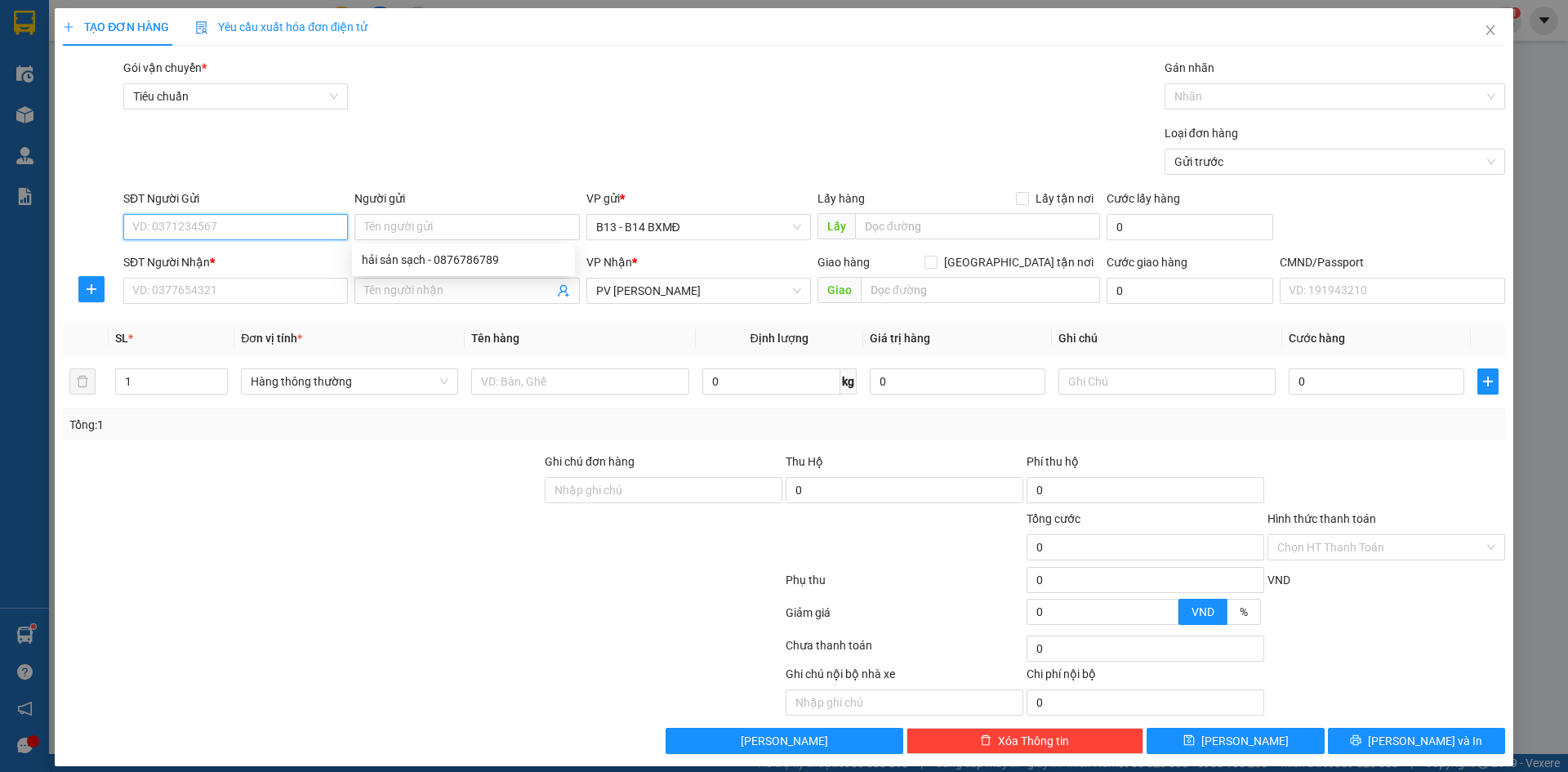
click at [269, 225] on input "SĐT Người Gửi" at bounding box center [236, 227] width 225 height 26
click at [421, 293] on input "Người nhận" at bounding box center [458, 290] width 188 height 18
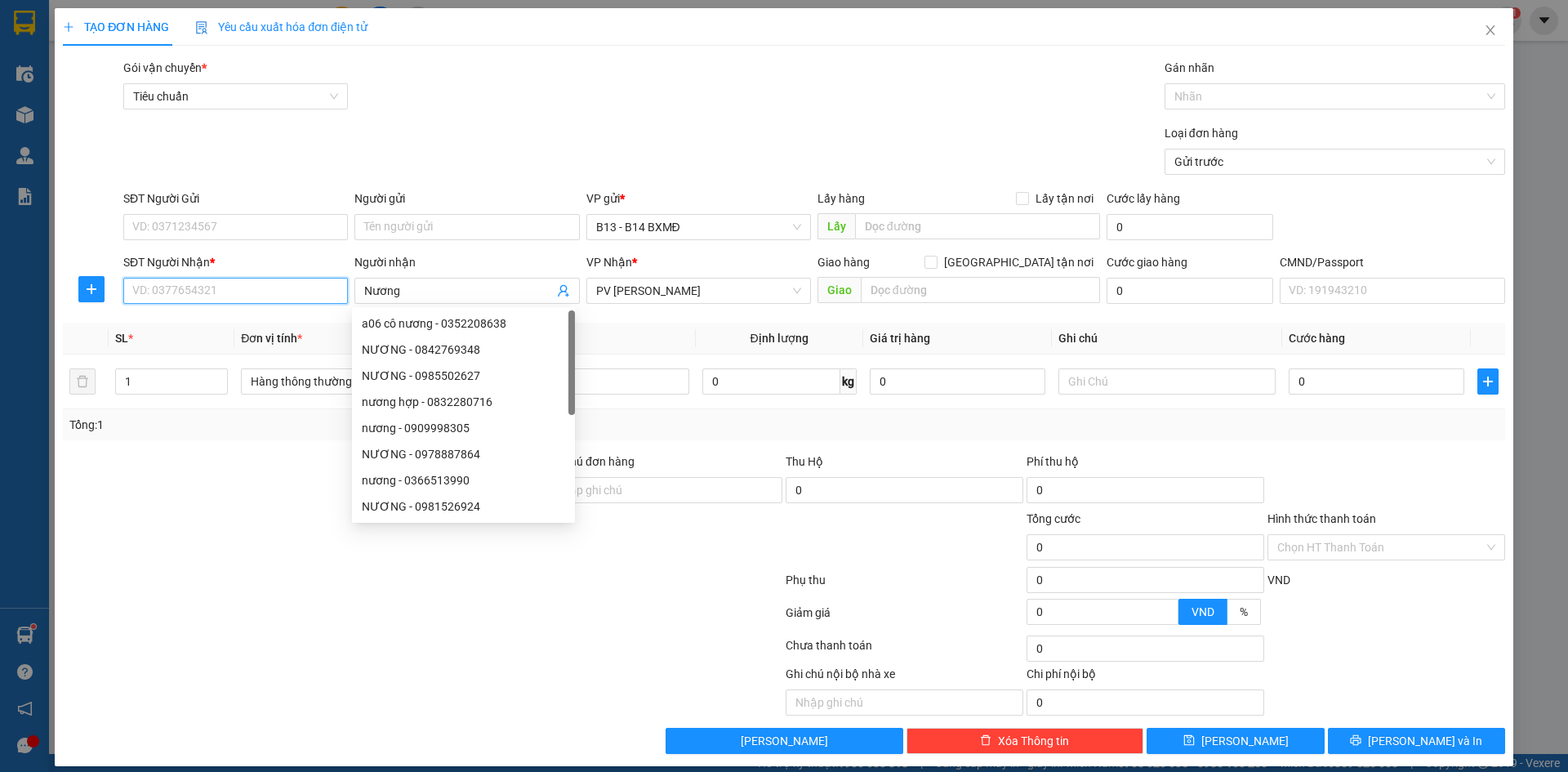
click at [206, 301] on input "SĐT Người Nhận *" at bounding box center [236, 291] width 225 height 26
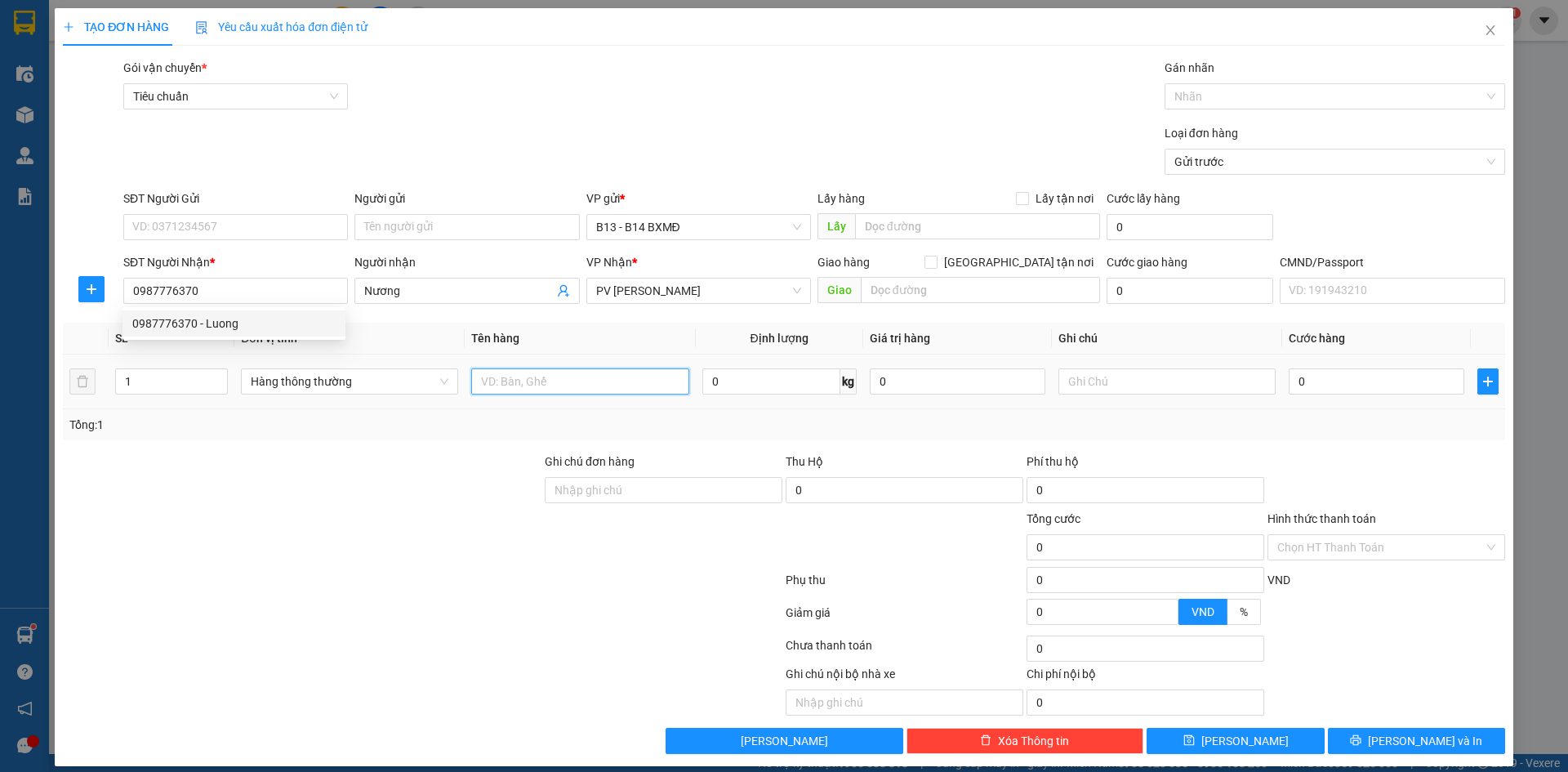
click at [568, 390] on input "text" at bounding box center [580, 382] width 218 height 26
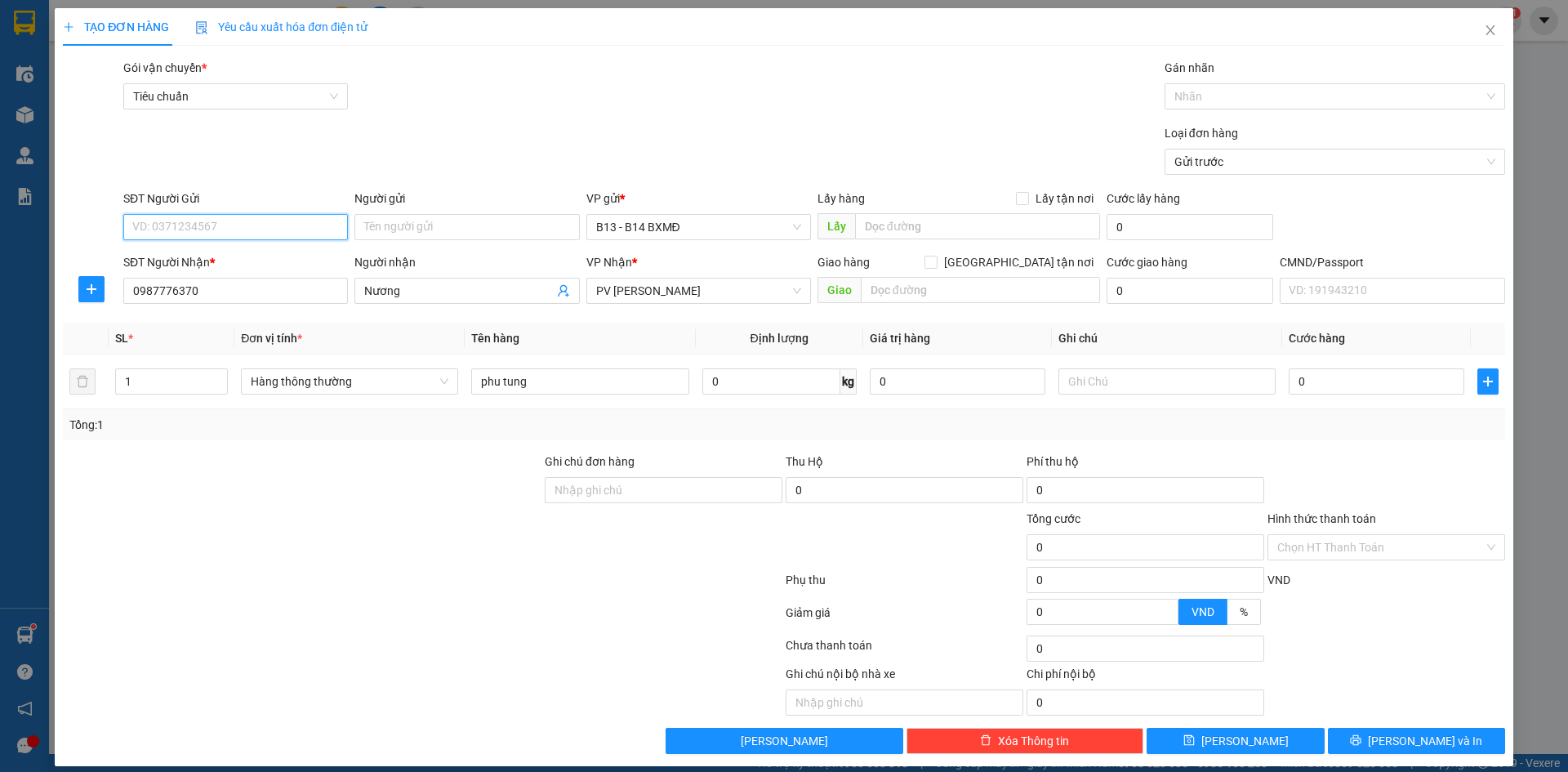
click at [225, 227] on input "SĐT Người Gửi" at bounding box center [236, 227] width 225 height 26
drag, startPoint x: 250, startPoint y: 229, endPoint x: 125, endPoint y: 227, distance: 125.0
click at [125, 228] on input "00000000000000" at bounding box center [236, 227] width 225 height 26
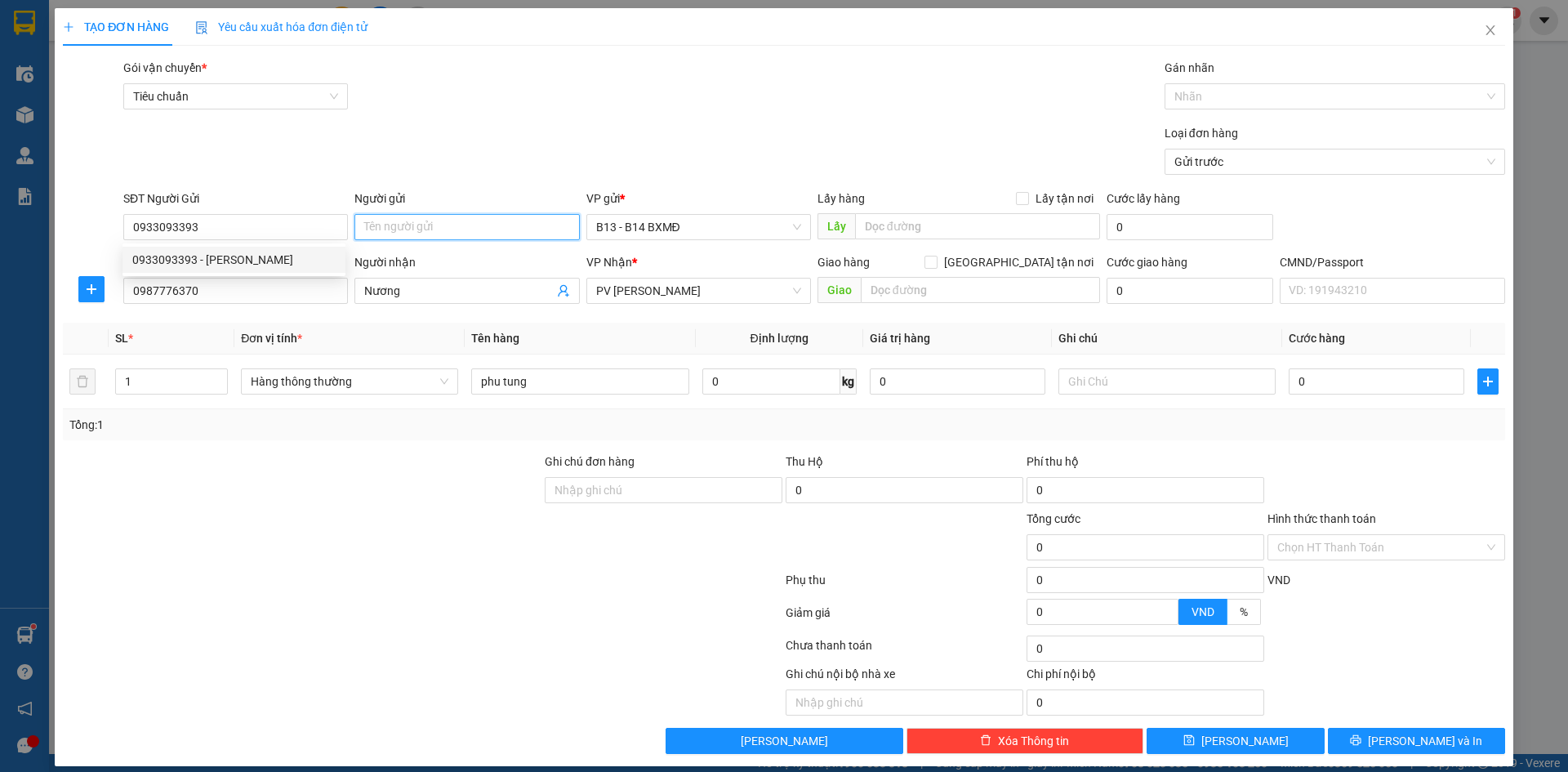
click at [400, 230] on input "Người gửi" at bounding box center [467, 227] width 225 height 26
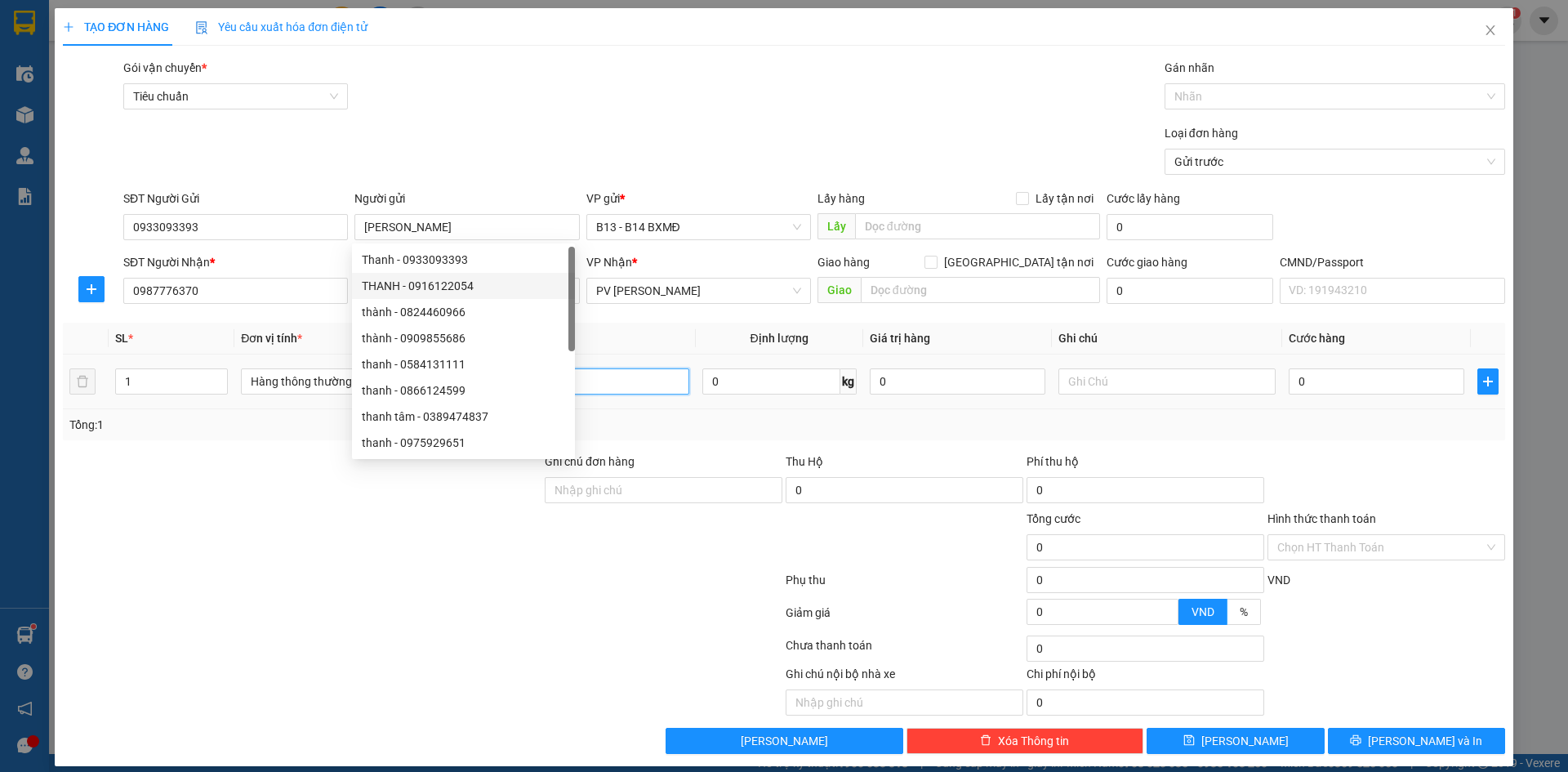
click at [628, 380] on input "phu tung" at bounding box center [580, 382] width 218 height 26
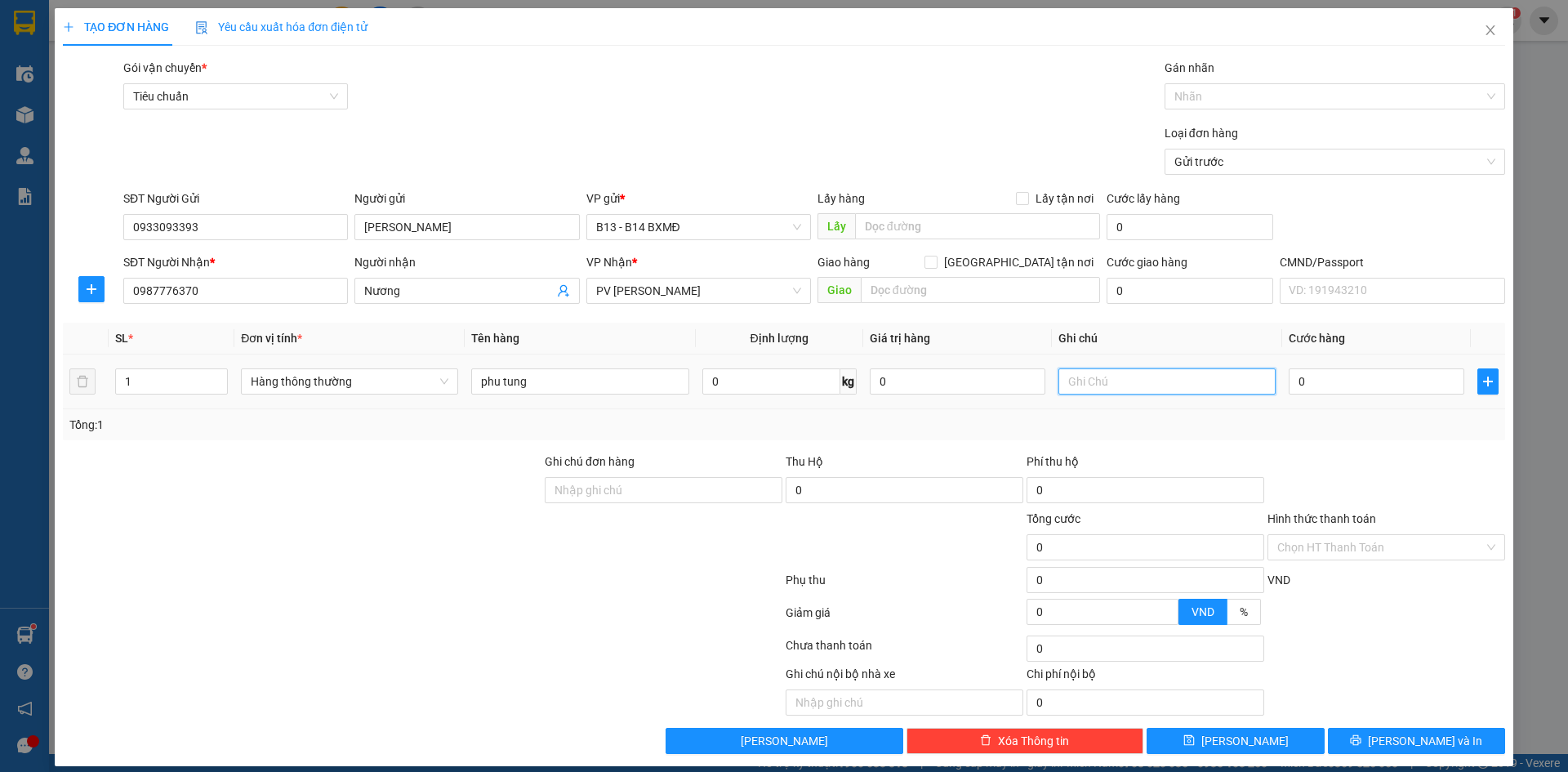
click at [1109, 383] on input "text" at bounding box center [1168, 382] width 218 height 26
click at [1314, 384] on input "0" at bounding box center [1376, 382] width 175 height 26
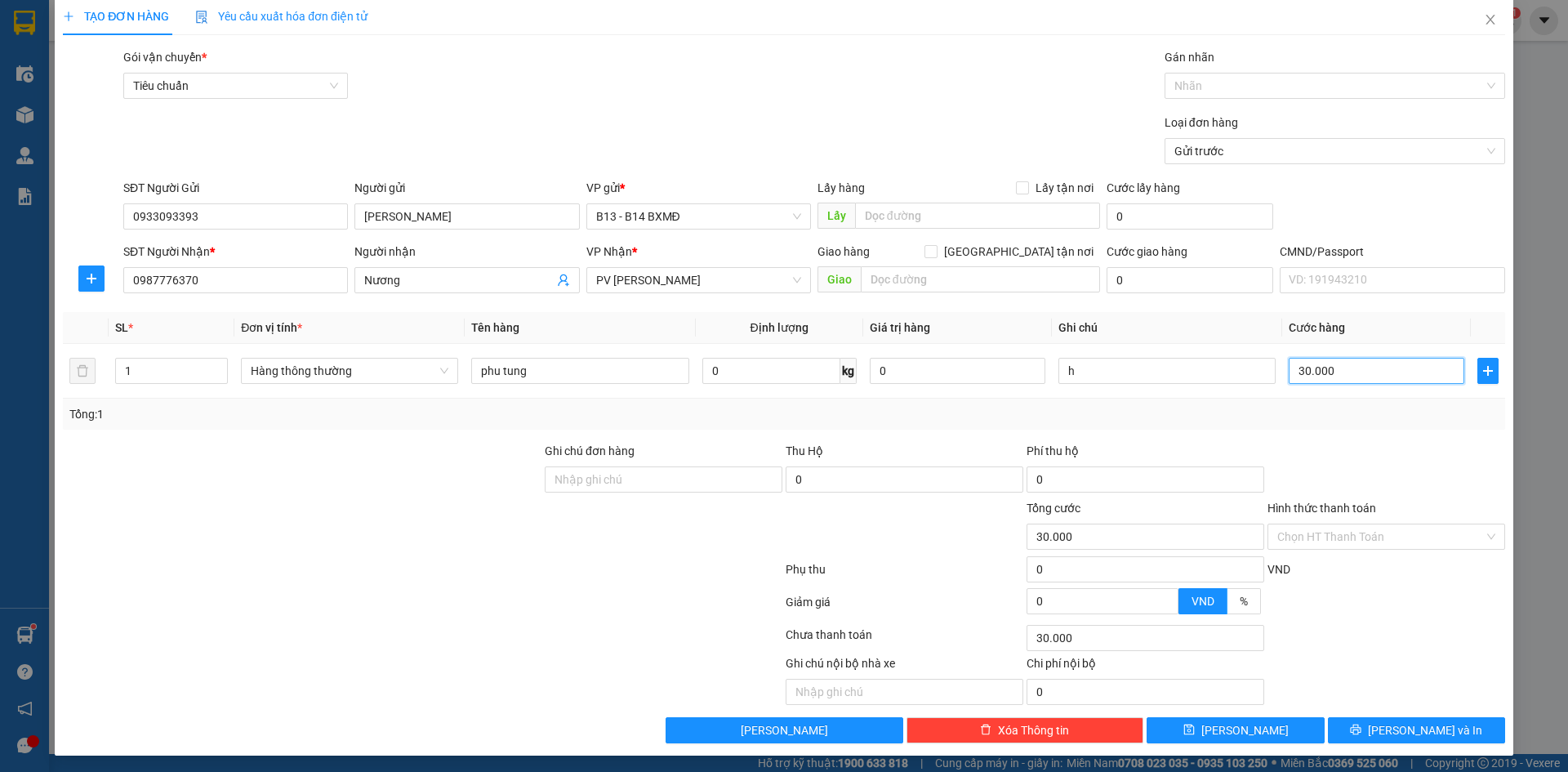
scroll to position [14, 0]
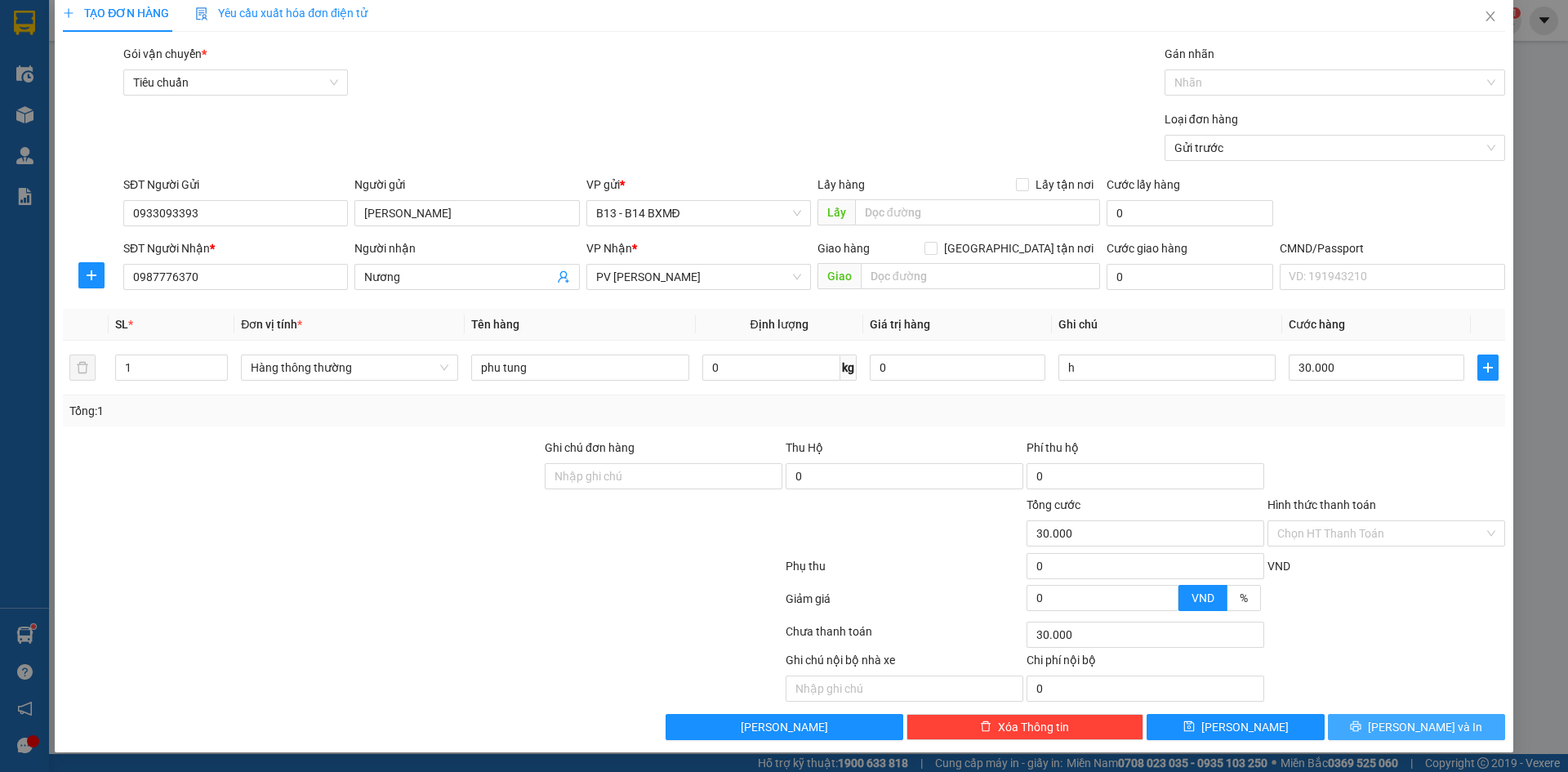
click at [1440, 730] on button "[PERSON_NAME] và In" at bounding box center [1416, 727] width 177 height 26
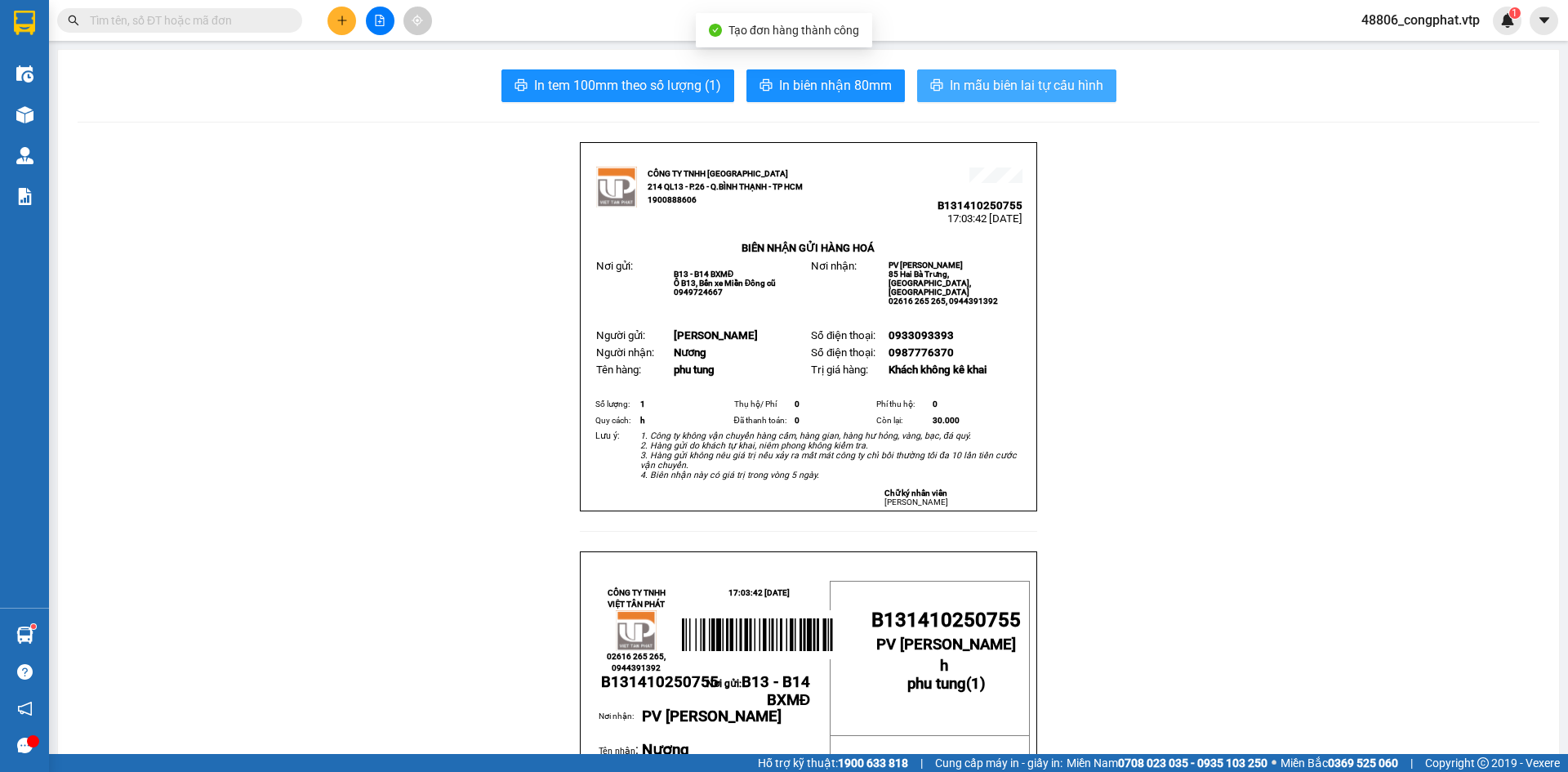
click at [1041, 87] on span "In mẫu biên lai tự cấu hình" at bounding box center [1027, 85] width 154 height 21
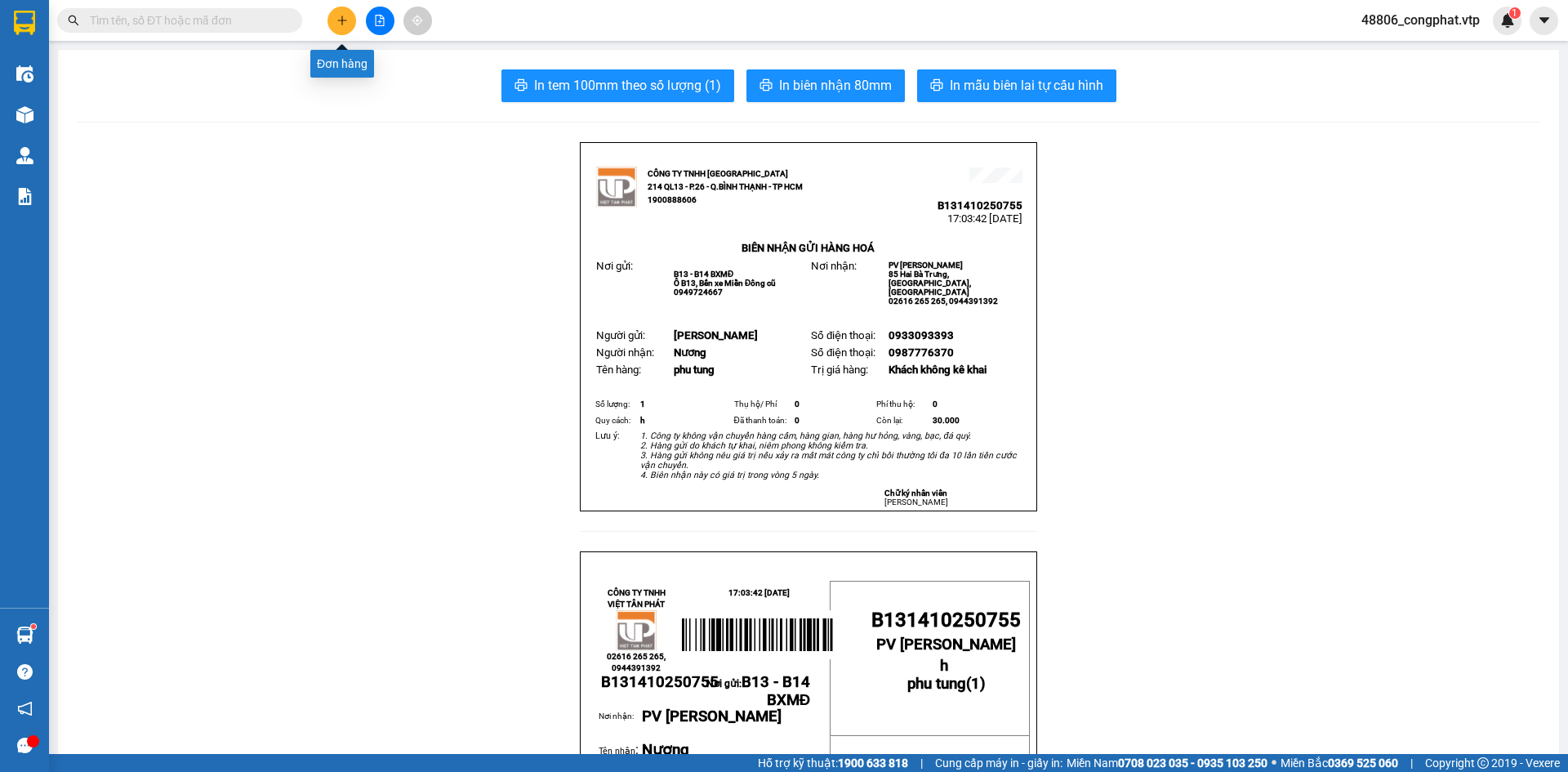
click at [346, 23] on icon "plus" at bounding box center [342, 21] width 11 height 11
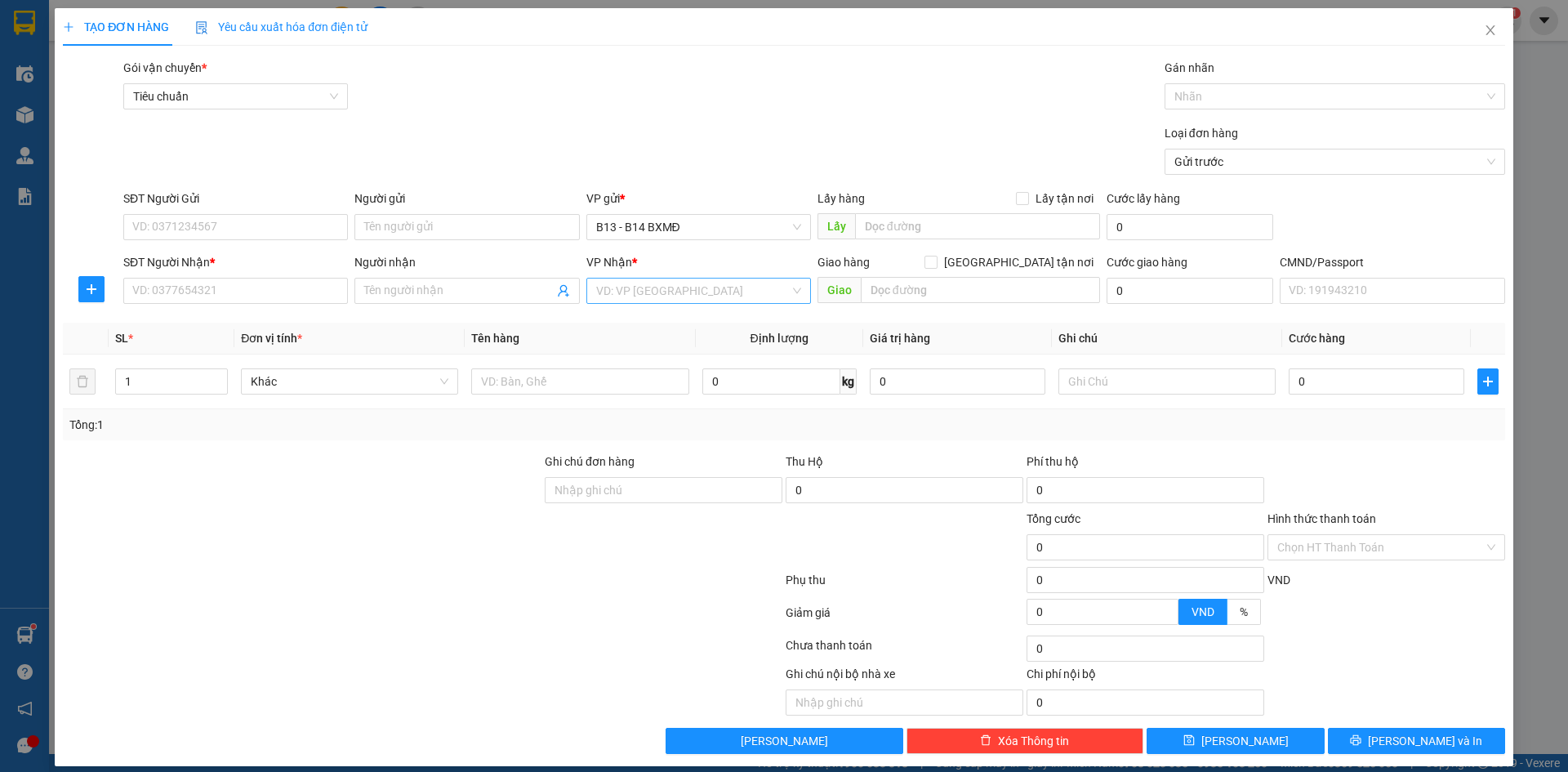
click at [604, 297] on input "search" at bounding box center [693, 291] width 193 height 24
click at [415, 231] on input "Người gửi" at bounding box center [467, 227] width 225 height 26
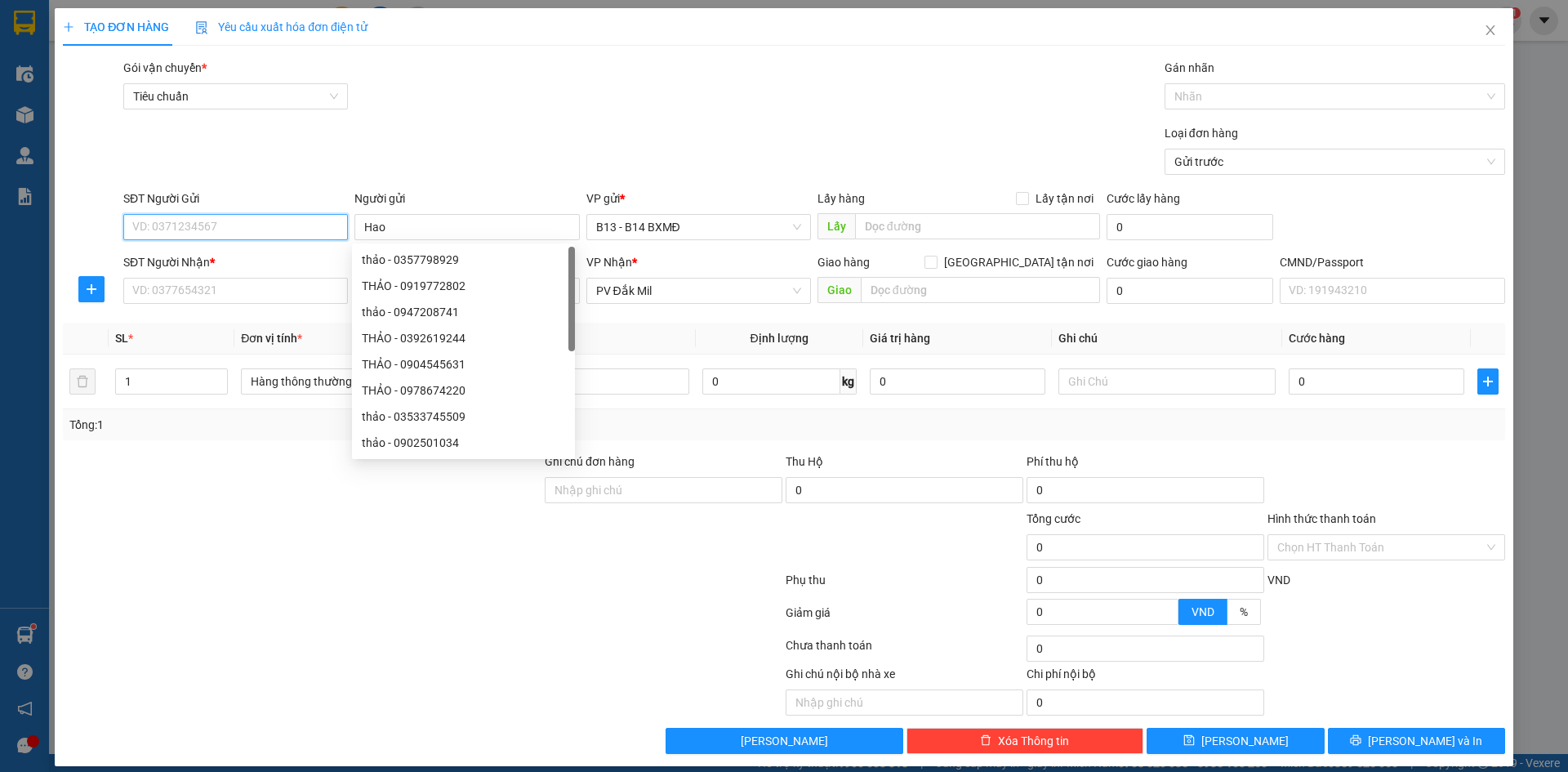
click at [314, 229] on input "SĐT Người Gửi" at bounding box center [236, 227] width 225 height 26
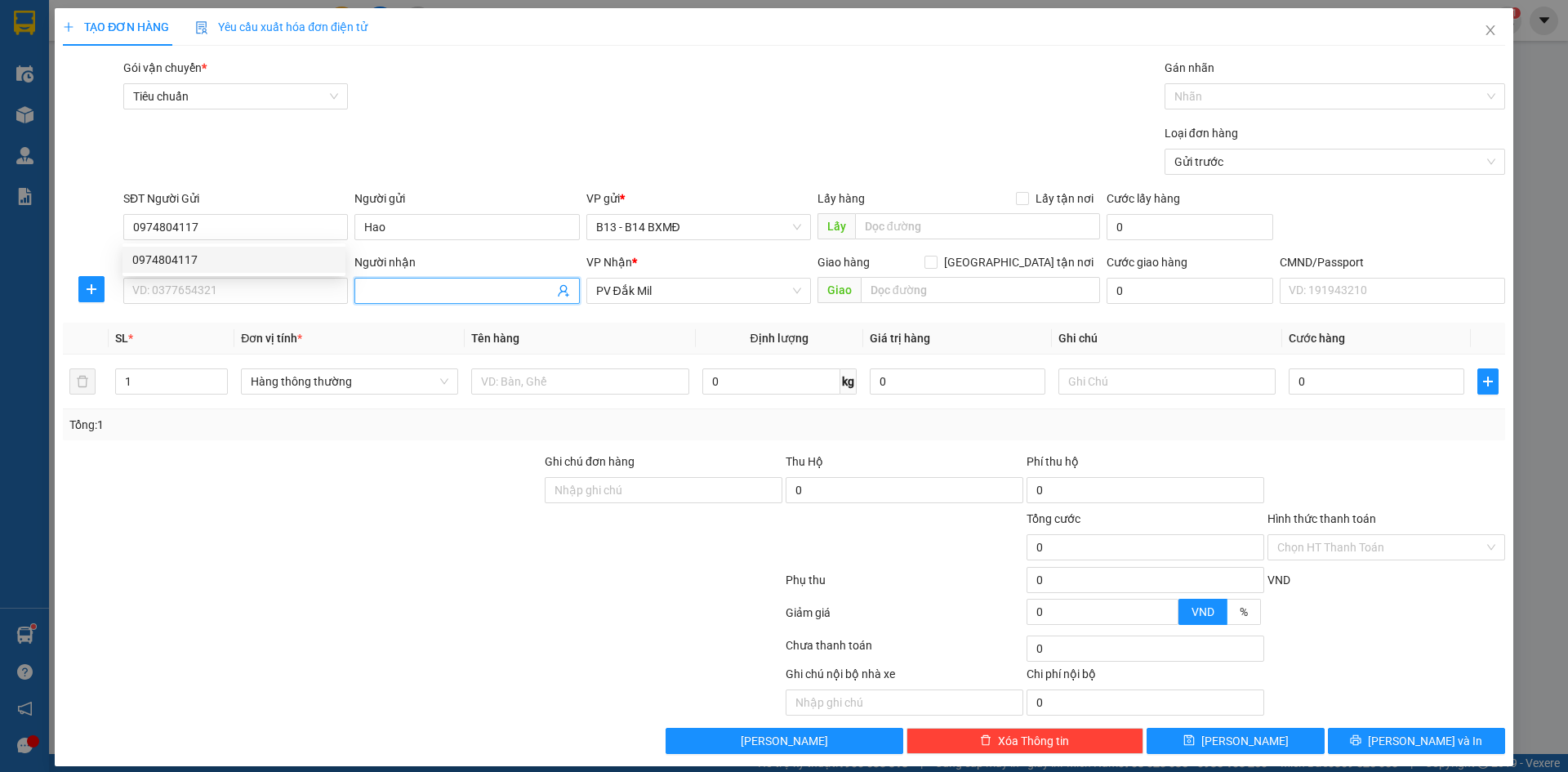
click at [418, 290] on input "Người nhận" at bounding box center [458, 290] width 188 height 18
click at [295, 293] on input "SĐT Người Nhận *" at bounding box center [236, 291] width 225 height 26
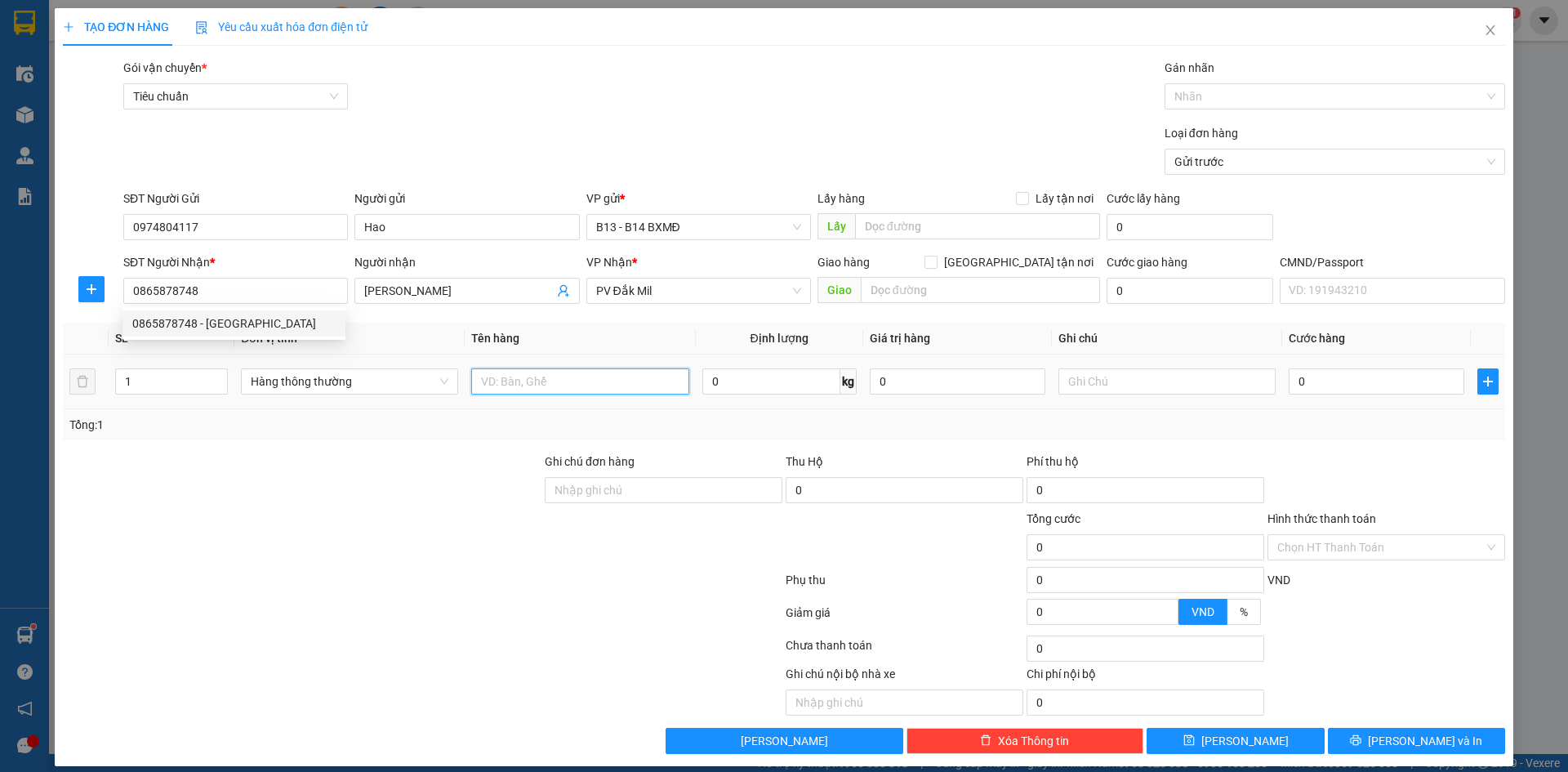
click at [540, 383] on input "text" at bounding box center [580, 382] width 218 height 26
click at [937, 380] on input "0" at bounding box center [957, 382] width 175 height 26
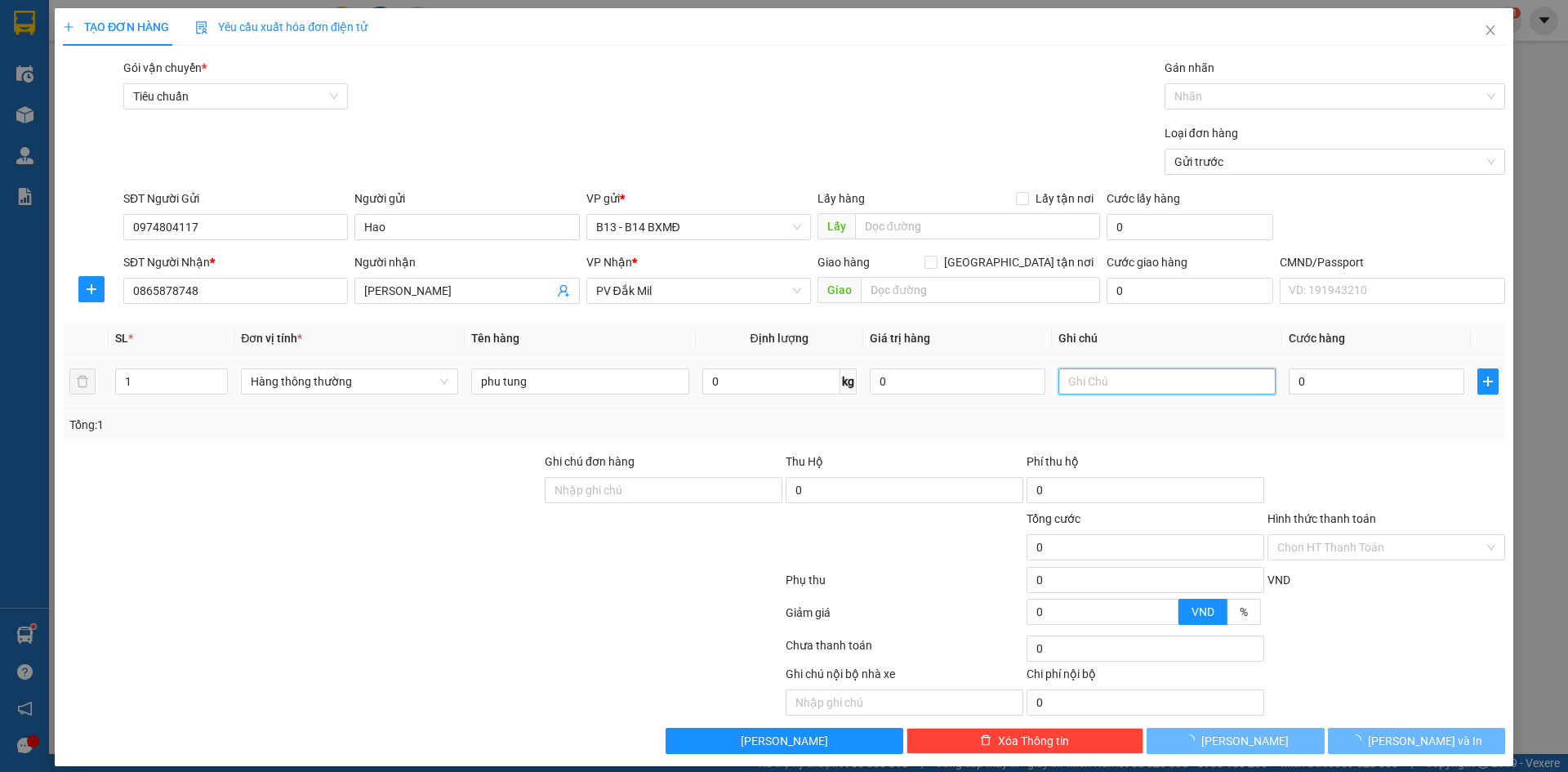
click at [1071, 383] on input "text" at bounding box center [1168, 382] width 218 height 26
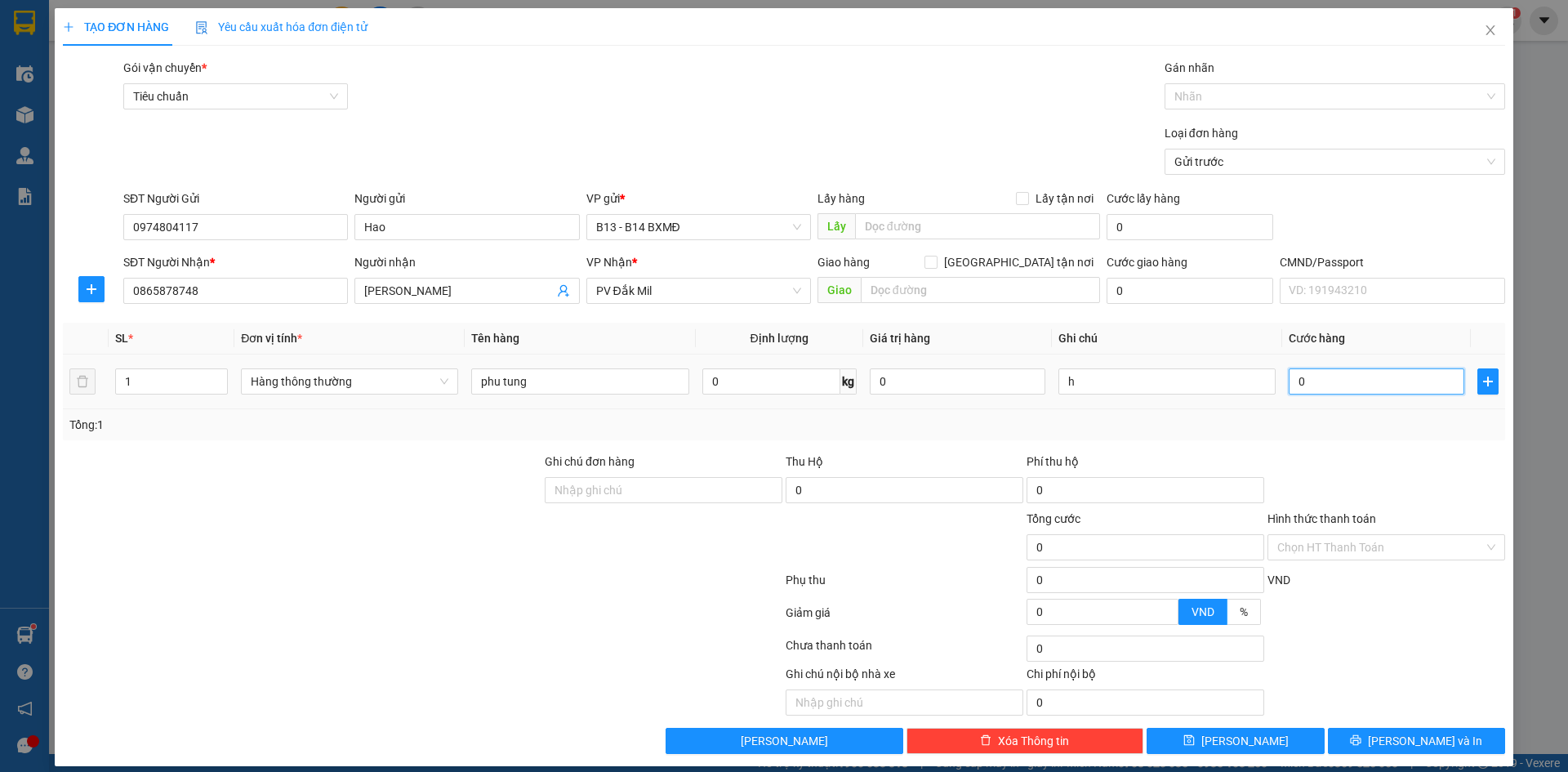
click at [1314, 383] on input "0" at bounding box center [1376, 382] width 175 height 26
click at [1416, 732] on span "[PERSON_NAME] và In" at bounding box center [1425, 740] width 114 height 18
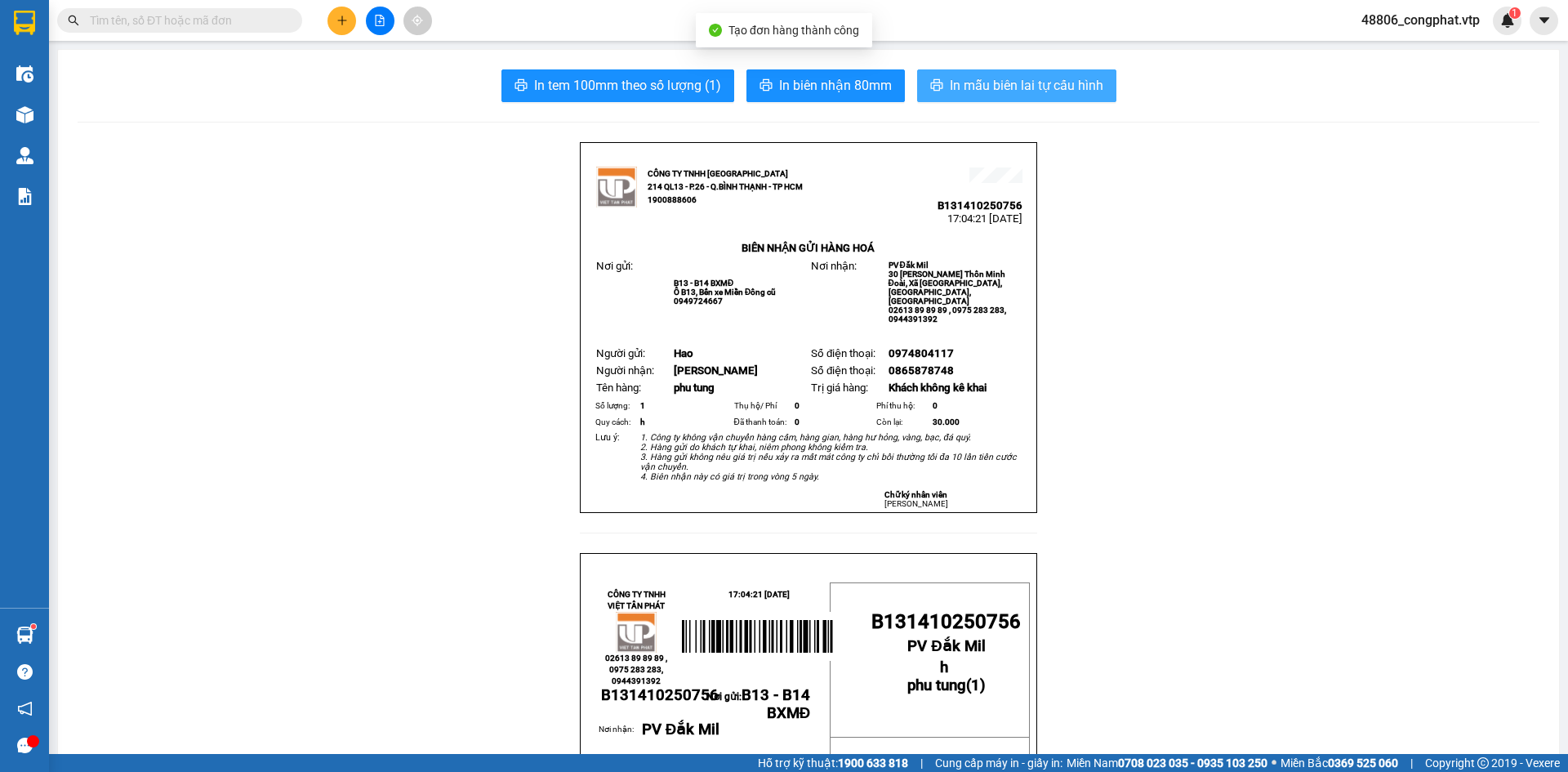
click at [1052, 87] on span "In mẫu biên lai tự cấu hình" at bounding box center [1027, 85] width 154 height 21
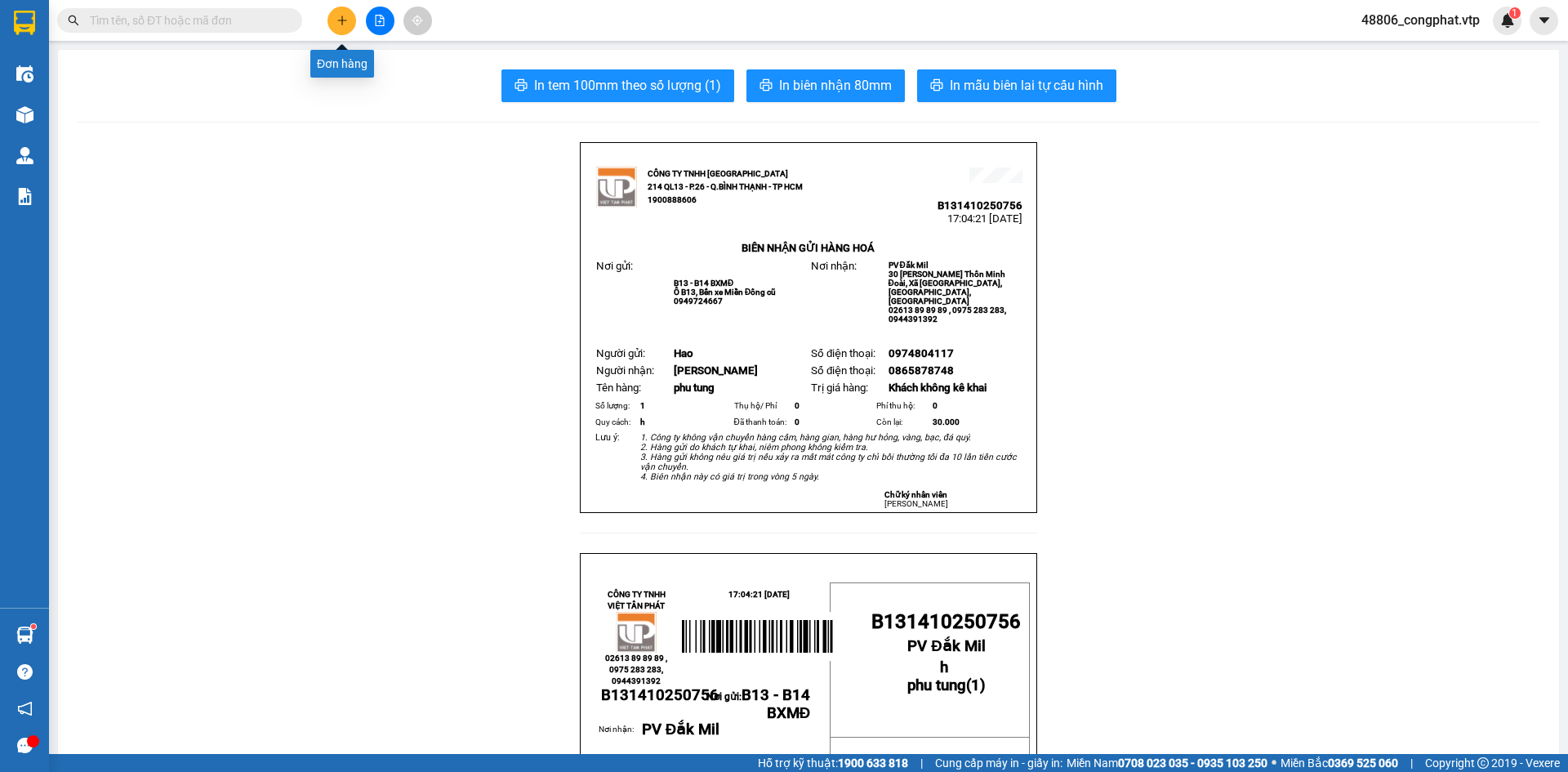
click at [350, 23] on button at bounding box center [341, 21] width 28 height 28
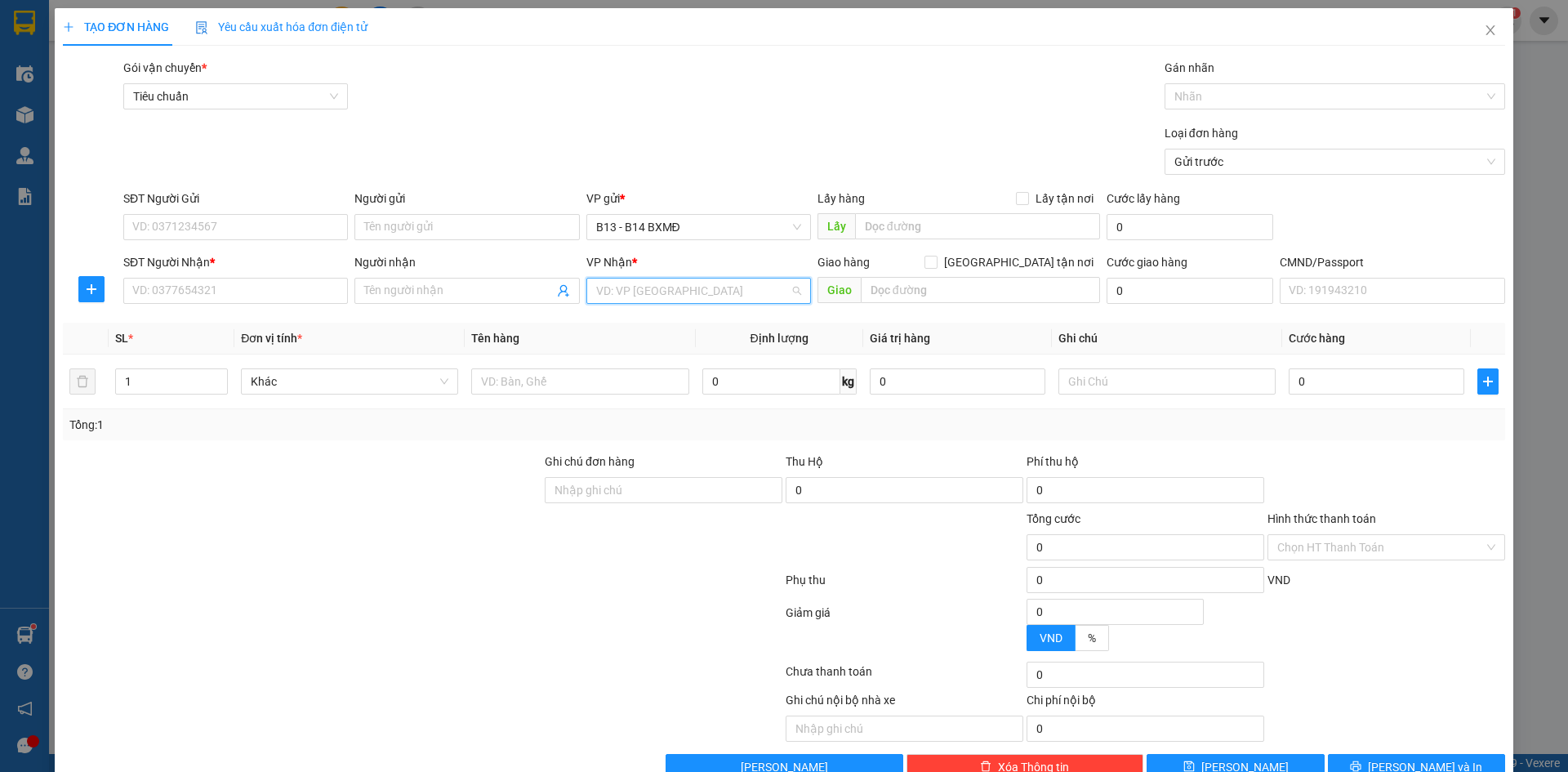
click at [644, 287] on input "search" at bounding box center [693, 291] width 193 height 24
drag, startPoint x: 657, startPoint y: 321, endPoint x: 458, endPoint y: 269, distance: 205.7
click at [603, 314] on div "PV Đắk Song" at bounding box center [693, 323] width 204 height 18
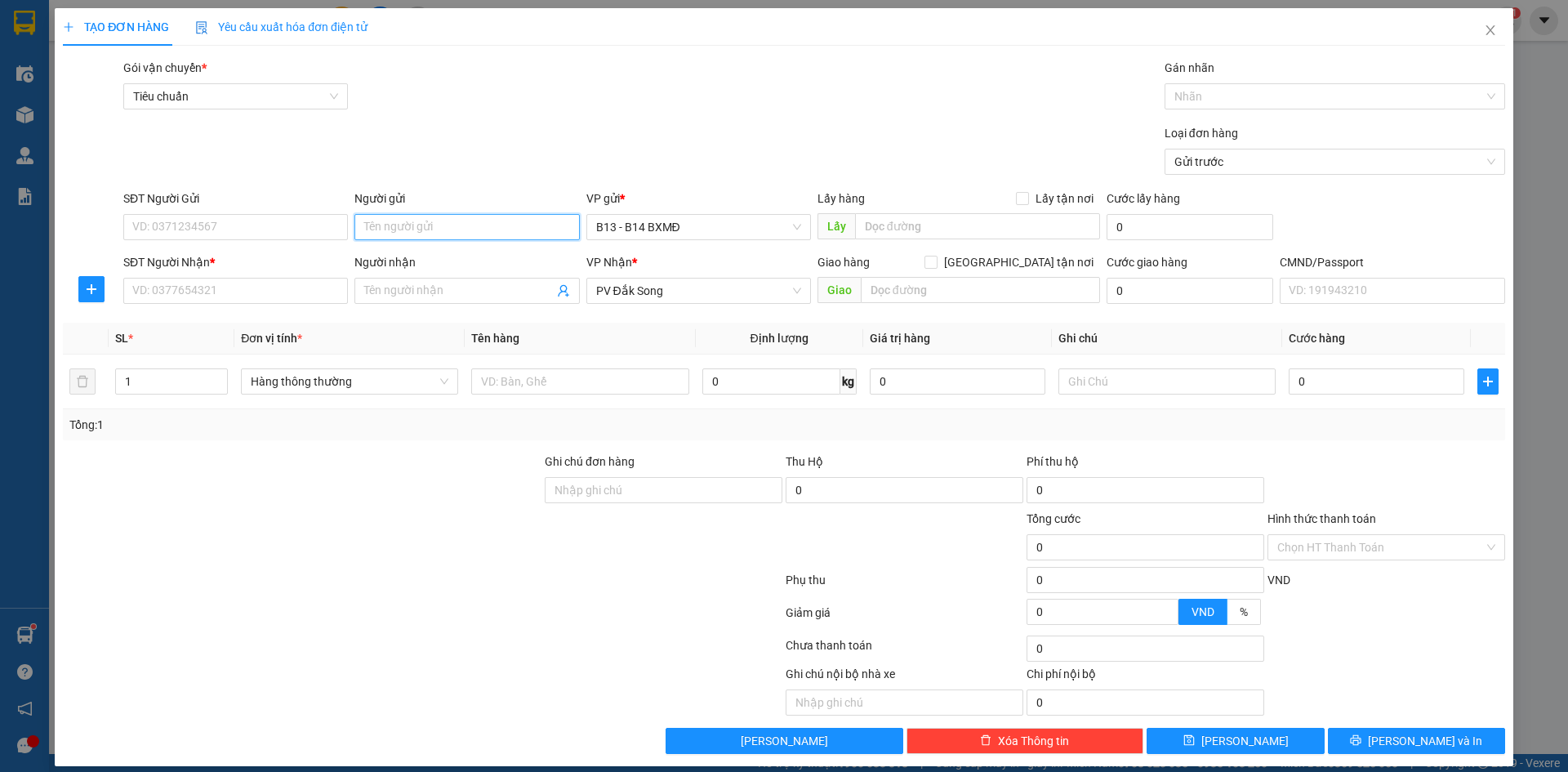
click at [439, 229] on input "Người gửi" at bounding box center [467, 227] width 225 height 26
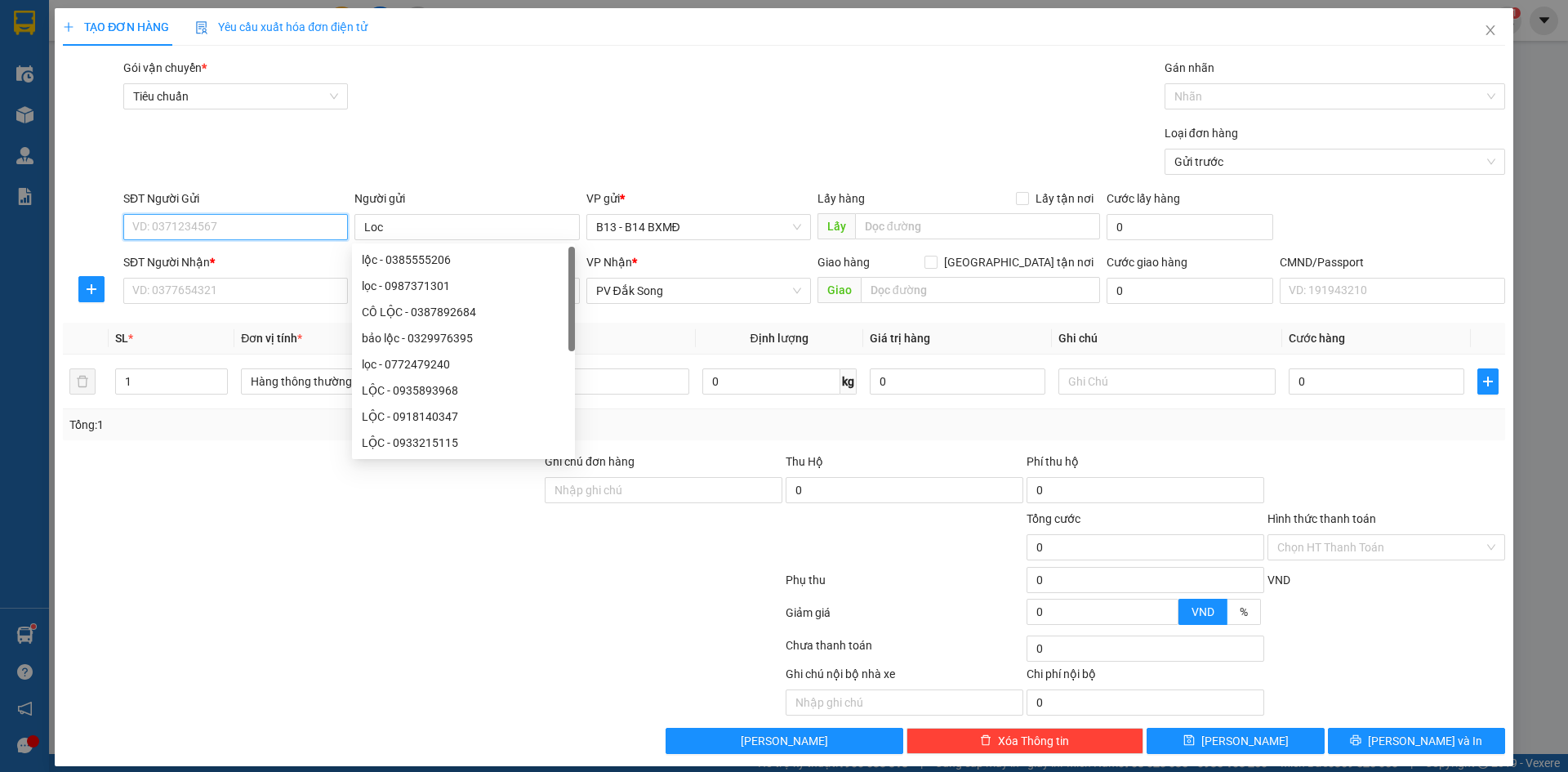
click at [278, 231] on input "SĐT Người Gửi" at bounding box center [236, 227] width 225 height 26
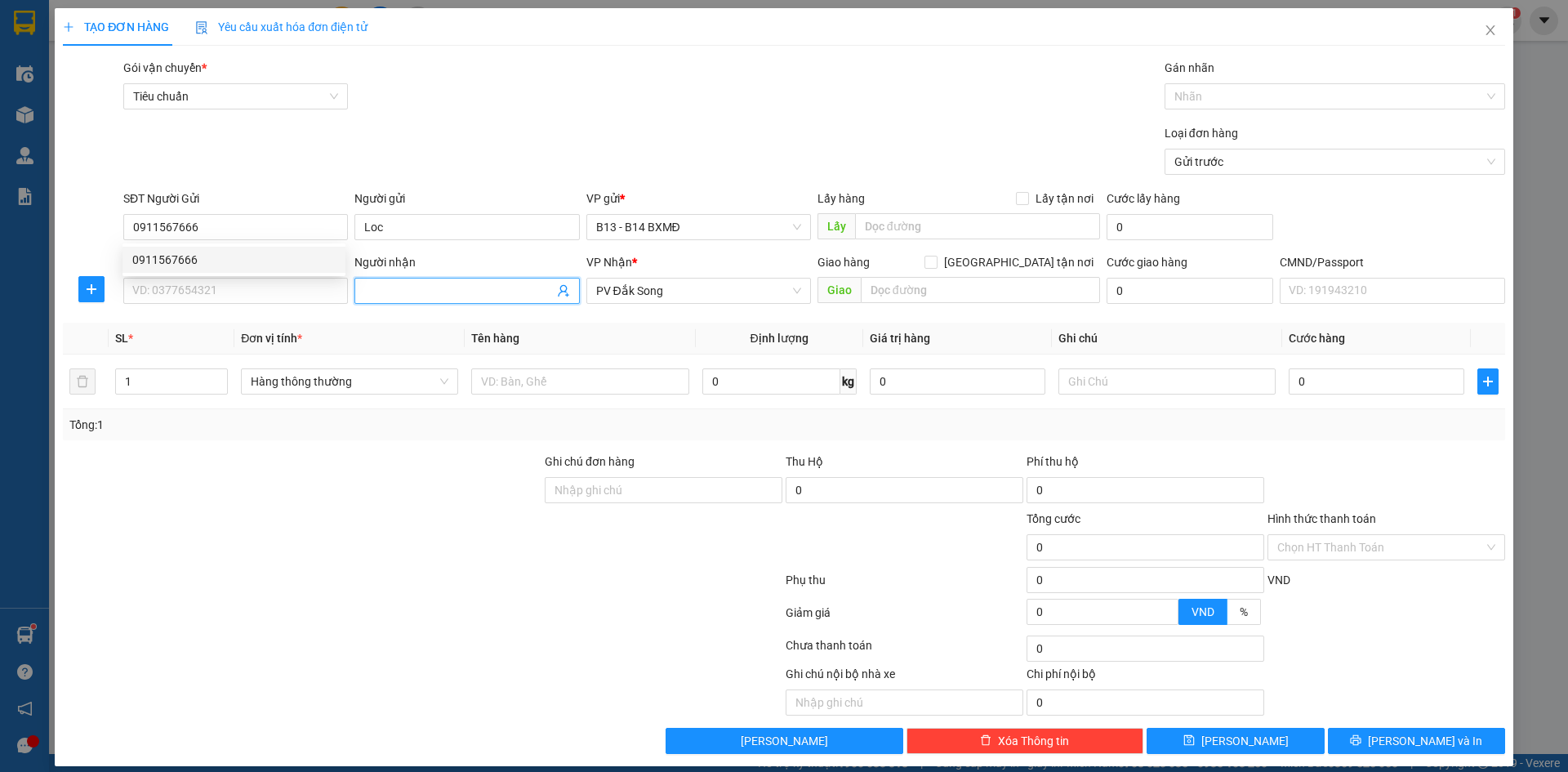
click at [396, 297] on input "Người nhận" at bounding box center [458, 290] width 188 height 18
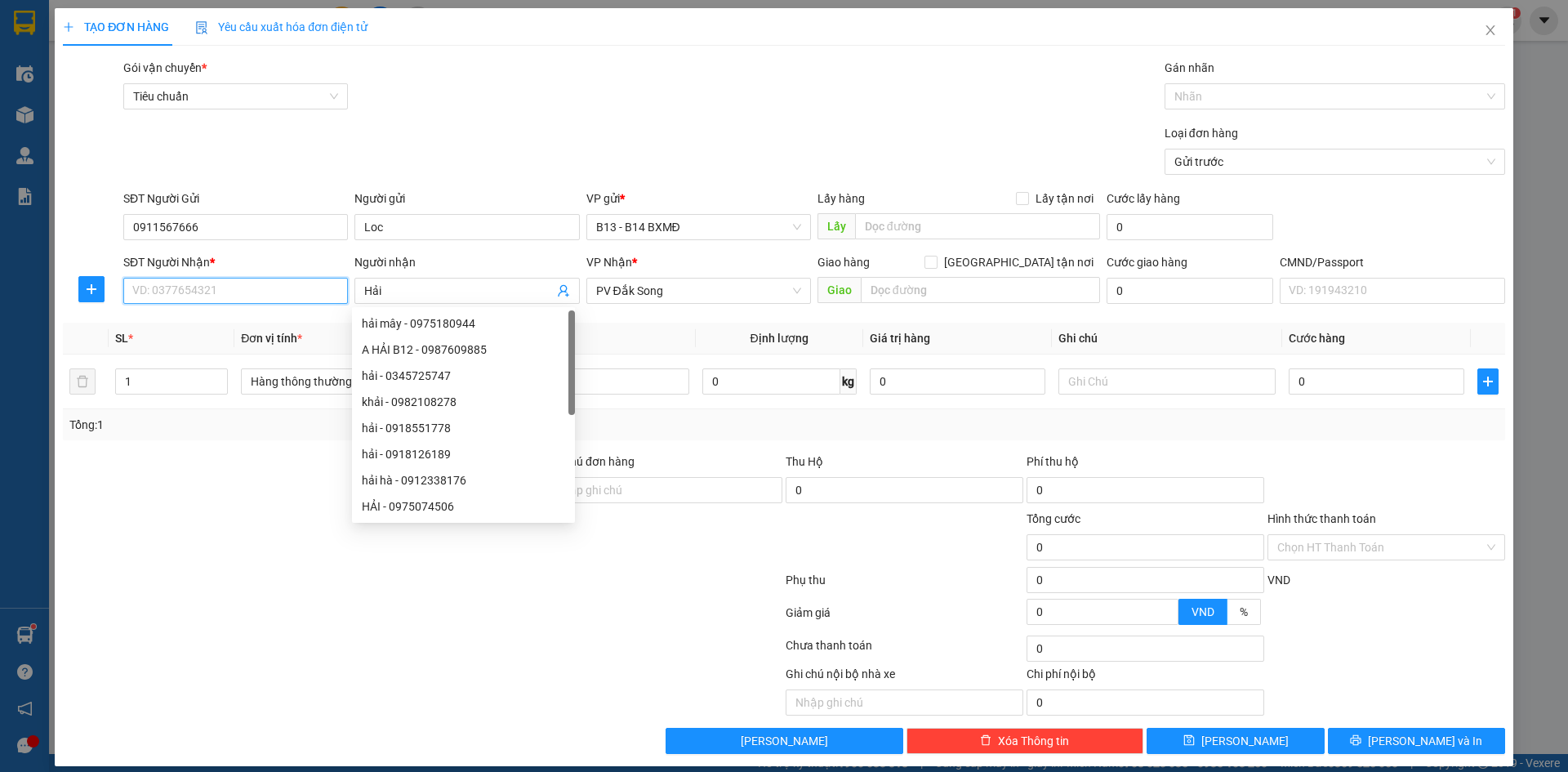
click at [256, 286] on input "SĐT Người Nhận *" at bounding box center [236, 291] width 225 height 26
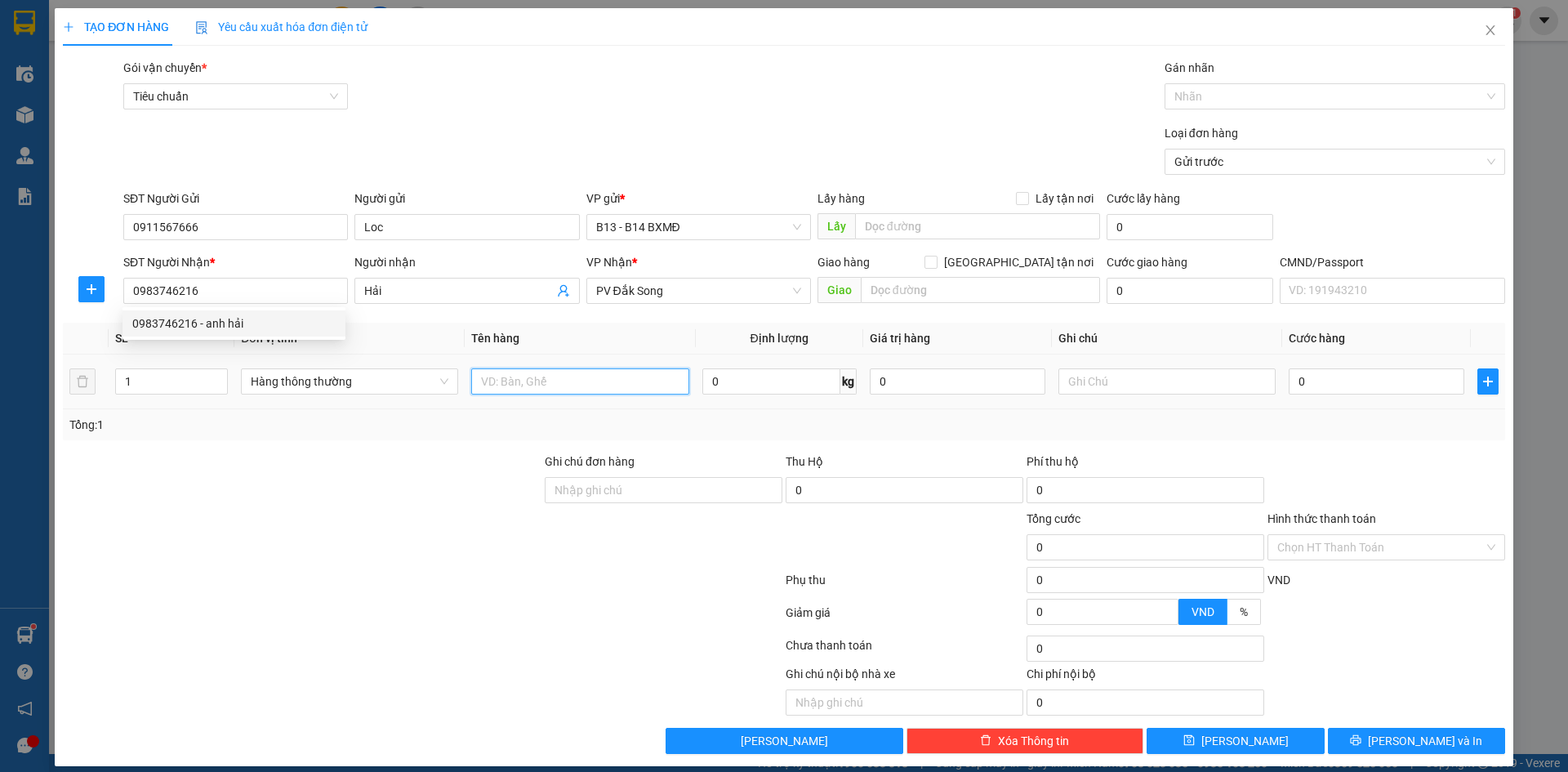
click at [498, 382] on input "text" at bounding box center [580, 382] width 218 height 26
click at [1105, 380] on input "text" at bounding box center [1168, 382] width 218 height 26
click at [1343, 384] on input "0" at bounding box center [1376, 382] width 175 height 26
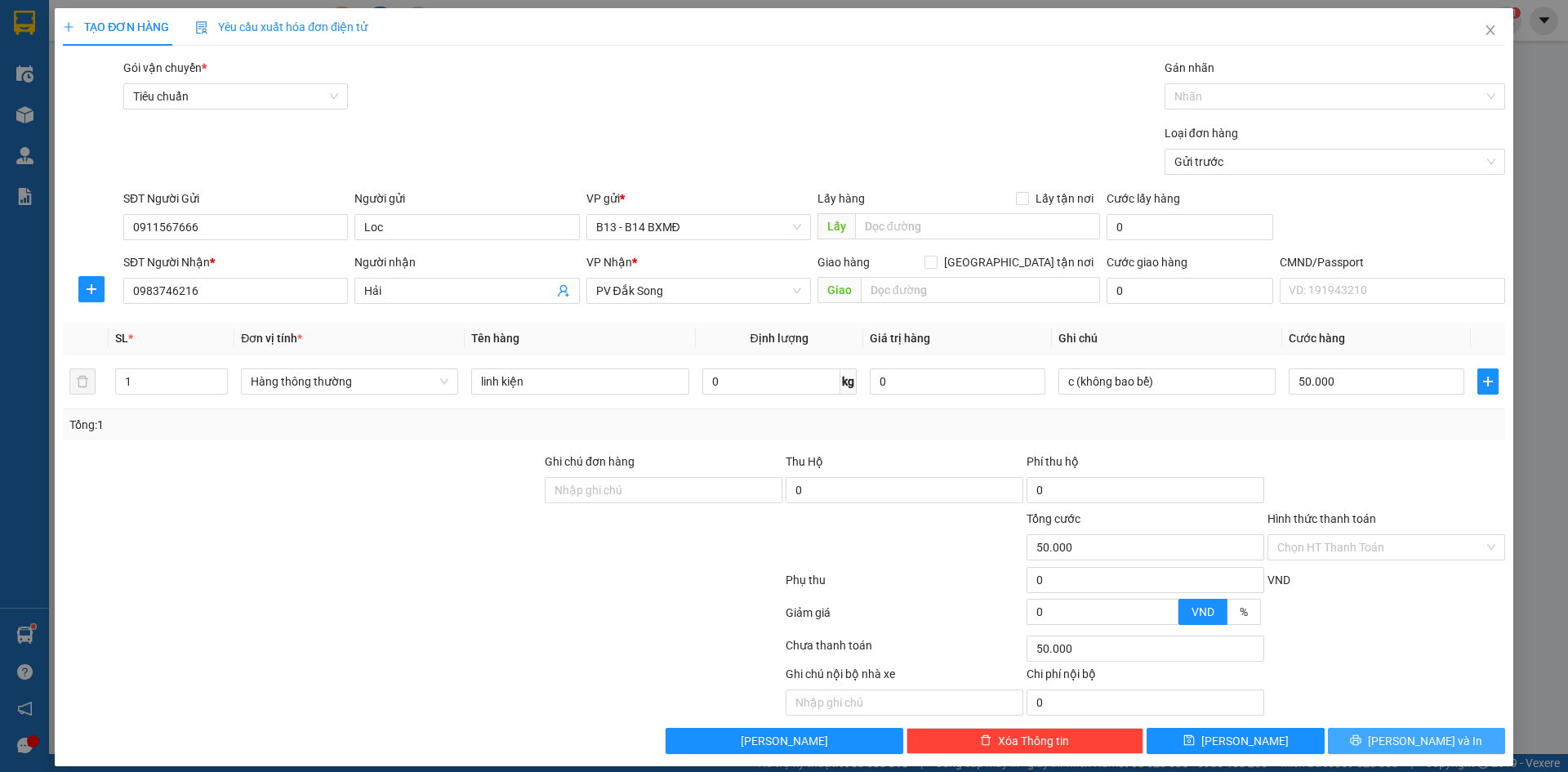
click at [1409, 745] on span "[PERSON_NAME] và In" at bounding box center [1425, 740] width 114 height 18
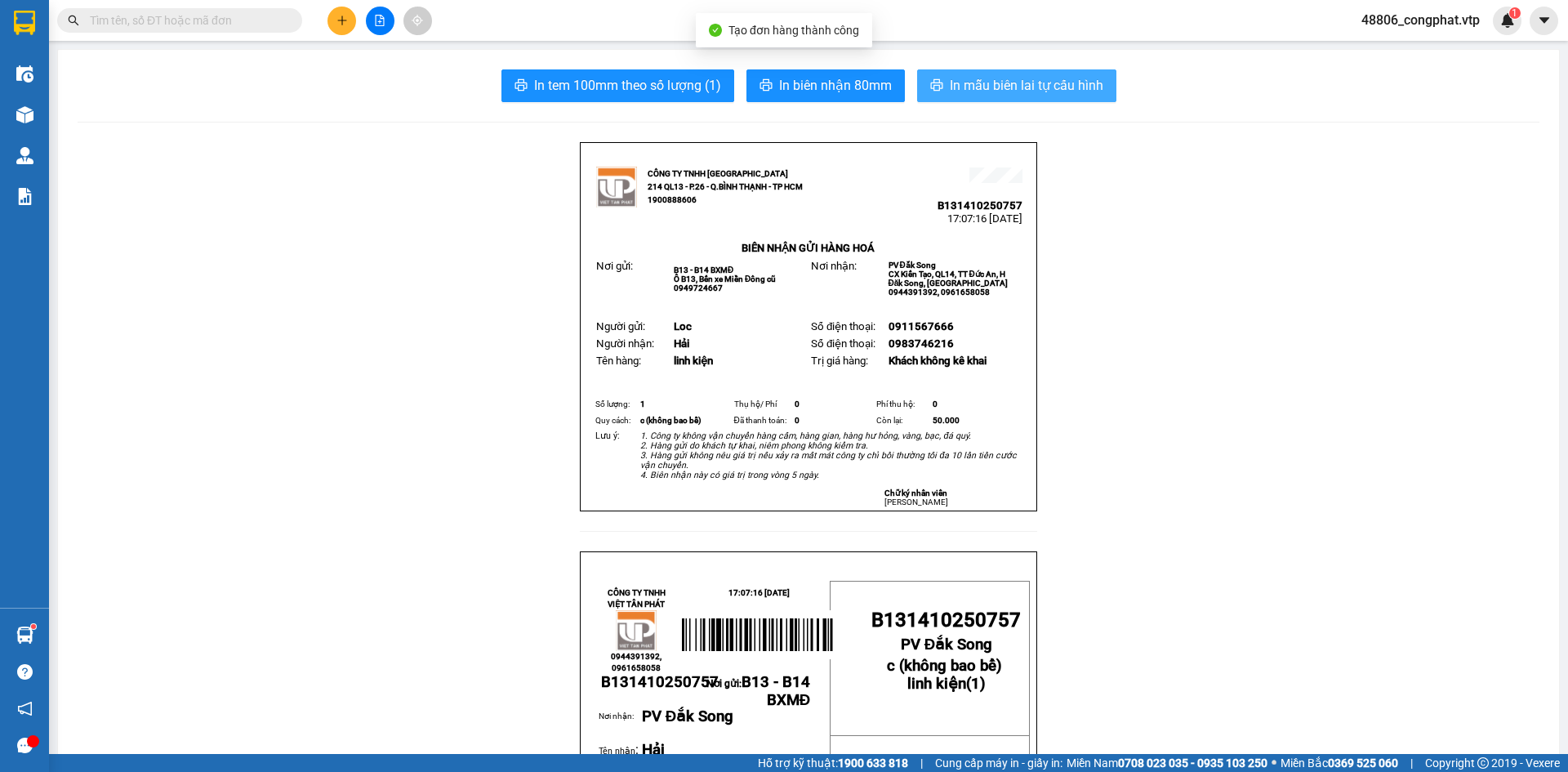
click at [1050, 85] on span "In mẫu biên lai tự cấu hình" at bounding box center [1027, 85] width 154 height 21
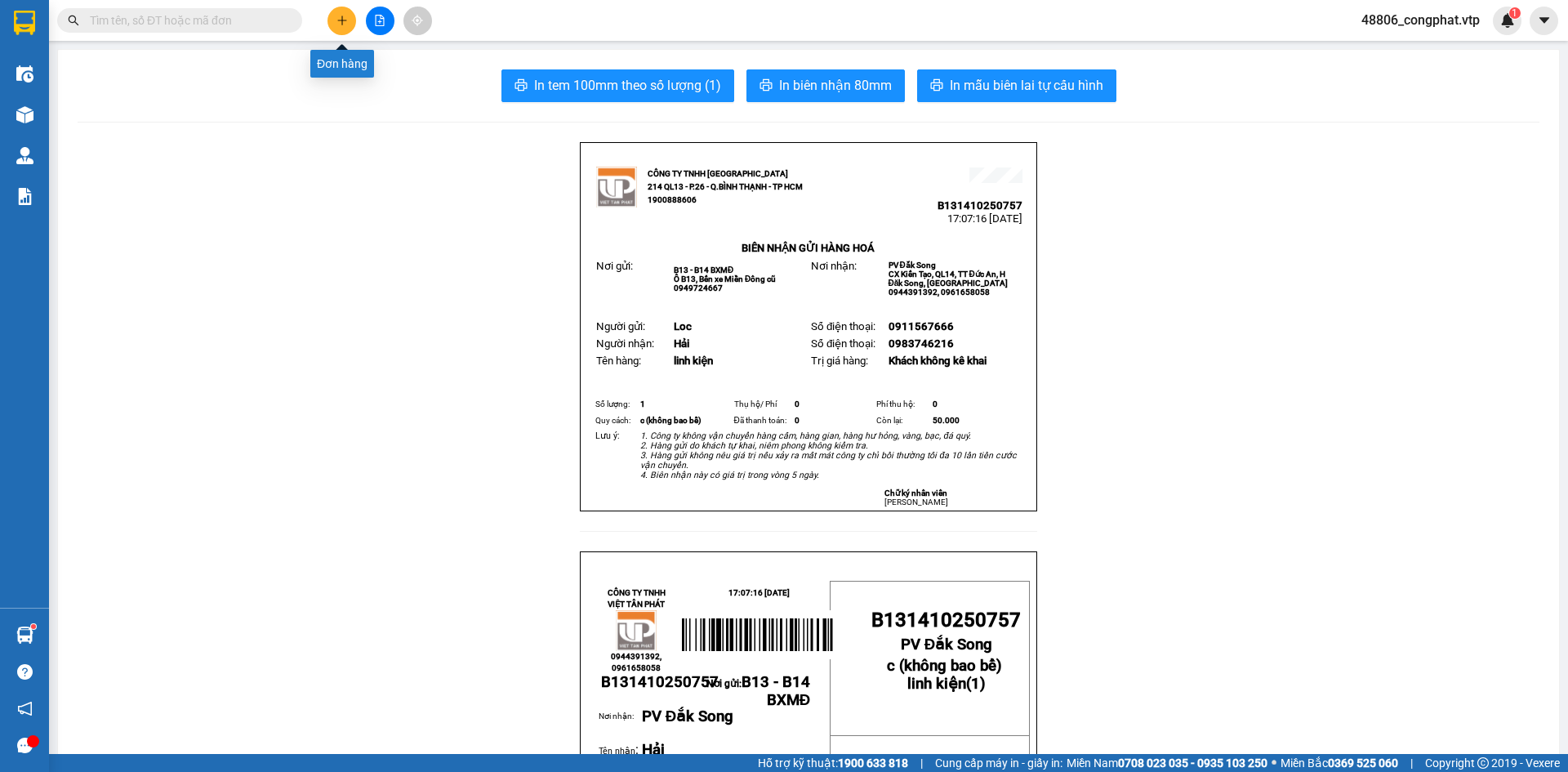
click at [339, 18] on icon "plus" at bounding box center [342, 21] width 11 height 11
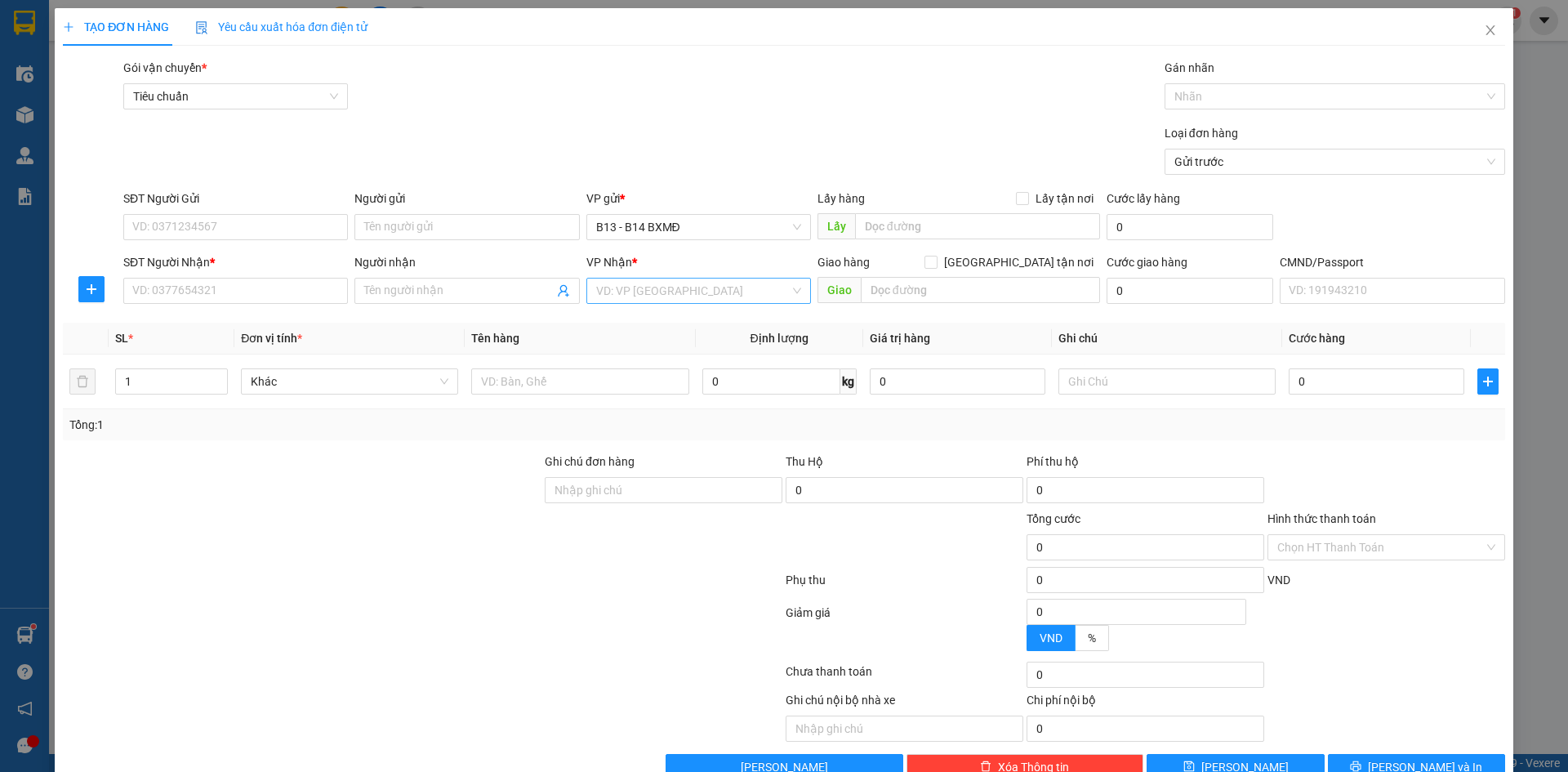
click at [689, 293] on input "search" at bounding box center [693, 291] width 193 height 24
click at [628, 318] on div "PV Đắk Song" at bounding box center [693, 323] width 204 height 18
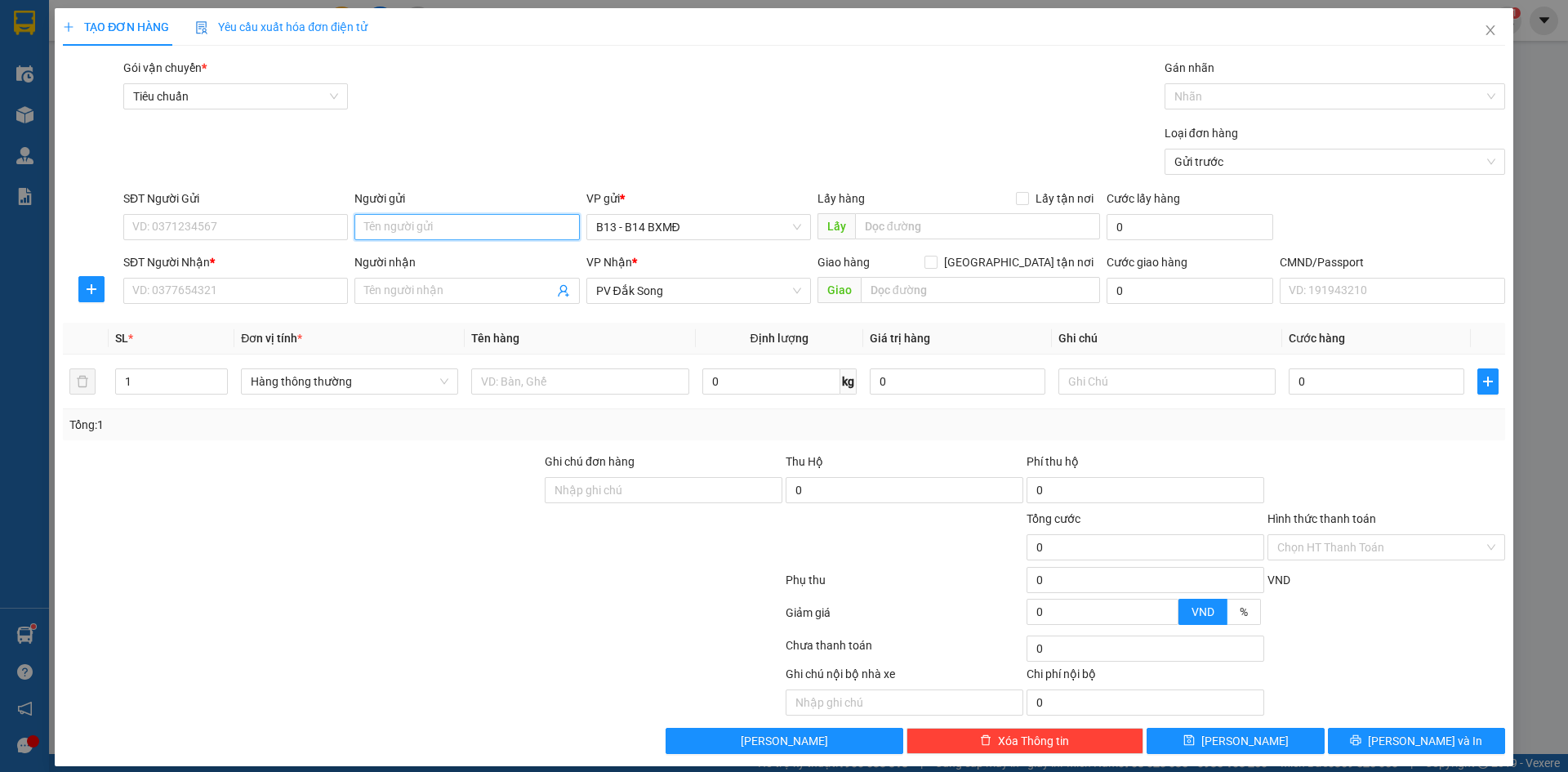
click at [508, 226] on input "Người gửi" at bounding box center [467, 227] width 225 height 26
click at [152, 219] on input "SĐT Người Gửi" at bounding box center [236, 227] width 225 height 26
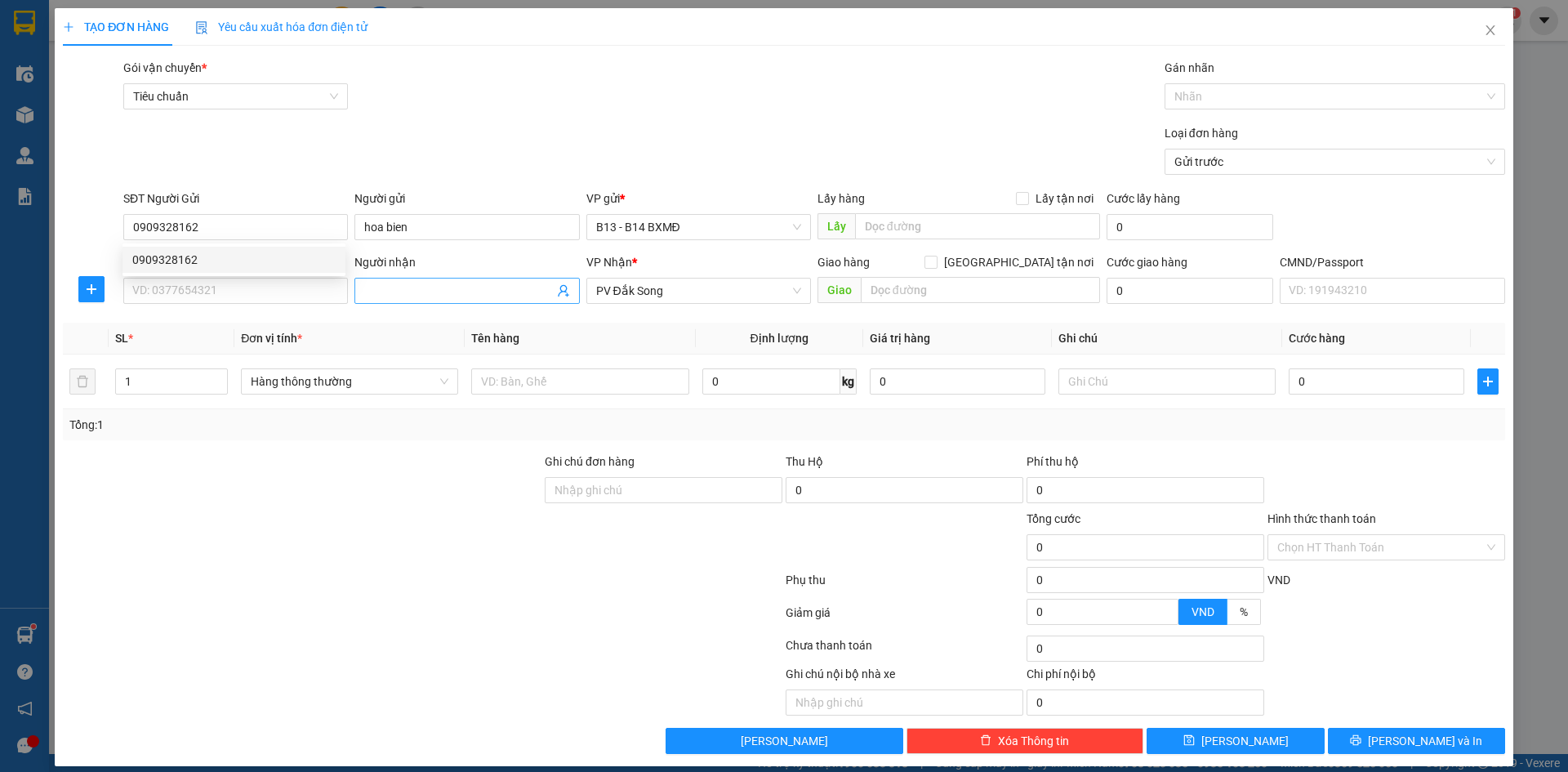
click at [402, 296] on input "Người nhận" at bounding box center [458, 290] width 188 height 18
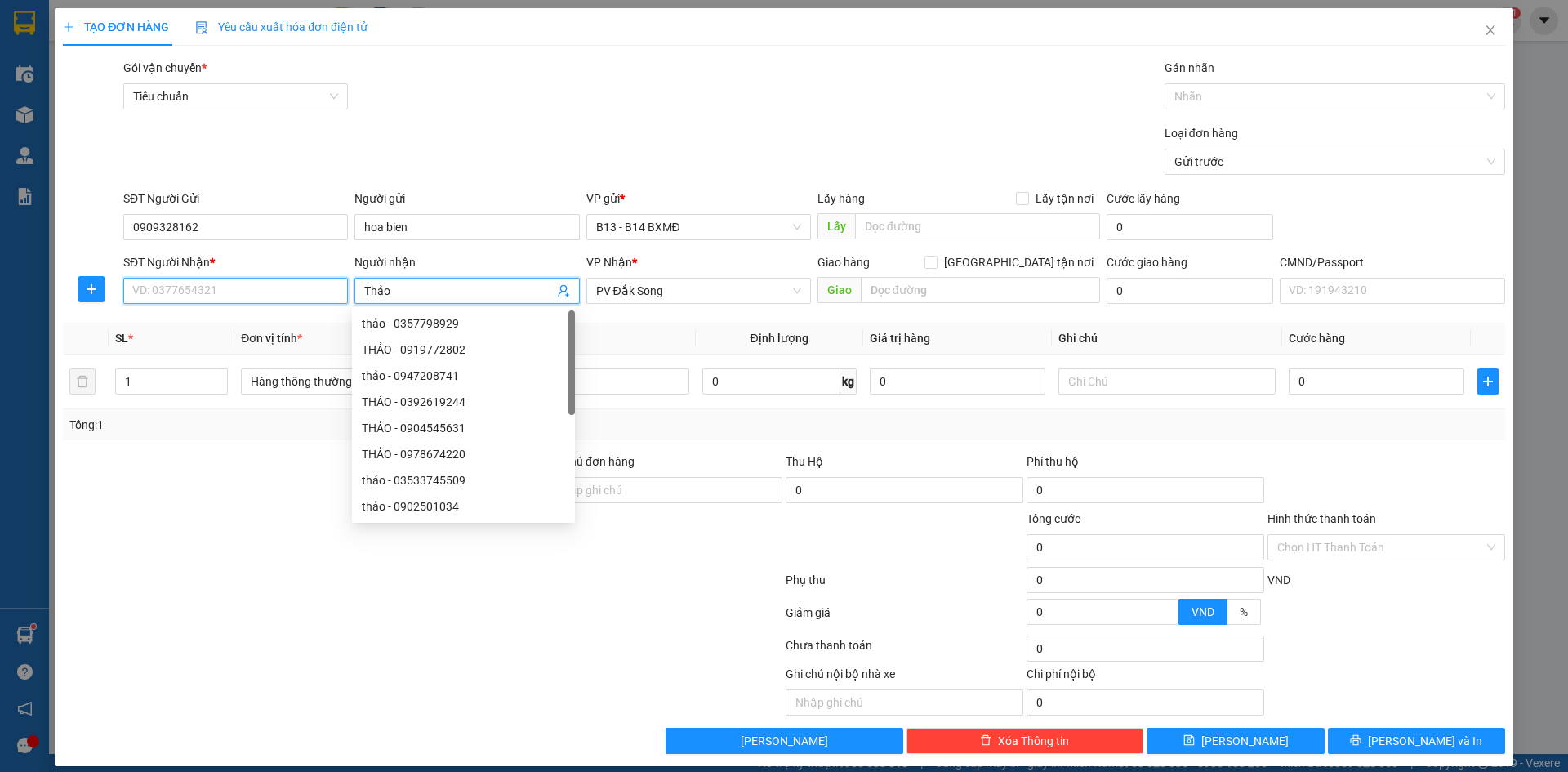
click at [234, 289] on input "SĐT Người Nhận *" at bounding box center [236, 291] width 225 height 26
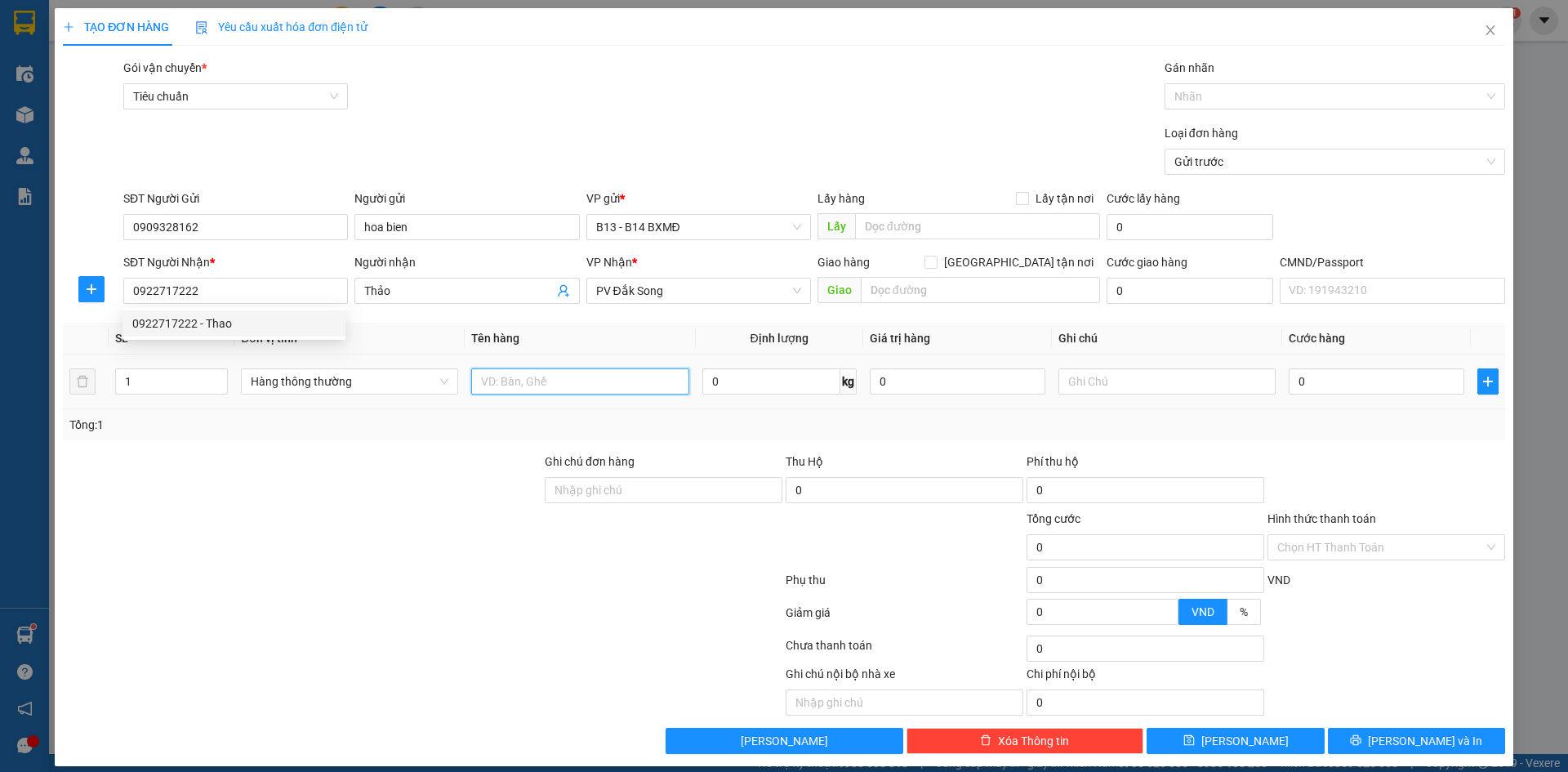
click at [495, 382] on input "text" at bounding box center [580, 382] width 218 height 26
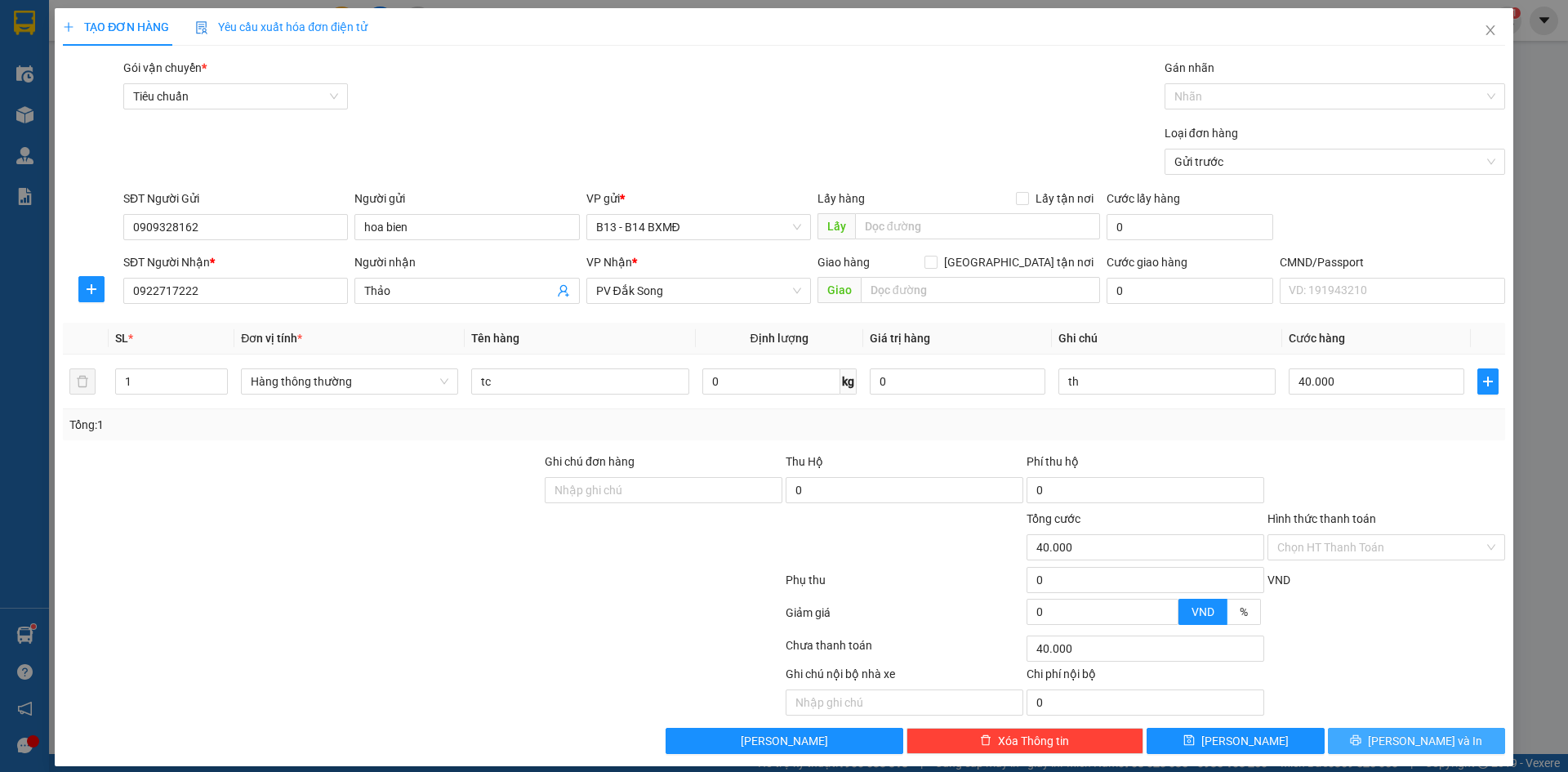
click at [1390, 741] on button "[PERSON_NAME] và In" at bounding box center [1416, 741] width 177 height 26
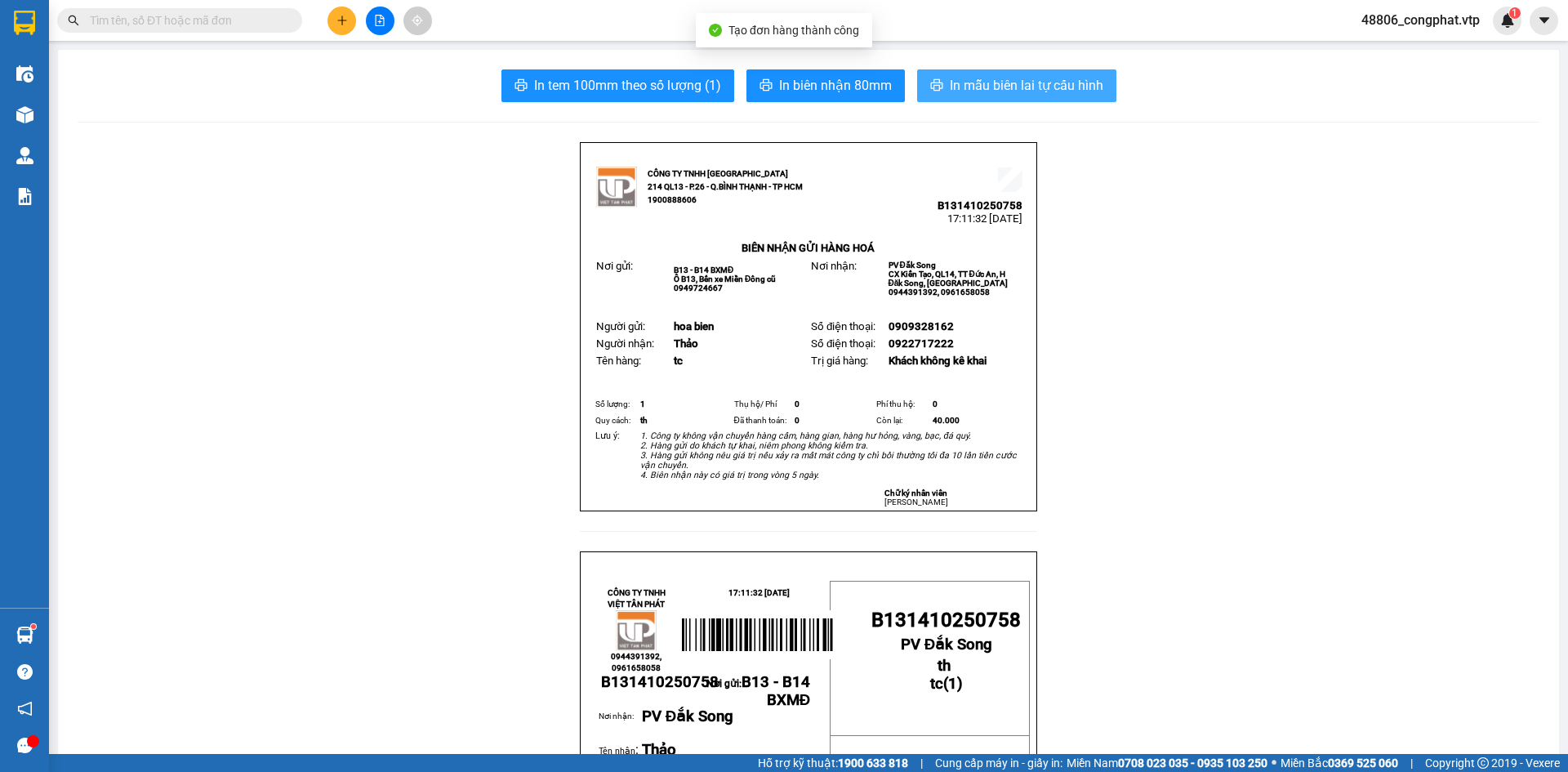
click at [1044, 81] on span "In mẫu biên lai tự cấu hình" at bounding box center [1027, 85] width 154 height 21
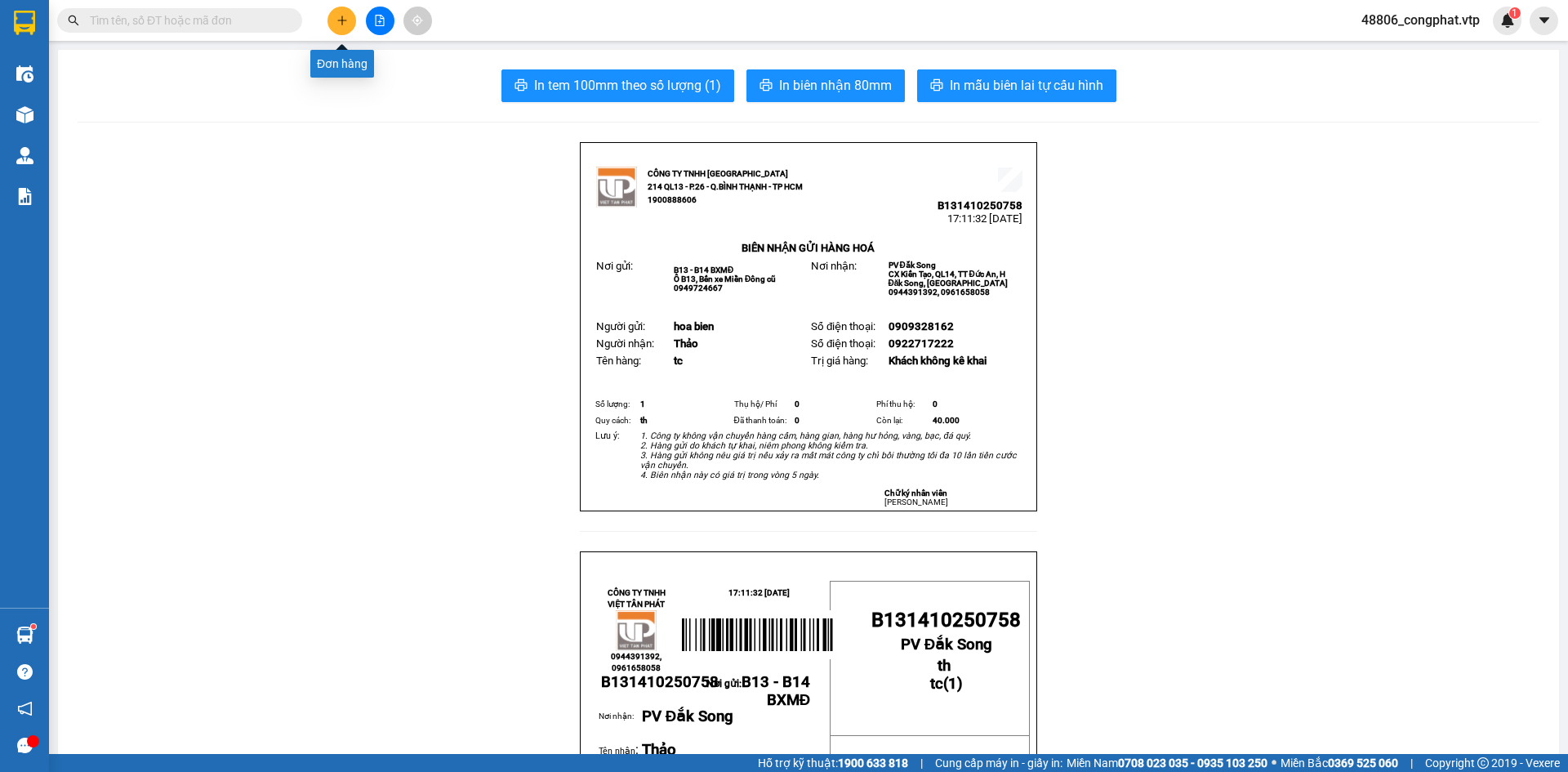
click at [341, 23] on icon "plus" at bounding box center [342, 21] width 11 height 11
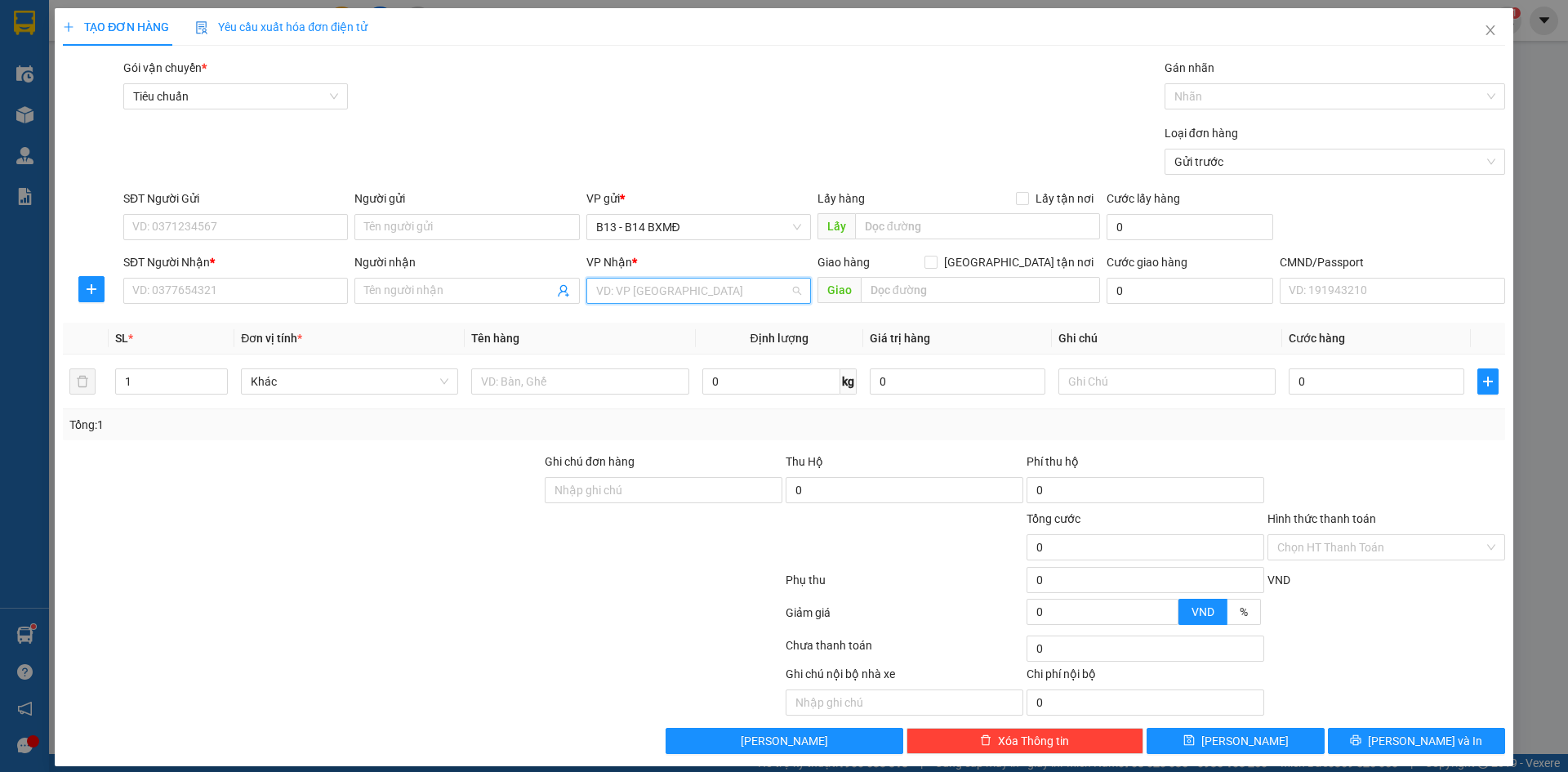
click at [651, 292] on input "search" at bounding box center [693, 291] width 193 height 24
drag, startPoint x: 637, startPoint y: 325, endPoint x: 459, endPoint y: 206, distance: 214.1
click at [634, 324] on div "PV Đắk Mil" at bounding box center [693, 323] width 204 height 18
click at [460, 229] on input "Người gửi" at bounding box center [467, 227] width 225 height 26
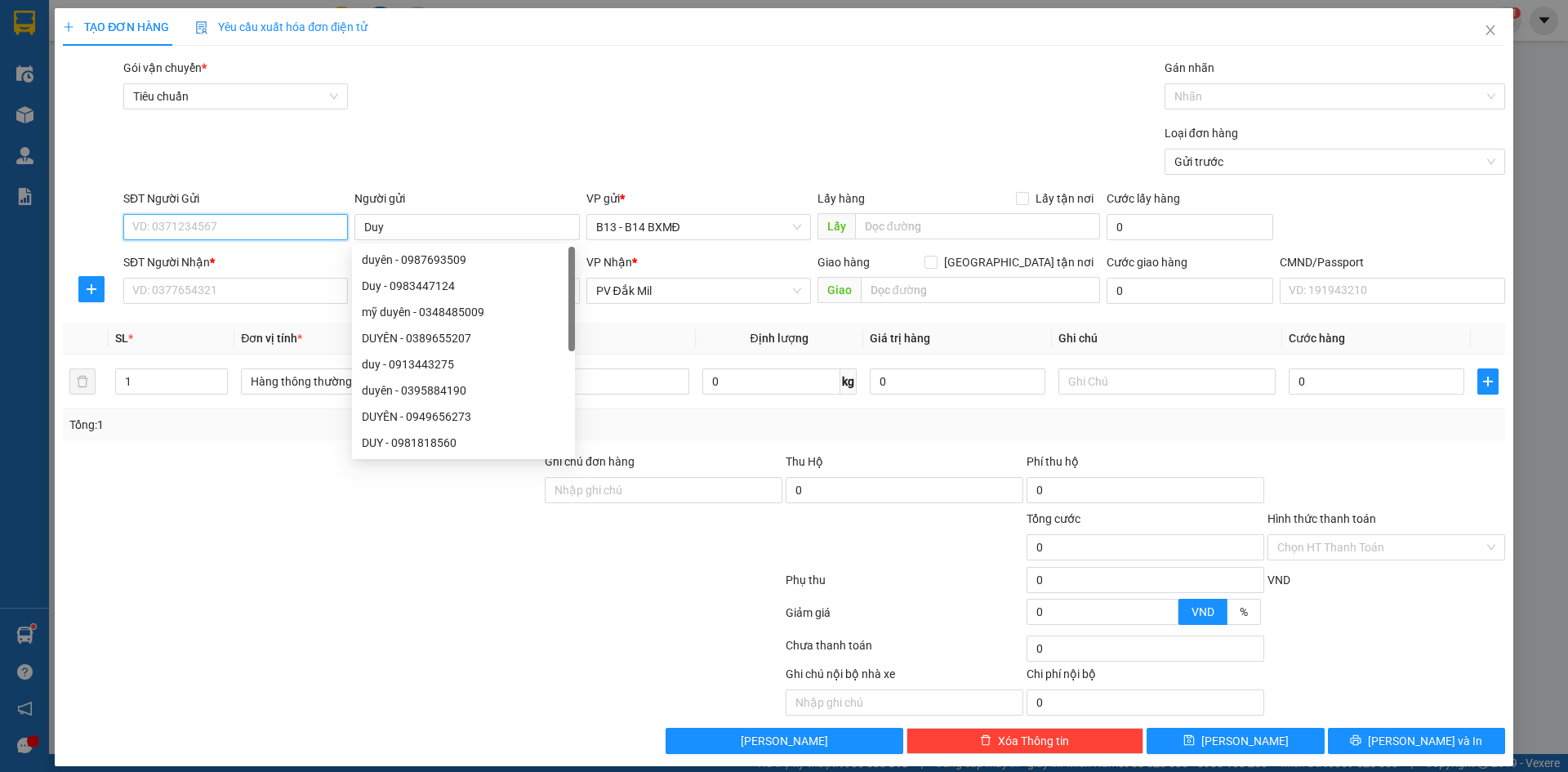
click at [205, 222] on input "SĐT Người Gửi" at bounding box center [236, 227] width 225 height 26
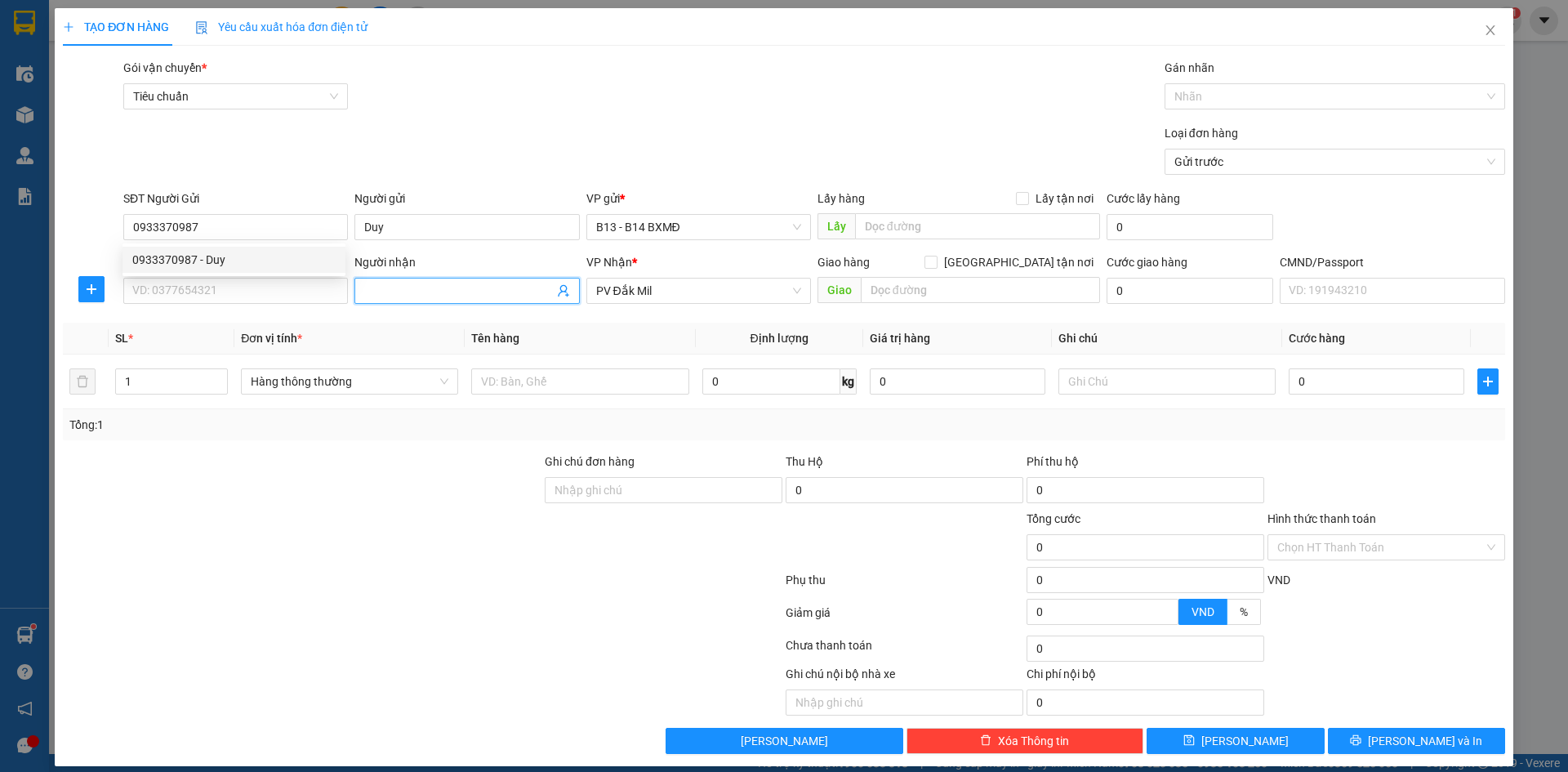
click at [440, 295] on input "Người nhận" at bounding box center [458, 290] width 188 height 18
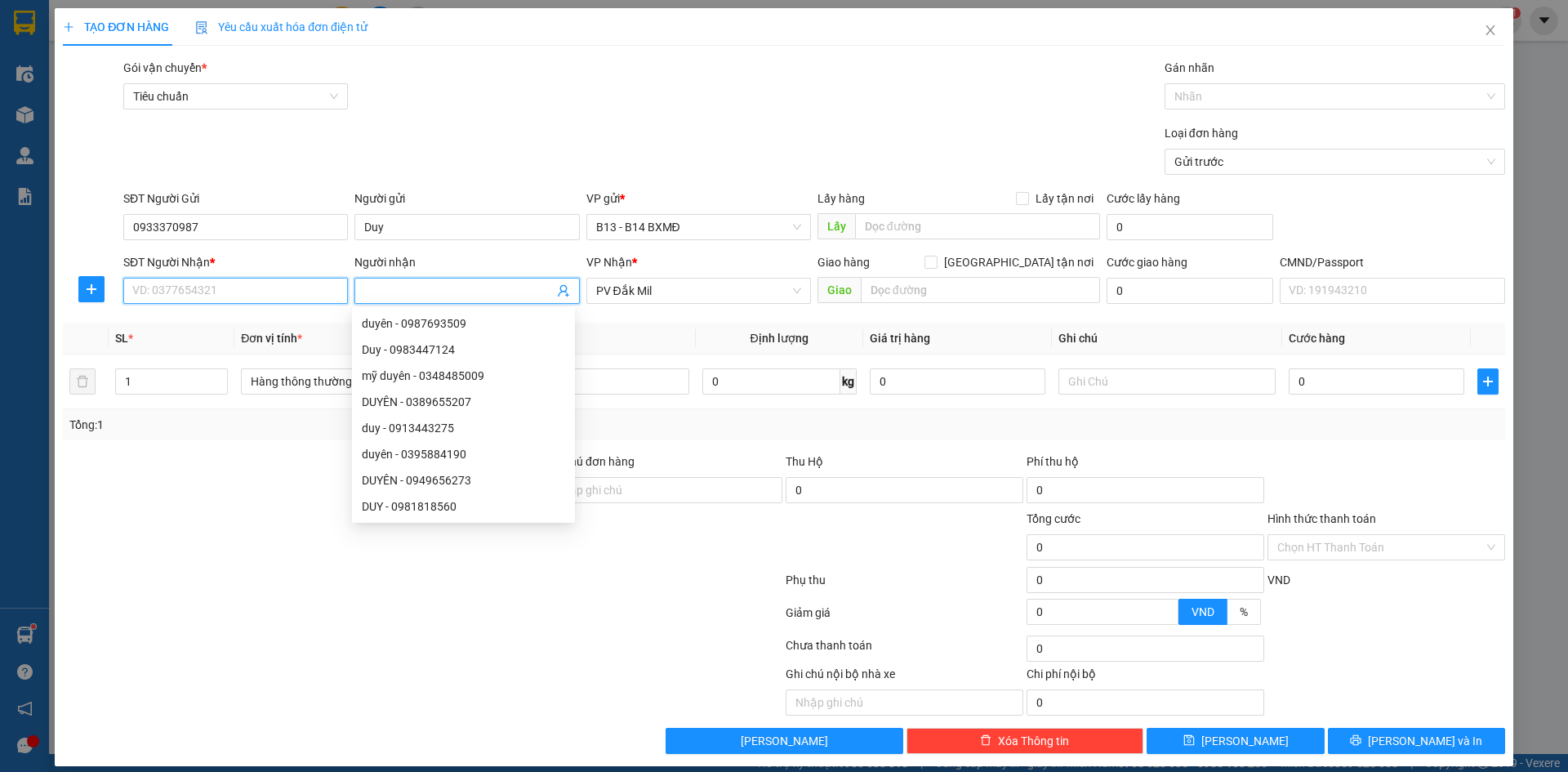
click at [294, 288] on input "SĐT Người Nhận *" at bounding box center [236, 291] width 225 height 26
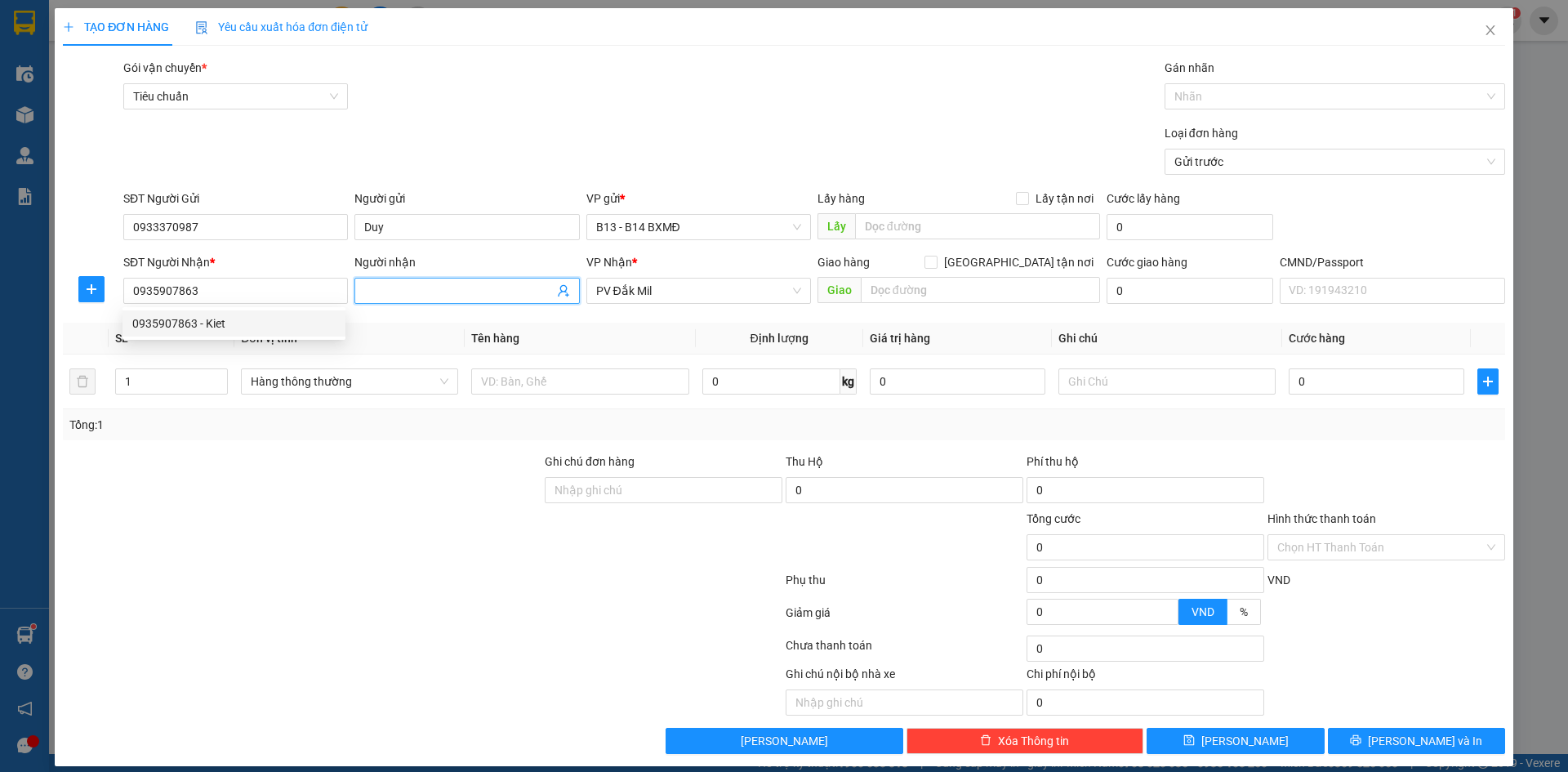
click at [398, 288] on input "Người nhận" at bounding box center [458, 290] width 188 height 18
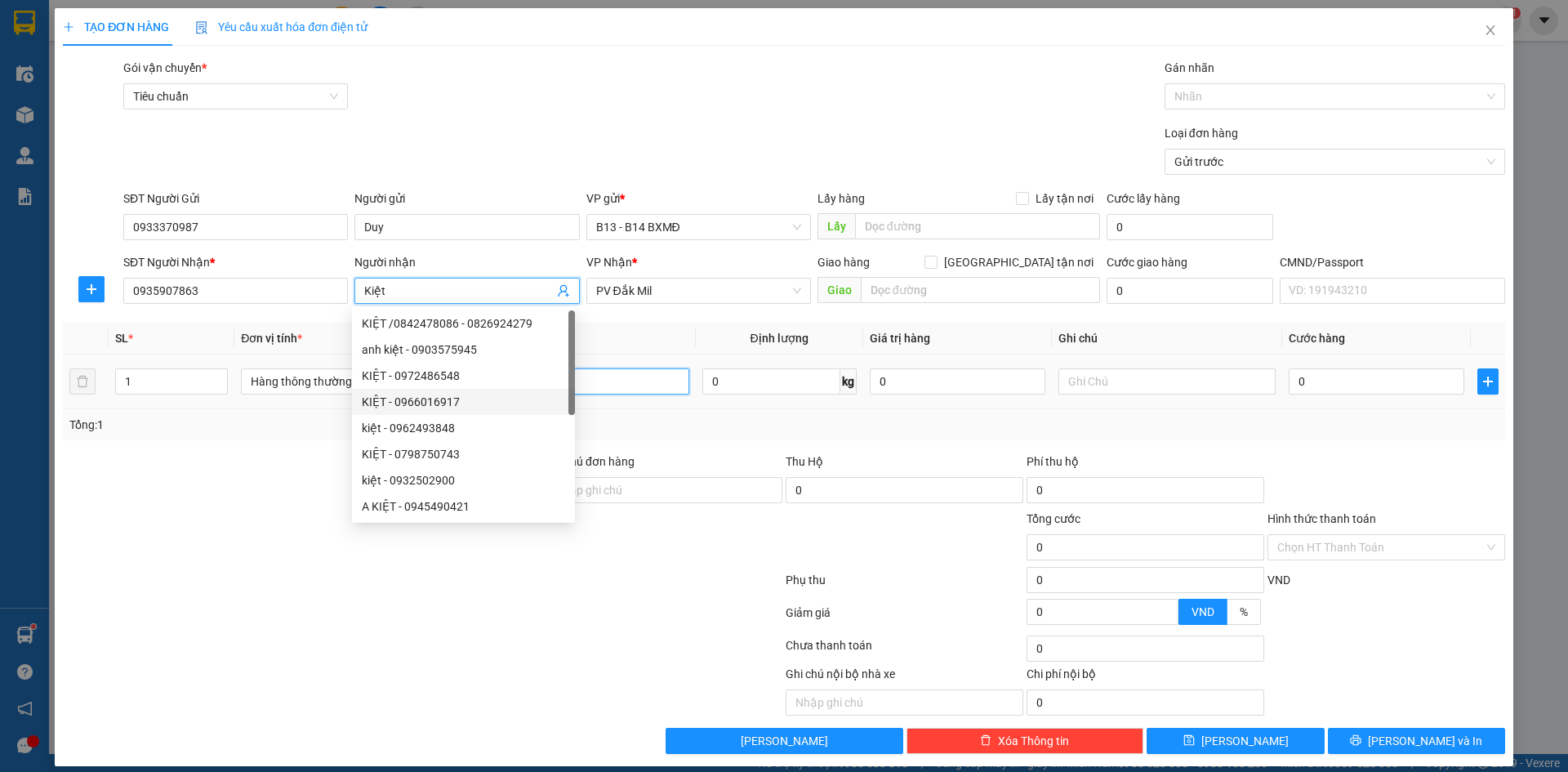
click at [629, 382] on input "text" at bounding box center [580, 382] width 218 height 26
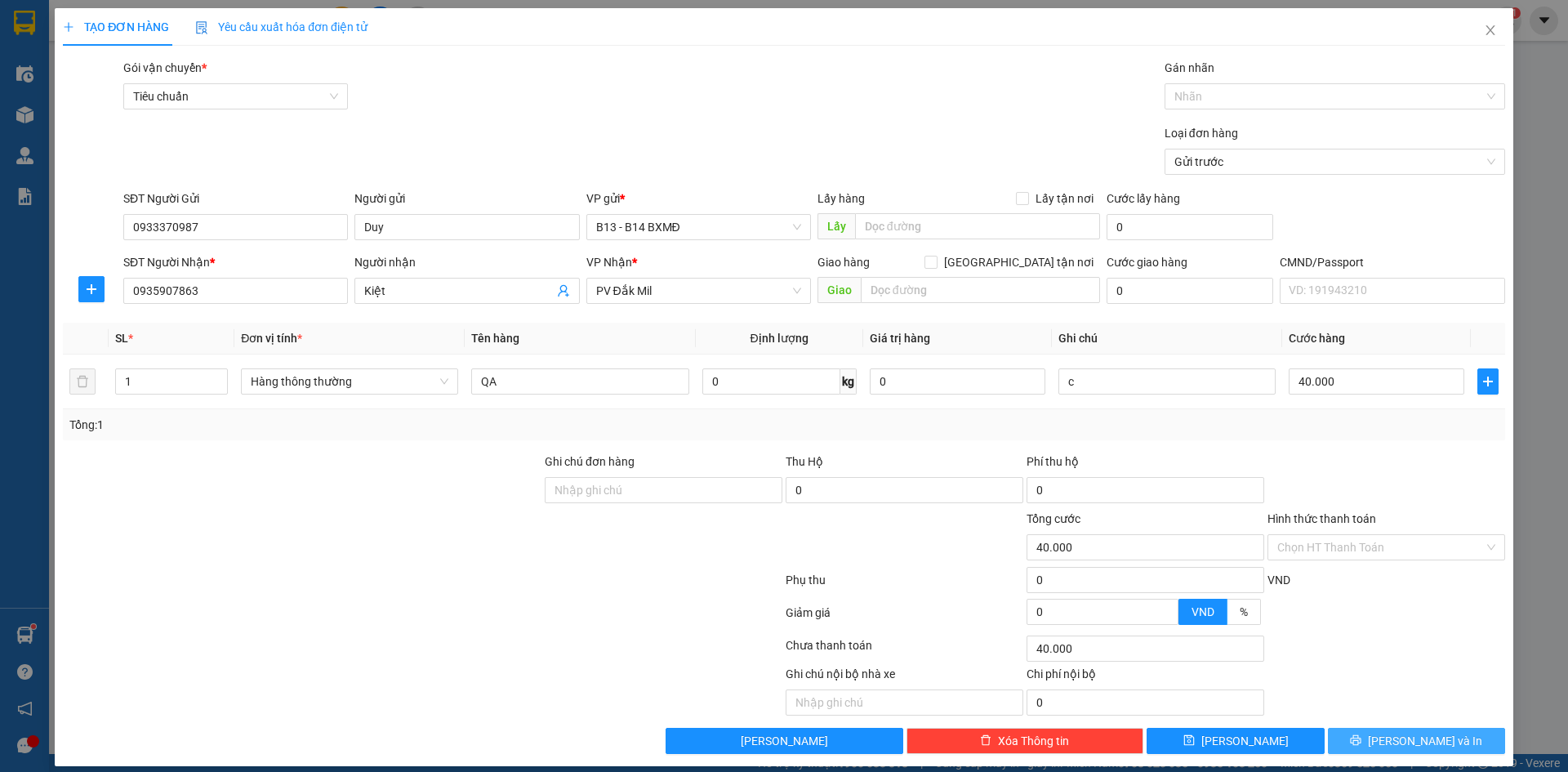
click at [1362, 744] on icon "printer" at bounding box center [1356, 740] width 11 height 11
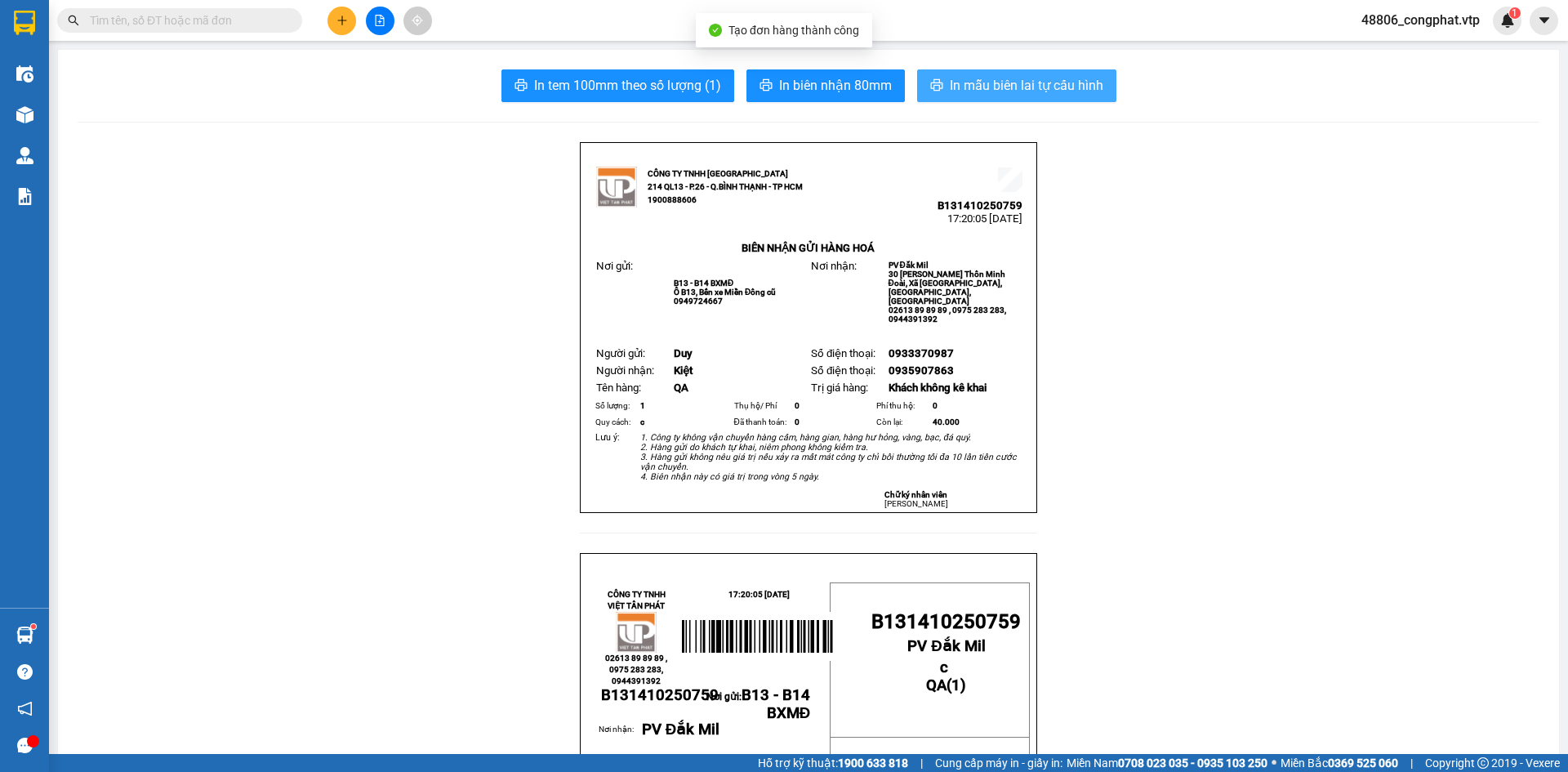
click at [983, 92] on span "In mẫu biên lai tự cấu hình" at bounding box center [1027, 85] width 154 height 21
drag, startPoint x: 1198, startPoint y: 778, endPoint x: 1244, endPoint y: 808, distance: 54.9
click at [1053, 85] on span "In mẫu biên lai tự cấu hình" at bounding box center [1027, 85] width 154 height 21
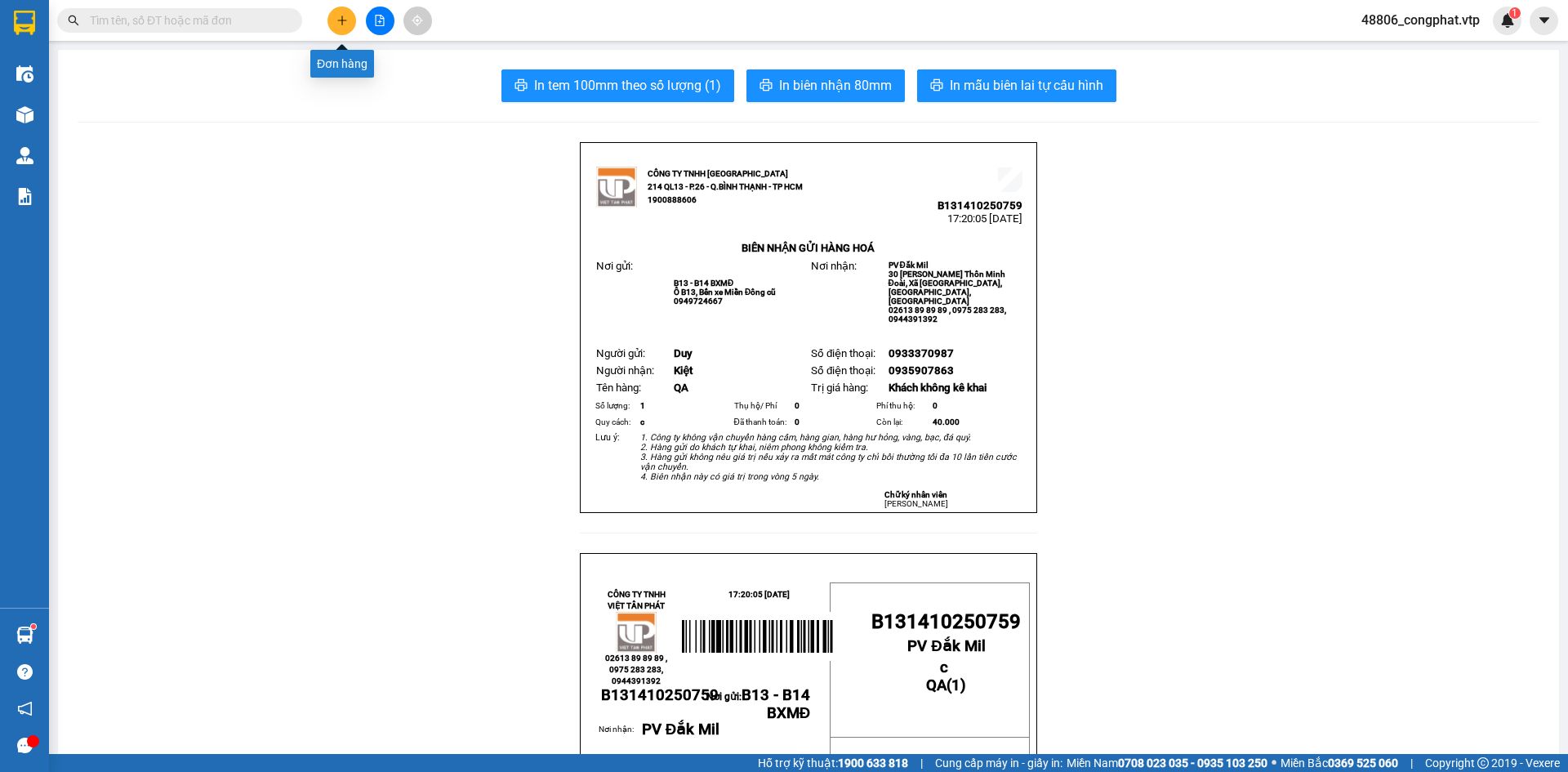
click at [346, 16] on icon "plus" at bounding box center [342, 21] width 11 height 11
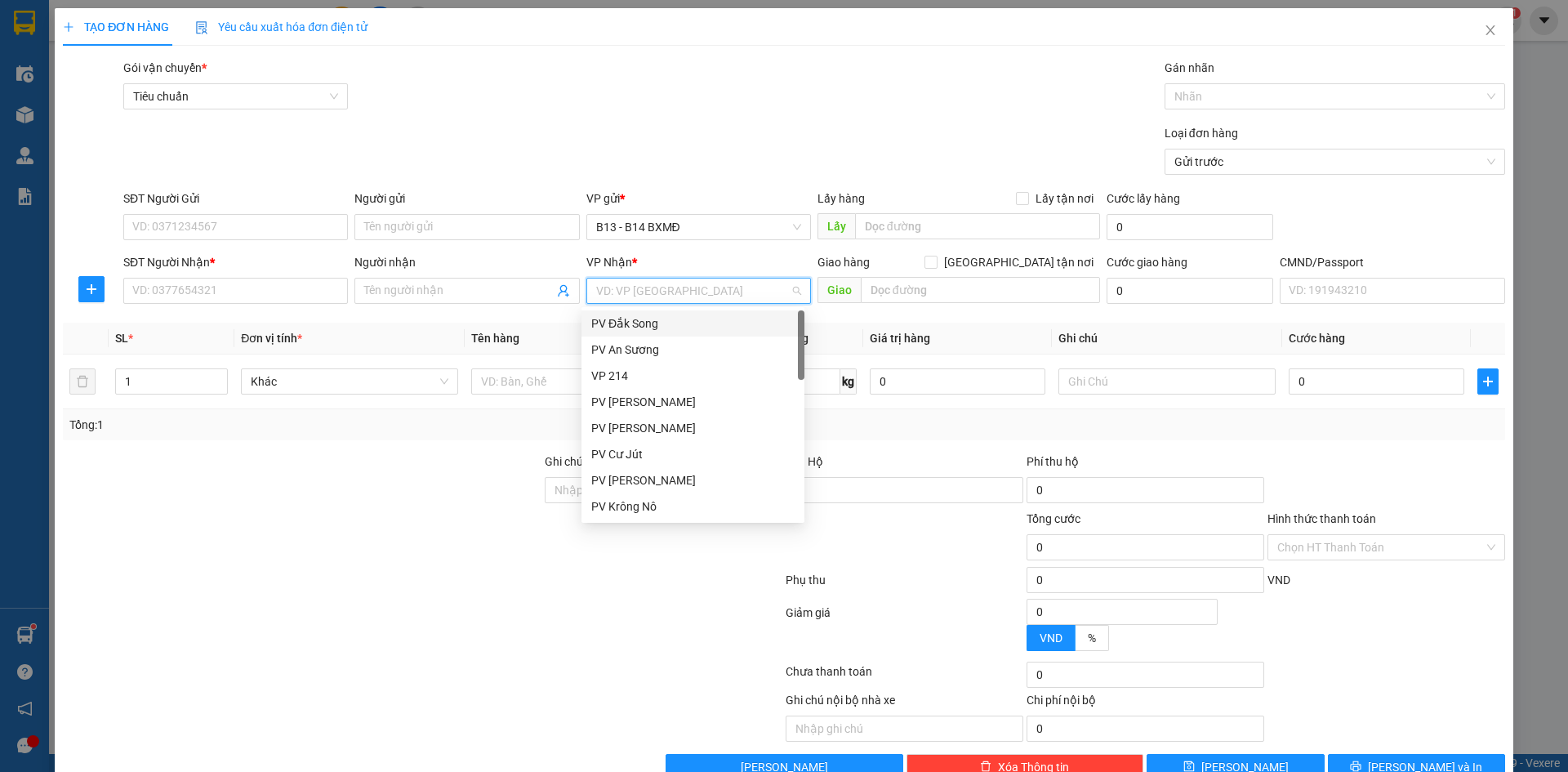
click at [695, 291] on input "search" at bounding box center [693, 291] width 193 height 24
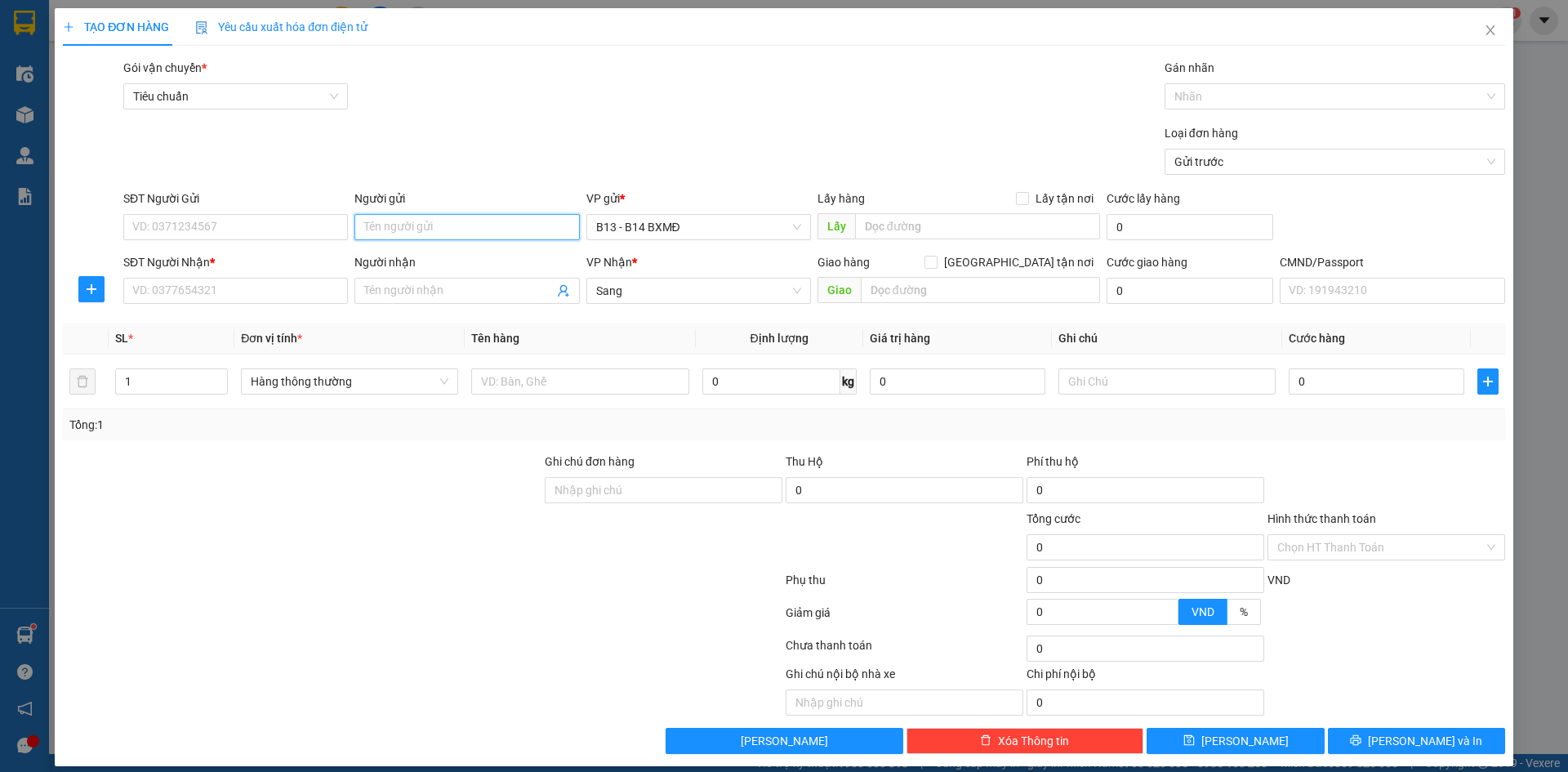
click at [382, 231] on input "Người gửi" at bounding box center [467, 227] width 225 height 26
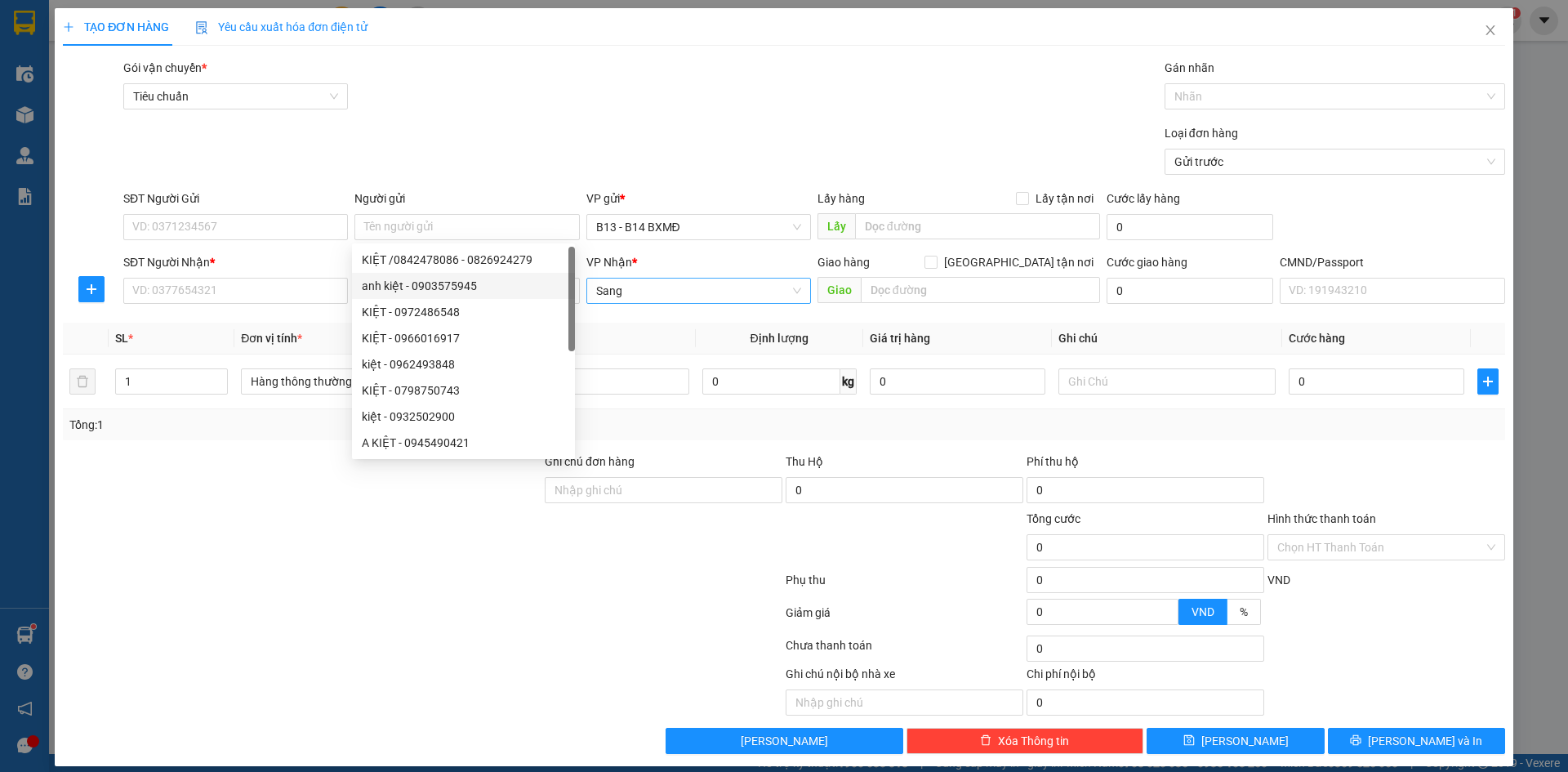
click at [612, 293] on input "Sang" at bounding box center [693, 291] width 193 height 24
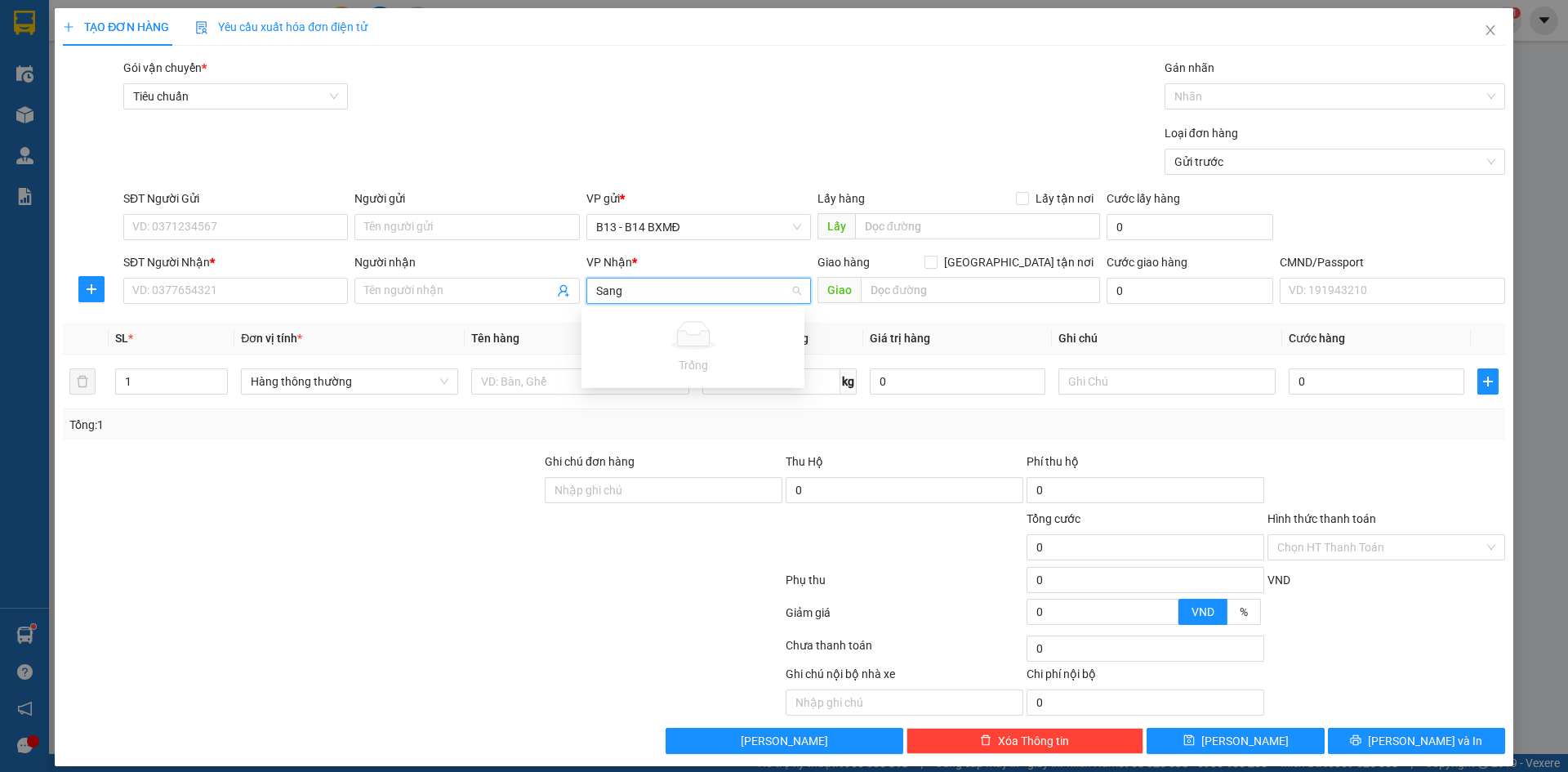
drag, startPoint x: 632, startPoint y: 288, endPoint x: 581, endPoint y: 295, distance: 51.5
click at [586, 295] on div "Sang" at bounding box center [699, 291] width 225 height 26
click at [609, 327] on div "PV Đắk Mil" at bounding box center [693, 323] width 204 height 18
click at [451, 227] on input "Người gửi" at bounding box center [467, 227] width 225 height 26
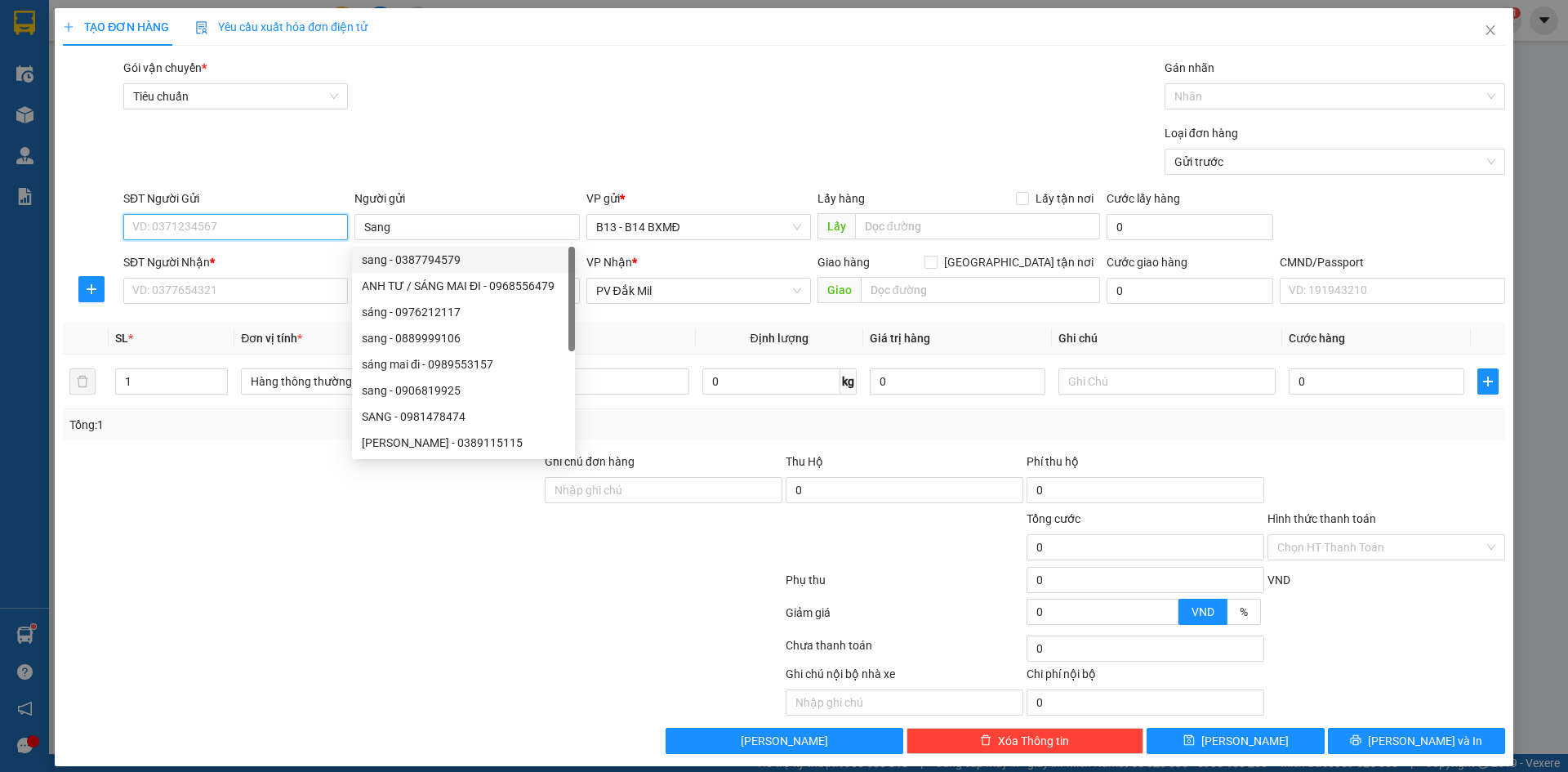
click at [248, 223] on input "SĐT Người Gửi" at bounding box center [236, 227] width 225 height 26
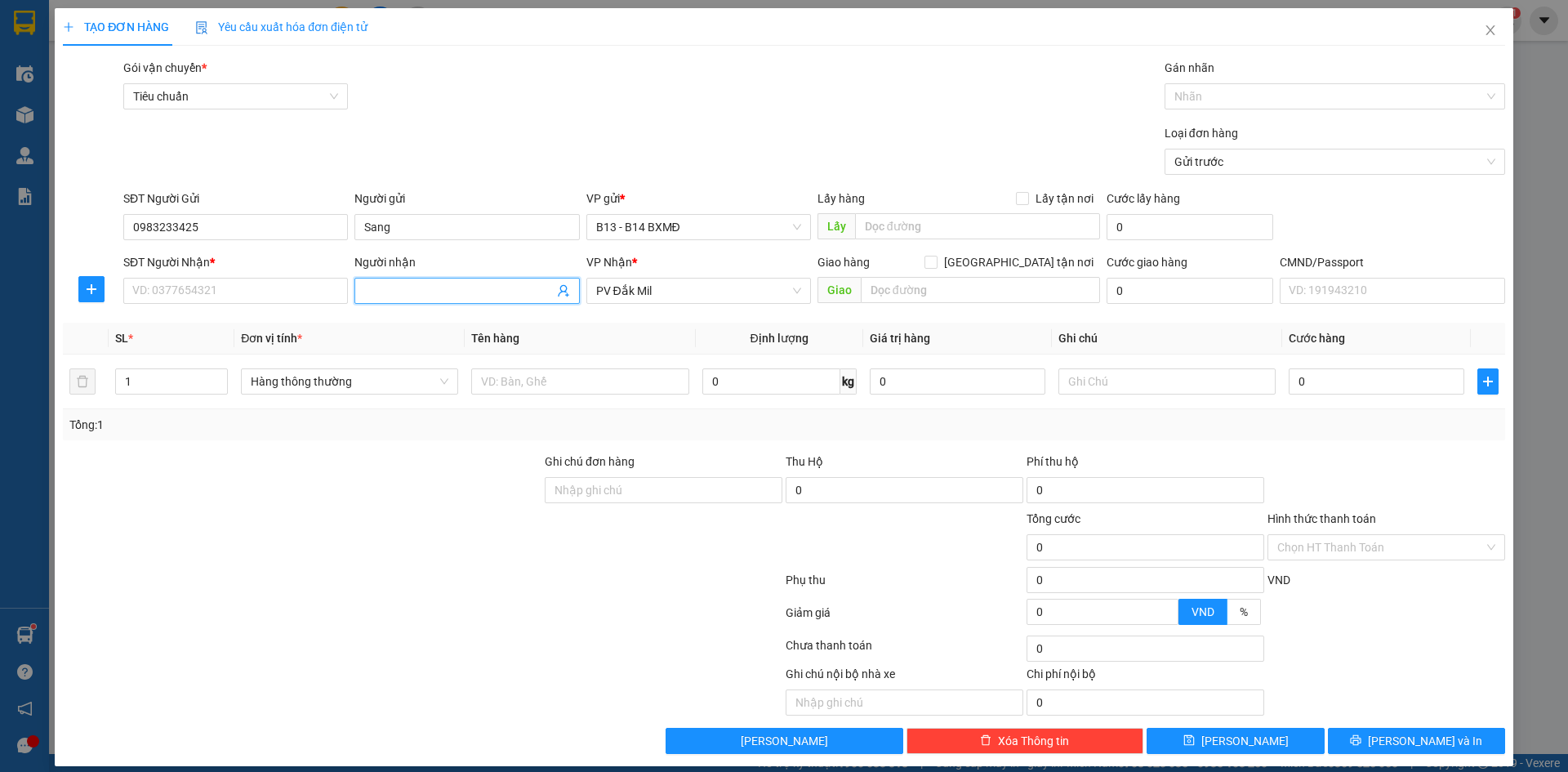
click at [393, 289] on input "Người nhận" at bounding box center [458, 290] width 188 height 18
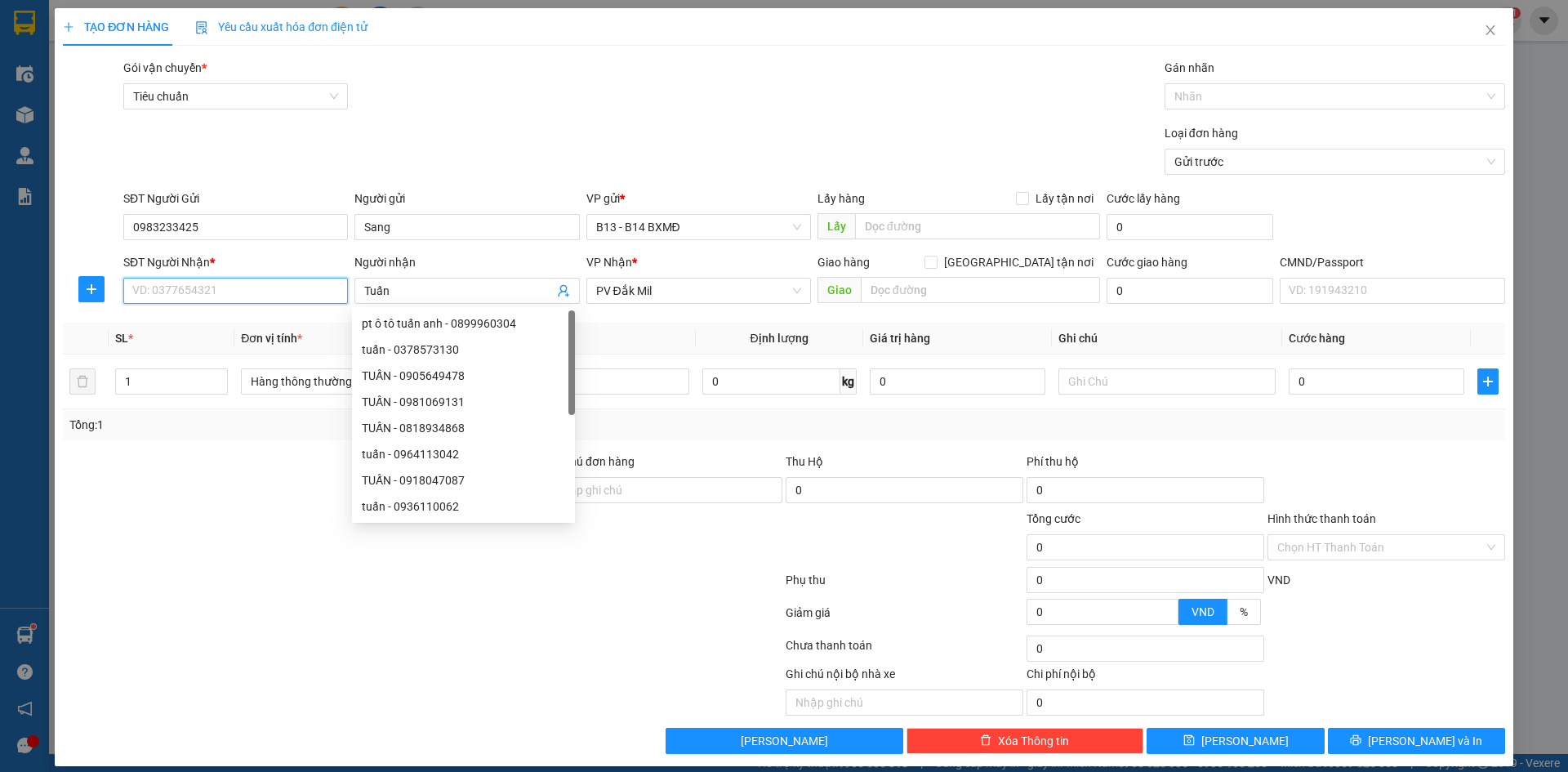
click at [306, 295] on input "SĐT Người Nhận *" at bounding box center [236, 291] width 225 height 26
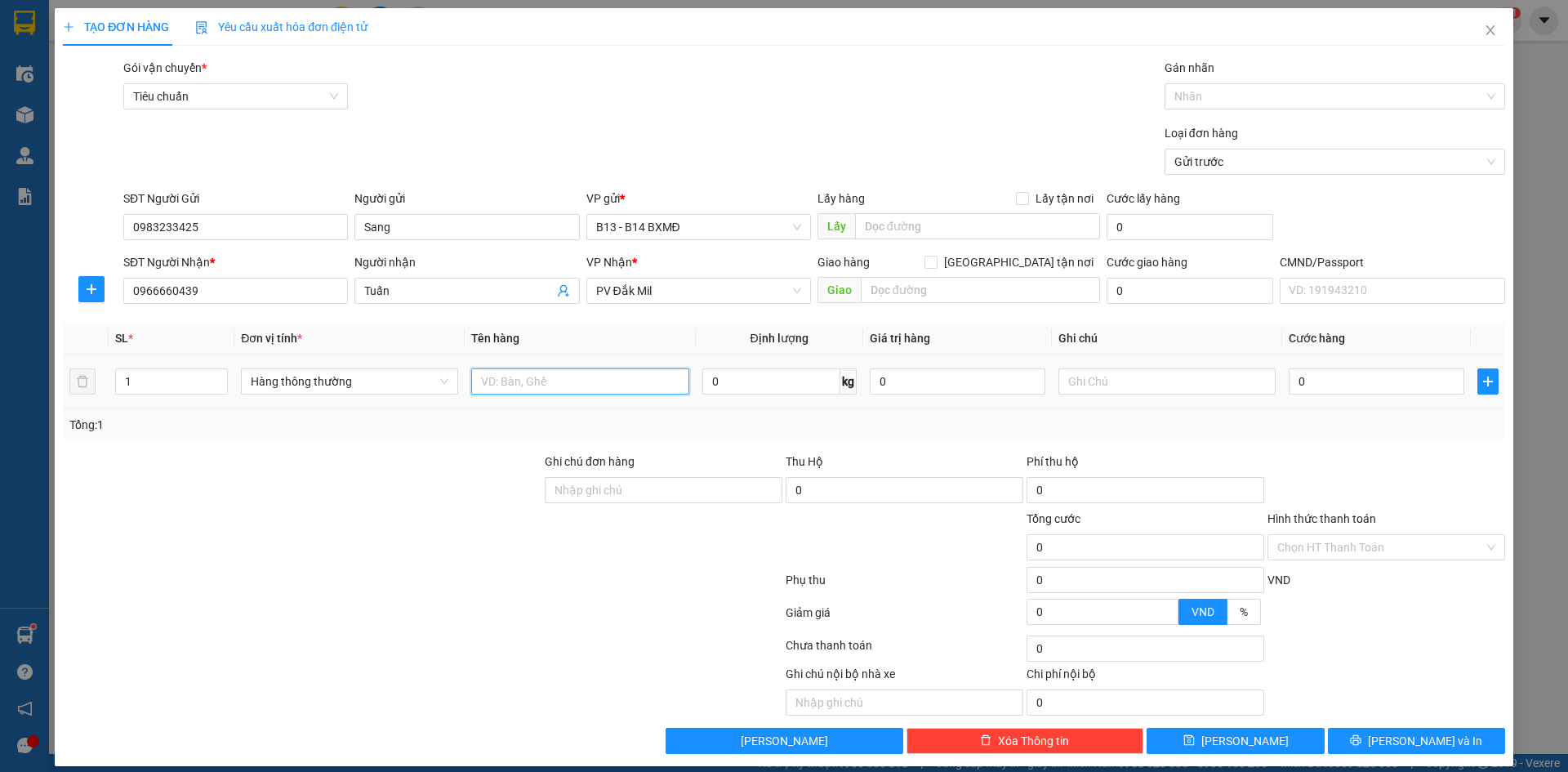
click at [590, 388] on input "text" at bounding box center [580, 382] width 218 height 26
click at [1414, 742] on span "[PERSON_NAME] và In" at bounding box center [1425, 740] width 114 height 18
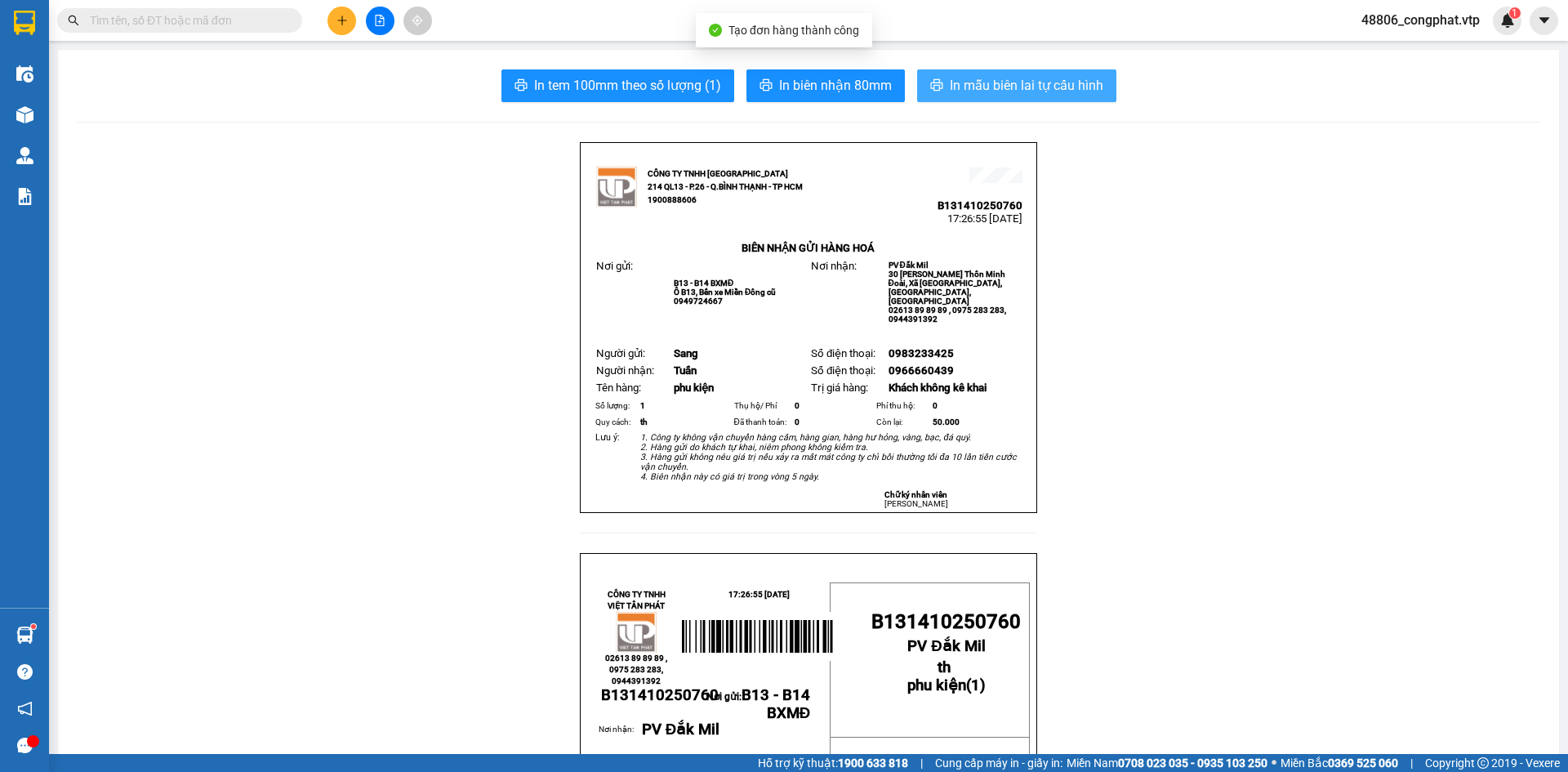
click at [997, 88] on span "In mẫu biên lai tự cấu hình" at bounding box center [1027, 85] width 154 height 21
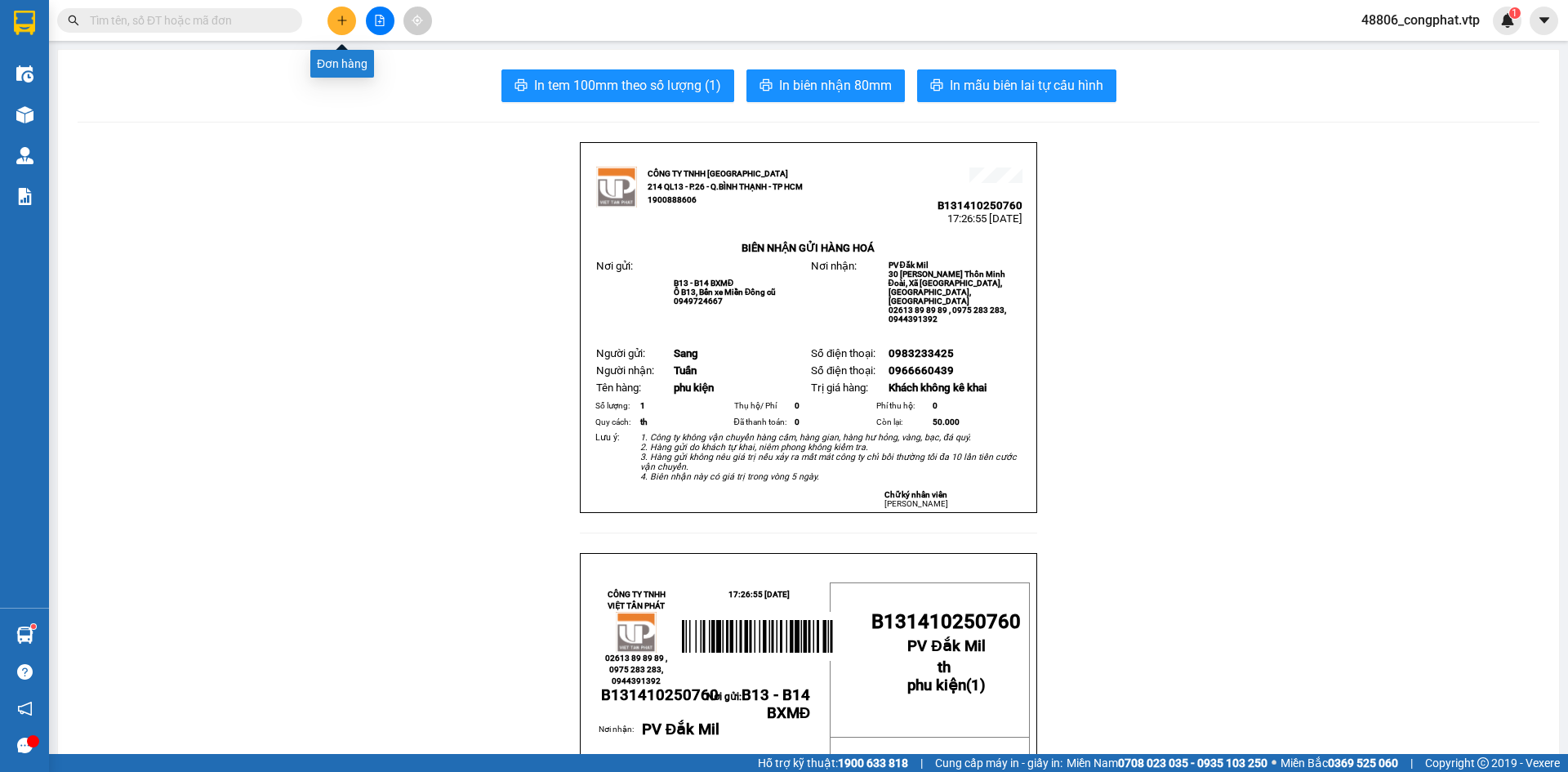
click at [349, 27] on button at bounding box center [341, 21] width 28 height 28
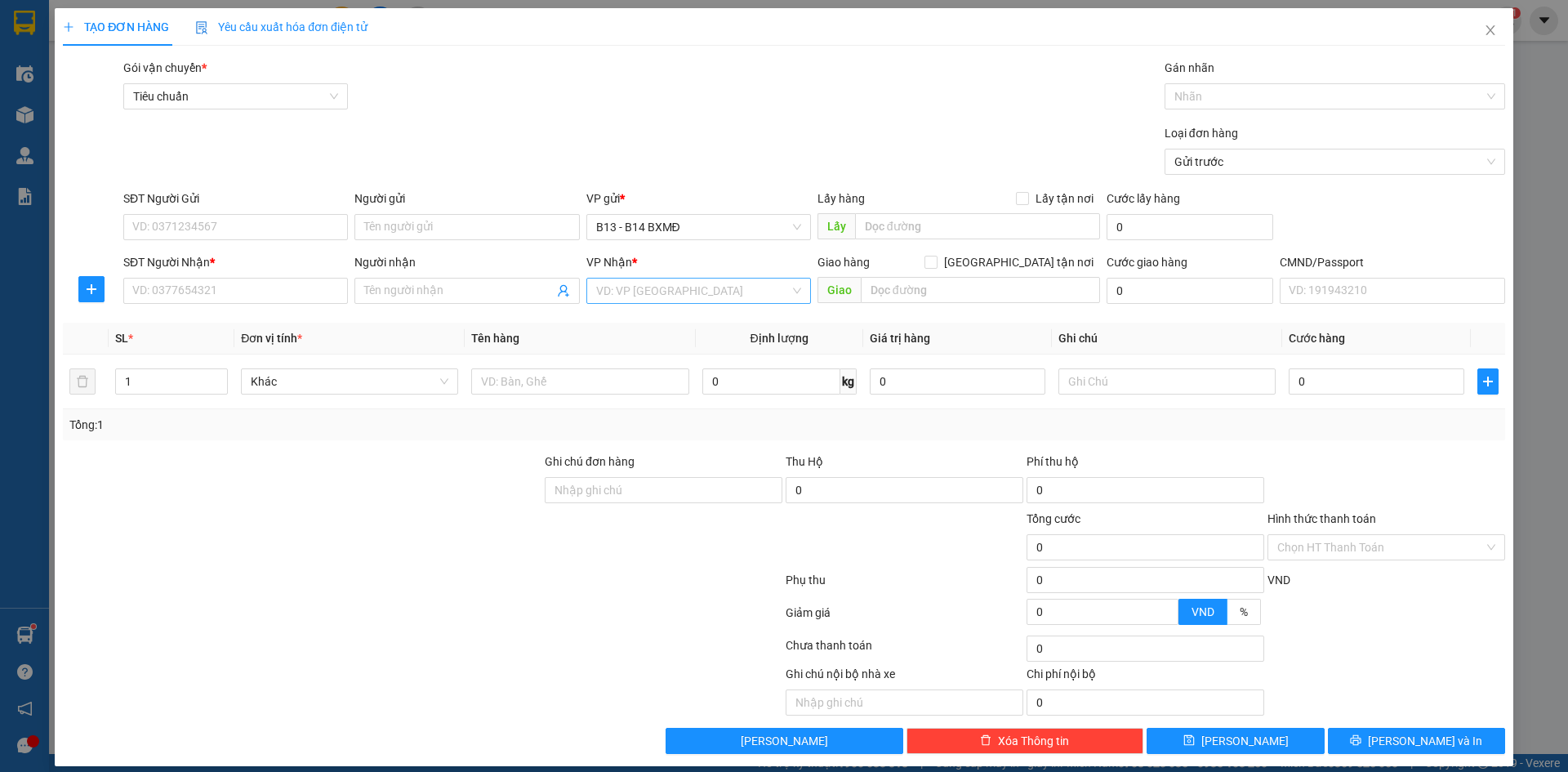
click at [627, 291] on input "search" at bounding box center [693, 291] width 193 height 24
click at [647, 326] on div "PV [PERSON_NAME]" at bounding box center [693, 323] width 204 height 18
click at [435, 226] on input "Người gửi" at bounding box center [467, 227] width 225 height 26
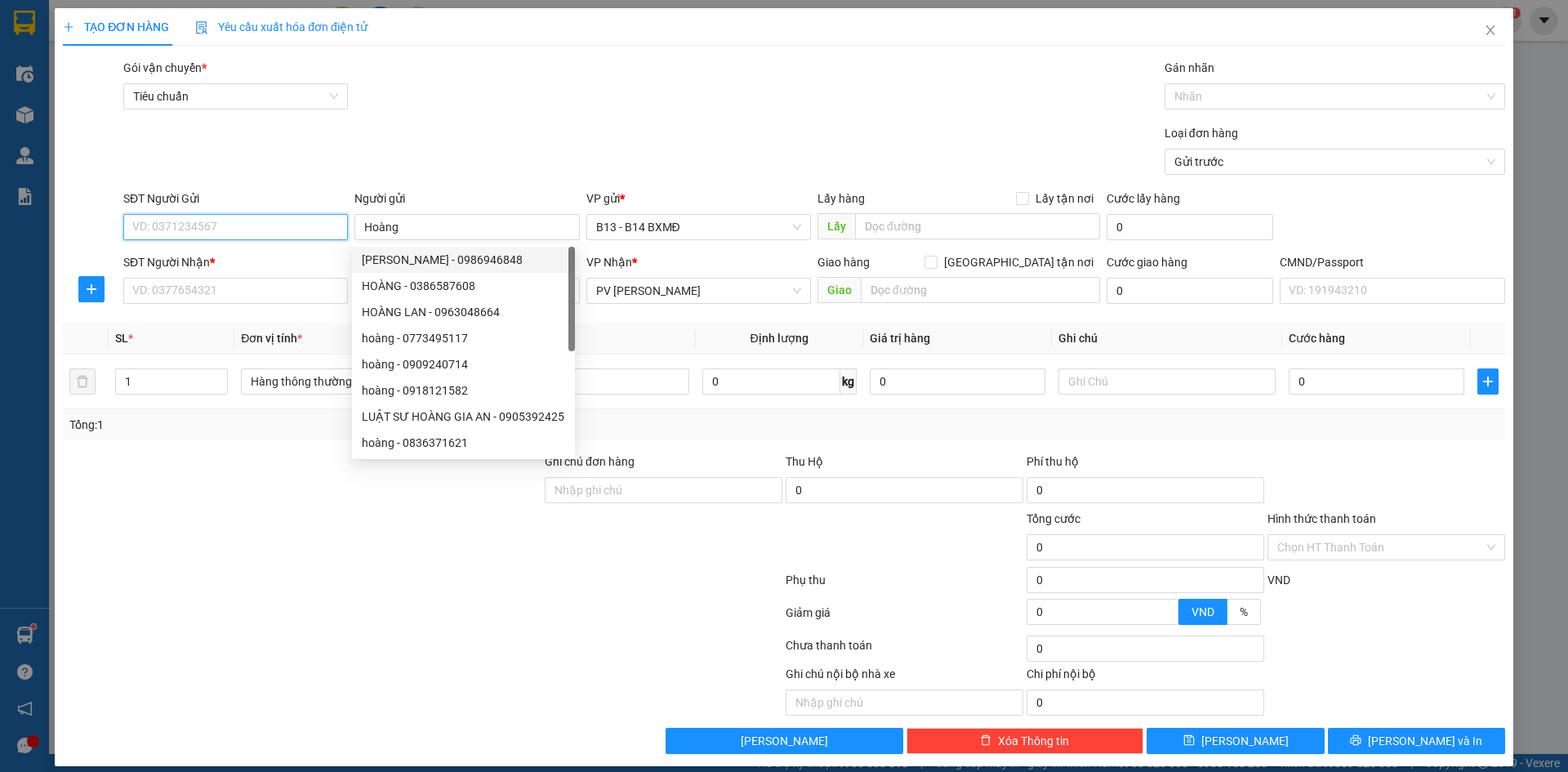
click at [293, 231] on input "SĐT Người Gửi" at bounding box center [236, 227] width 225 height 26
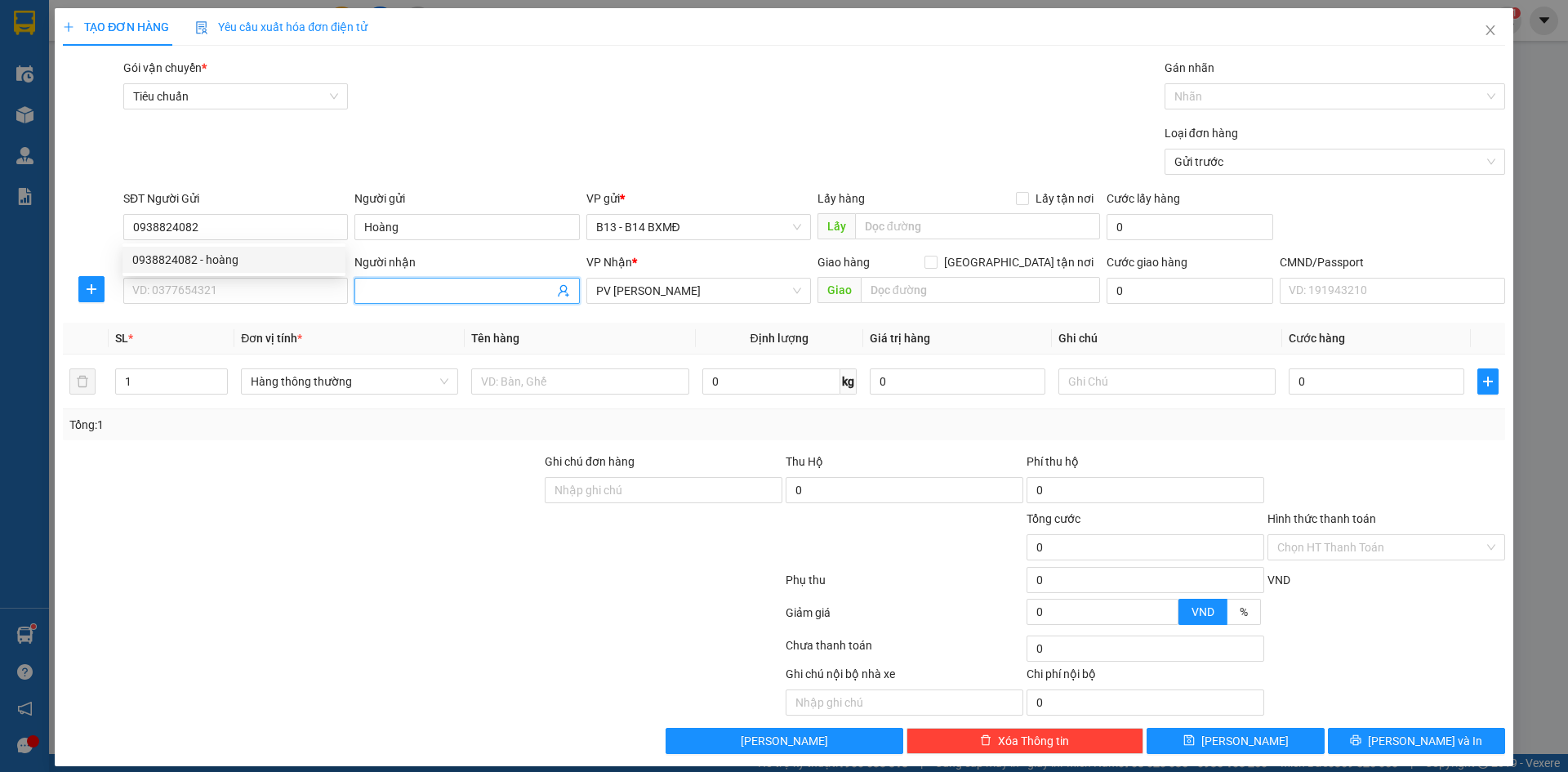
click at [393, 297] on input "Người nhận" at bounding box center [458, 290] width 188 height 18
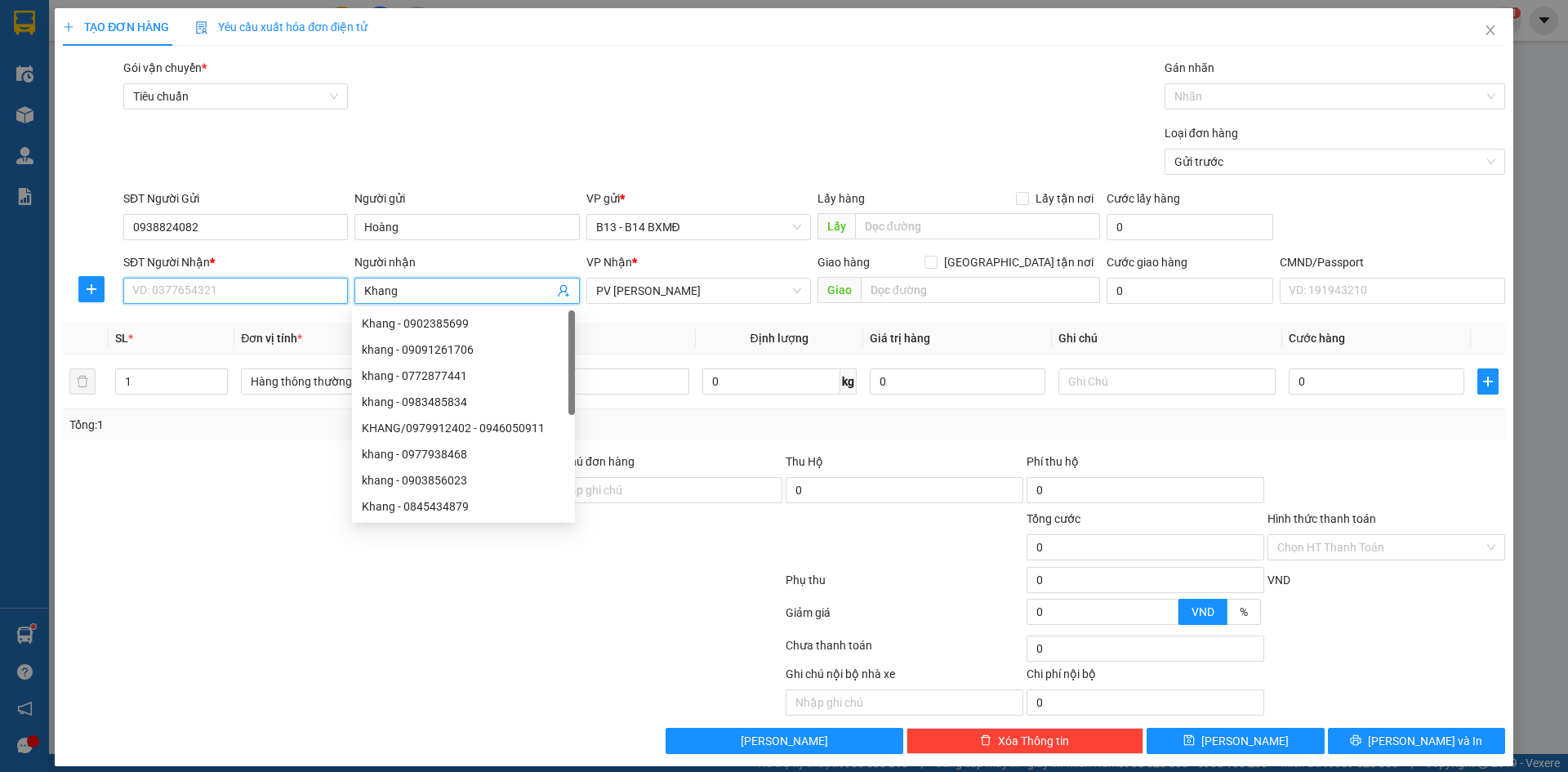
click at [258, 291] on input "SĐT Người Nhận *" at bounding box center [236, 291] width 225 height 26
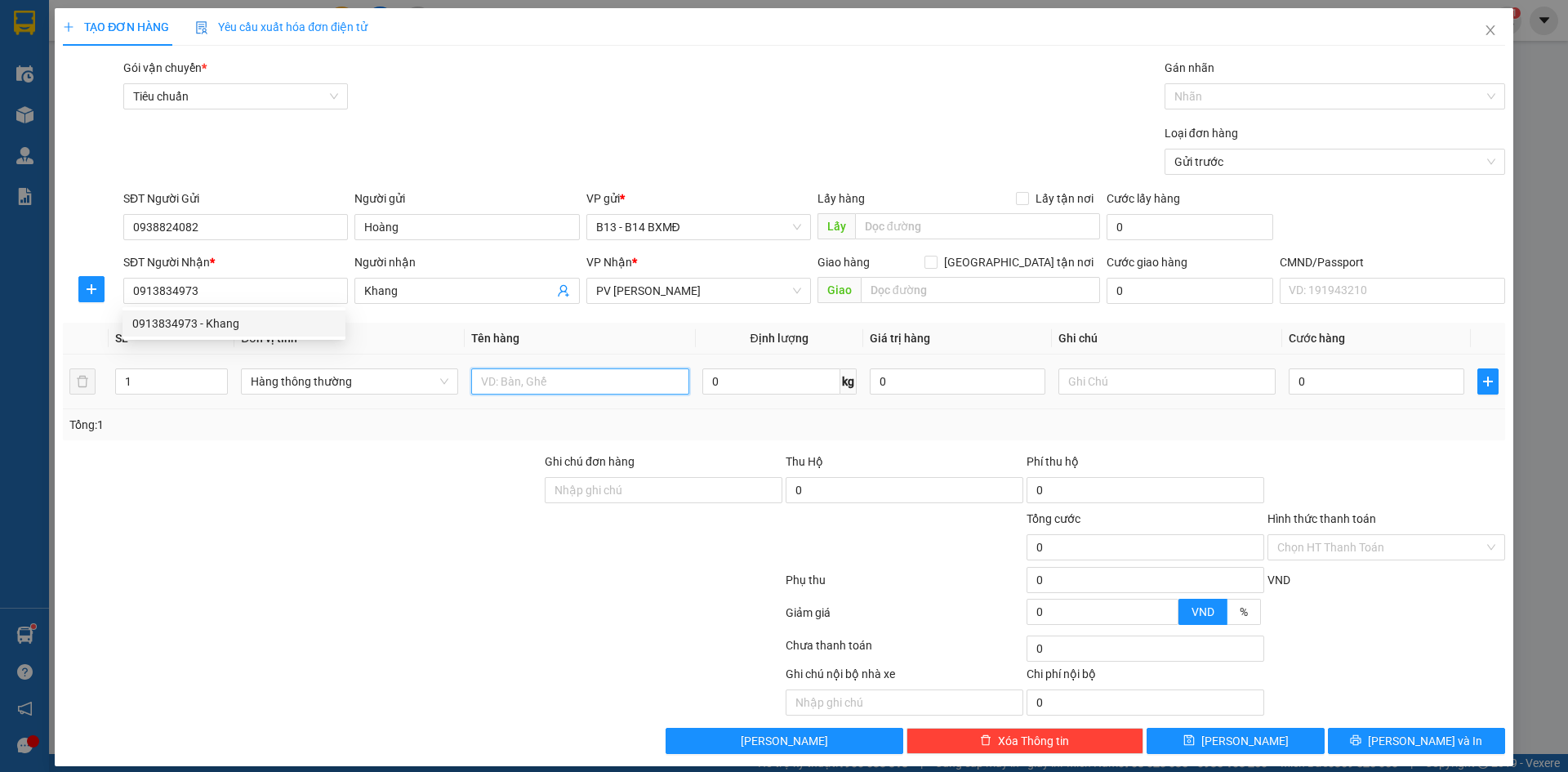
click at [562, 390] on input "text" at bounding box center [580, 382] width 218 height 26
click at [1117, 386] on input "text" at bounding box center [1168, 382] width 218 height 26
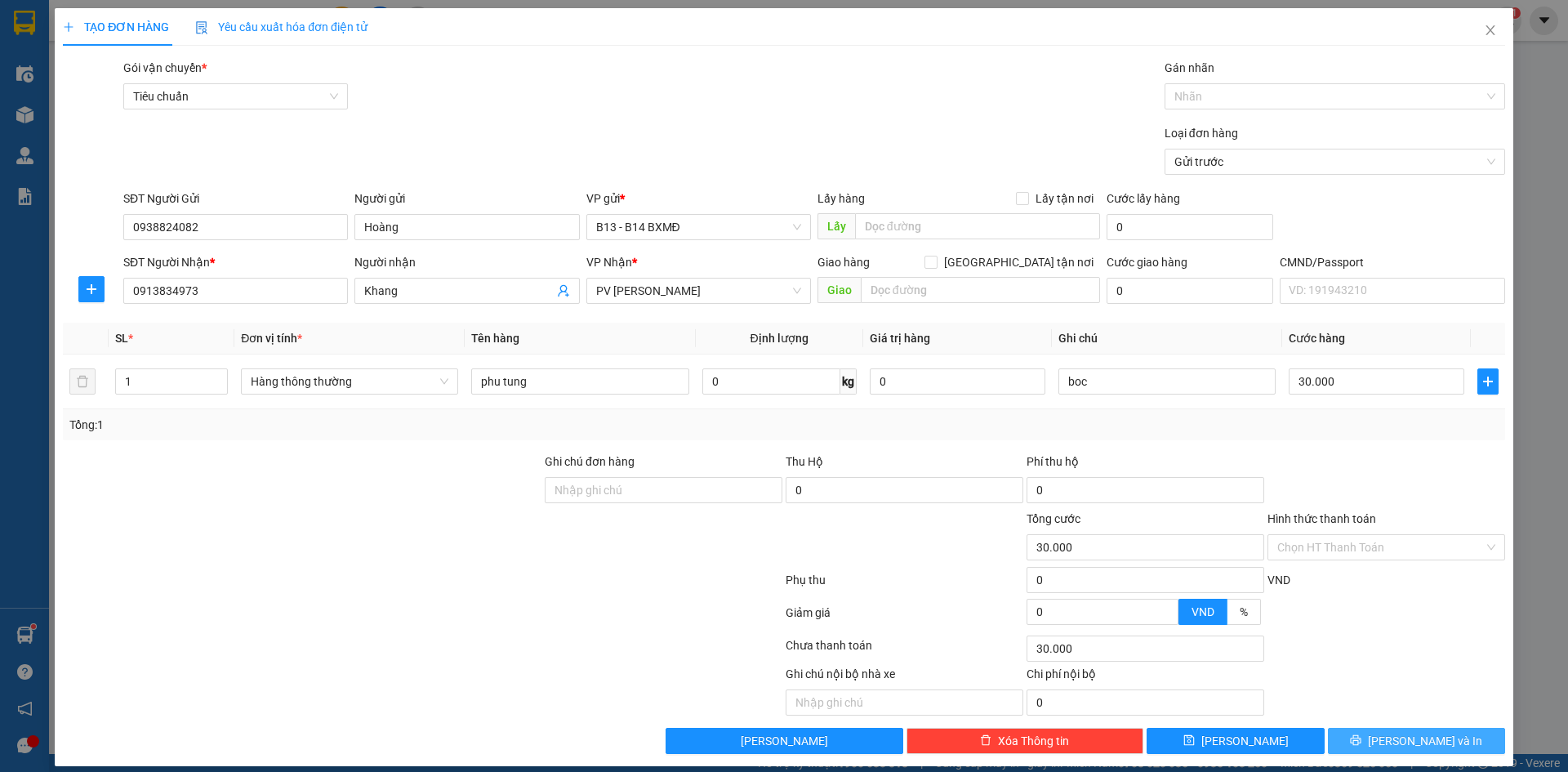
click at [1393, 737] on span "[PERSON_NAME] và In" at bounding box center [1425, 740] width 114 height 18
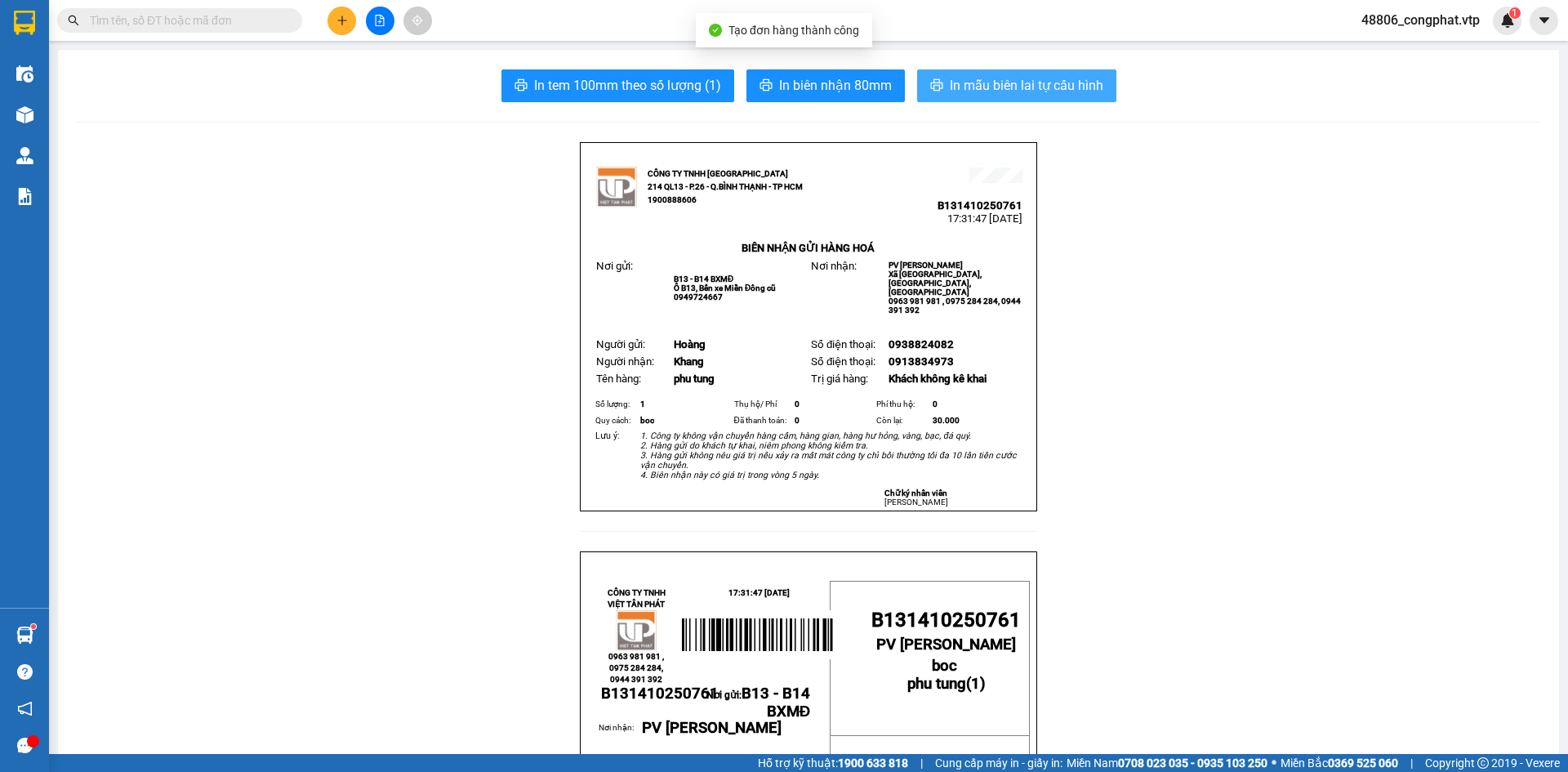
click at [1036, 87] on span "In mẫu biên lai tự cấu hình" at bounding box center [1027, 85] width 154 height 21
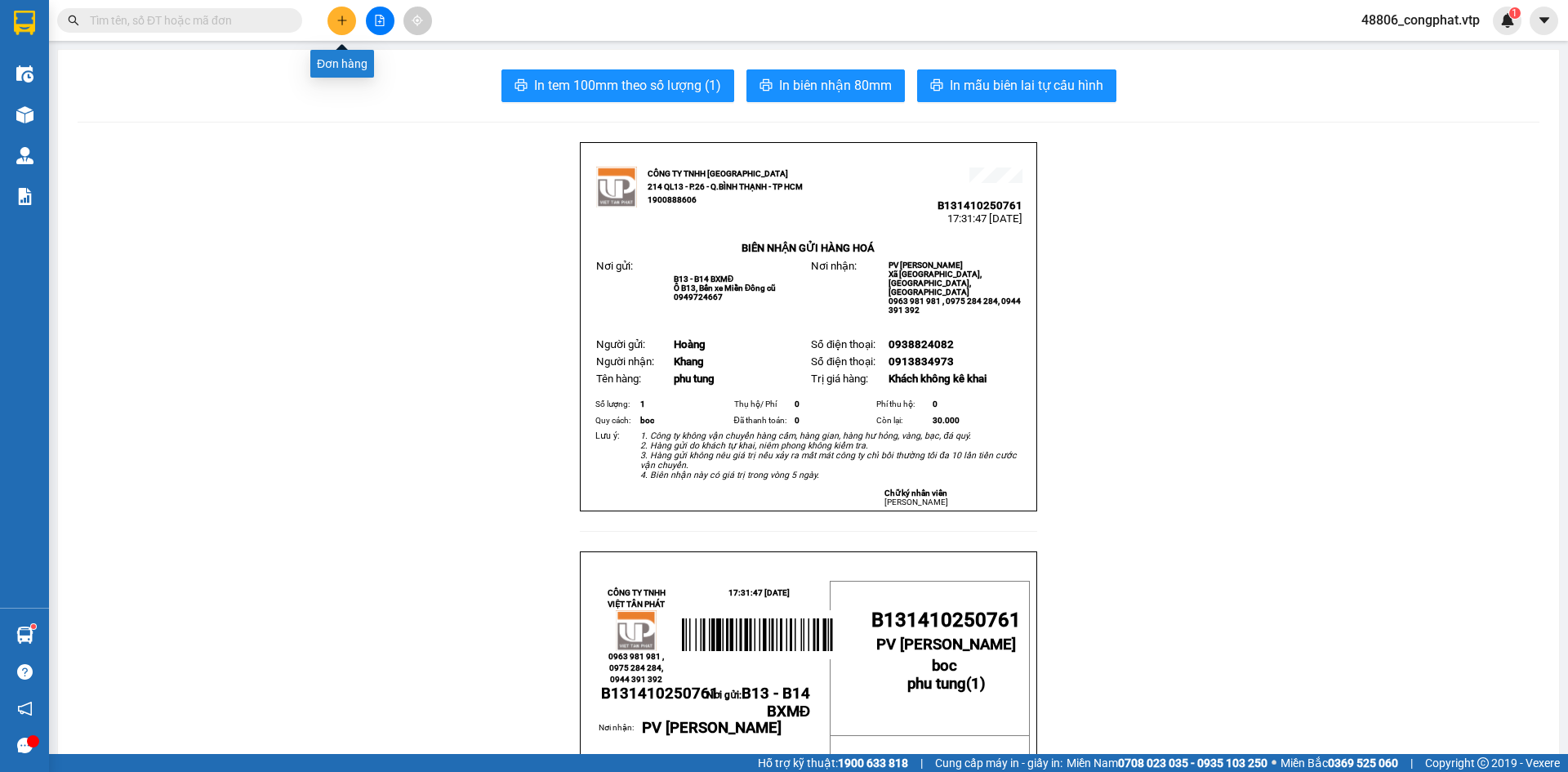
click at [346, 22] on icon "plus" at bounding box center [342, 21] width 11 height 11
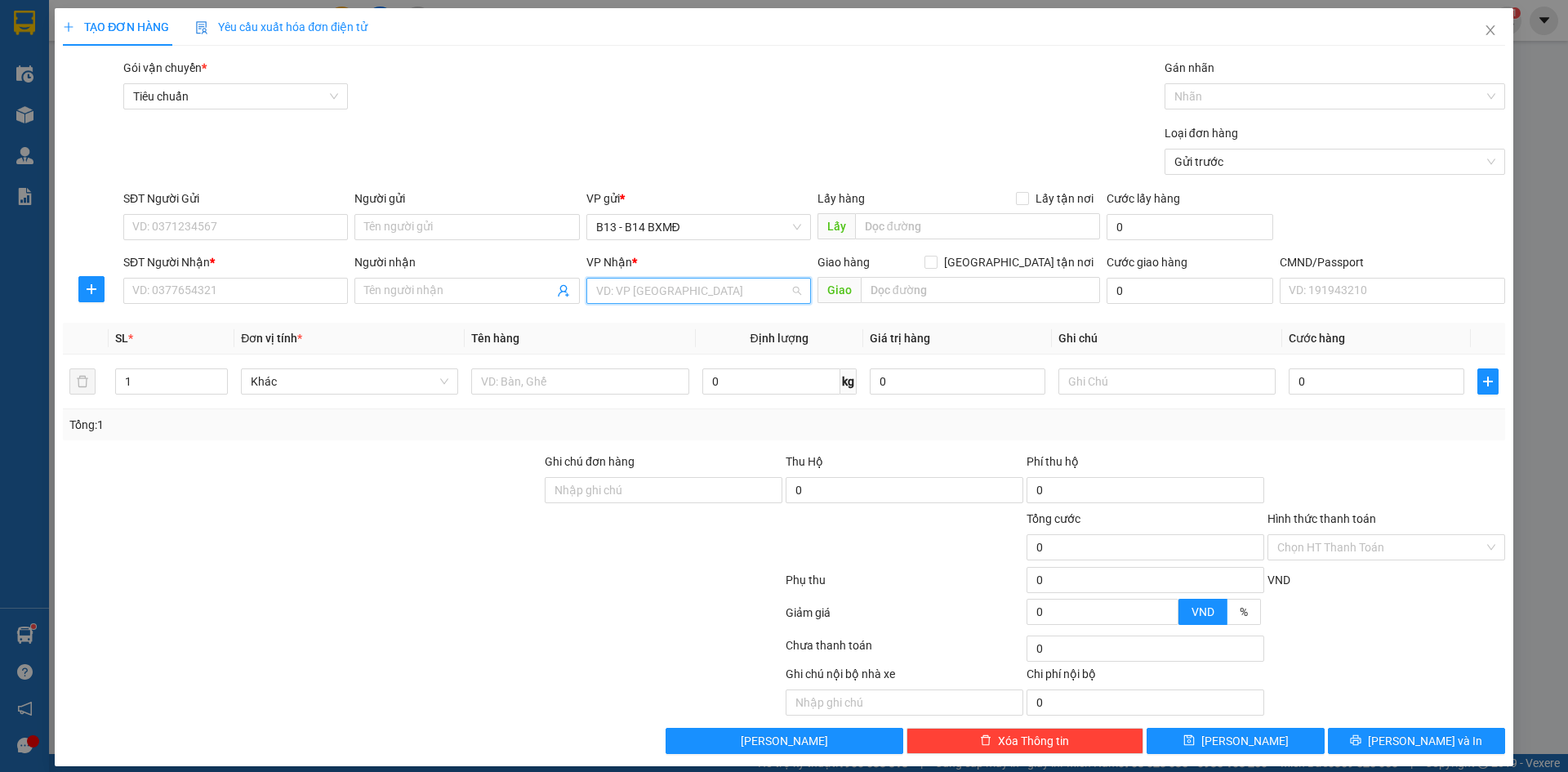
click at [670, 288] on input "search" at bounding box center [693, 291] width 193 height 24
click at [397, 293] on input "Người nhận" at bounding box center [458, 290] width 188 height 18
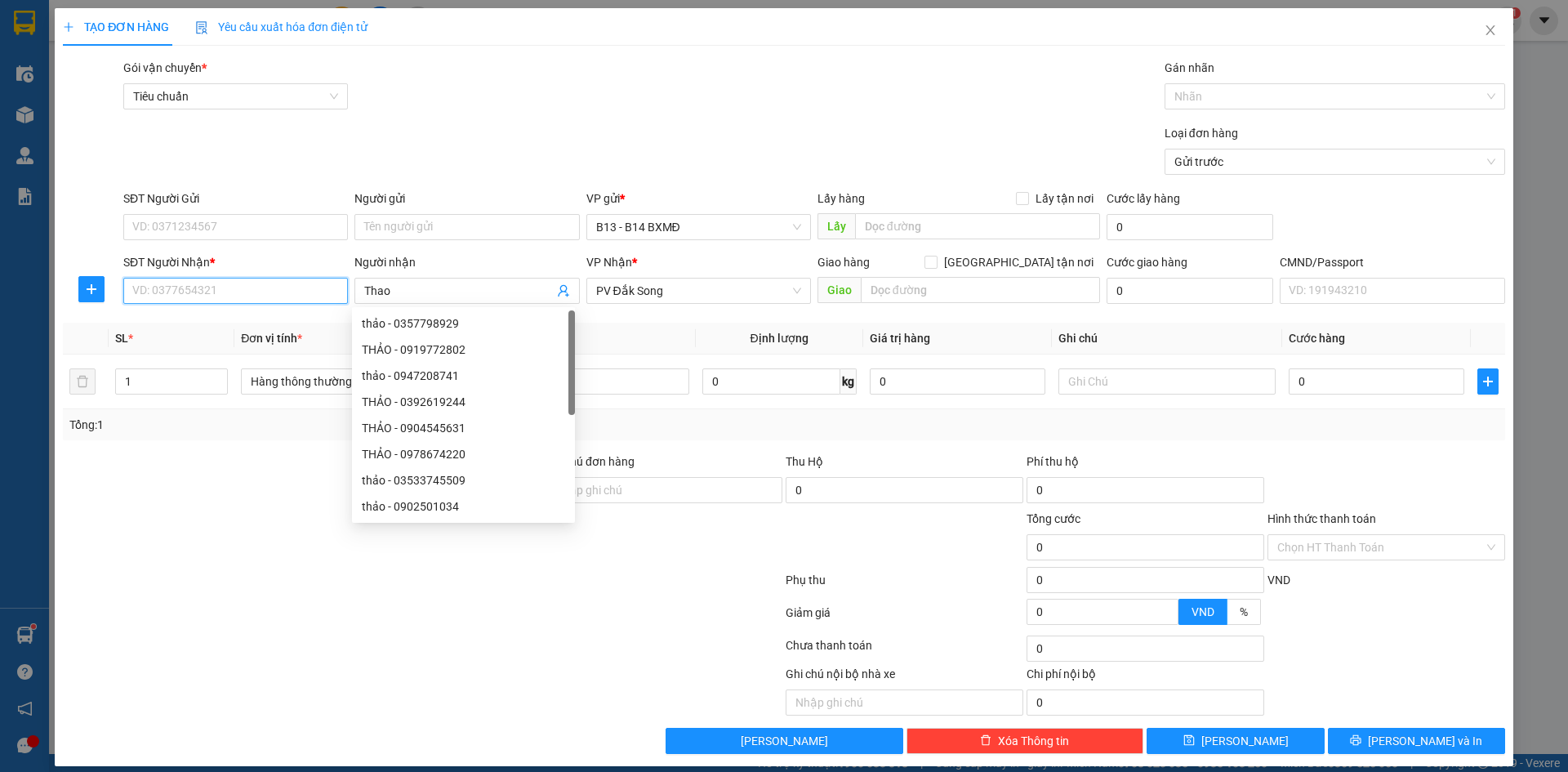
click at [285, 295] on input "SĐT Người Nhận *" at bounding box center [236, 291] width 225 height 26
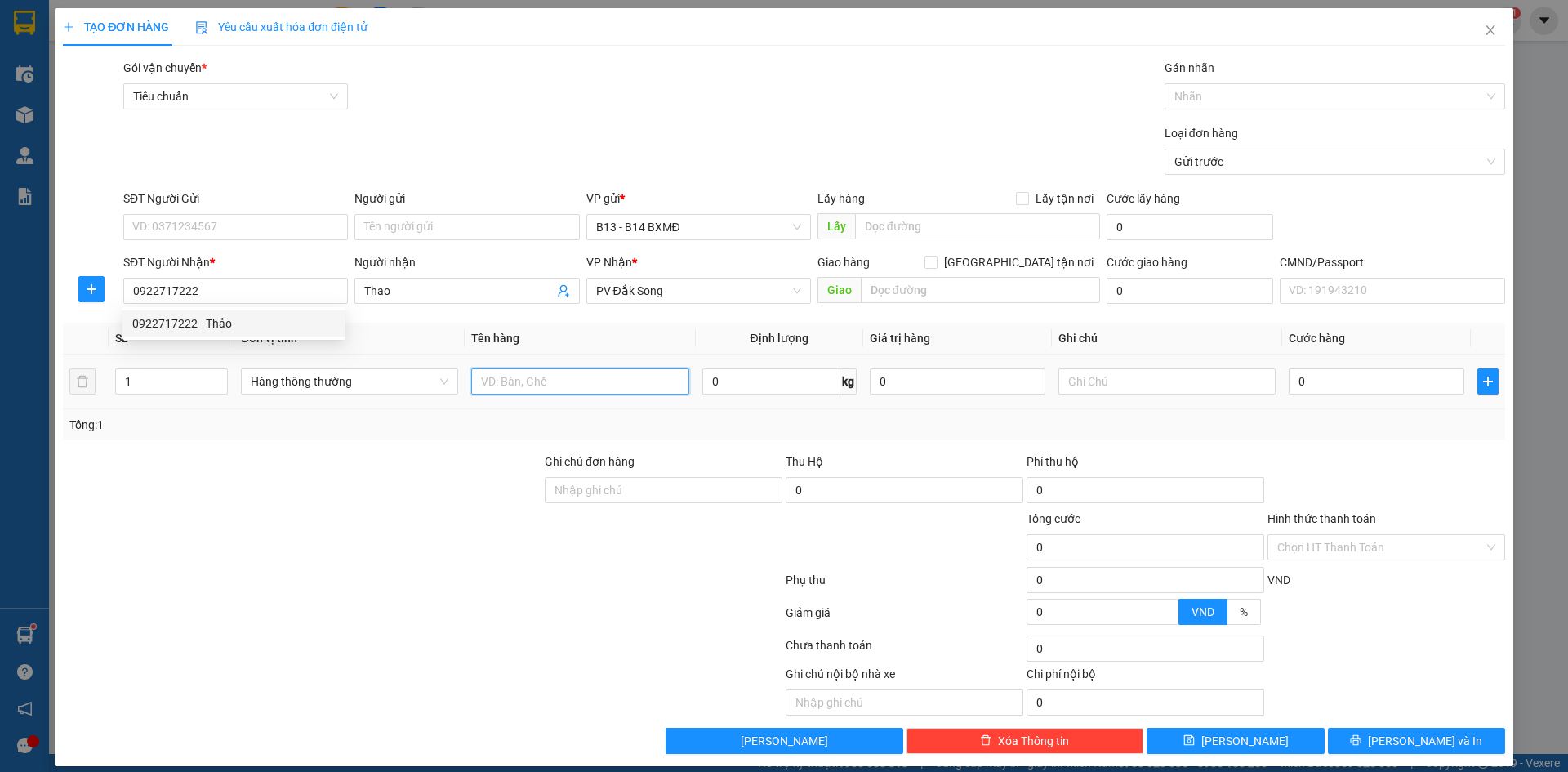
click at [585, 377] on input "text" at bounding box center [580, 382] width 218 height 26
click at [160, 383] on input "1" at bounding box center [172, 382] width 111 height 24
click at [1301, 380] on input "0" at bounding box center [1376, 382] width 175 height 26
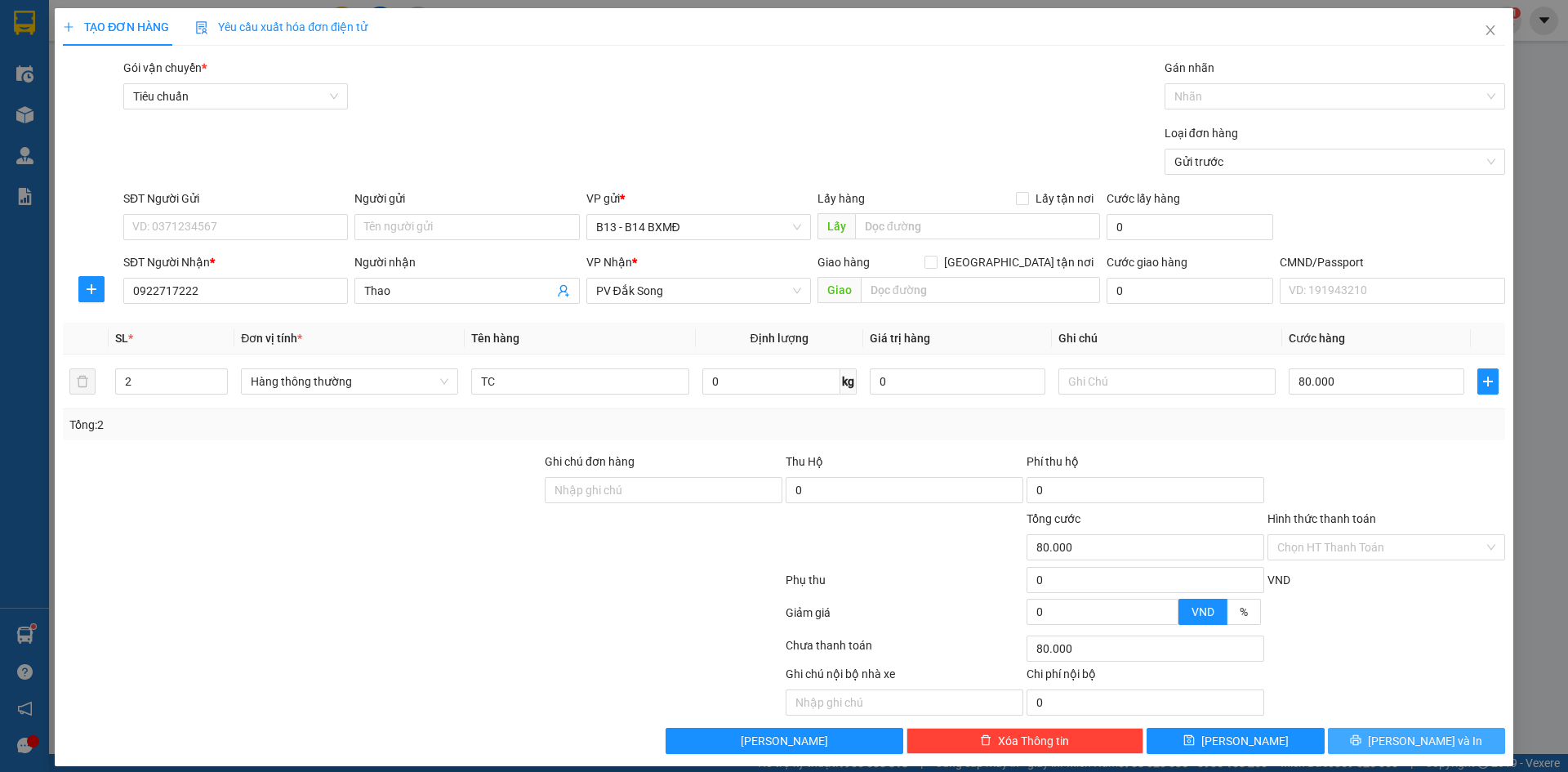
click at [1388, 743] on button "[PERSON_NAME] và In" at bounding box center [1416, 741] width 177 height 26
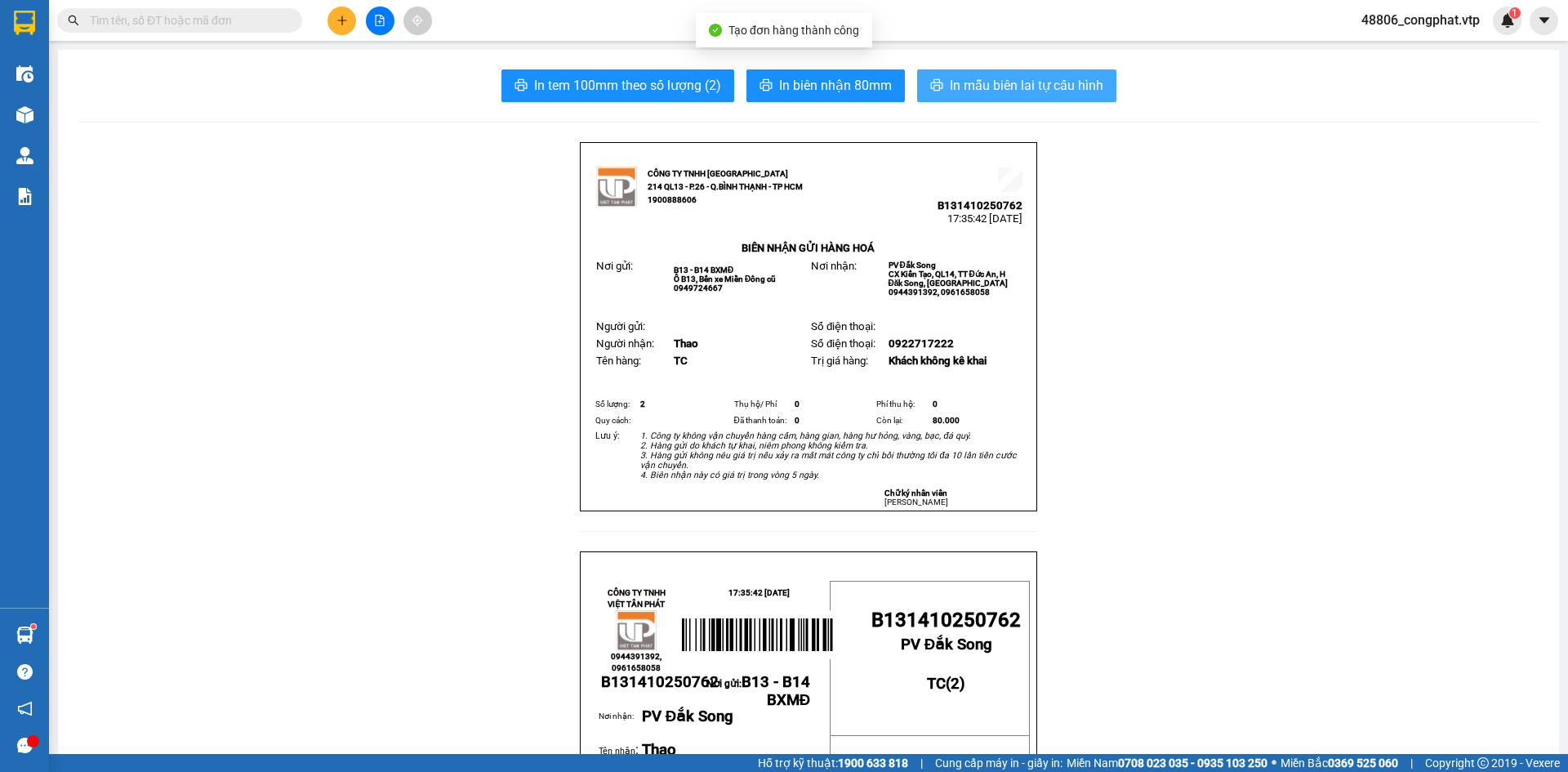
click at [1049, 91] on span "In mẫu biên lai tự cấu hình" at bounding box center [1027, 85] width 154 height 21
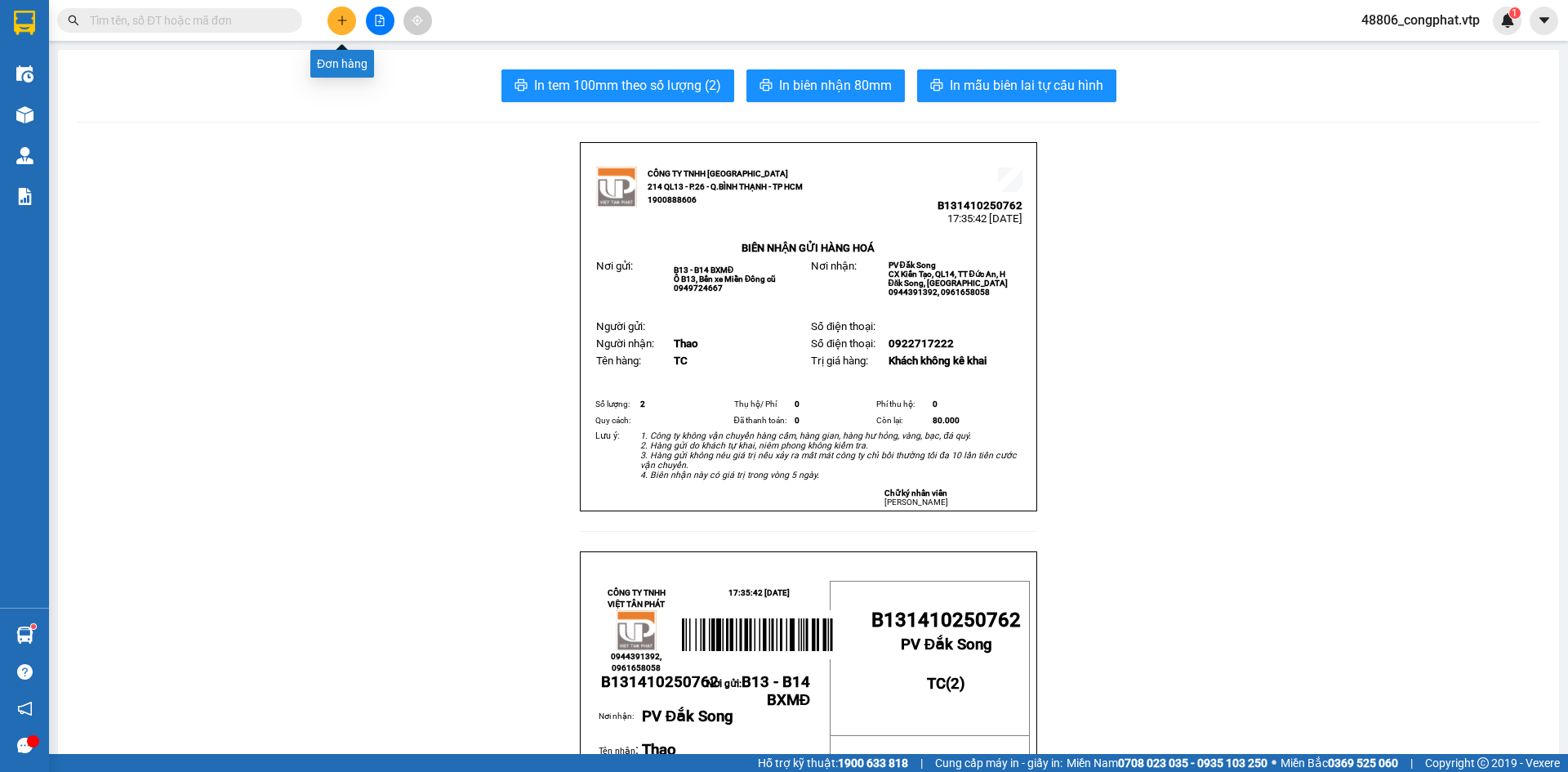
click at [345, 22] on icon "plus" at bounding box center [342, 21] width 11 height 11
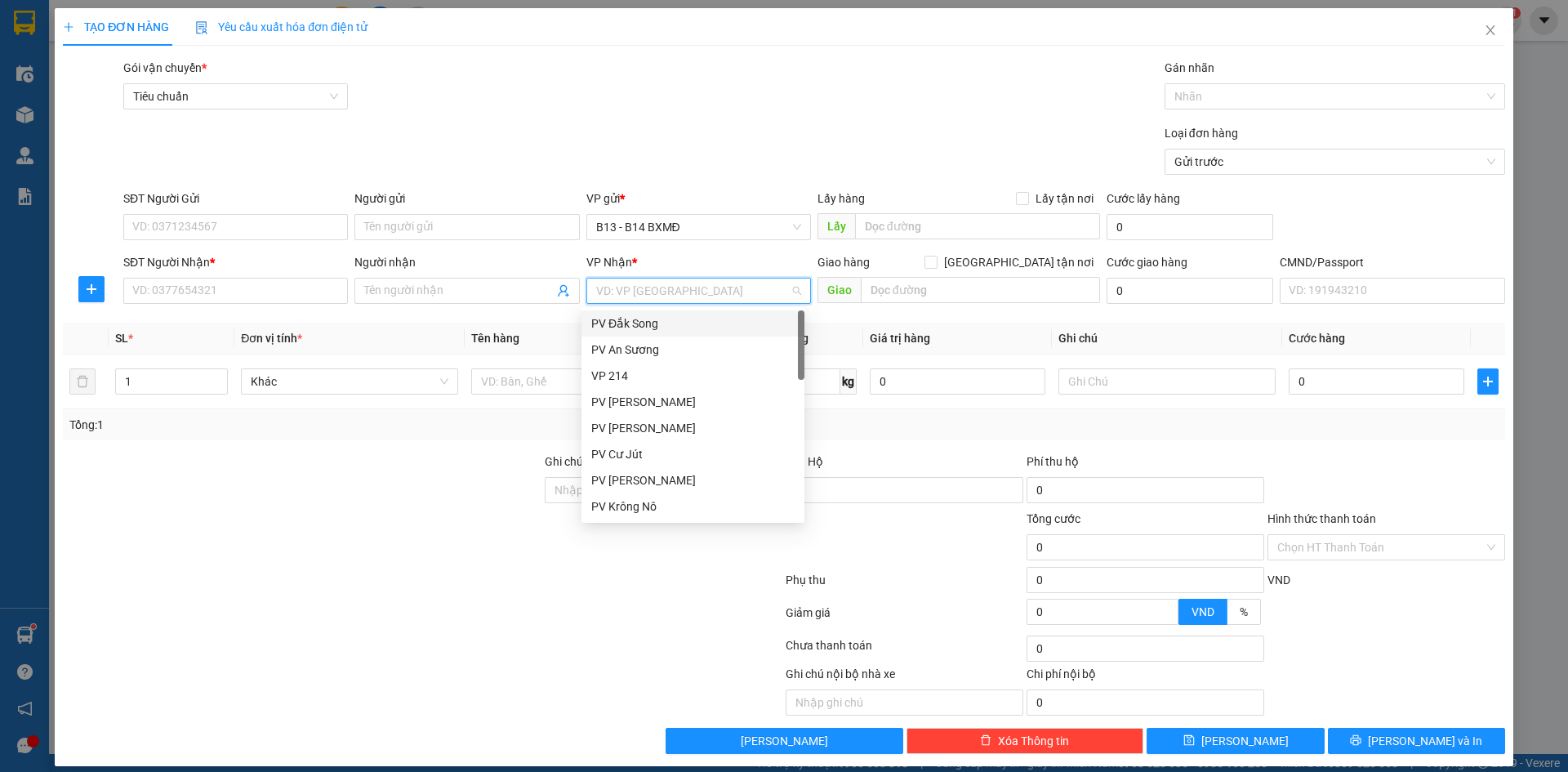
click at [676, 288] on input "search" at bounding box center [693, 291] width 193 height 24
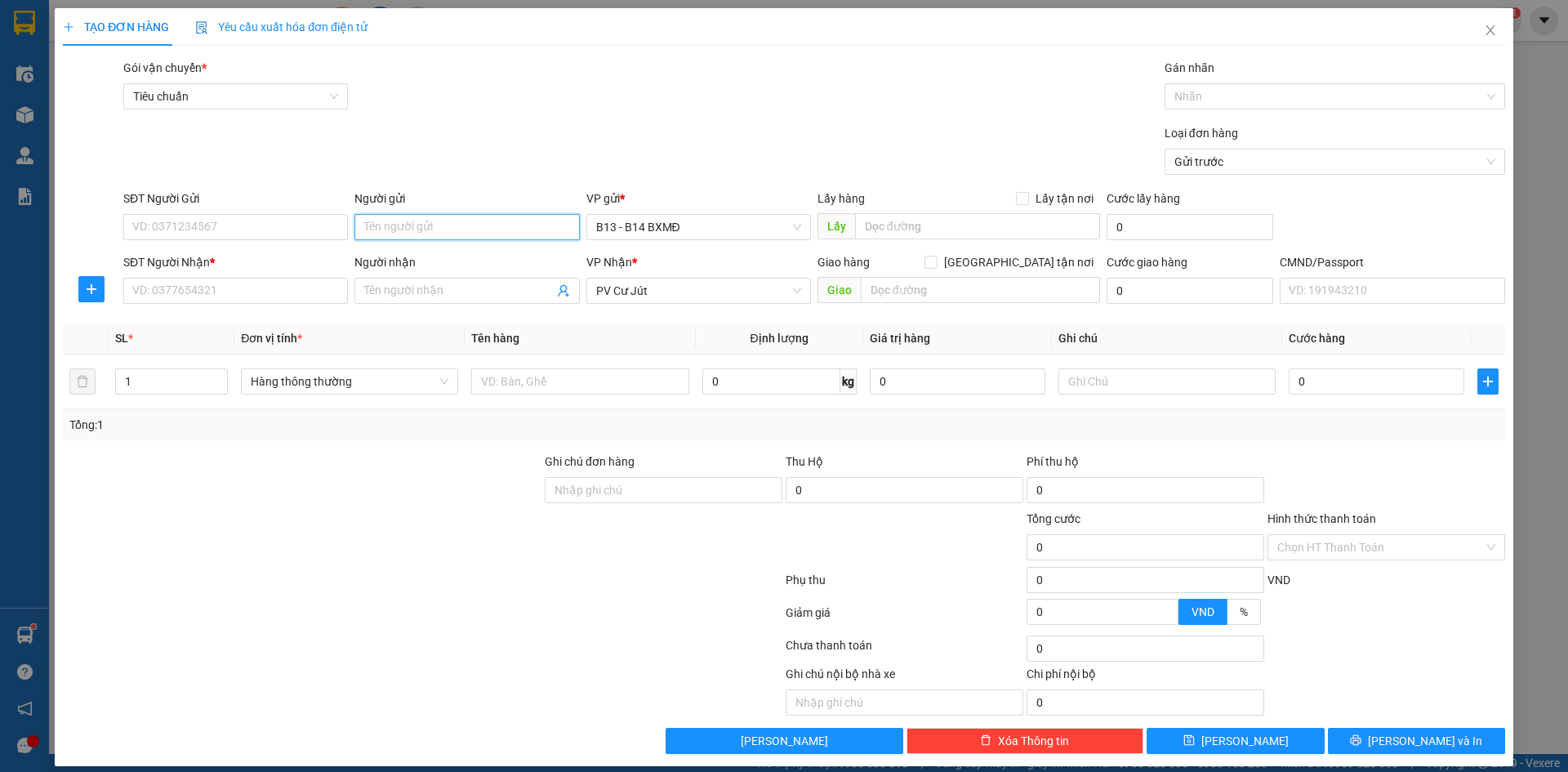
click at [469, 225] on input "Người gửi" at bounding box center [467, 227] width 225 height 26
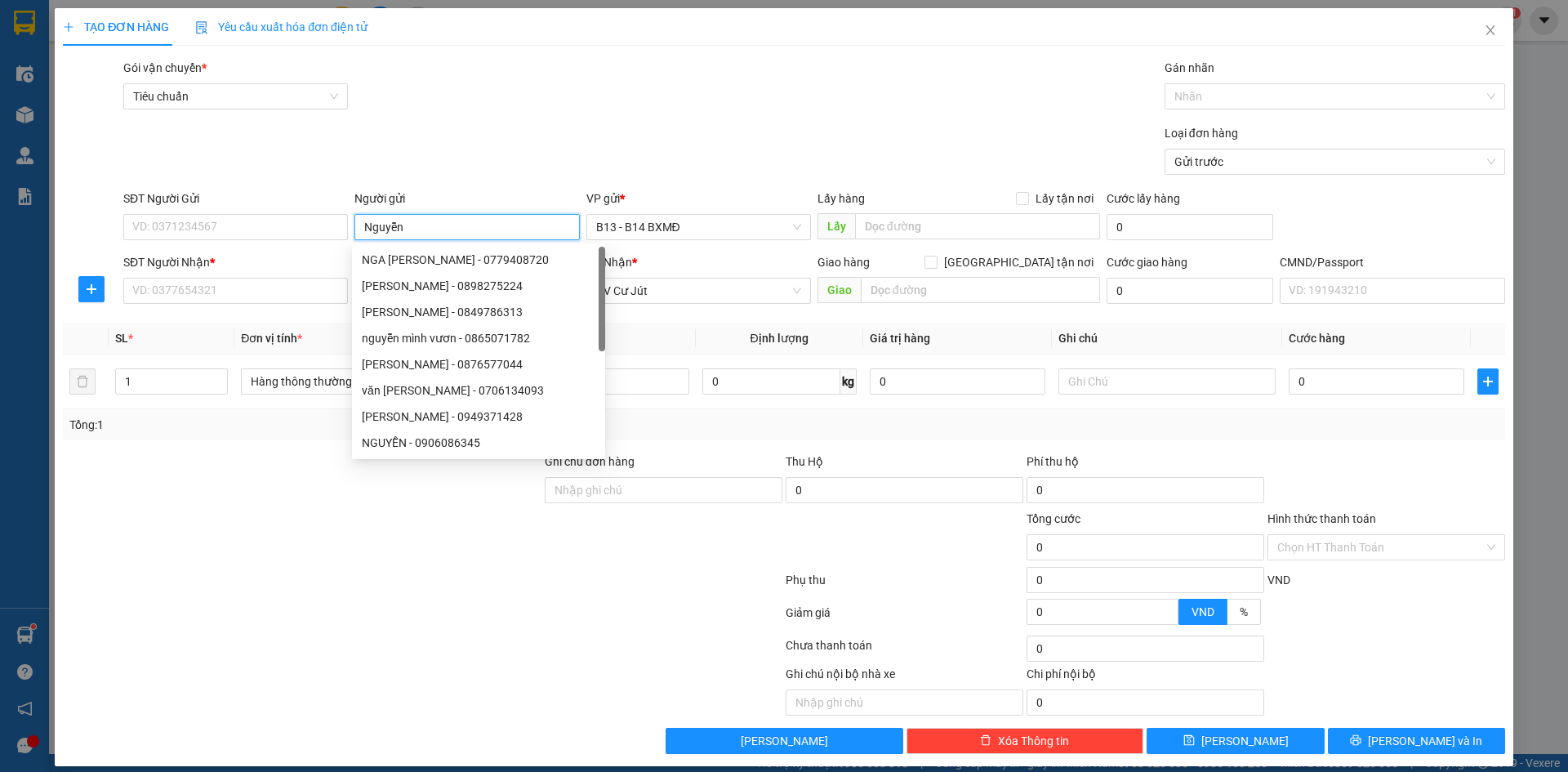
click at [466, 225] on input "Nguyễn" at bounding box center [467, 227] width 225 height 26
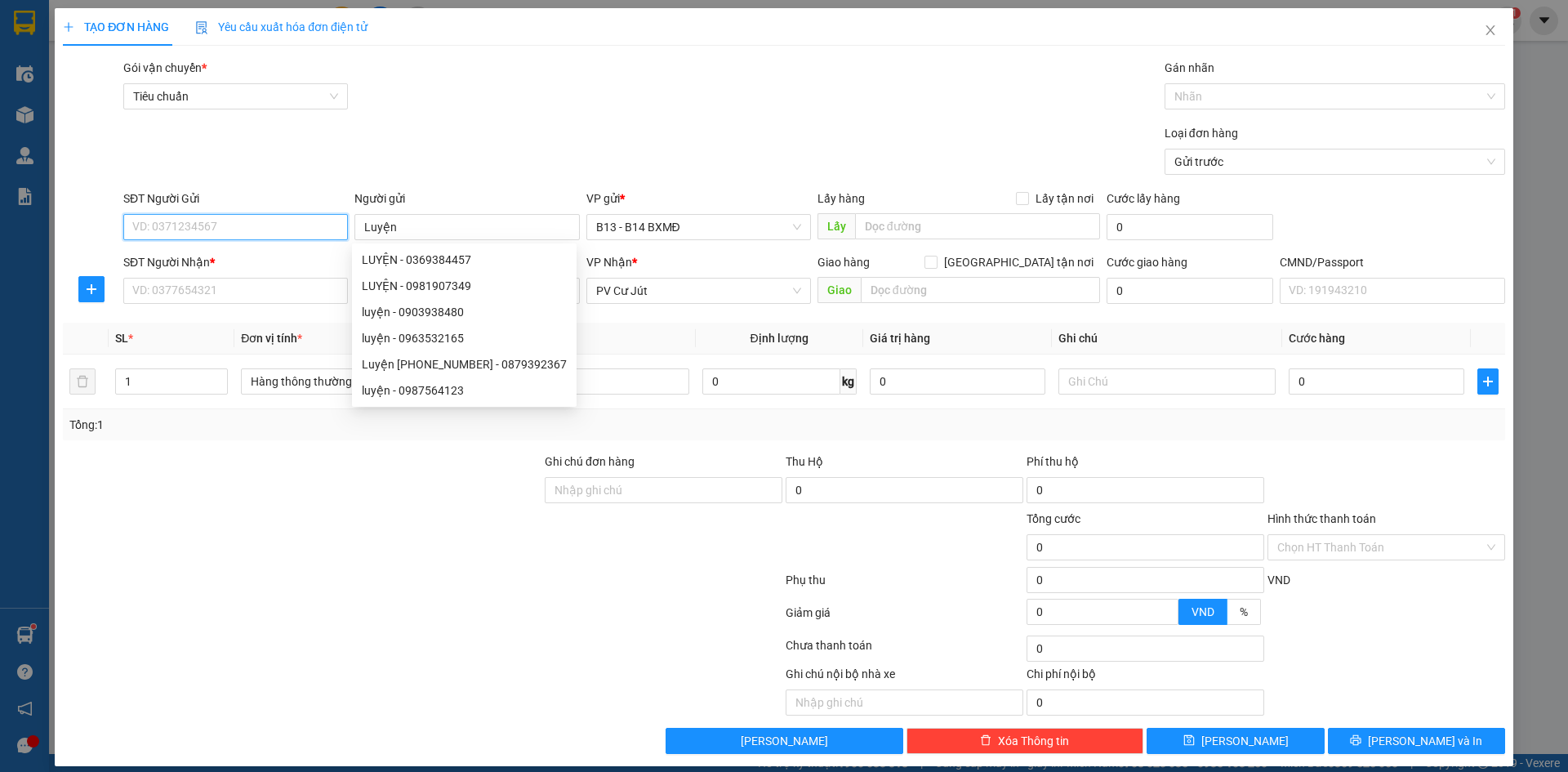
click at [276, 225] on input "SĐT Người Gửi" at bounding box center [236, 227] width 225 height 26
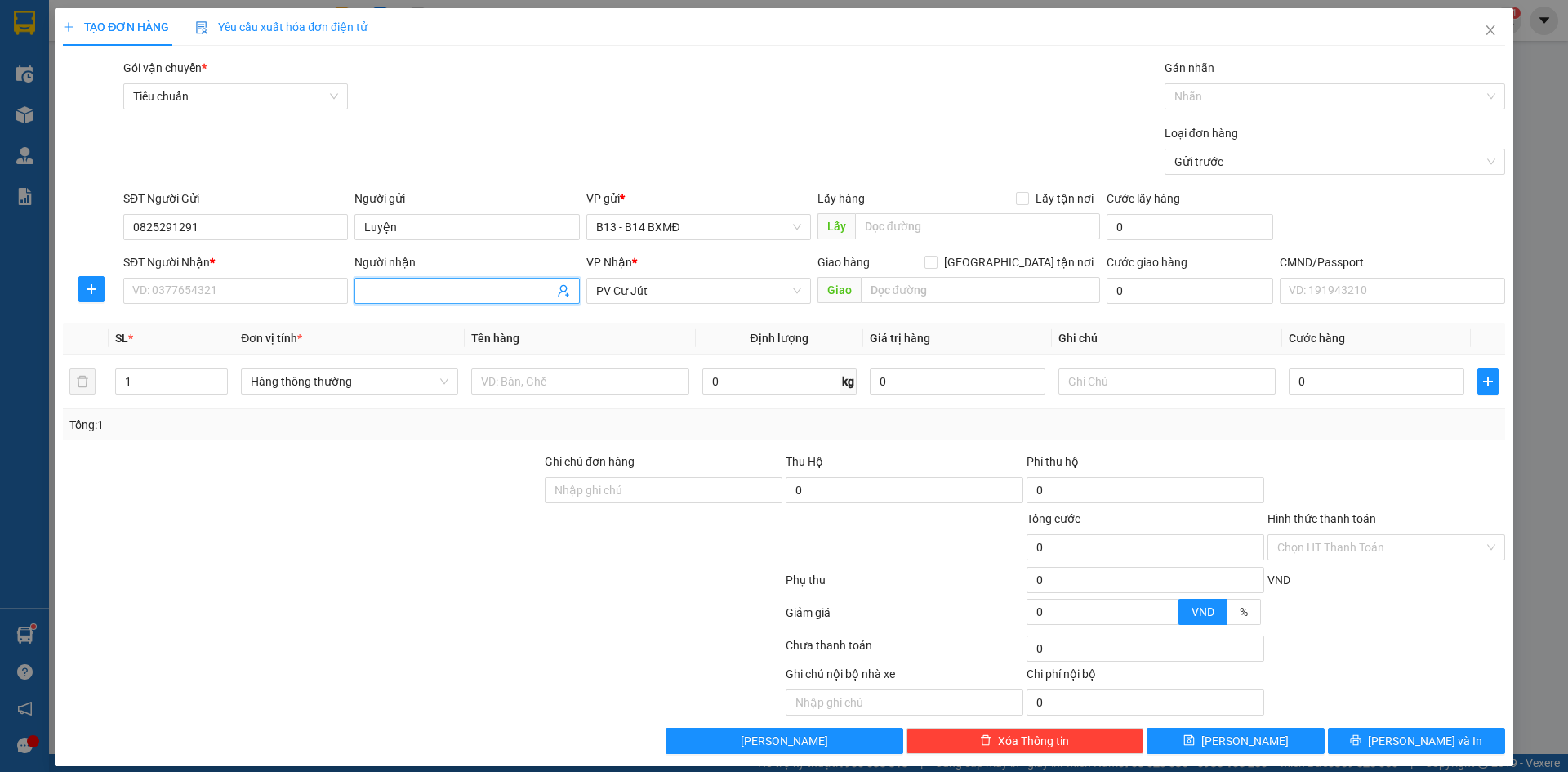
click at [385, 284] on input "Người nhận" at bounding box center [458, 290] width 188 height 18
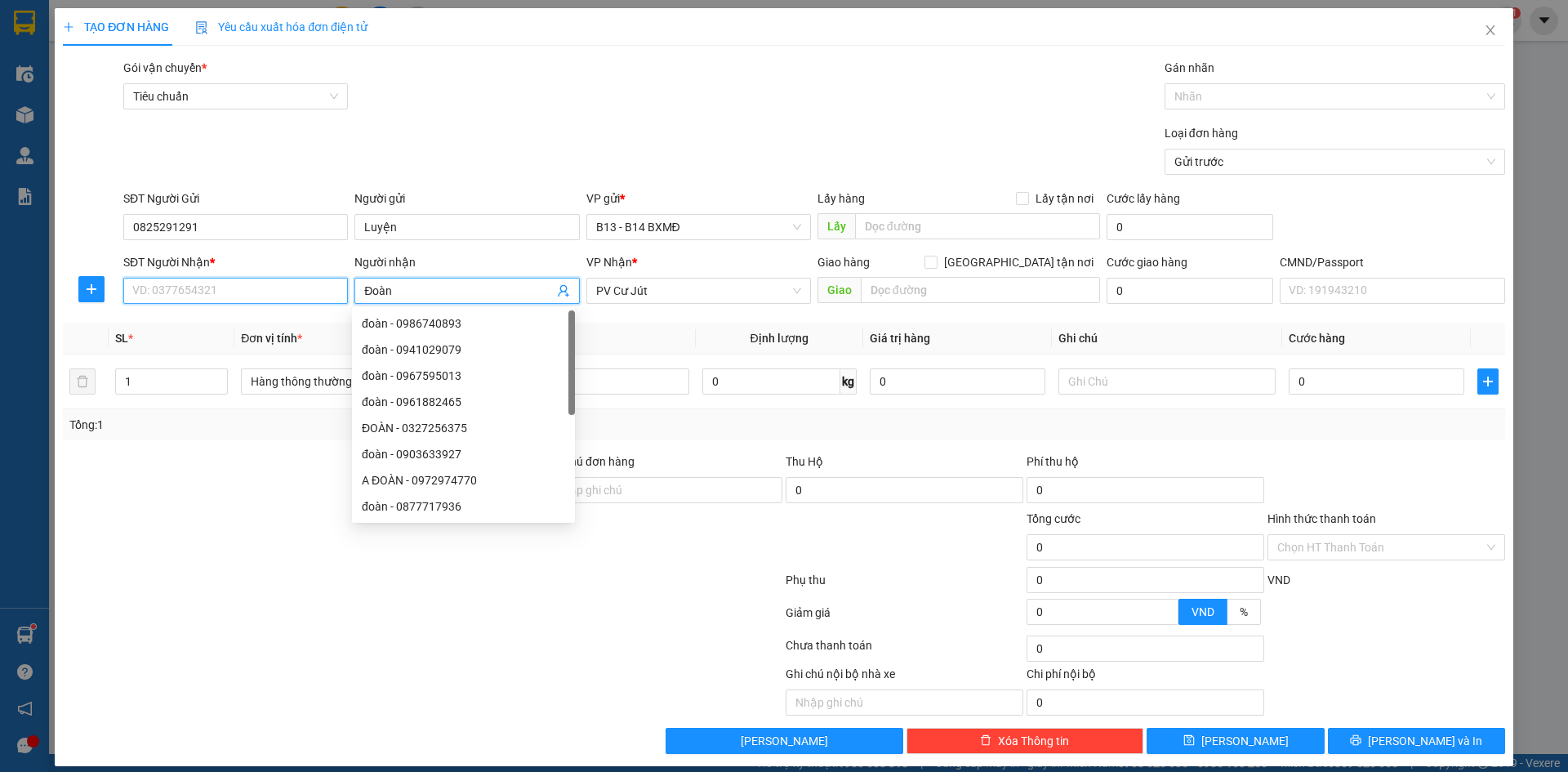
click at [294, 289] on input "SĐT Người Nhận *" at bounding box center [236, 291] width 225 height 26
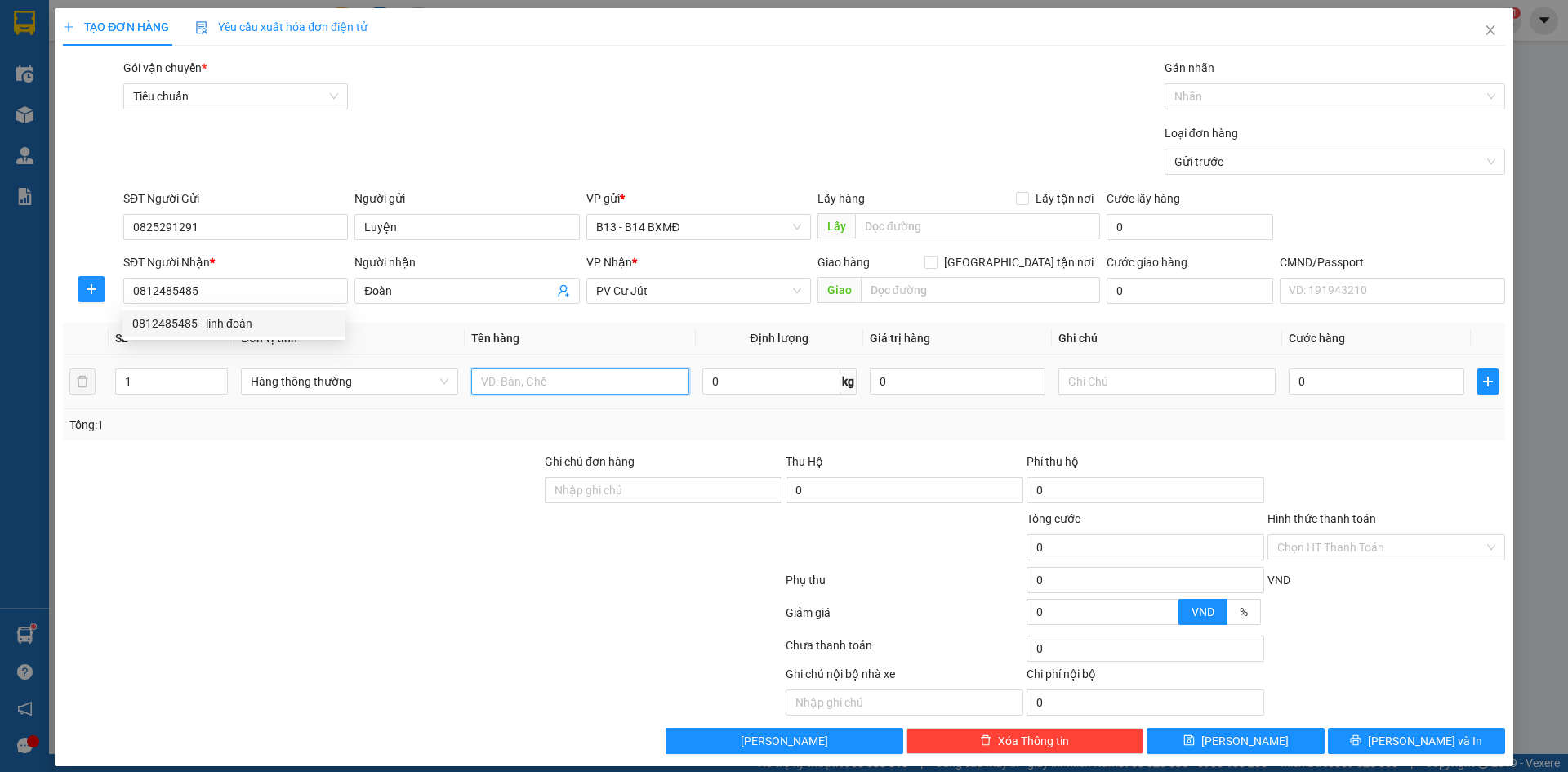
click at [520, 378] on input "text" at bounding box center [580, 382] width 218 height 26
click at [1096, 384] on input "text" at bounding box center [1168, 382] width 218 height 26
click at [1292, 385] on input "0" at bounding box center [1376, 382] width 175 height 26
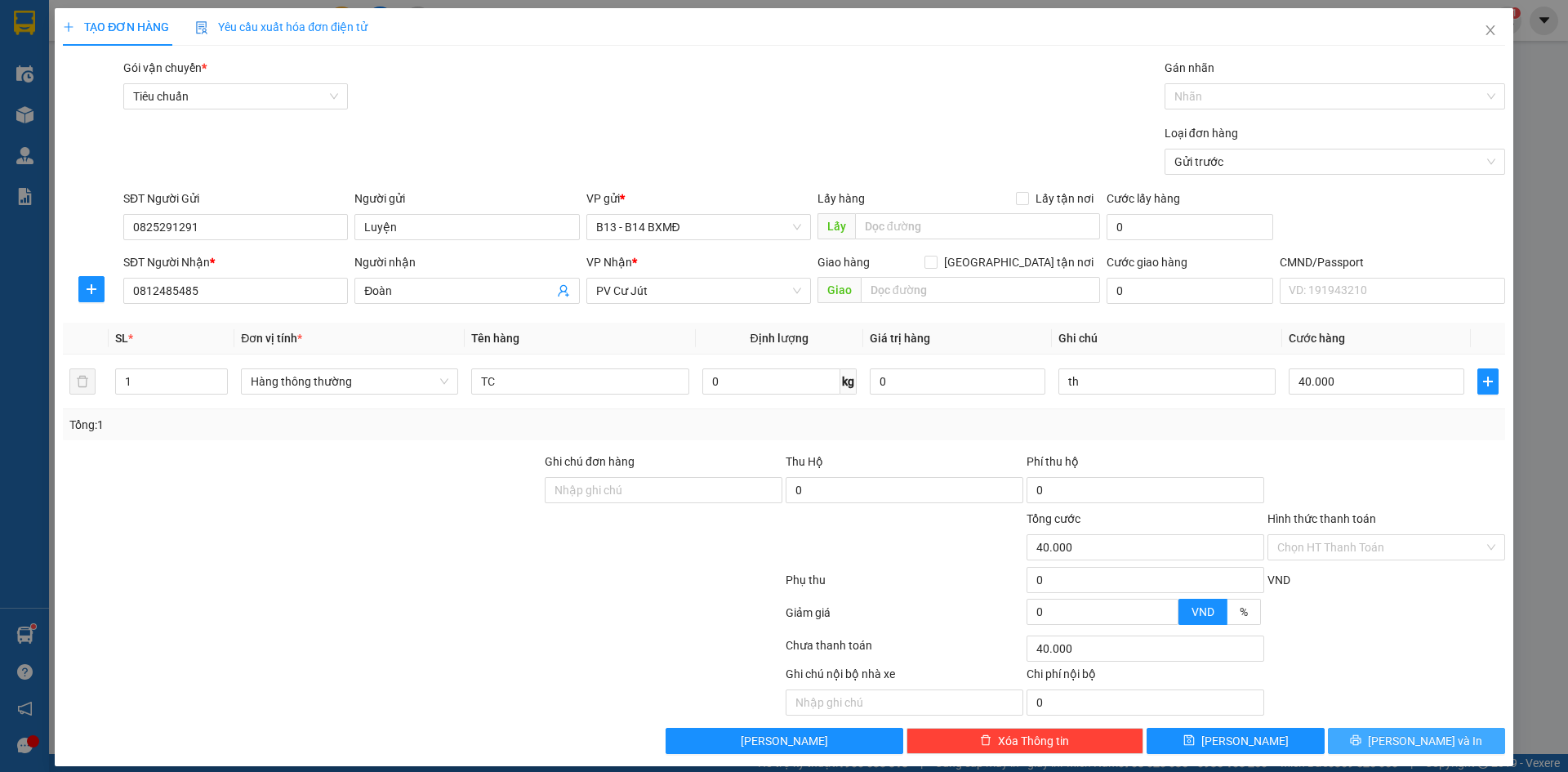
drag, startPoint x: 1422, startPoint y: 730, endPoint x: 1422, endPoint y: 698, distance: 32.0
click at [1422, 732] on span "[PERSON_NAME] và In" at bounding box center [1425, 740] width 114 height 18
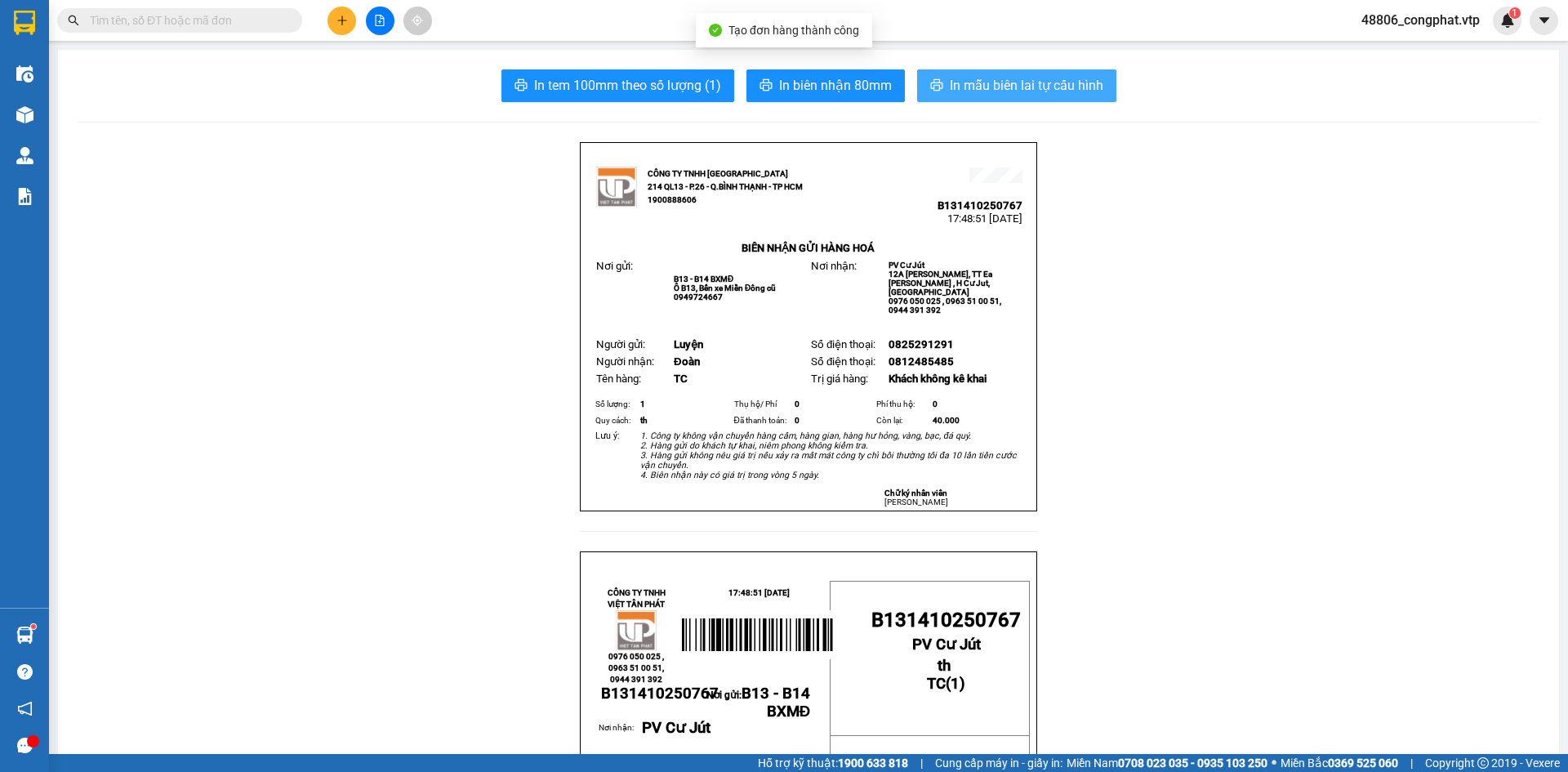
click at [988, 86] on span "In mẫu biên lai tự cấu hình" at bounding box center [1027, 85] width 154 height 21
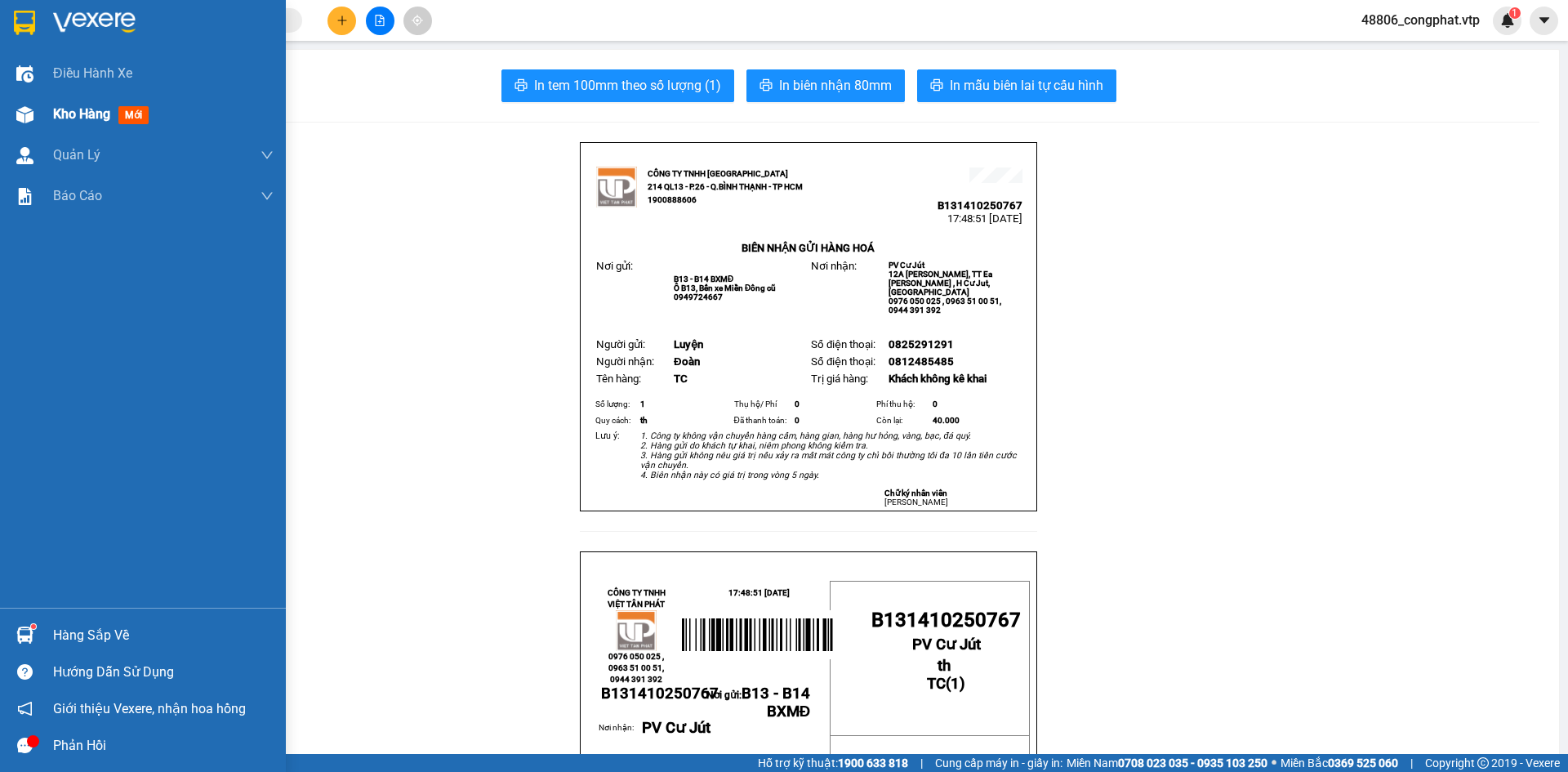
click at [98, 115] on span "Kho hàng" at bounding box center [82, 114] width 57 height 16
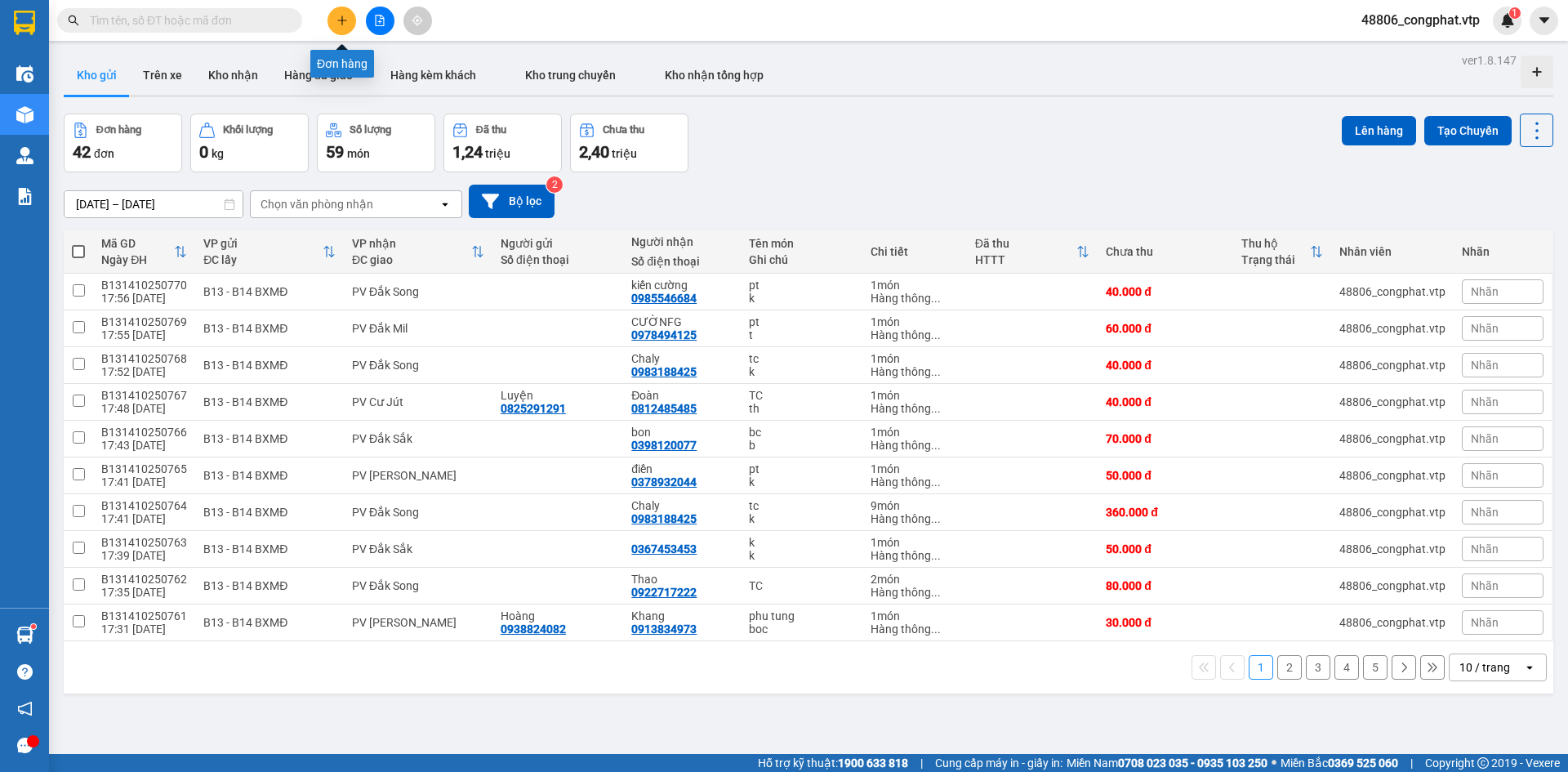
click at [342, 23] on icon "plus" at bounding box center [341, 21] width 1 height 9
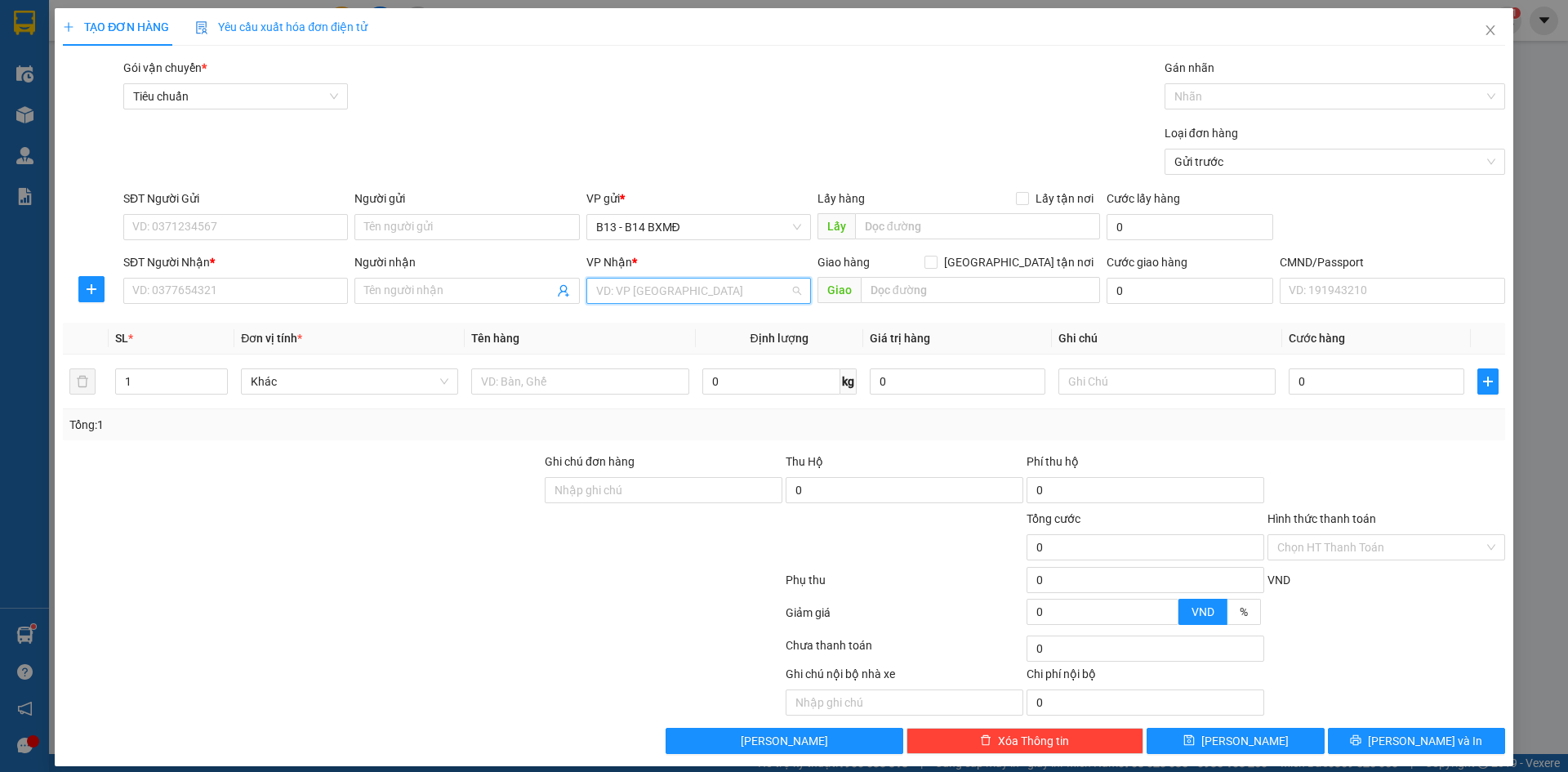
click at [669, 291] on input "search" at bounding box center [693, 291] width 193 height 24
click at [682, 317] on div "PV [PERSON_NAME]" at bounding box center [693, 323] width 204 height 18
click at [511, 231] on input "Người gửi" at bounding box center [467, 227] width 225 height 26
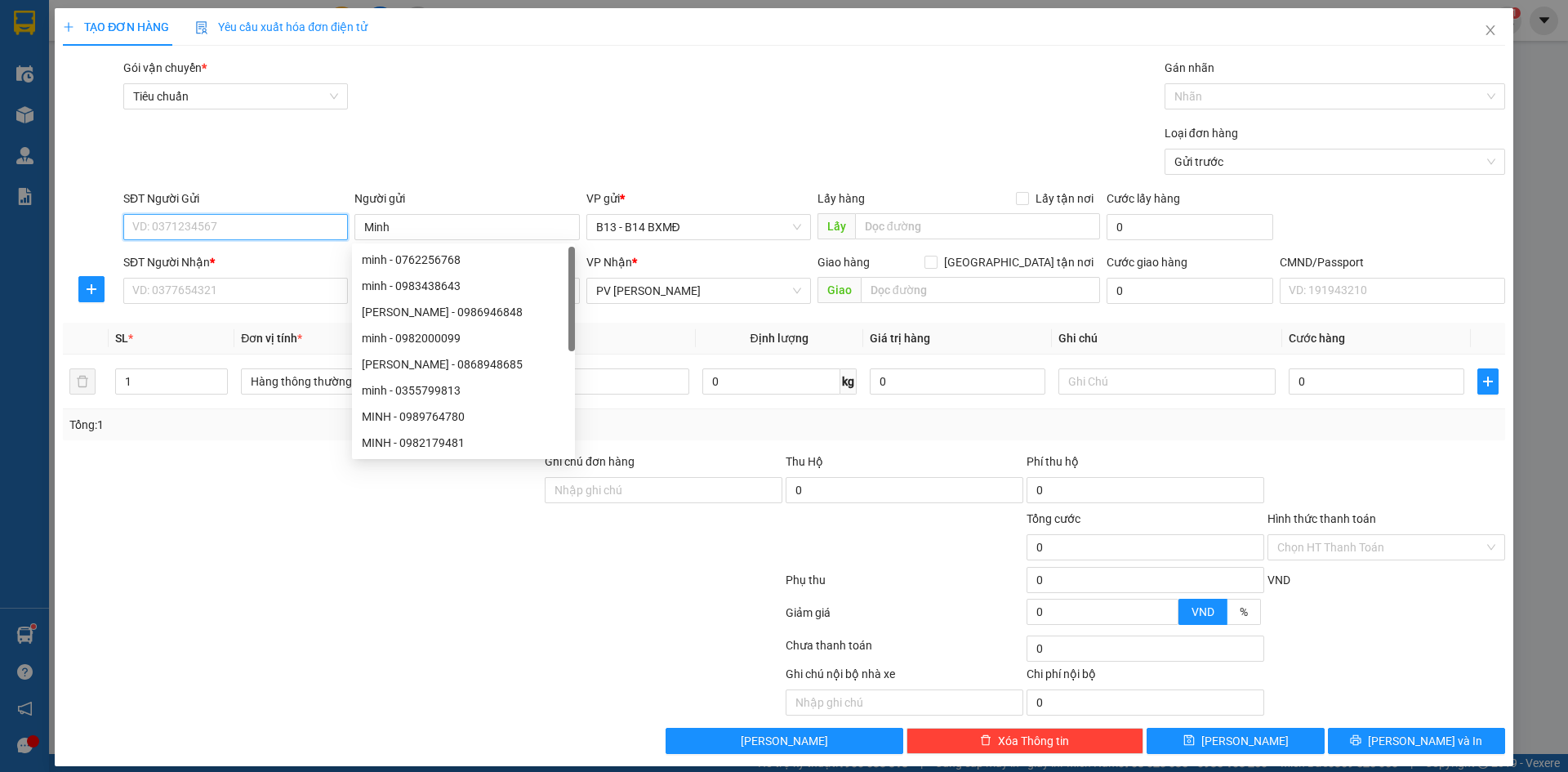
click at [307, 226] on input "SĐT Người Gửi" at bounding box center [236, 227] width 225 height 26
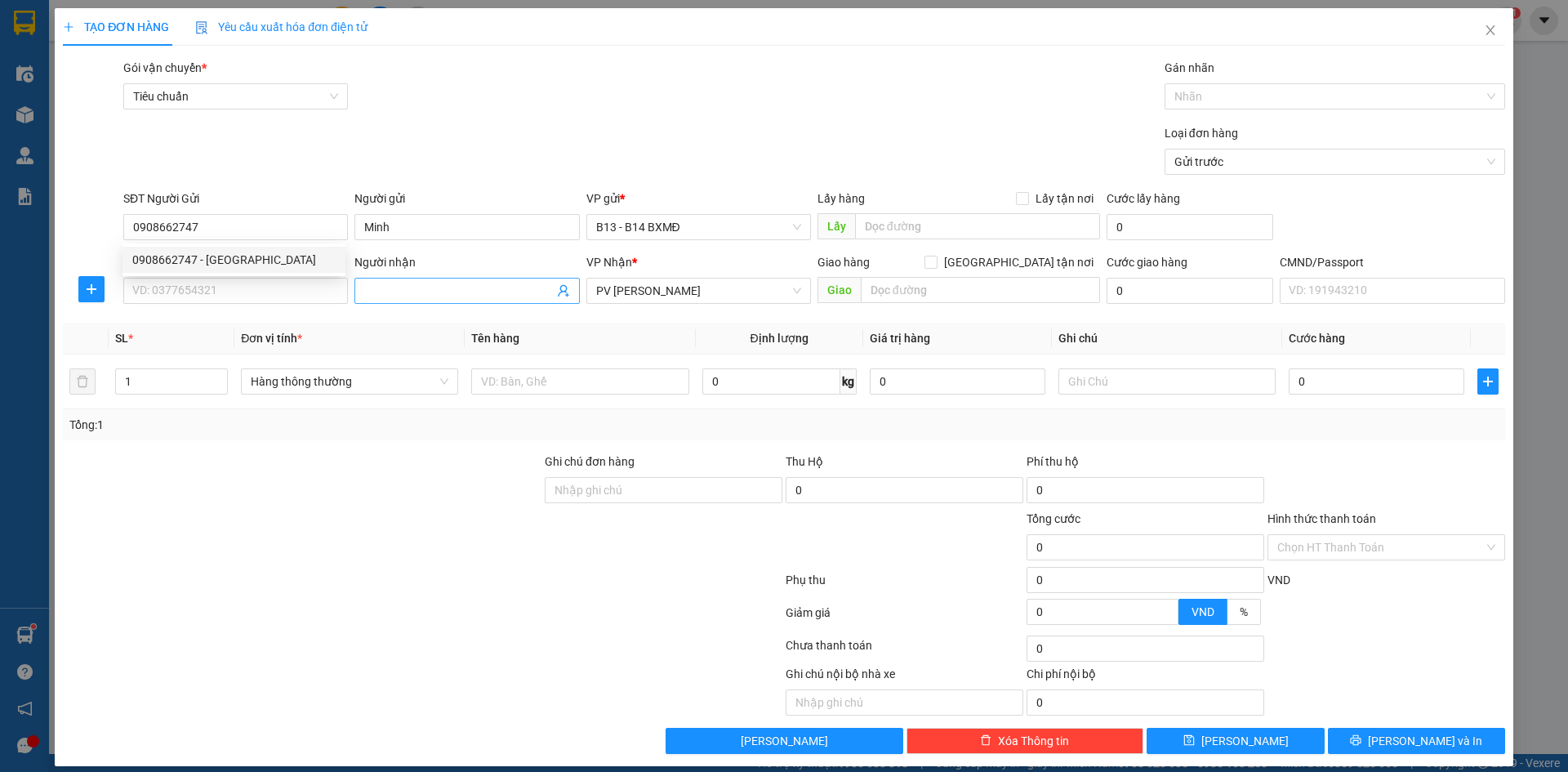
click at [445, 292] on input "Người nhận" at bounding box center [458, 290] width 188 height 18
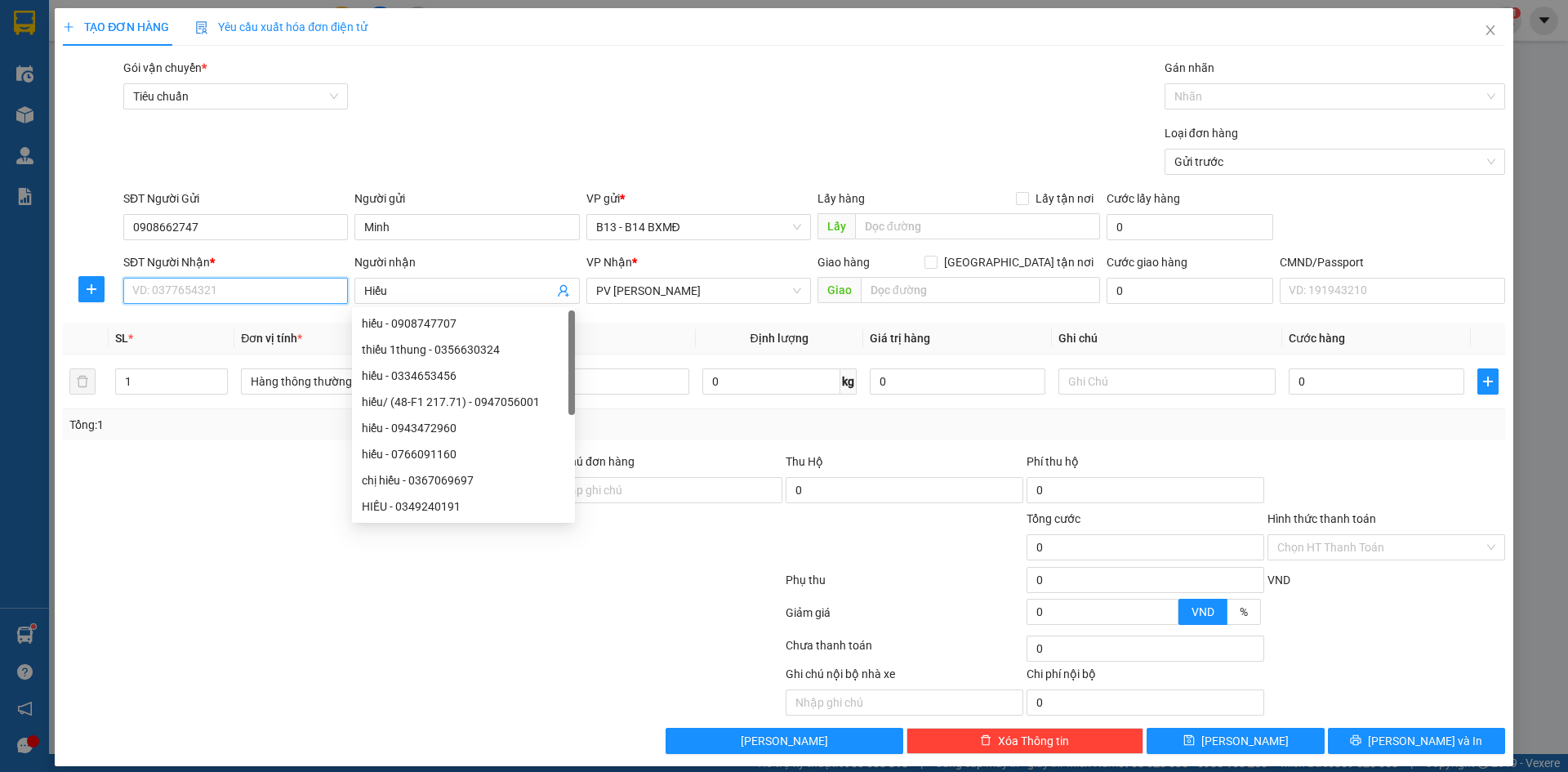
click at [302, 293] on input "SĐT Người Nhận *" at bounding box center [236, 291] width 225 height 26
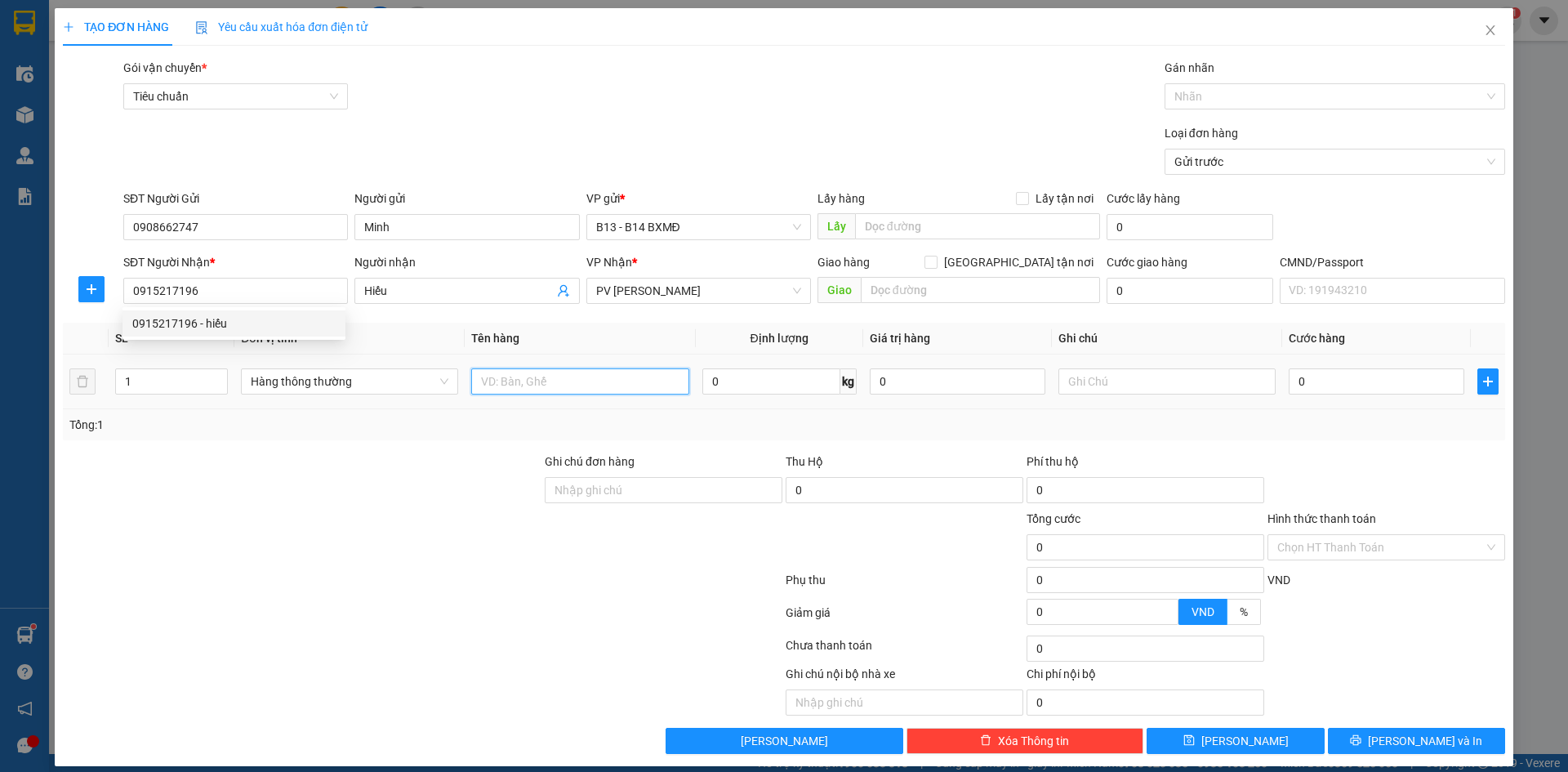
click at [605, 386] on input "text" at bounding box center [580, 382] width 218 height 26
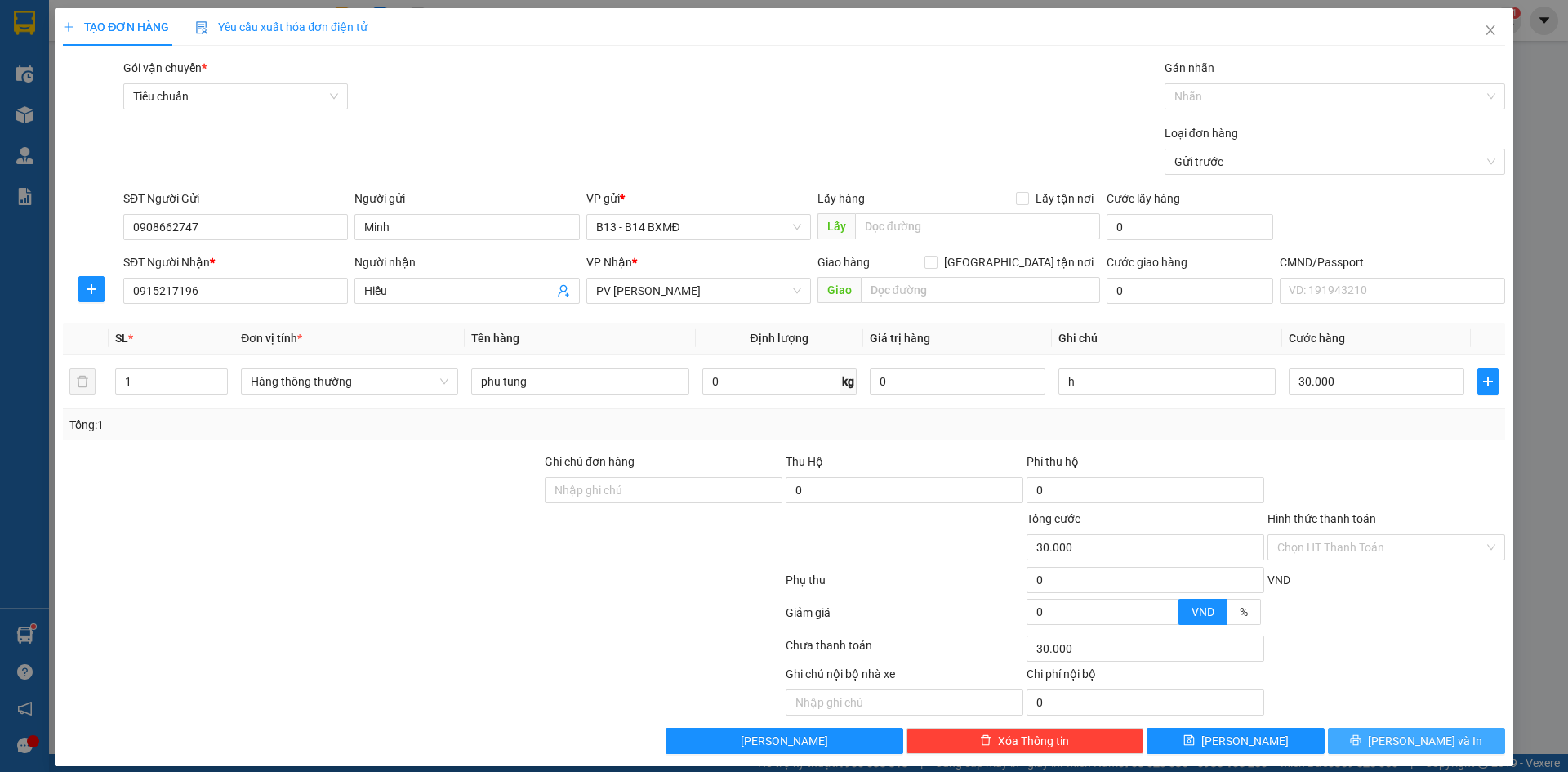
click at [1429, 732] on span "[PERSON_NAME] và In" at bounding box center [1425, 740] width 114 height 18
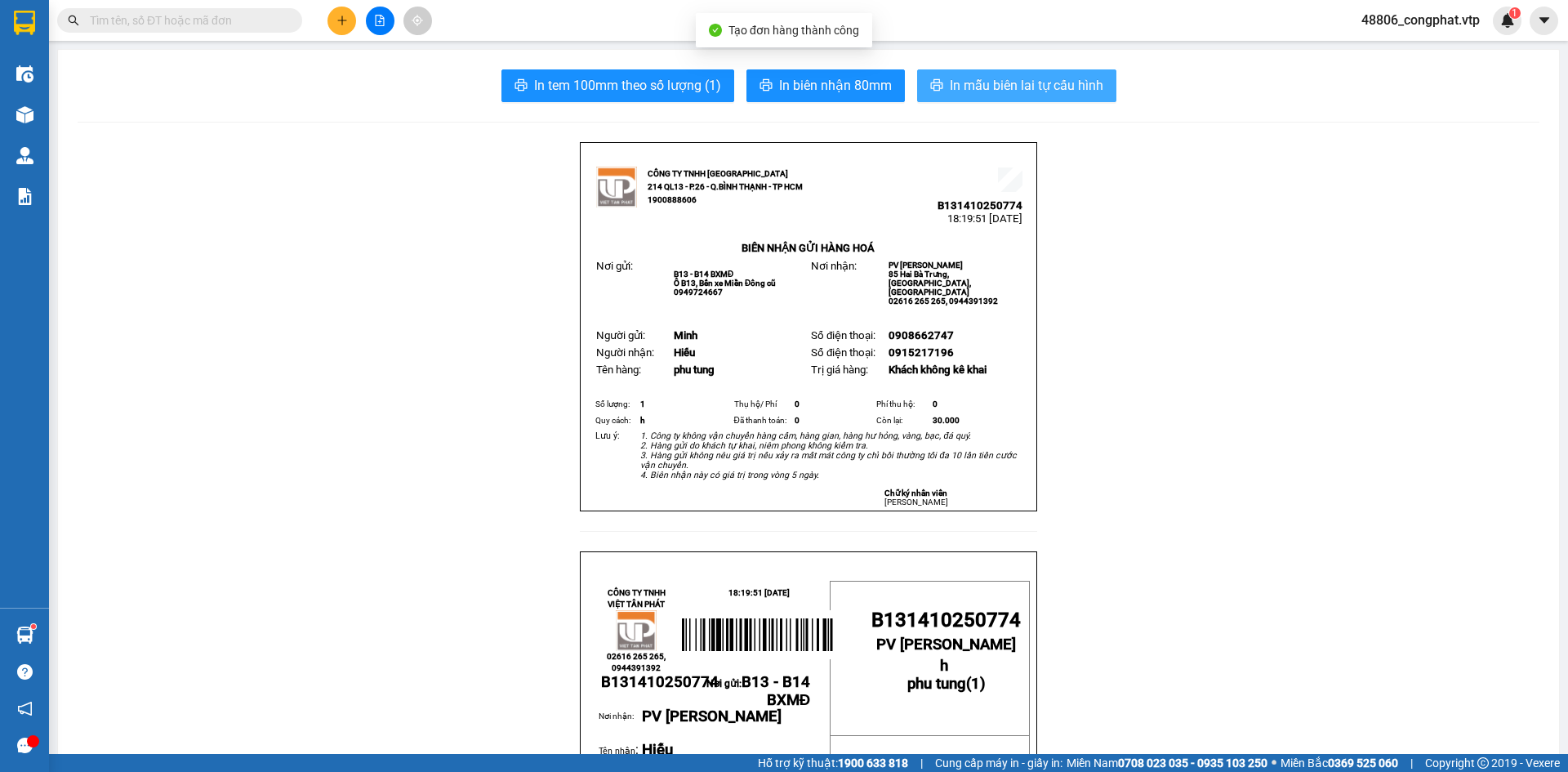
click at [1068, 92] on span "In mẫu biên lai tự cấu hình" at bounding box center [1027, 85] width 154 height 21
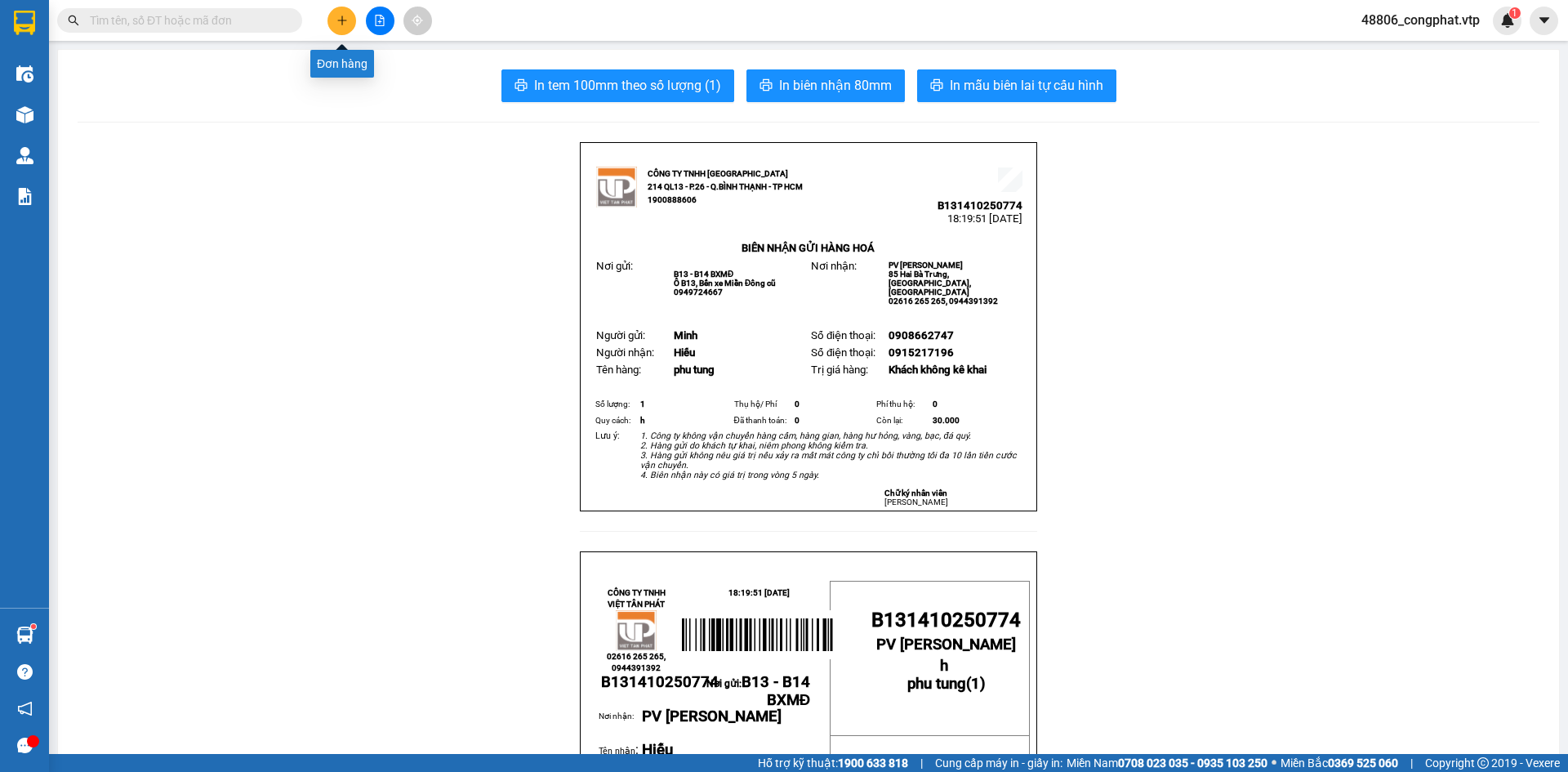
click at [345, 15] on icon "plus" at bounding box center [342, 21] width 11 height 11
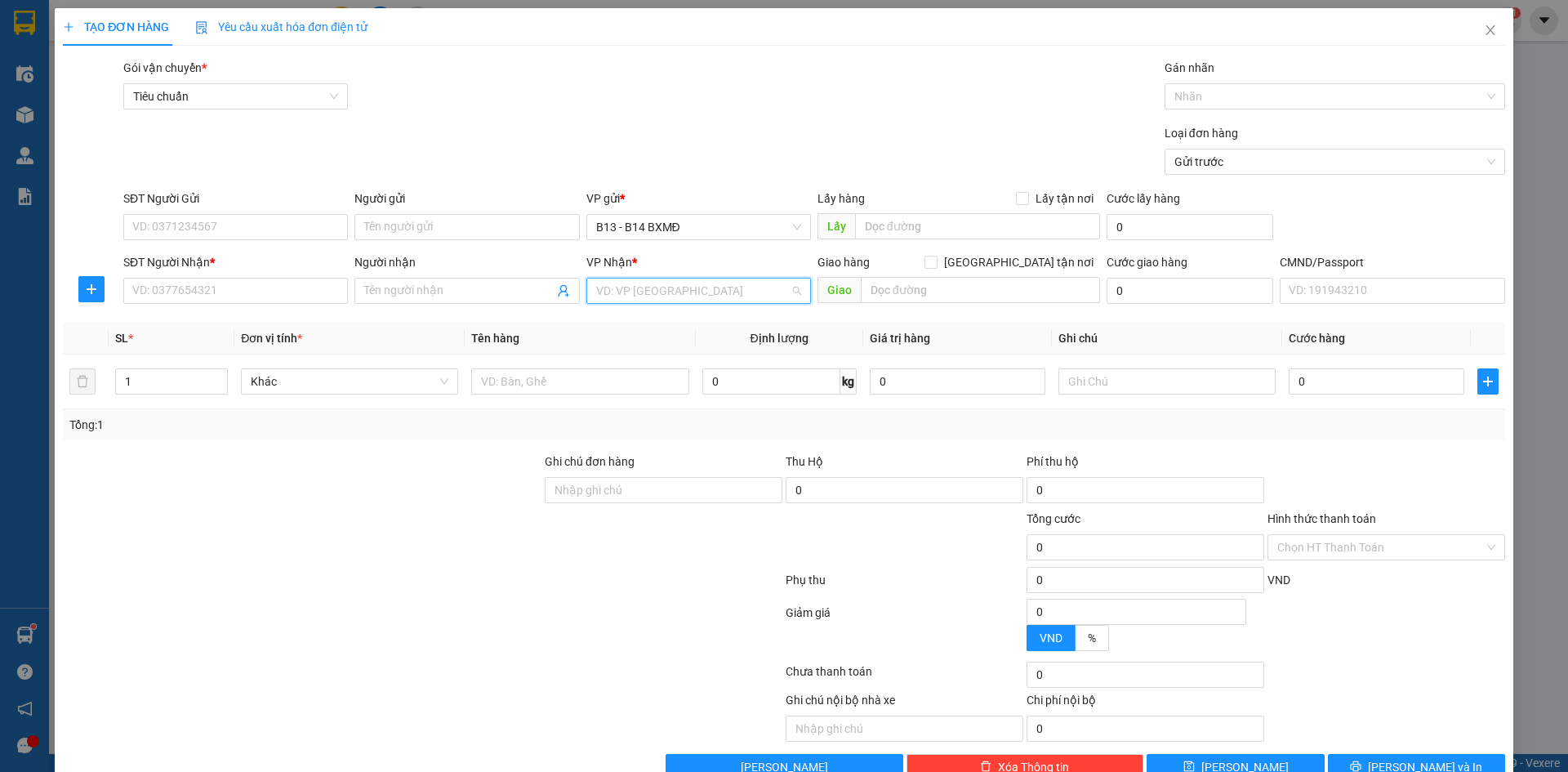
click at [634, 293] on input "search" at bounding box center [693, 291] width 193 height 24
drag, startPoint x: 641, startPoint y: 329, endPoint x: 499, endPoint y: 235, distance: 170.3
click at [639, 326] on div "PV [PERSON_NAME]" at bounding box center [693, 323] width 204 height 18
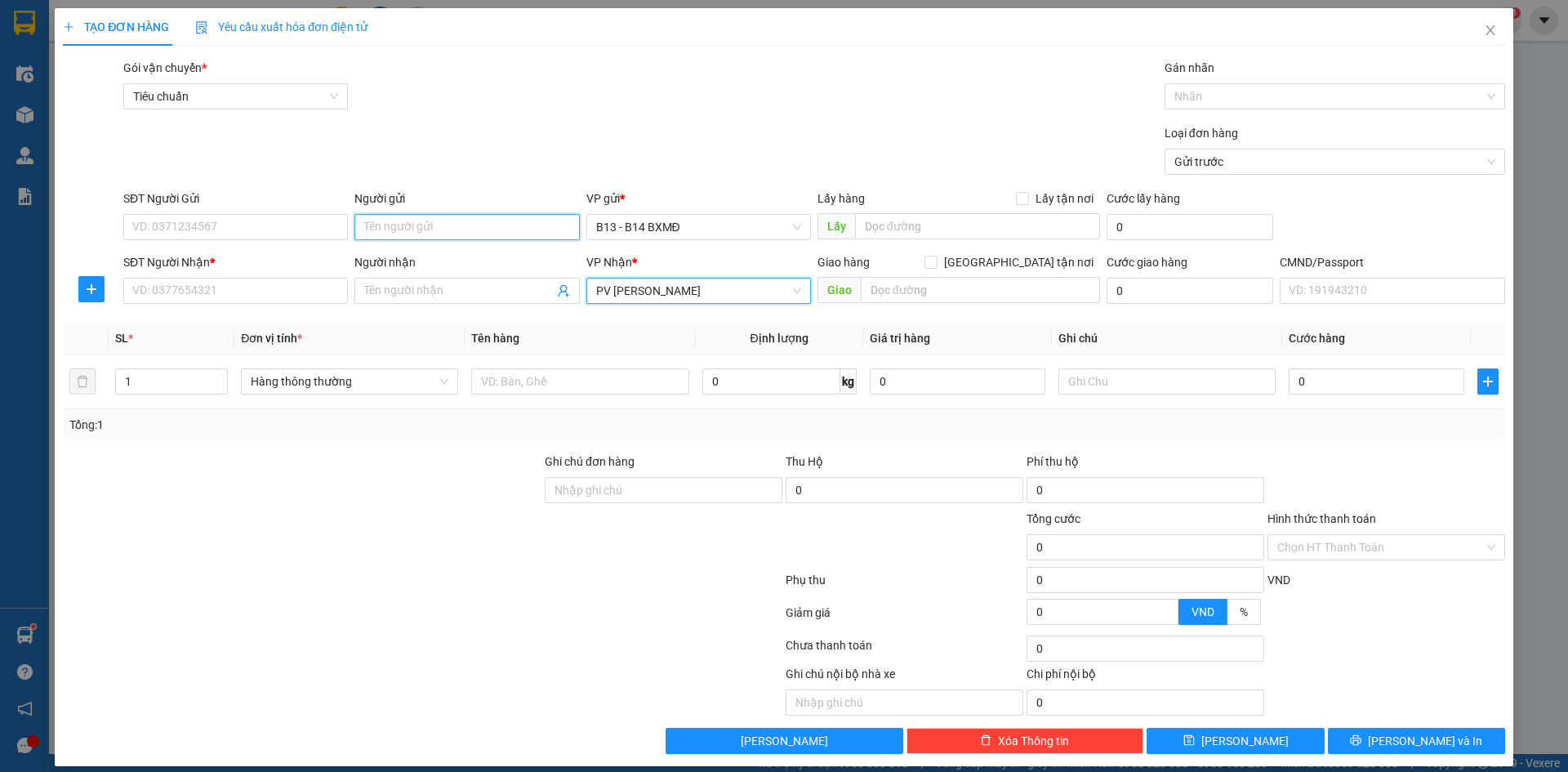
click at [486, 229] on input "Người gửi" at bounding box center [467, 227] width 225 height 26
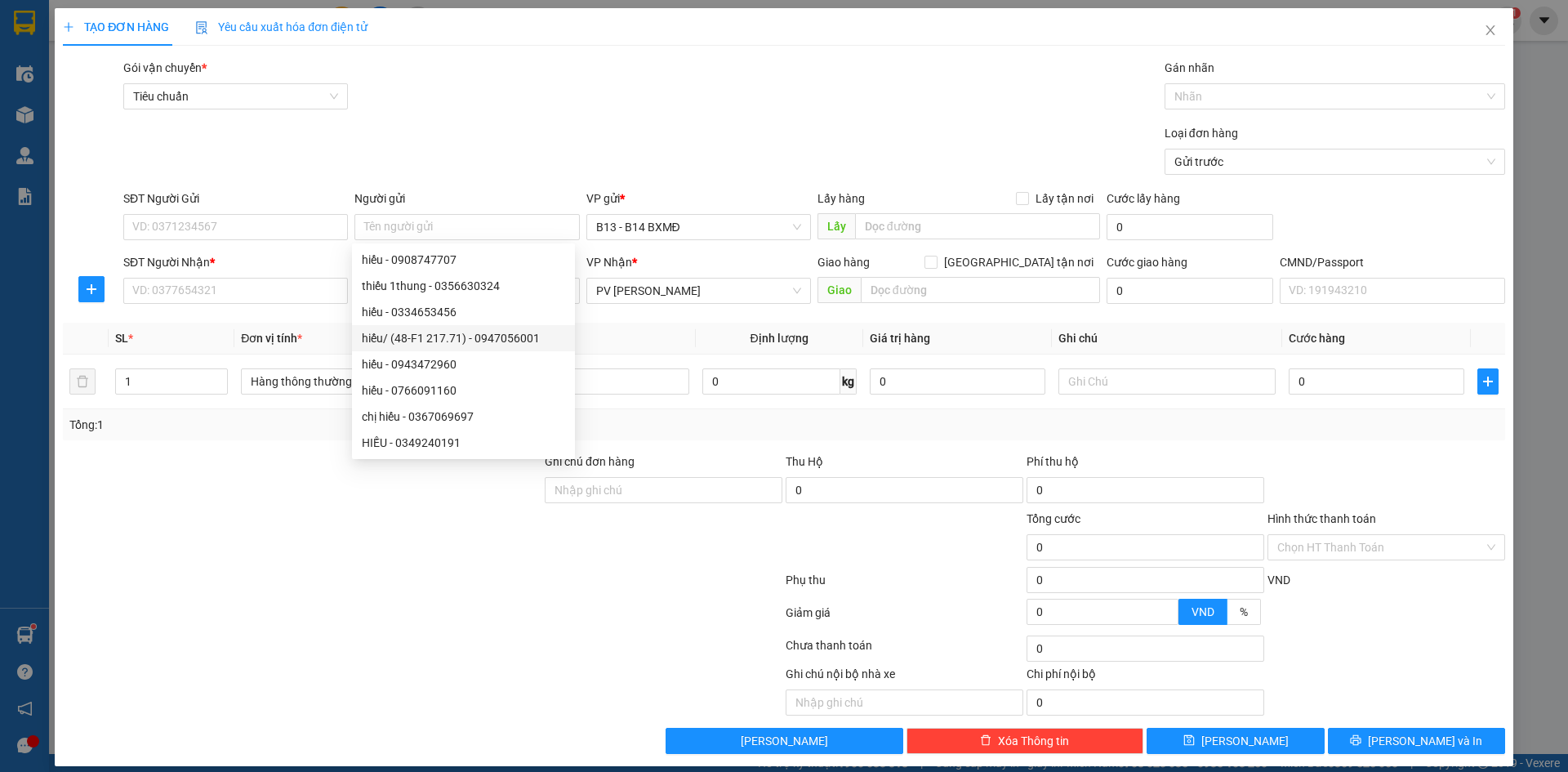
click at [632, 327] on th "Tên hàng" at bounding box center [580, 339] width 231 height 32
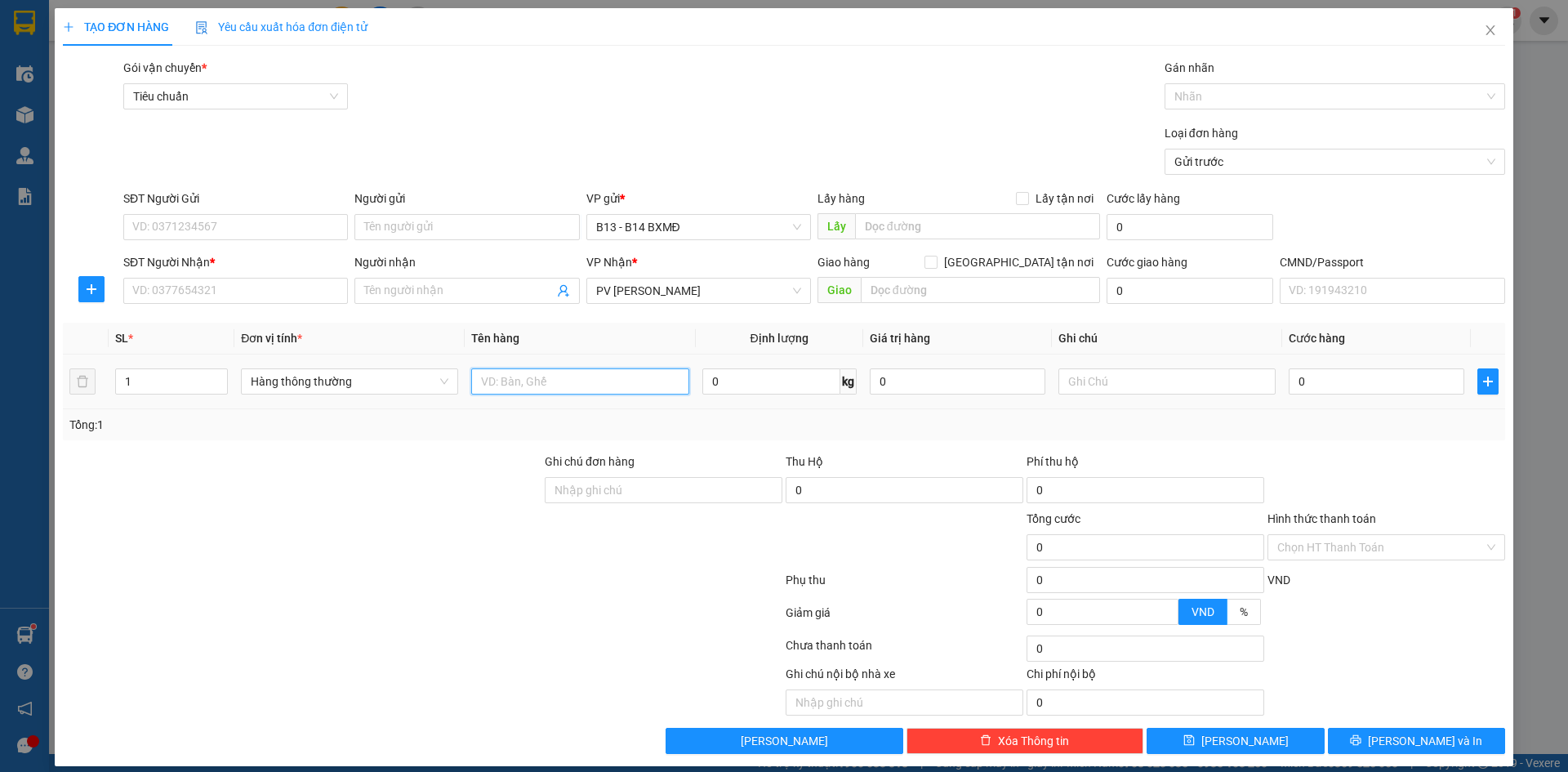
click at [599, 387] on input "text" at bounding box center [580, 382] width 218 height 26
click at [499, 295] on input "Người nhận" at bounding box center [458, 290] width 188 height 18
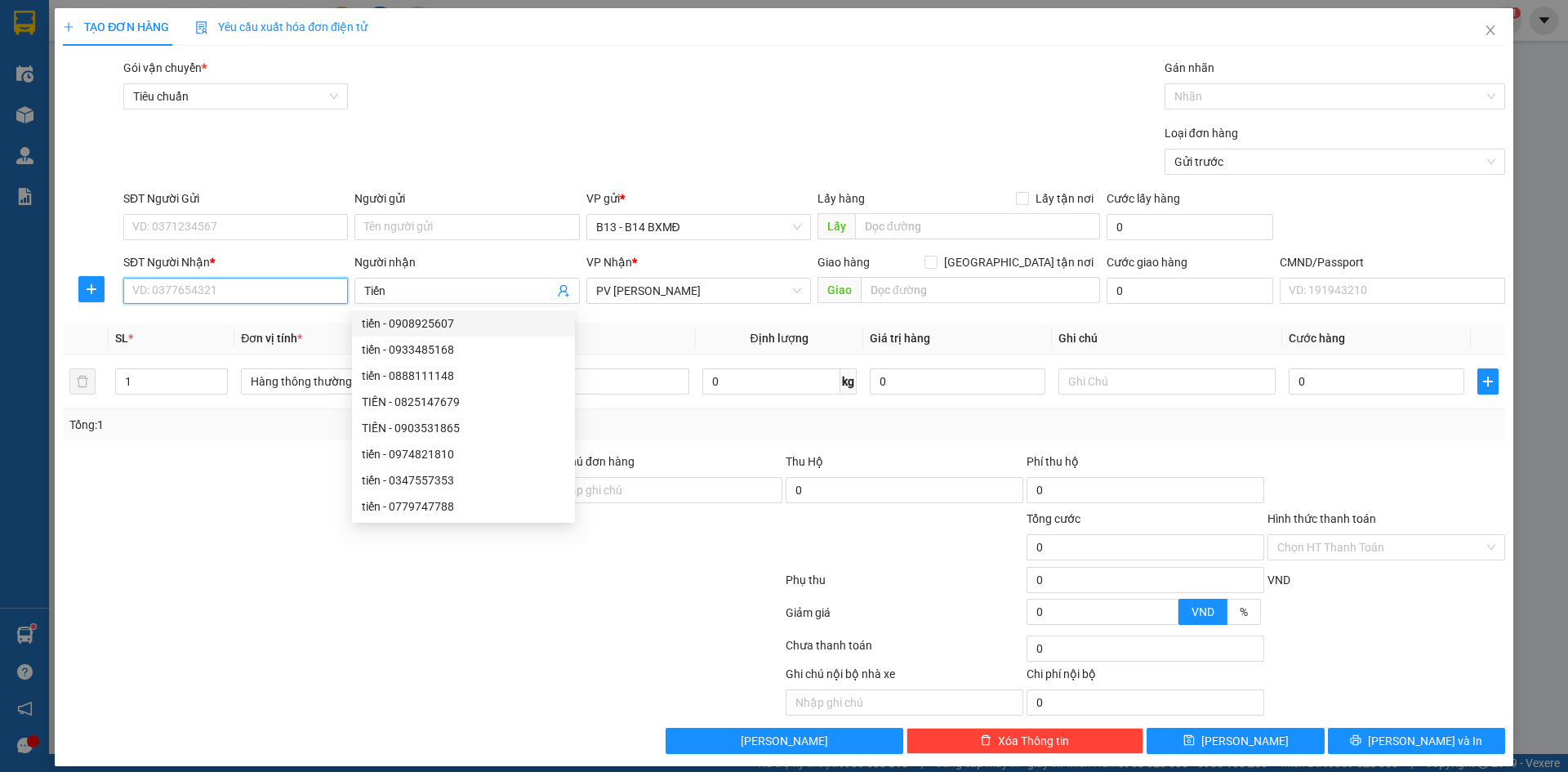
click at [229, 303] on input "SĐT Người Nhận *" at bounding box center [236, 291] width 225 height 26
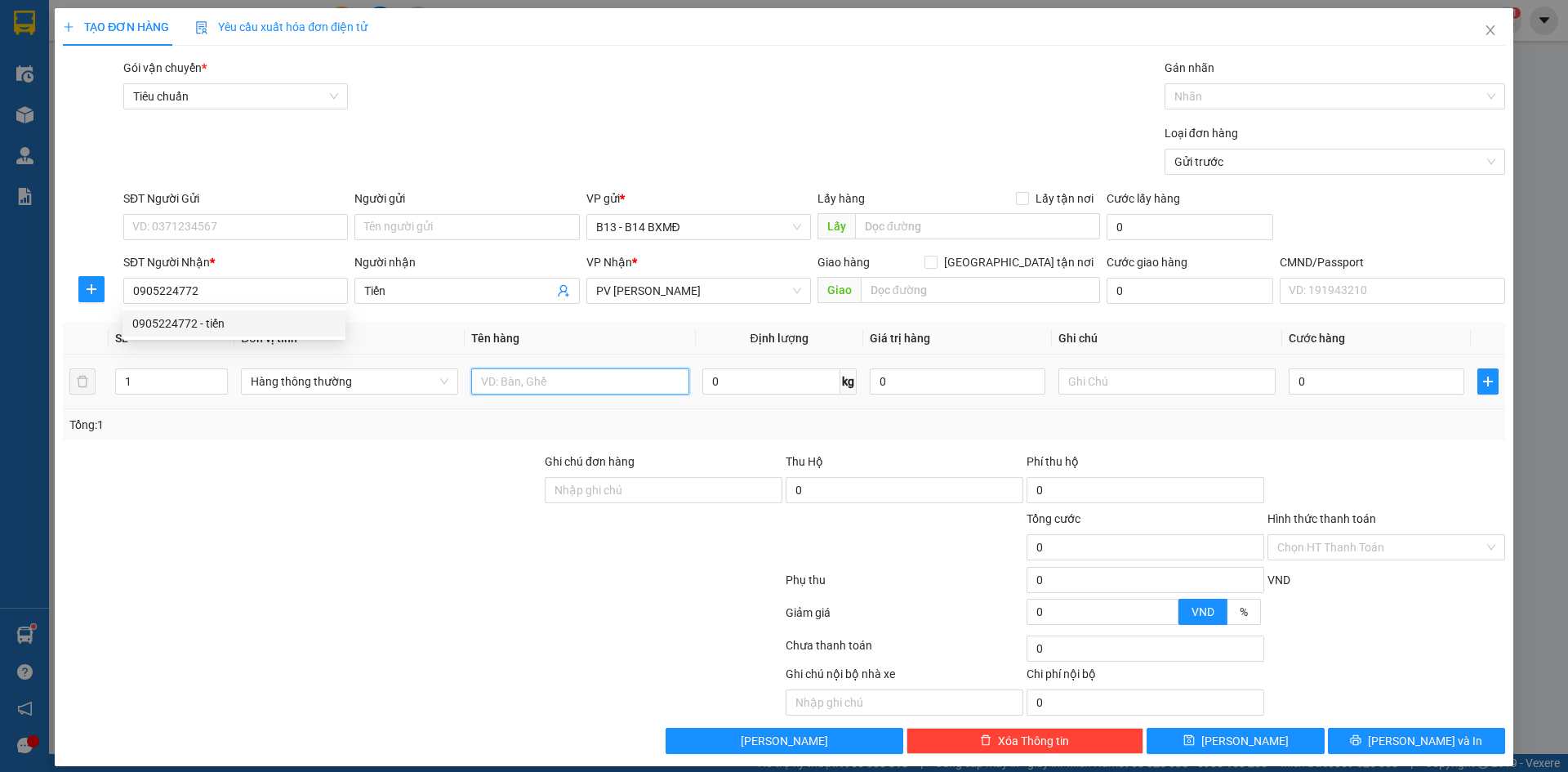
click at [484, 376] on input "text" at bounding box center [580, 382] width 218 height 26
click at [1118, 382] on input "text" at bounding box center [1168, 382] width 218 height 26
click at [1294, 382] on input "0" at bounding box center [1376, 382] width 175 height 26
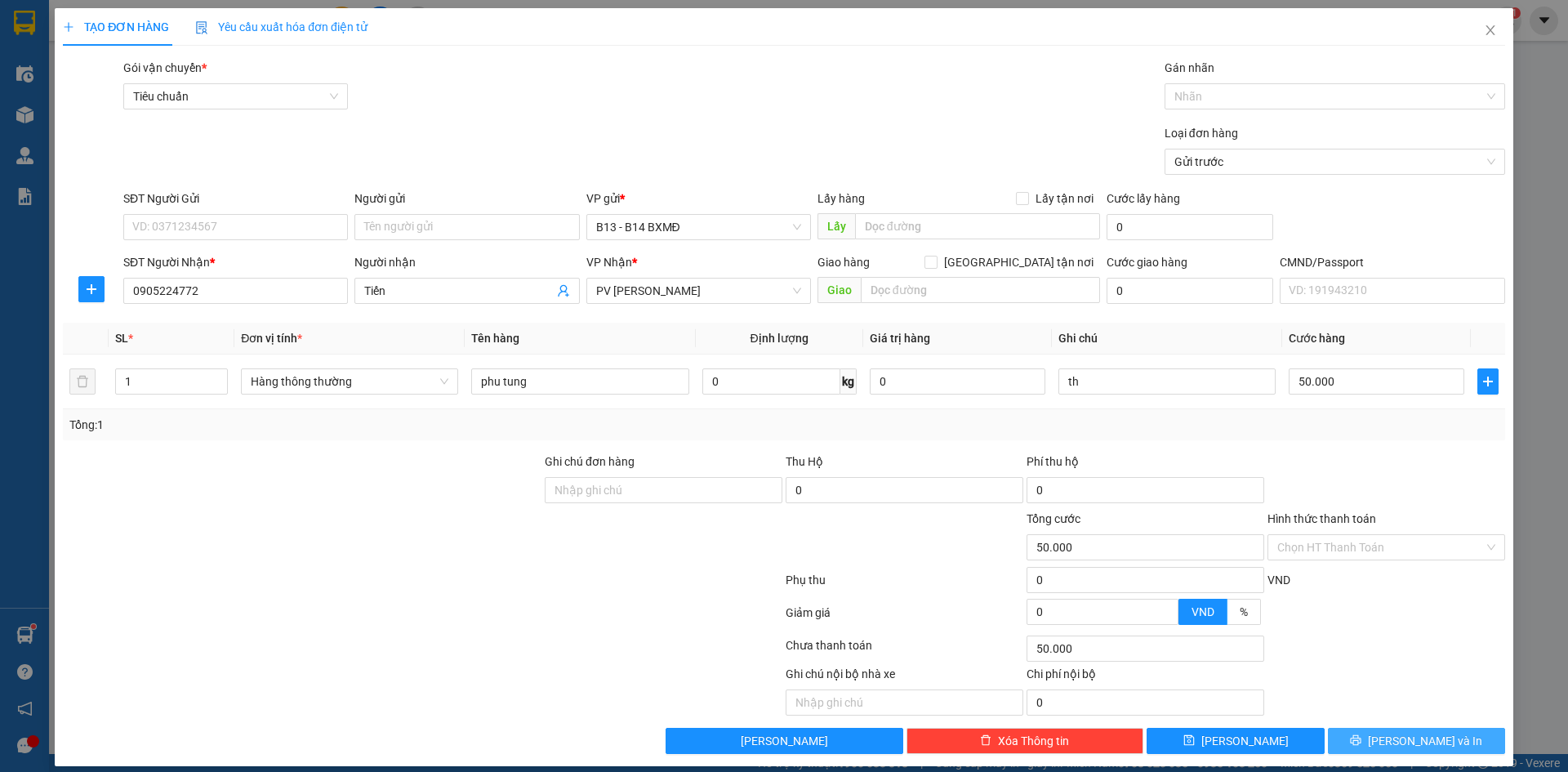
click at [1425, 732] on span "[PERSON_NAME] và In" at bounding box center [1425, 740] width 114 height 18
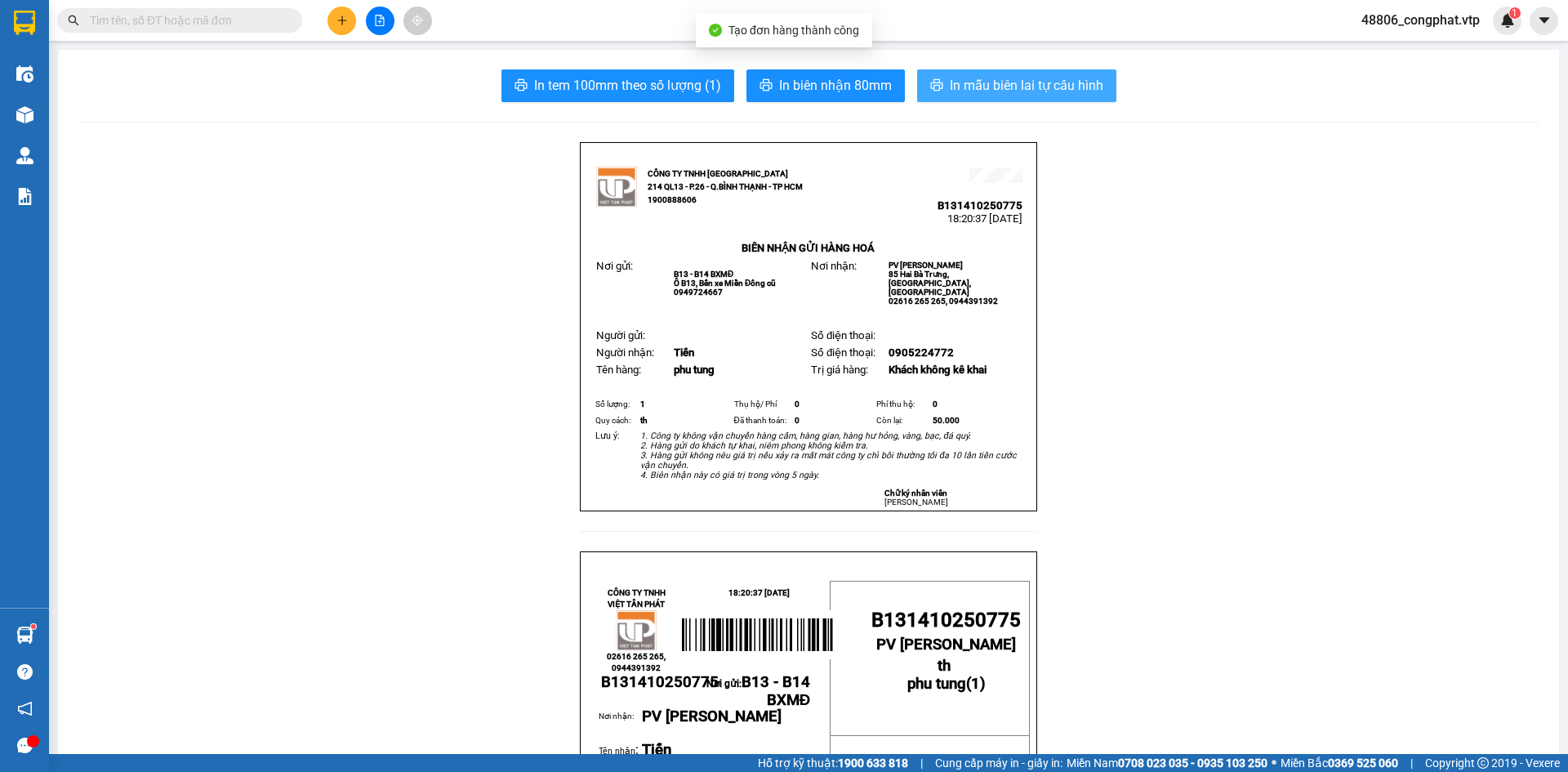
click at [1041, 81] on span "In mẫu biên lai tự cấu hình" at bounding box center [1027, 85] width 154 height 21
